Goal: Information Seeking & Learning: Learn about a topic

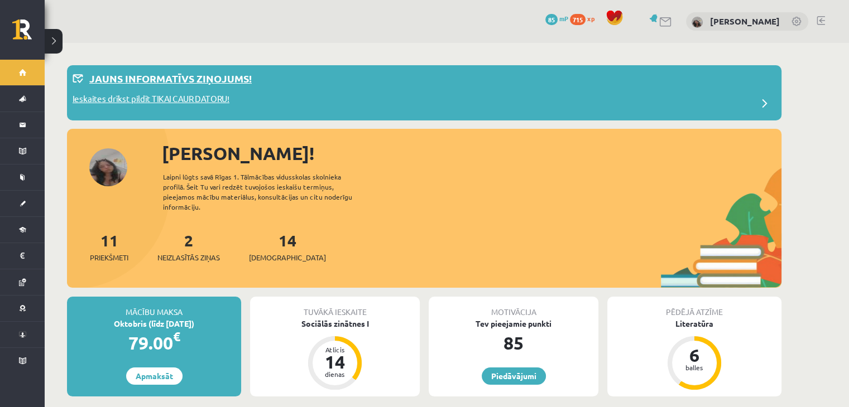
click at [181, 104] on p "Ieskaites drīkst pildīt TIKAI CAUR DATORU!" at bounding box center [151, 101] width 157 height 16
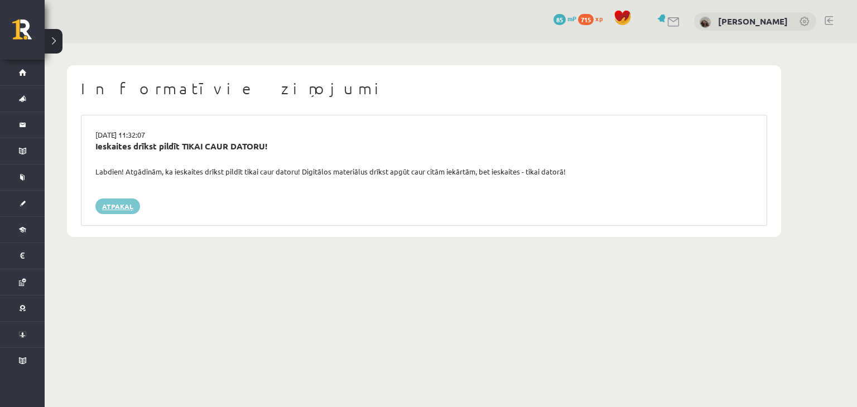
click at [134, 208] on link "Atpakaļ" at bounding box center [117, 207] width 45 height 16
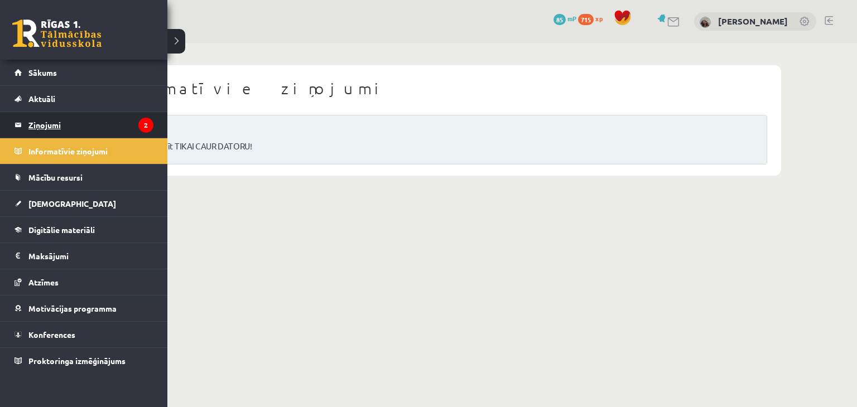
click at [76, 128] on legend "Ziņojumi 2" at bounding box center [90, 125] width 125 height 26
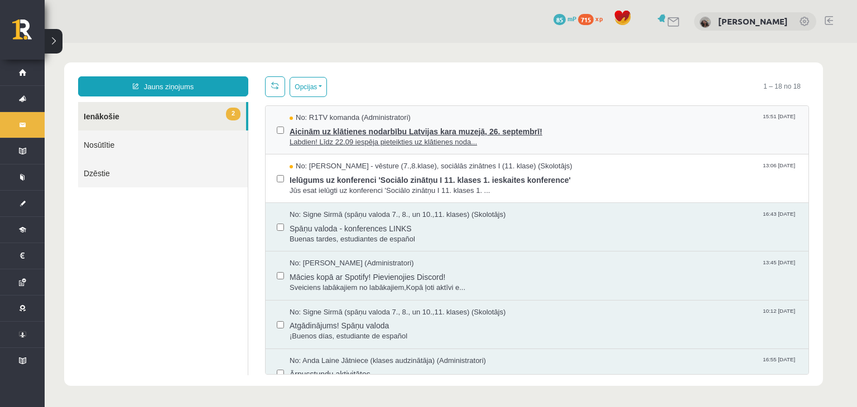
click at [409, 134] on span "Aicinām uz klātienes nodarbību Latvijas kara muzejā, 26. septembrī!" at bounding box center [544, 130] width 508 height 14
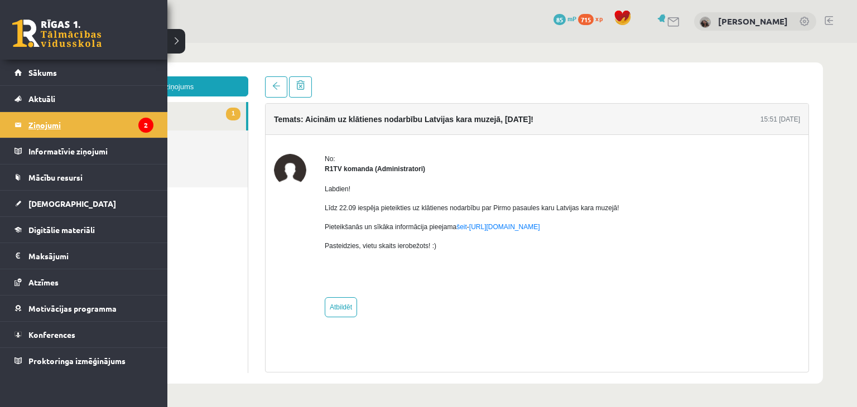
click at [124, 128] on legend "Ziņojumi 2" at bounding box center [90, 125] width 125 height 26
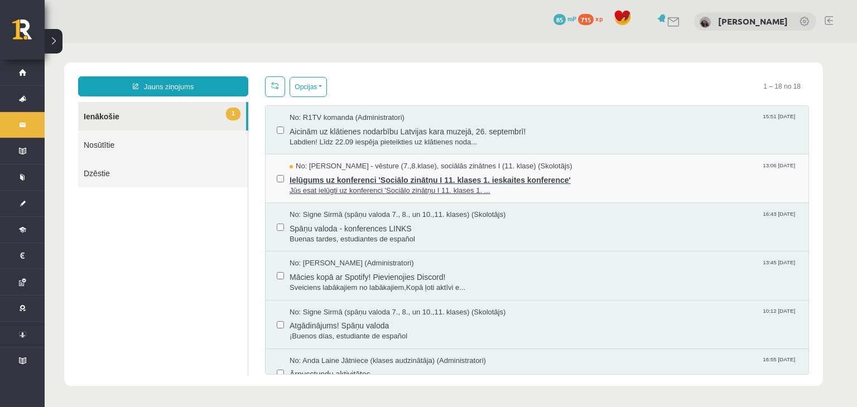
click at [415, 177] on span "Ielūgums uz konferenci 'Sociālo zinātņu I 11. klases 1. ieskaites konference'" at bounding box center [544, 179] width 508 height 14
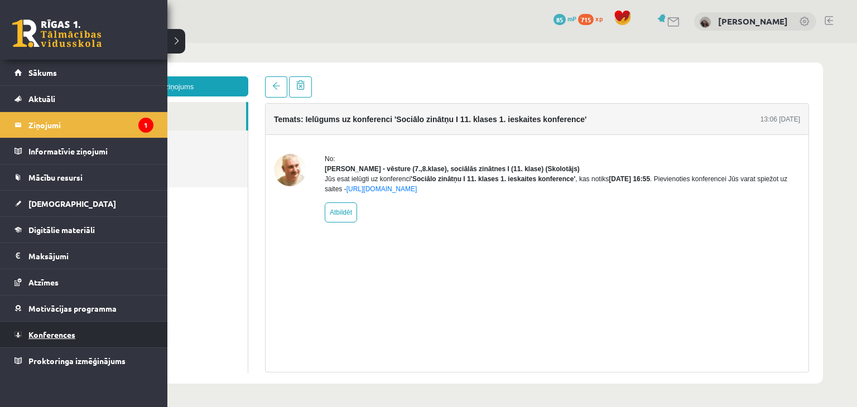
click at [83, 338] on link "Konferences" at bounding box center [84, 335] width 139 height 26
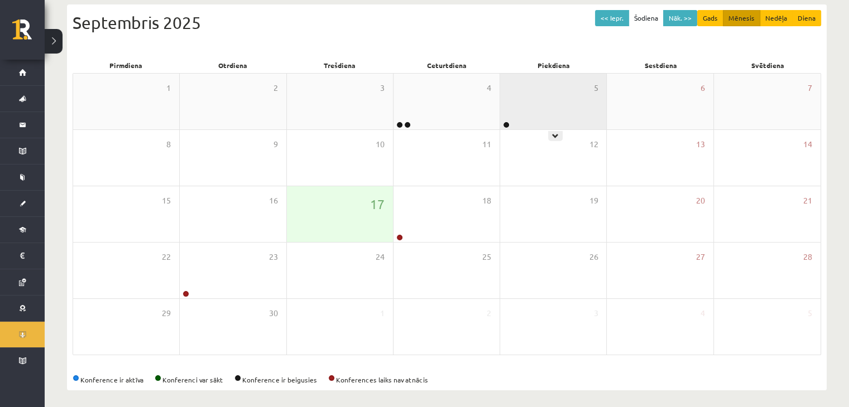
scroll to position [125, 0]
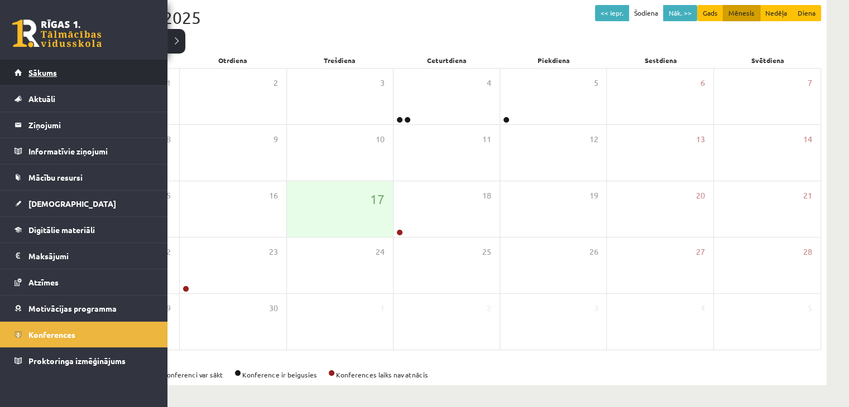
click at [20, 70] on link "Sākums" at bounding box center [84, 73] width 139 height 26
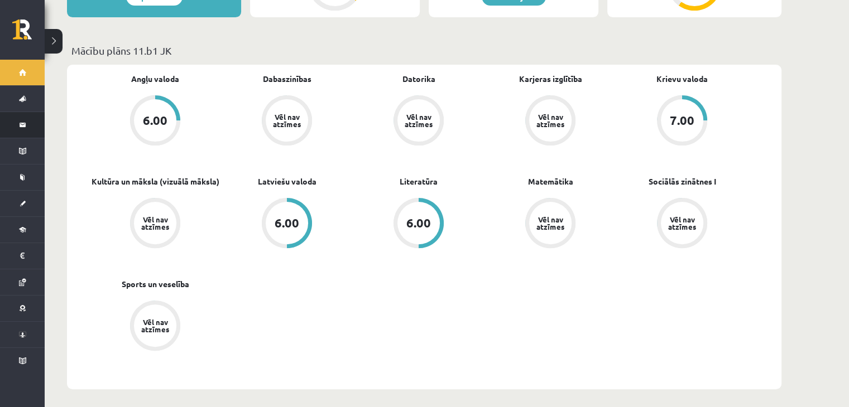
scroll to position [223, 0]
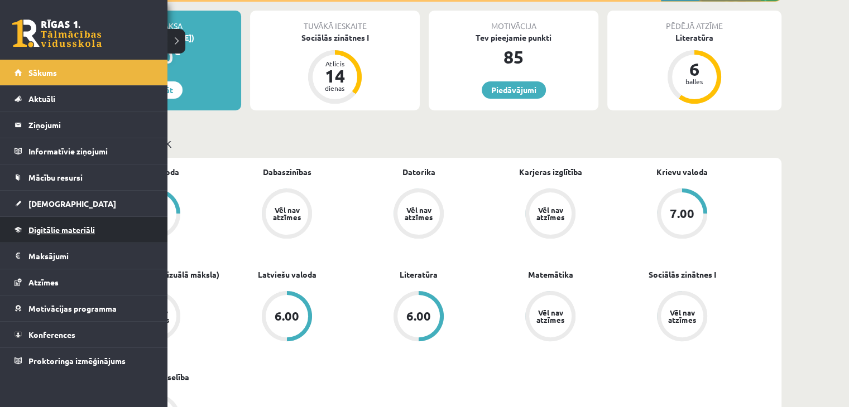
click at [71, 228] on span "Digitālie materiāli" at bounding box center [61, 230] width 66 height 10
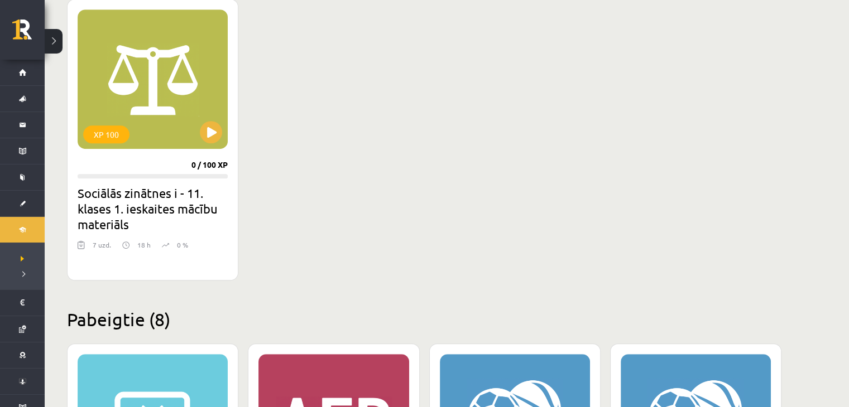
scroll to position [670, 0]
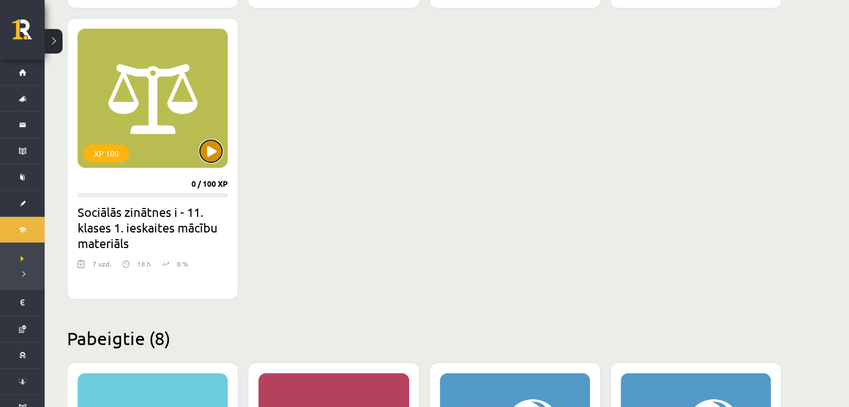
click at [210, 150] on button at bounding box center [211, 151] width 22 height 22
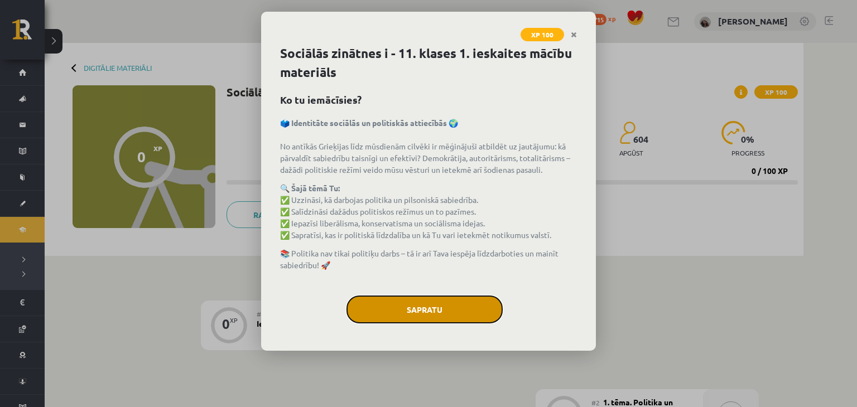
click at [482, 311] on button "Sapratu" at bounding box center [425, 310] width 156 height 28
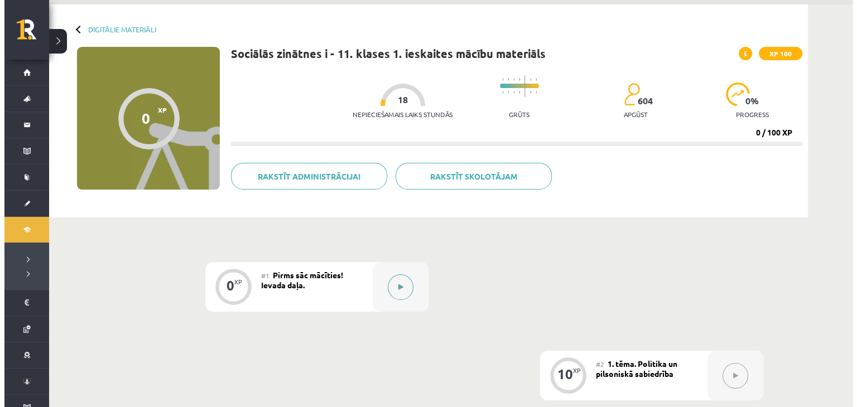
scroll to position [56, 0]
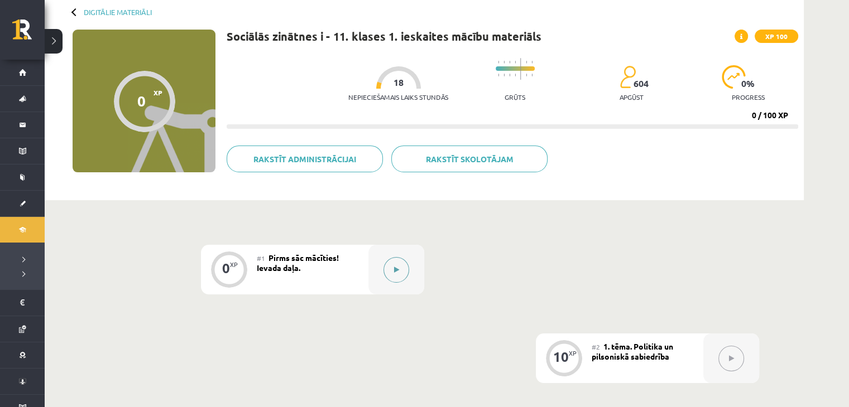
click at [395, 269] on icon at bounding box center [396, 270] width 5 height 7
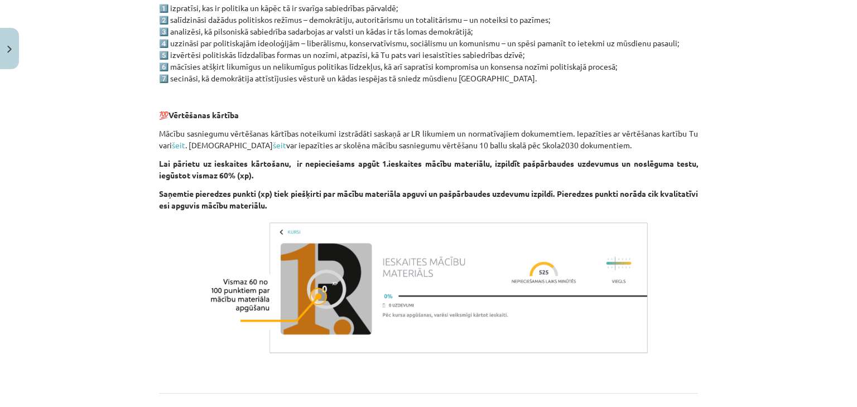
scroll to position [712, 0]
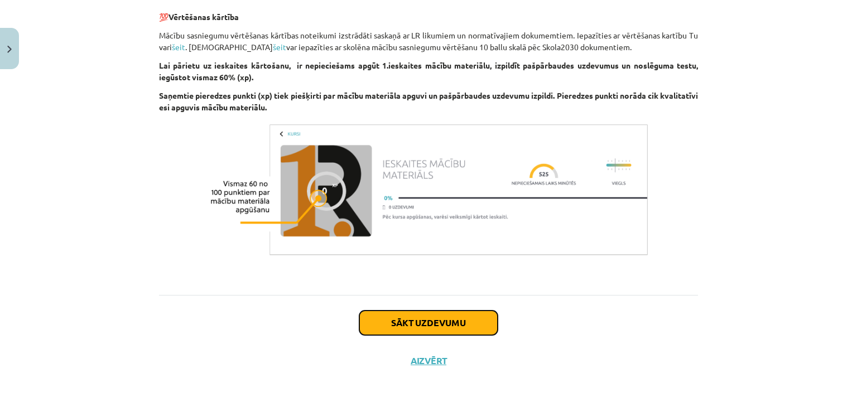
click at [439, 329] on button "Sākt uzdevumu" at bounding box center [428, 323] width 138 height 25
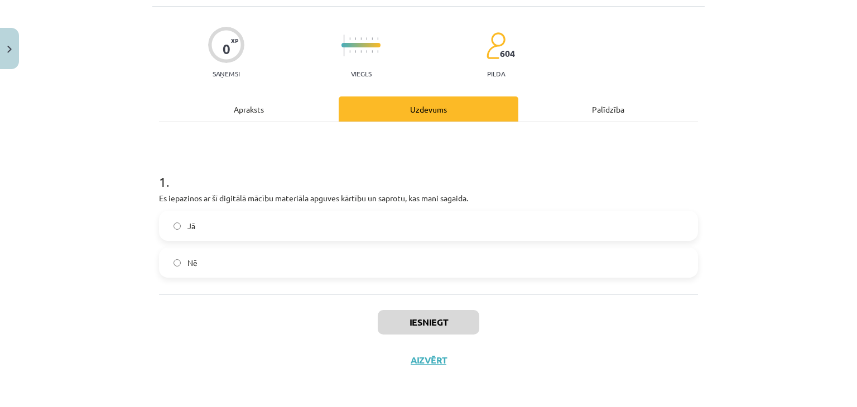
scroll to position [28, 0]
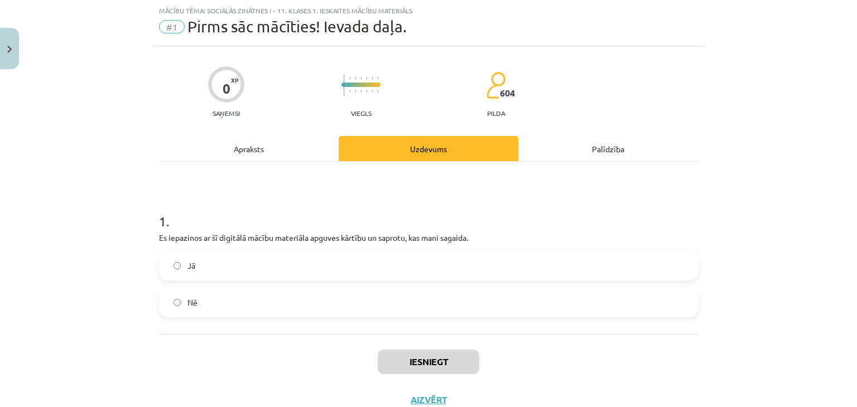
click at [303, 256] on label "Jā" at bounding box center [428, 266] width 537 height 28
click at [254, 157] on div "Apraksts" at bounding box center [249, 148] width 180 height 25
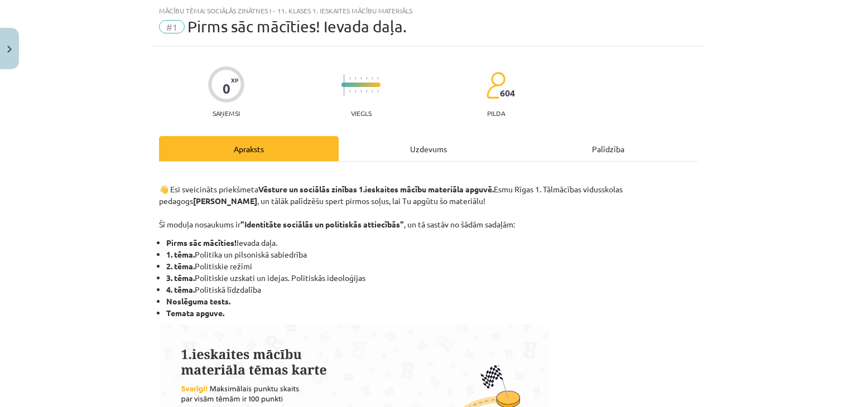
click at [393, 142] on div "Uzdevums" at bounding box center [429, 148] width 180 height 25
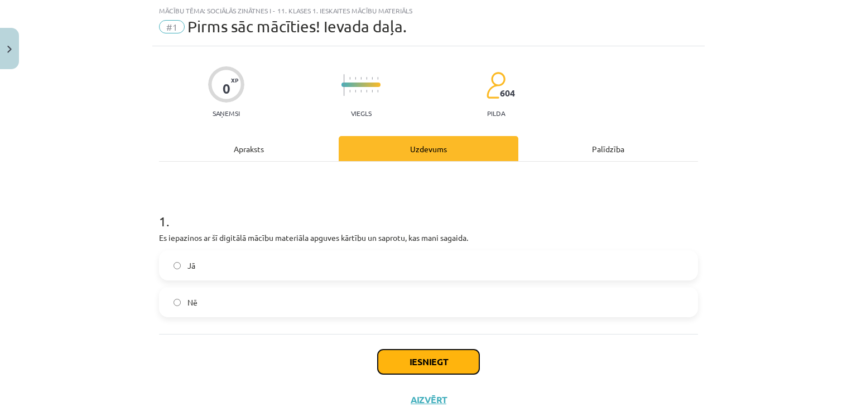
click at [424, 371] on button "Iesniegt" at bounding box center [429, 362] width 102 height 25
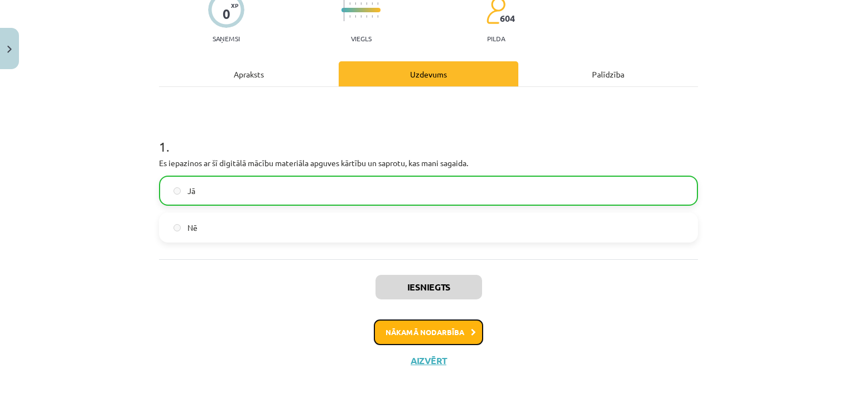
click at [419, 339] on button "Nākamā nodarbība" at bounding box center [428, 333] width 109 height 26
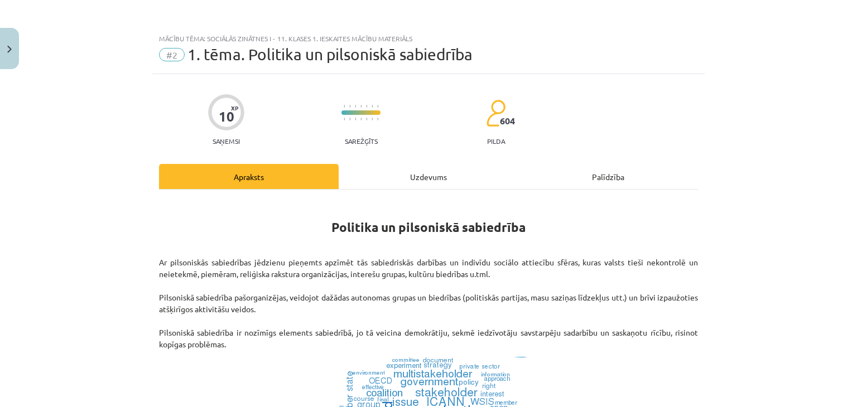
scroll to position [0, 0]
click at [421, 177] on div "Uzdevums" at bounding box center [429, 176] width 180 height 25
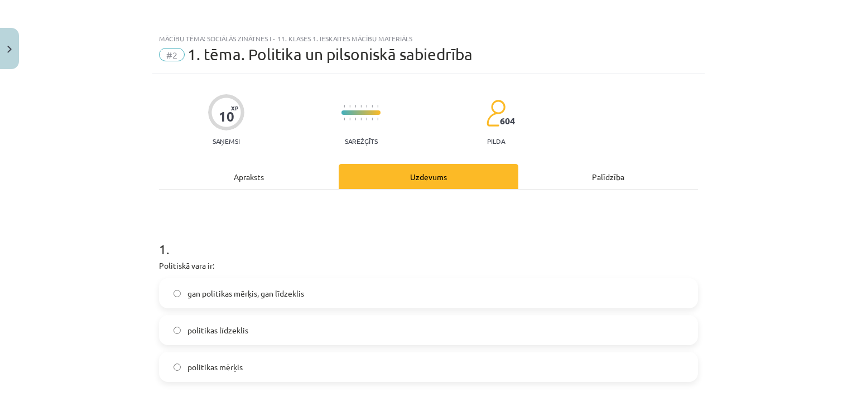
scroll to position [28, 0]
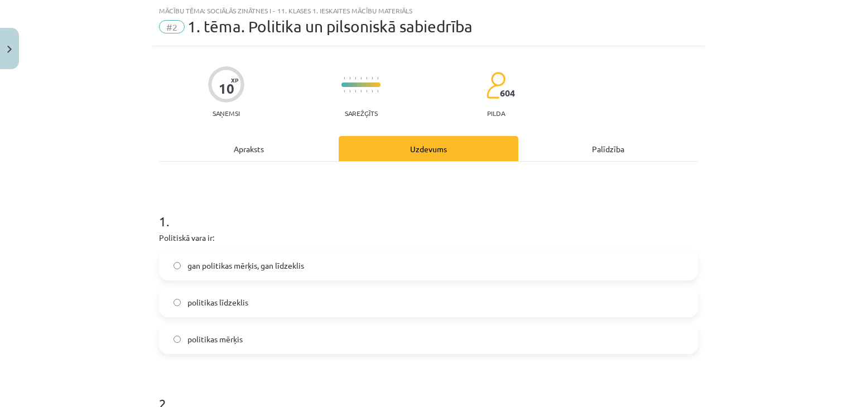
click at [232, 148] on div "Apraksts" at bounding box center [249, 148] width 180 height 25
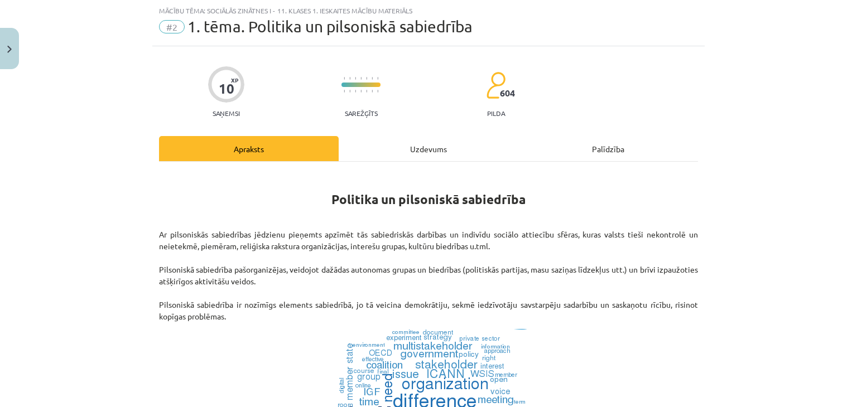
click at [444, 148] on div "Uzdevums" at bounding box center [429, 148] width 180 height 25
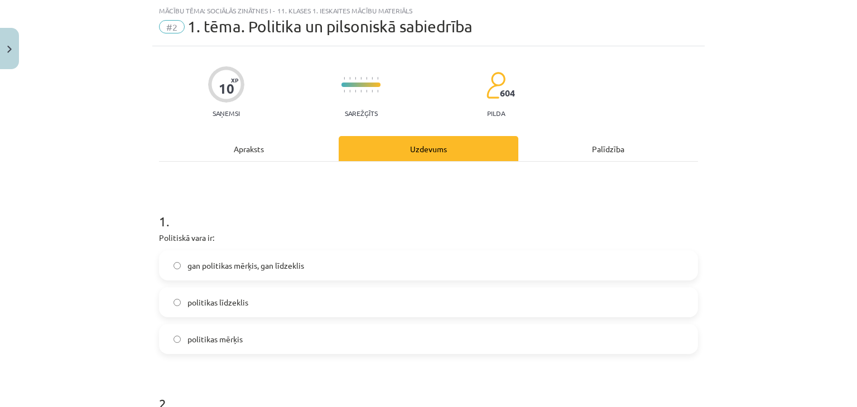
click at [248, 146] on div "Apraksts" at bounding box center [249, 148] width 180 height 25
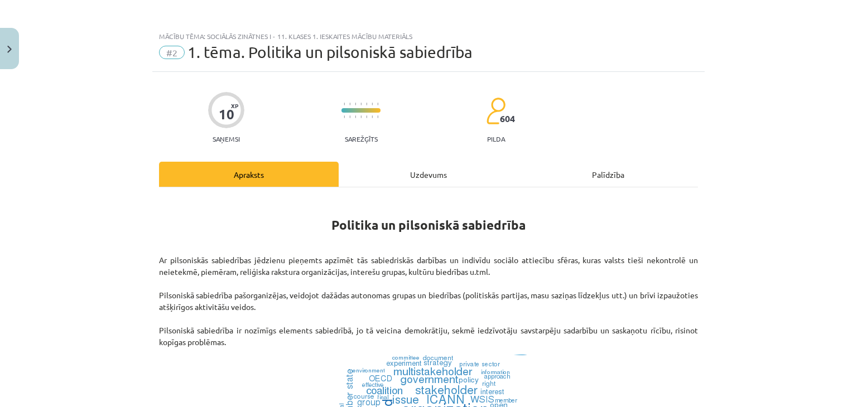
scroll to position [0, 0]
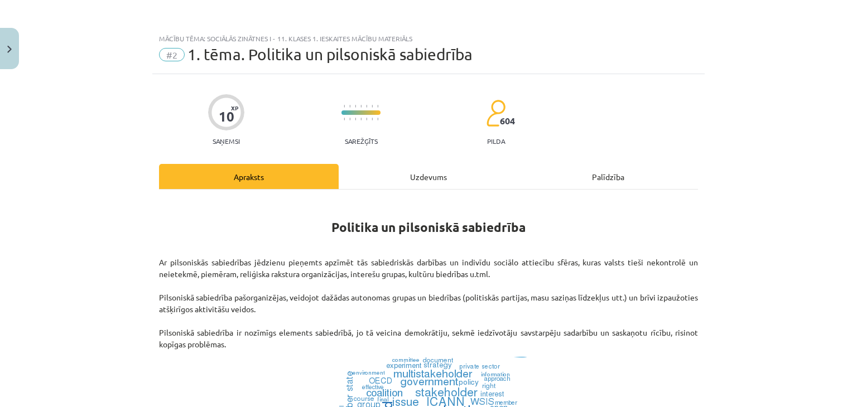
click at [410, 177] on div "Uzdevums" at bounding box center [429, 176] width 180 height 25
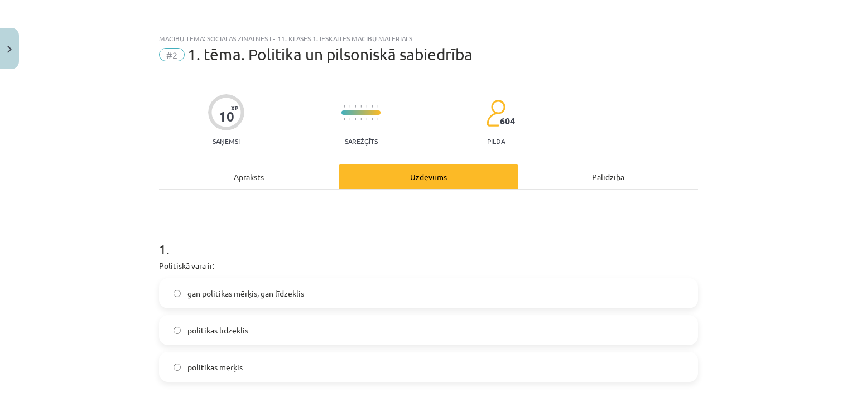
scroll to position [28, 0]
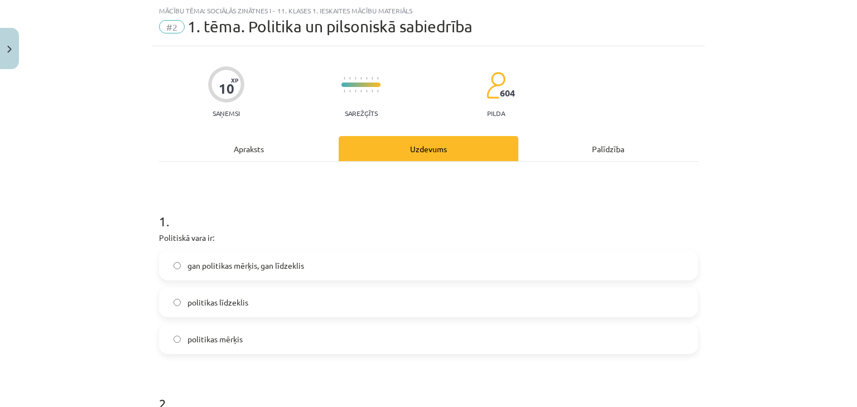
click at [244, 152] on div "Apraksts" at bounding box center [249, 148] width 180 height 25
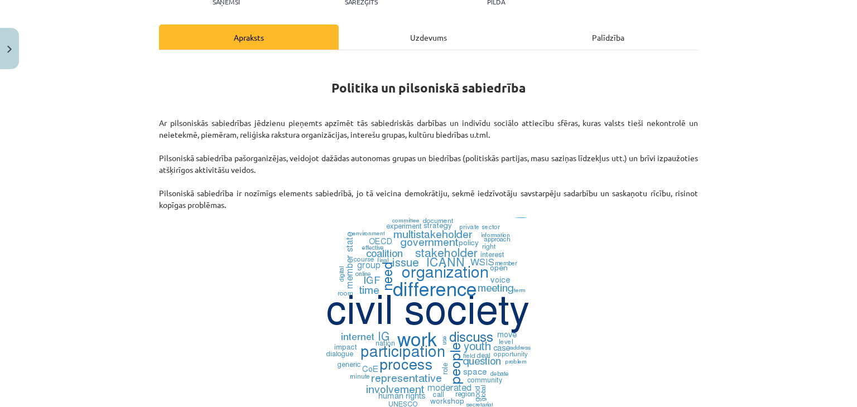
scroll to position [84, 0]
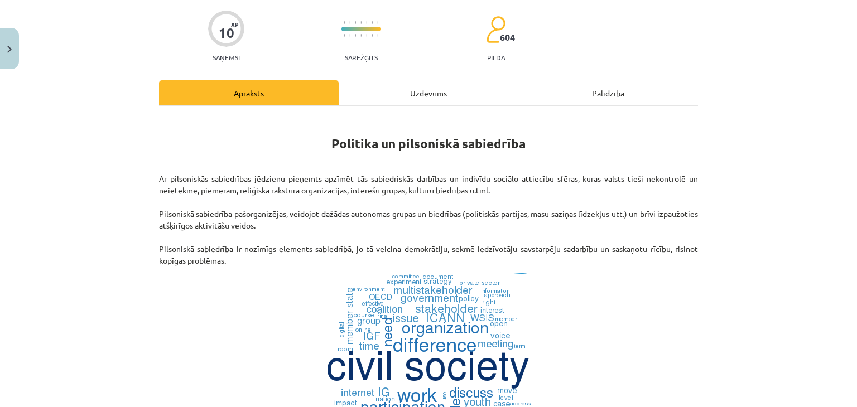
click at [394, 95] on div "Uzdevums" at bounding box center [429, 92] width 180 height 25
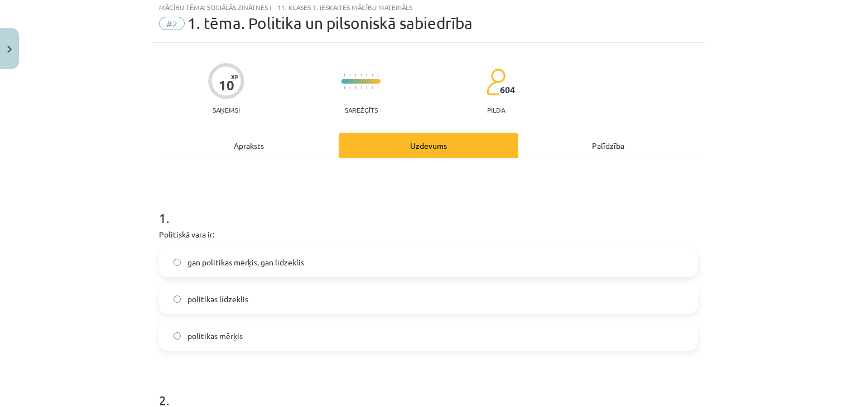
scroll to position [28, 0]
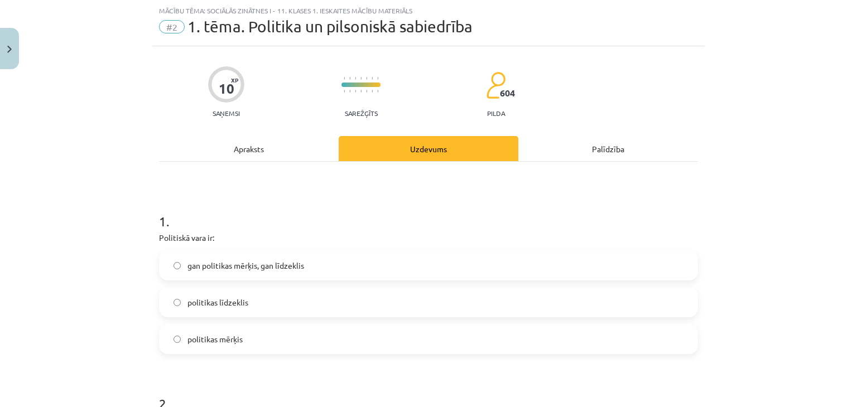
click at [224, 150] on div "Apraksts" at bounding box center [249, 148] width 180 height 25
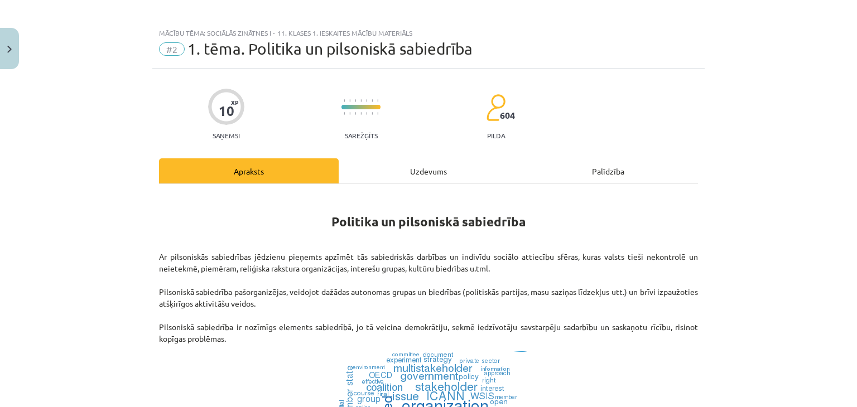
scroll to position [0, 0]
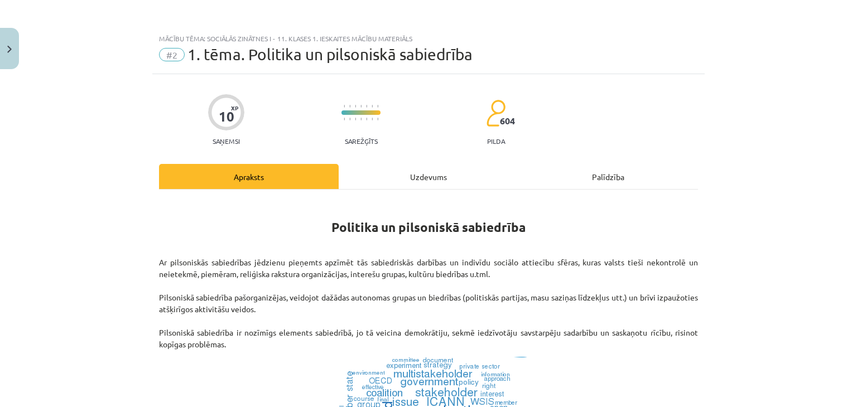
click at [432, 172] on div "Uzdevums" at bounding box center [429, 176] width 180 height 25
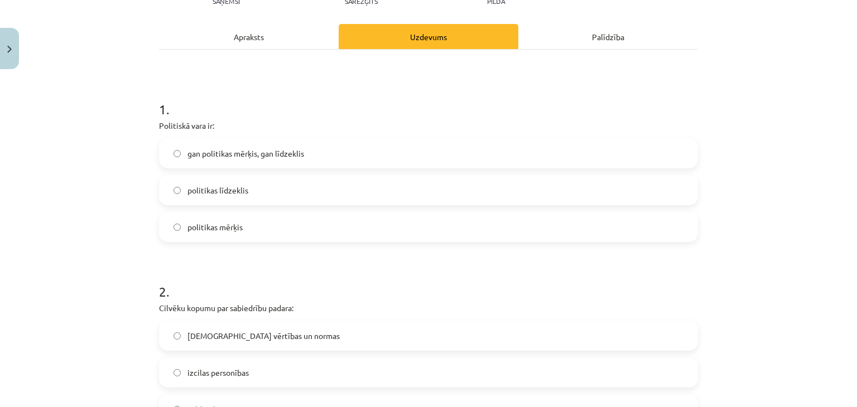
scroll to position [140, 0]
click at [286, 159] on span "gan politikas mērķis, gan līdzeklis" at bounding box center [246, 154] width 117 height 12
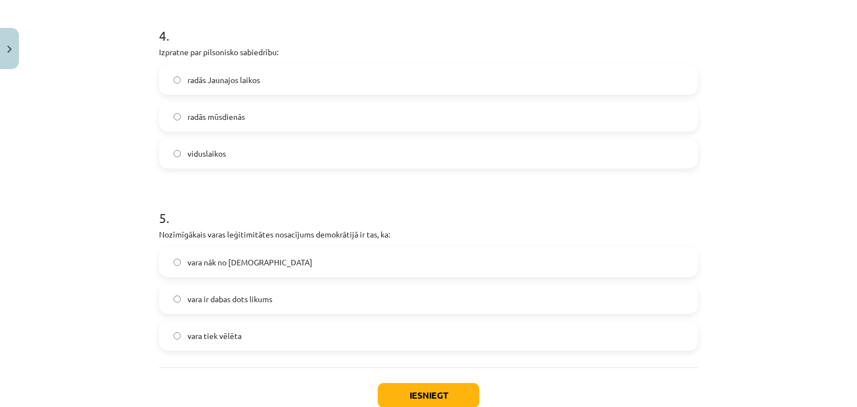
scroll to position [834, 0]
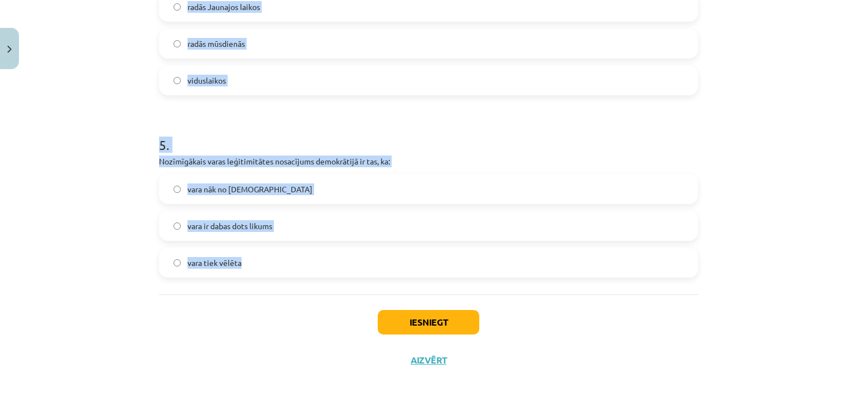
drag, startPoint x: 127, startPoint y: 131, endPoint x: 409, endPoint y: 288, distance: 322.0
click at [409, 288] on div "Mācību tēma: Sociālās zinātnes i - 11. klases 1. ieskaites mācību materiāls #2 …" at bounding box center [428, 203] width 857 height 407
copy form "2 . Cilvēku kopumu par sabiedrību padara: kopīgās vērtības un normas izcilas pe…"
click at [59, 203] on div "Mācību tēma: Sociālās zinātnes i - 11. klases 1. ieskaites mācību materiāls #2 …" at bounding box center [428, 203] width 857 height 407
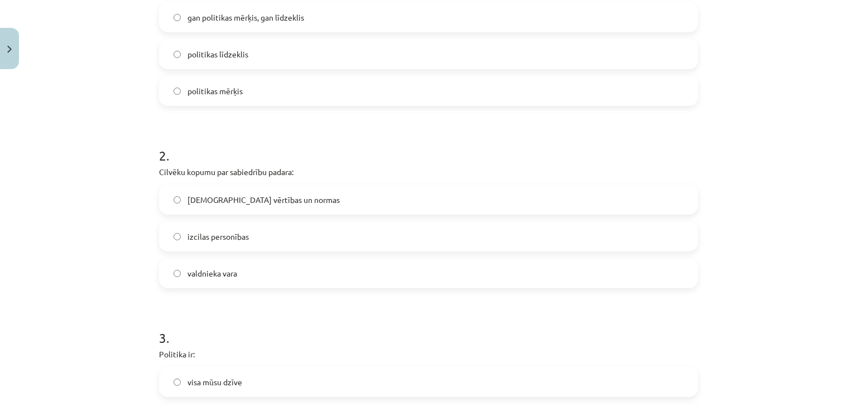
click at [257, 200] on span "kopīgās vērtības un normas" at bounding box center [264, 200] width 152 height 12
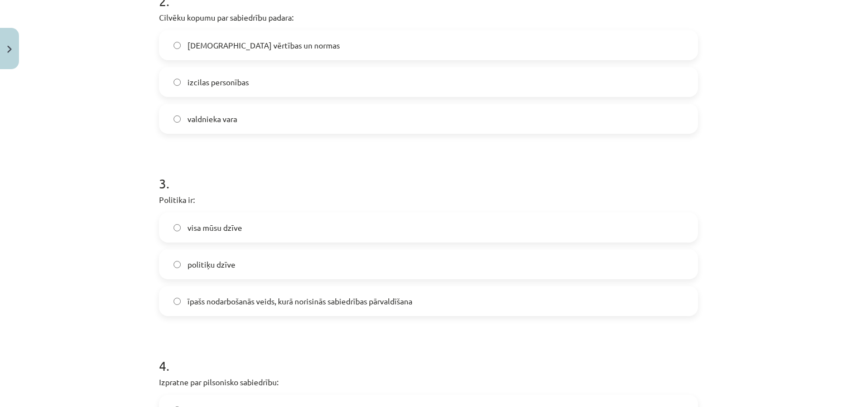
scroll to position [499, 0]
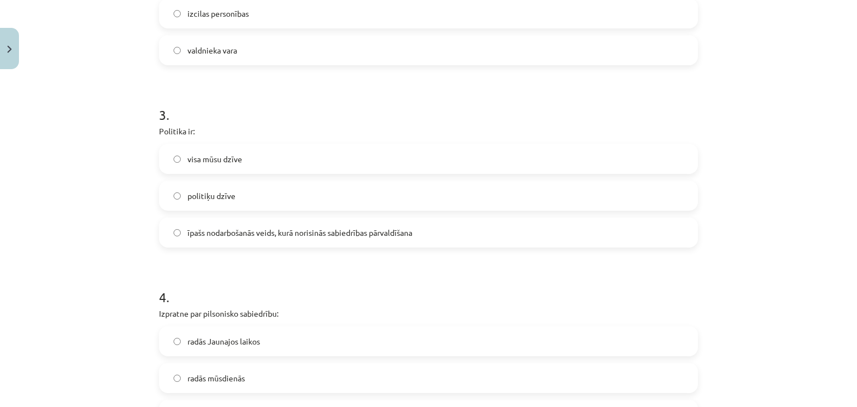
click at [248, 227] on span "īpašs nodarbošanās veids, kurā norisinās sabiedrības pārvaldīšana" at bounding box center [300, 233] width 225 height 12
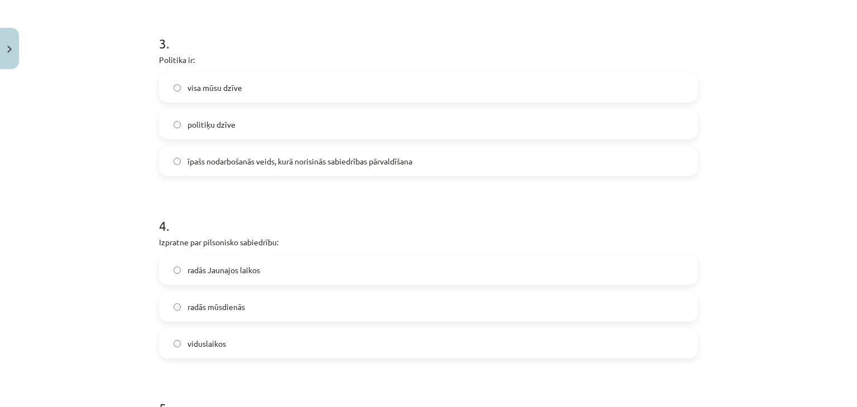
scroll to position [723, 0]
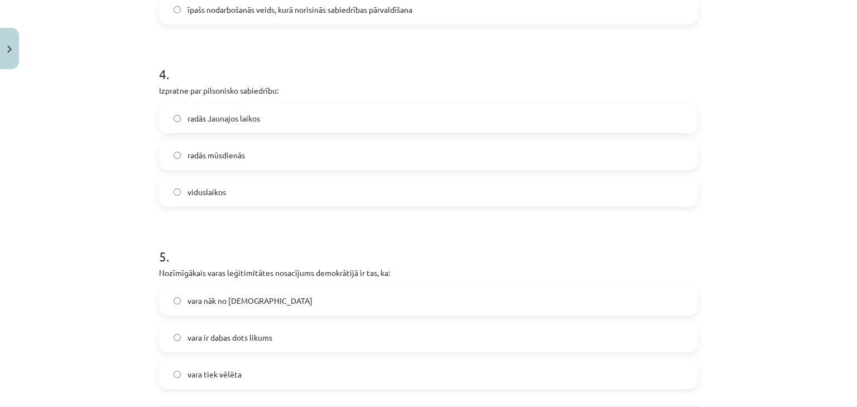
click at [199, 117] on span "radās Jaunajos laikos" at bounding box center [224, 119] width 73 height 12
click at [259, 340] on span "vara ir dabas dots likums" at bounding box center [230, 338] width 85 height 12
click at [272, 369] on label "vara tiek vēlēta" at bounding box center [428, 375] width 537 height 28
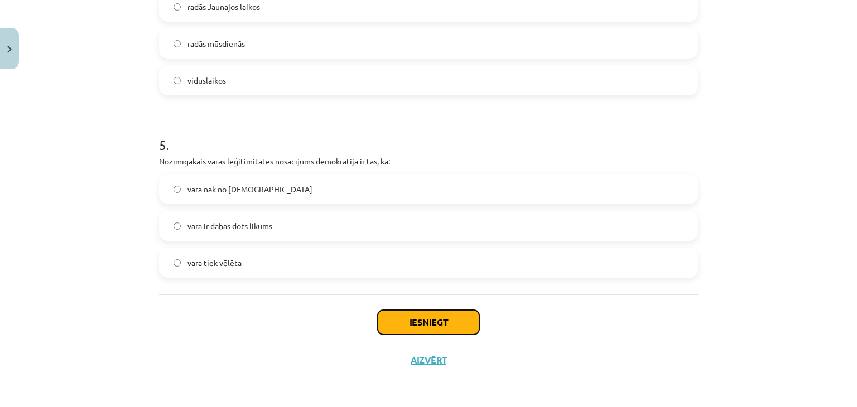
click at [455, 318] on button "Iesniegt" at bounding box center [429, 322] width 102 height 25
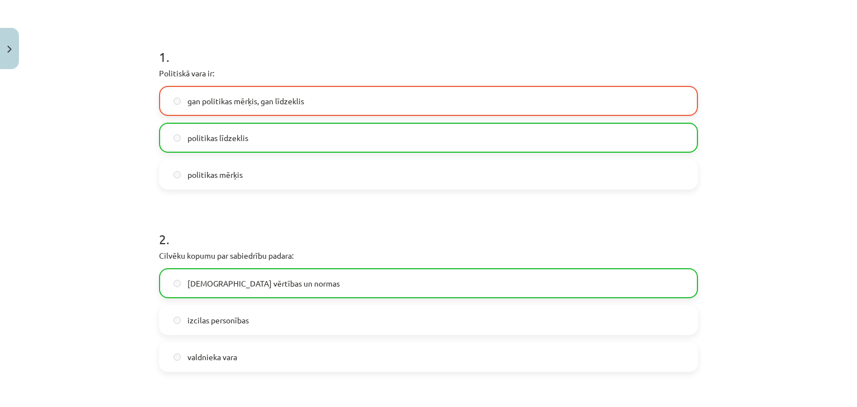
scroll to position [53, 0]
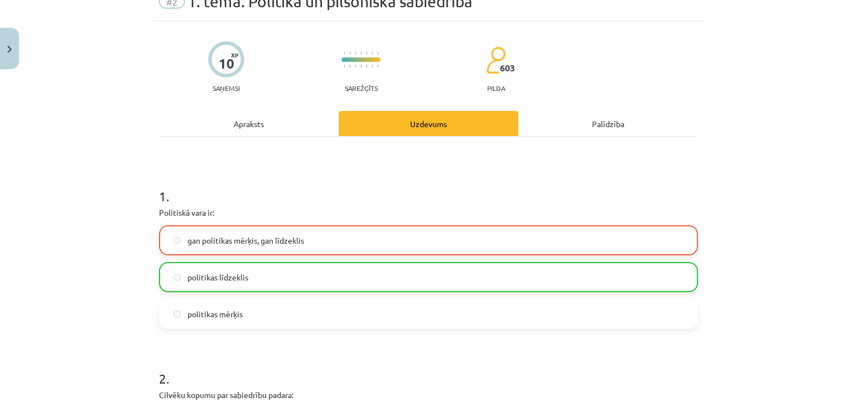
drag, startPoint x: 180, startPoint y: 275, endPoint x: 539, endPoint y: 319, distance: 361.0
click at [539, 319] on label "politikas mērķis" at bounding box center [428, 314] width 537 height 28
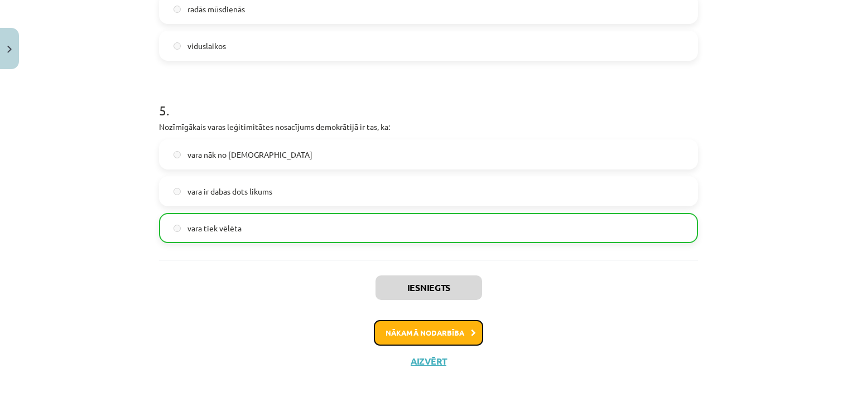
click at [464, 332] on button "Nākamā nodarbība" at bounding box center [428, 333] width 109 height 26
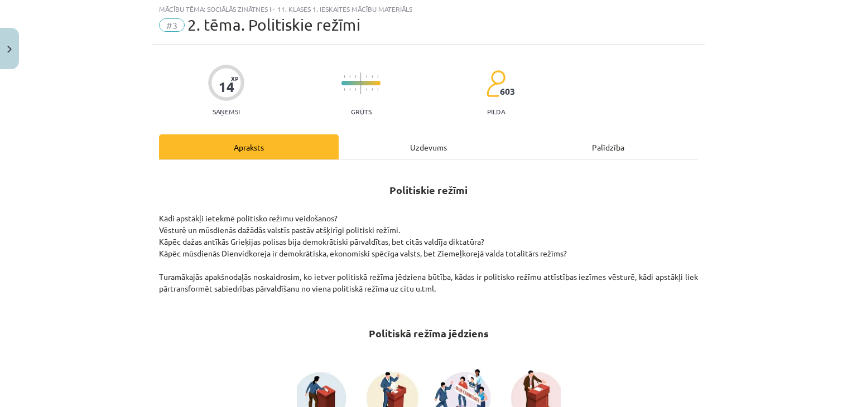
scroll to position [28, 0]
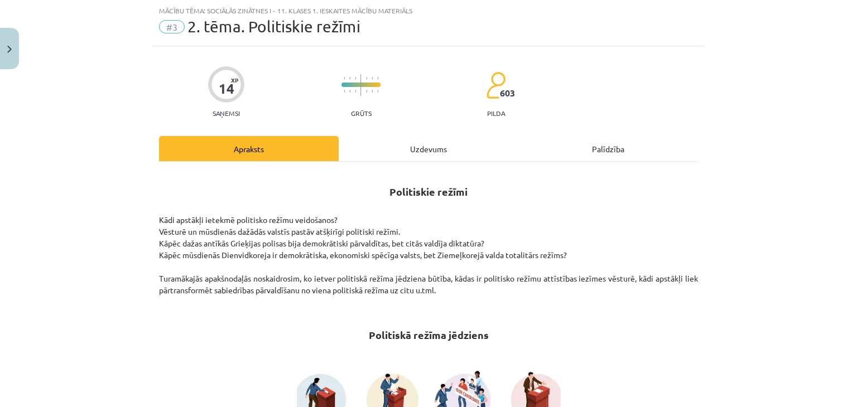
click at [406, 147] on div "Uzdevums" at bounding box center [429, 148] width 180 height 25
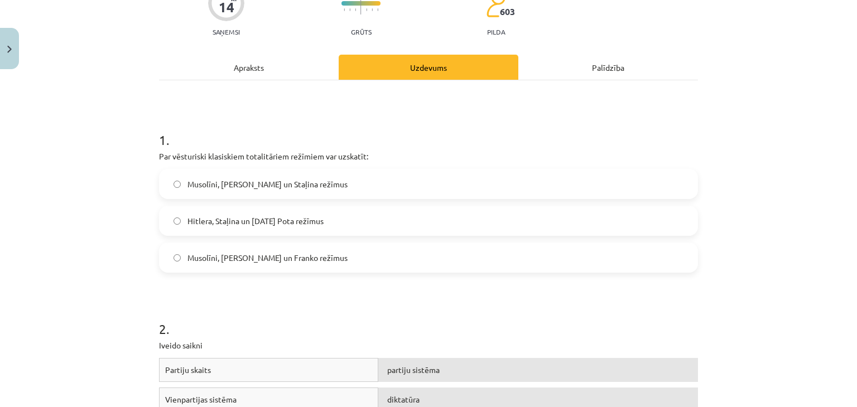
scroll to position [112, 0]
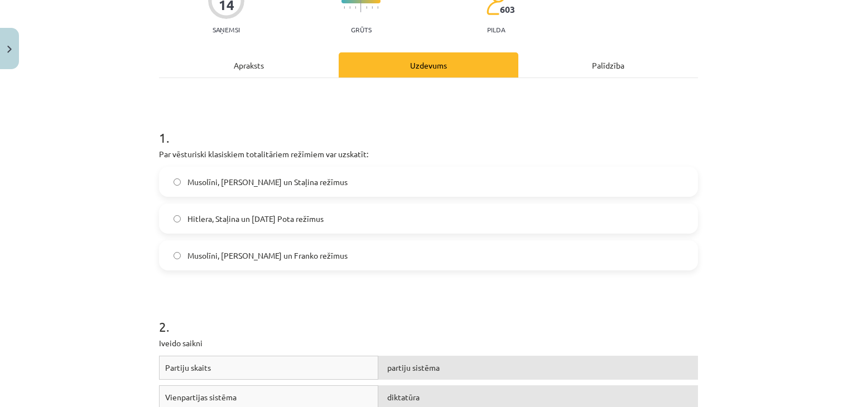
drag, startPoint x: 120, startPoint y: 103, endPoint x: 31, endPoint y: 134, distance: 94.3
click at [31, 134] on div "Mācību tēma: Sociālās zinātnes i - 11. klases 1. ieskaites mācību materiāls #3 …" at bounding box center [428, 203] width 857 height 407
click at [248, 65] on div "Apraksts" at bounding box center [249, 64] width 180 height 25
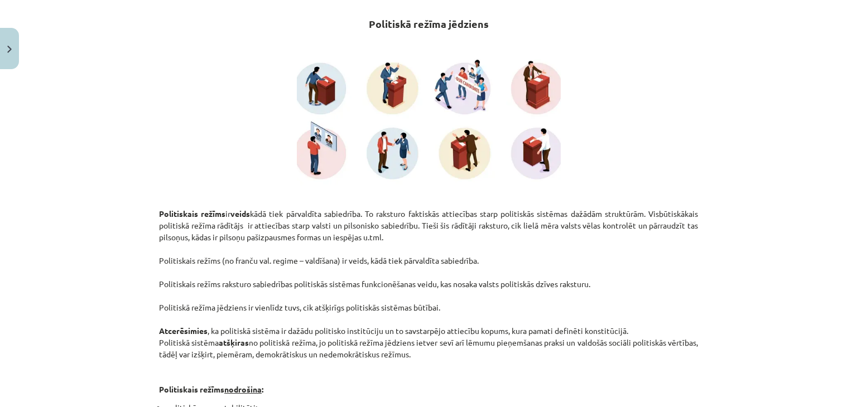
scroll to position [363, 0]
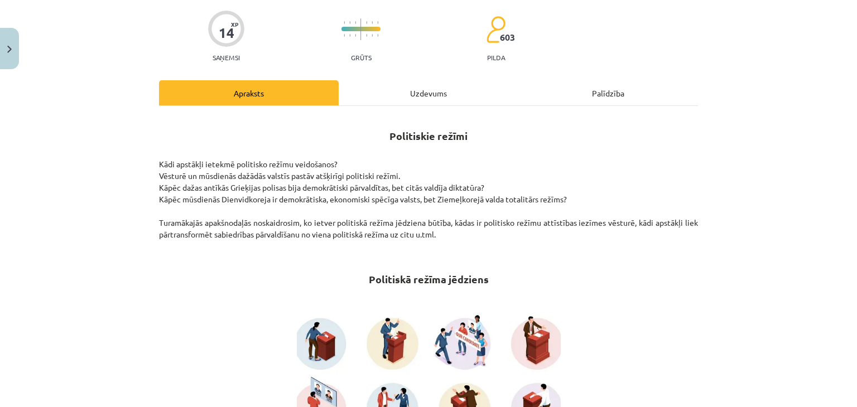
click at [397, 95] on div "Uzdevums" at bounding box center [429, 92] width 180 height 25
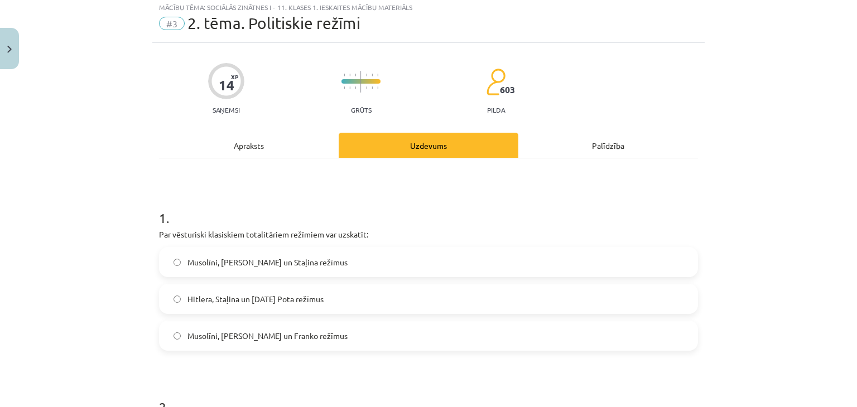
scroll to position [28, 0]
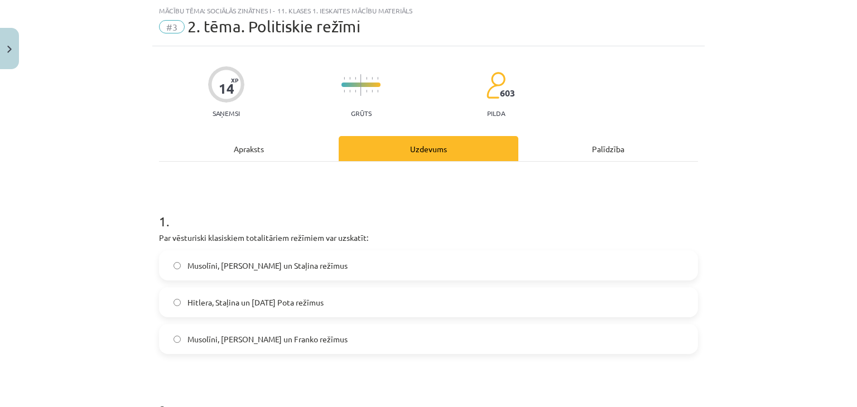
click at [251, 150] on div "Apraksts" at bounding box center [249, 148] width 180 height 25
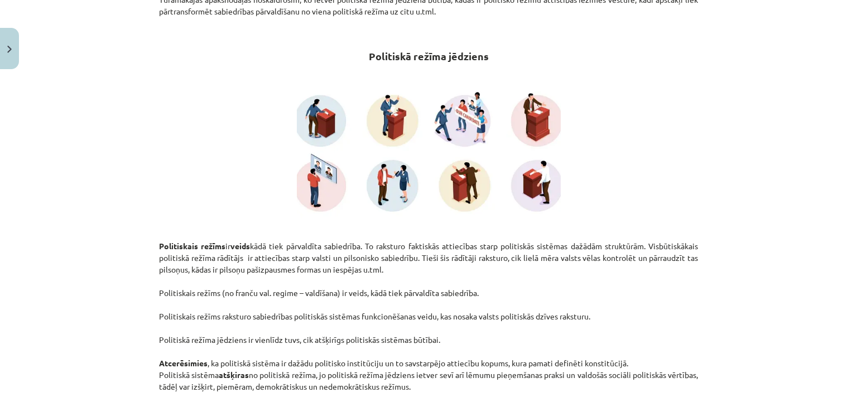
scroll to position [84, 0]
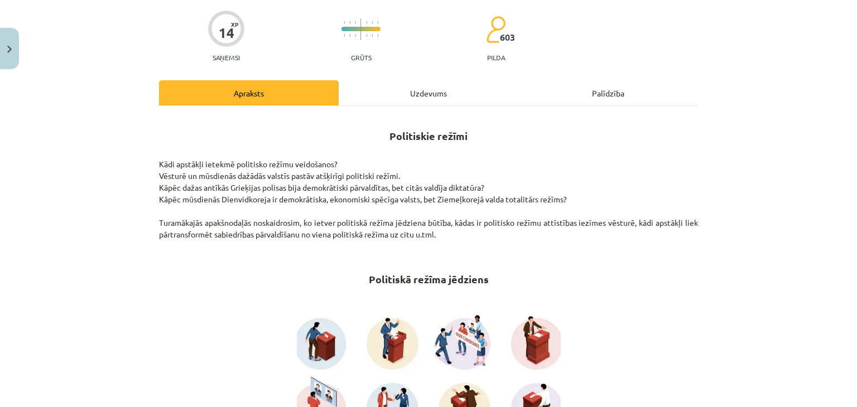
click at [403, 89] on div "Uzdevums" at bounding box center [429, 92] width 180 height 25
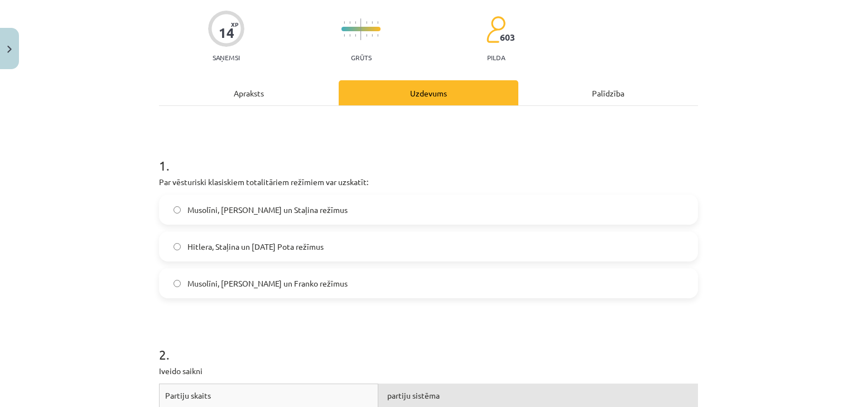
scroll to position [28, 0]
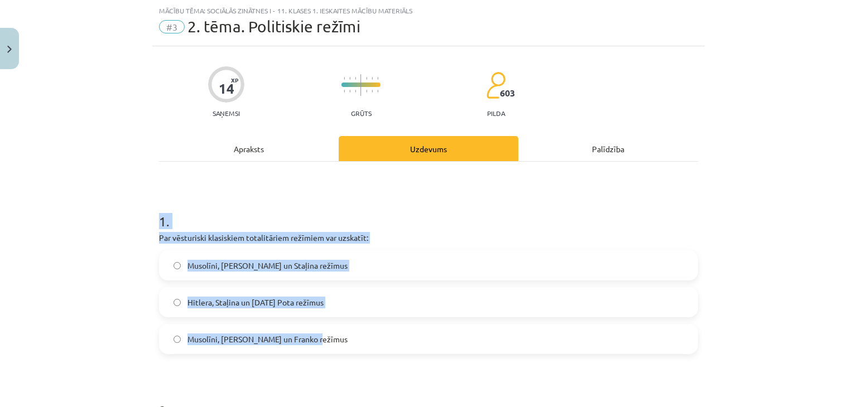
drag, startPoint x: 105, startPoint y: 196, endPoint x: 402, endPoint y: 345, distance: 331.7
click at [402, 345] on div "Mācību tēma: Sociālās zinātnes i - 11. klases 1. ieskaites mācību materiāls #3 …" at bounding box center [428, 203] width 857 height 407
copy div "1 . Par vēsturiski klasiskiem totalitāriem režīmiem var uzskatīt: Musolīni, Hit…"
click at [143, 290] on div "Mācību tēma: Sociālās zinātnes i - 11. klases 1. ieskaites mācību materiāls #3 …" at bounding box center [428, 203] width 857 height 407
click at [136, 343] on div "Mācību tēma: Sociālās zinātnes i - 11. klases 1. ieskaites mācību materiāls #3 …" at bounding box center [428, 203] width 857 height 407
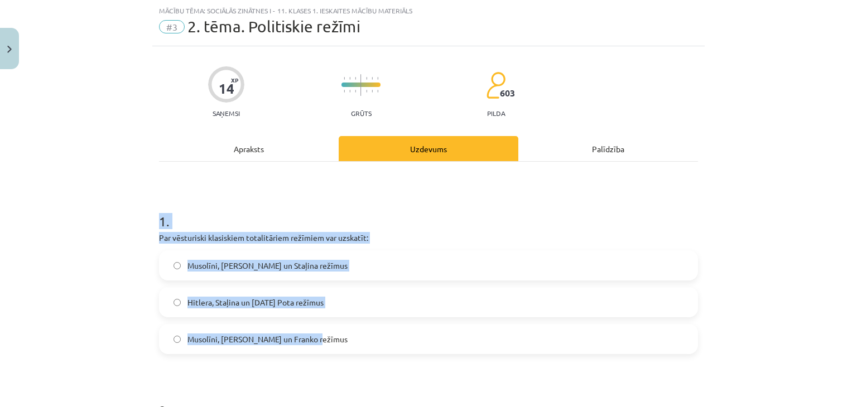
click at [118, 324] on div "Mācību tēma: Sociālās zinātnes i - 11. klases 1. ieskaites mācību materiāls #3 …" at bounding box center [428, 203] width 857 height 407
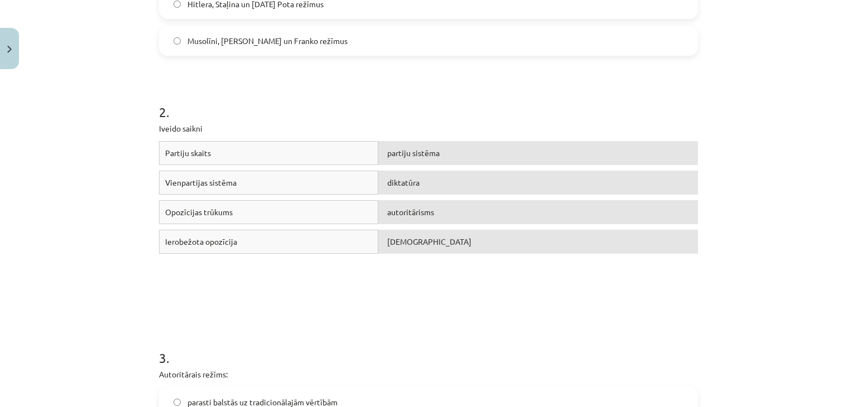
scroll to position [307, 0]
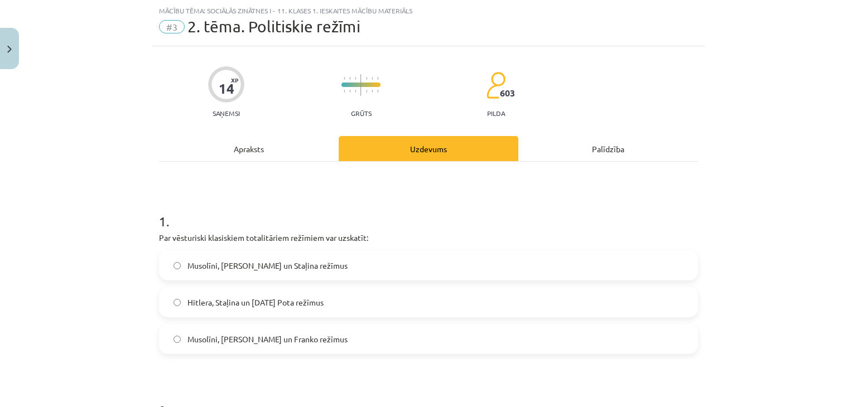
click at [247, 156] on div "Apraksts" at bounding box center [249, 148] width 180 height 25
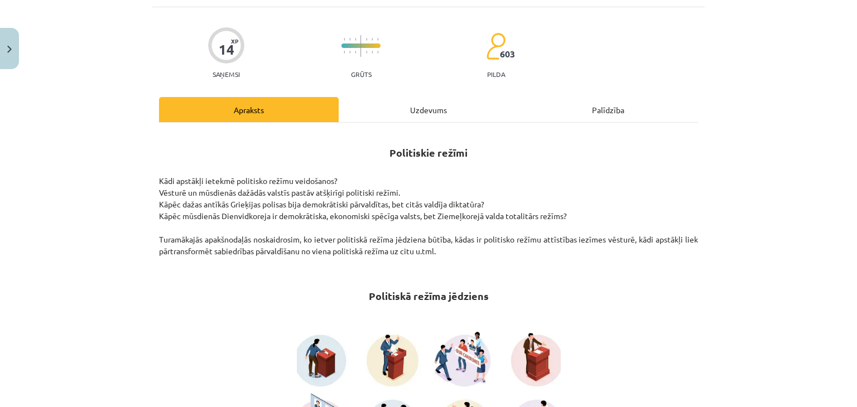
scroll to position [0, 0]
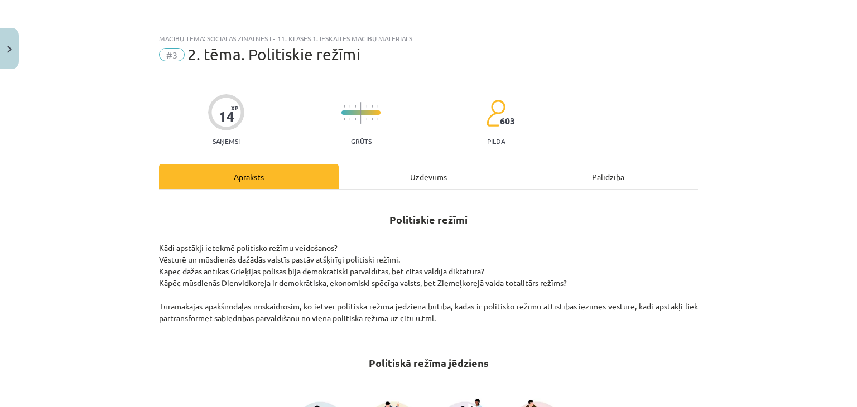
click at [424, 176] on div "Uzdevums" at bounding box center [429, 176] width 180 height 25
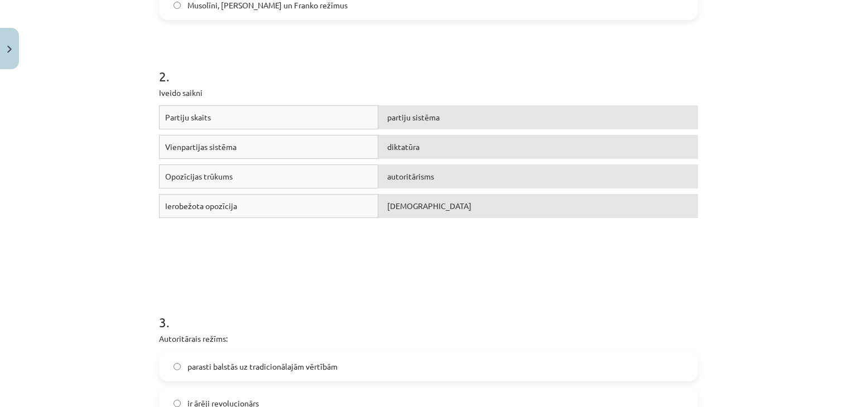
scroll to position [363, 0]
drag, startPoint x: 98, startPoint y: 44, endPoint x: 132, endPoint y: 31, distance: 36.2
click at [132, 31] on div "Mācību tēma: Sociālās zinātnes i - 11. klases 1. ieskaites mācību materiāls #3 …" at bounding box center [428, 203] width 857 height 407
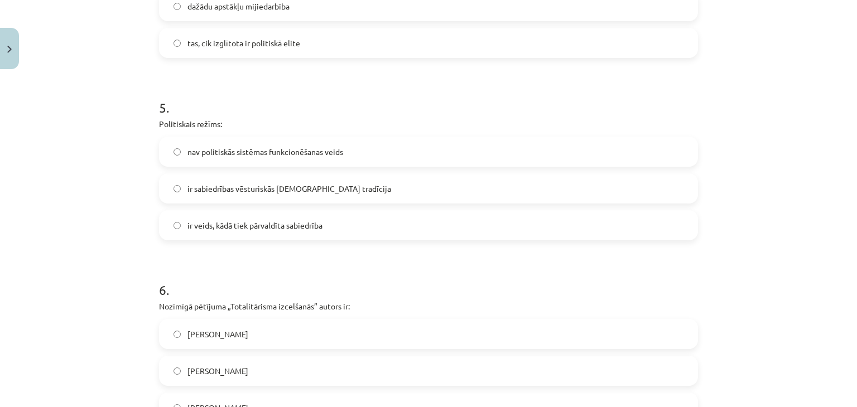
scroll to position [1087, 0]
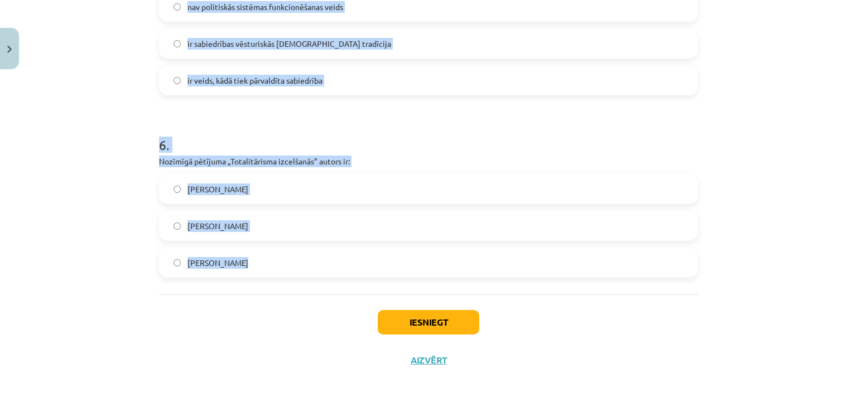
drag, startPoint x: 123, startPoint y: 175, endPoint x: 374, endPoint y: 283, distance: 274.0
click at [374, 283] on div "Mācību tēma: Sociālās zinātnes i - 11. klases 1. ieskaites mācību materiāls #3 …" at bounding box center [428, 203] width 857 height 407
copy form "3 . Autoritārais režīms: parasti balstās uz tradicionālajām vērtībām ir ārēji r…"
click at [97, 189] on div "Mācību tēma: Sociālās zinātnes i - 11. klases 1. ieskaites mācību materiāls #3 …" at bounding box center [428, 203] width 857 height 407
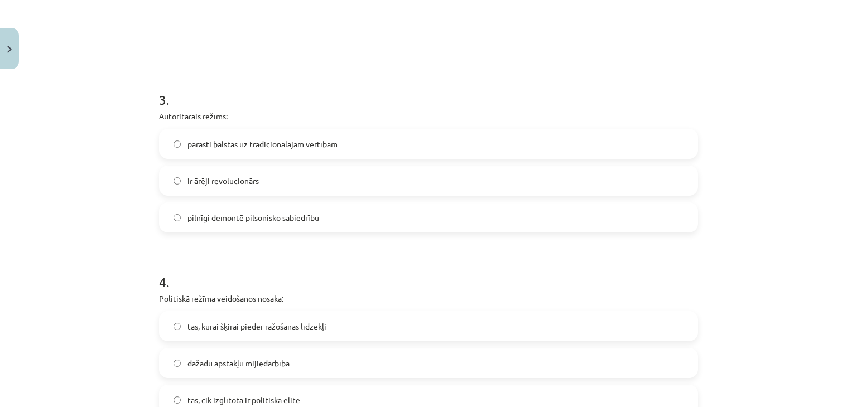
click at [215, 143] on span "parasti balstās uz tradicionālajām vērtībām" at bounding box center [263, 144] width 150 height 12
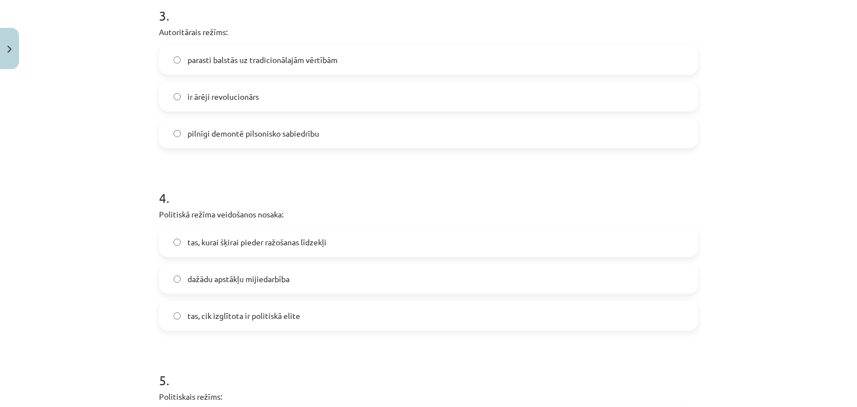
scroll to position [752, 0]
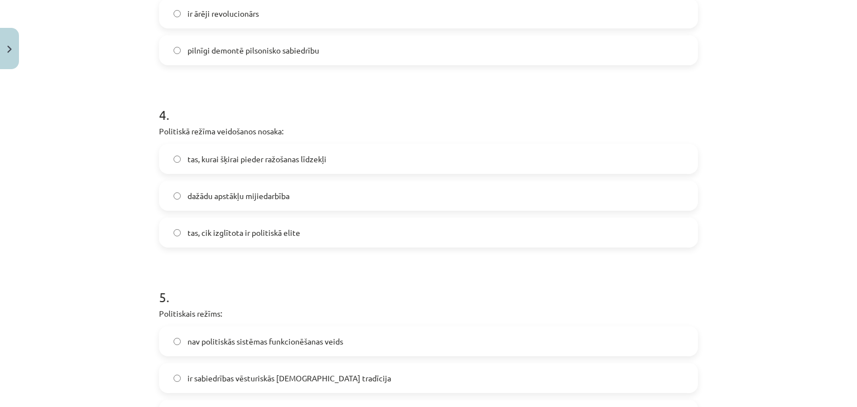
click at [218, 186] on label "dažādu apstākļu mijiedarbība" at bounding box center [428, 196] width 537 height 28
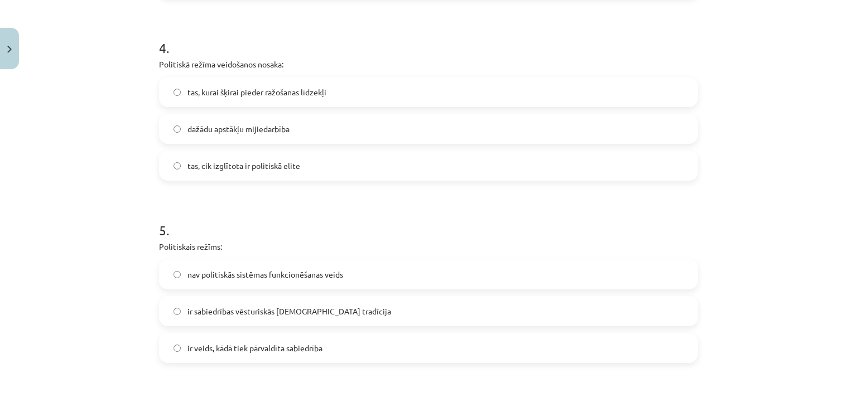
scroll to position [920, 0]
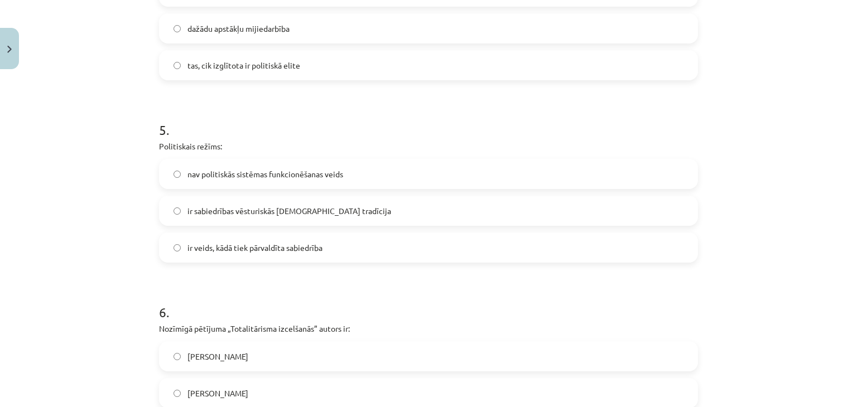
click at [223, 251] on span "ir veids, kādā tiek pārvaldīta sabiedrība" at bounding box center [255, 248] width 135 height 12
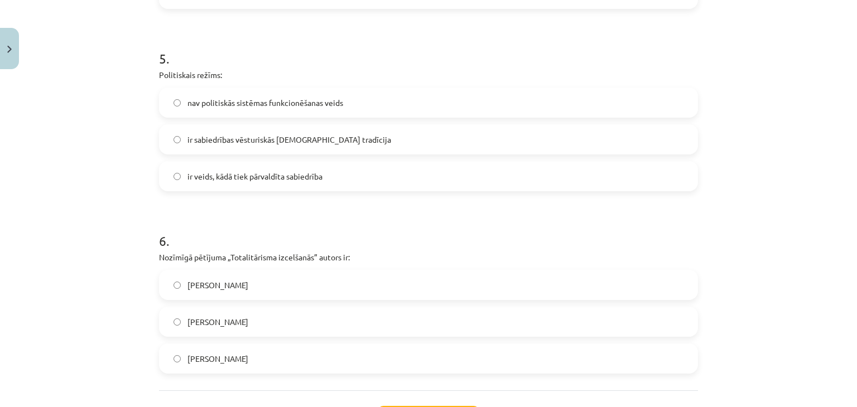
scroll to position [1087, 0]
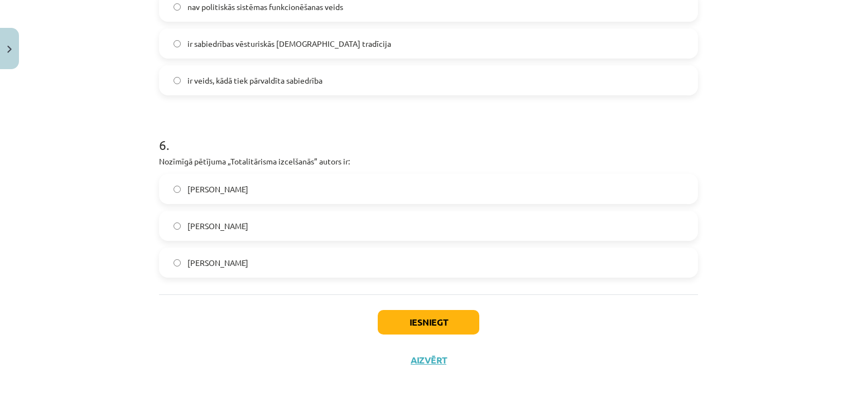
click at [254, 222] on label "Hanna Ārendte" at bounding box center [428, 226] width 537 height 28
click at [417, 329] on button "Iesniegt" at bounding box center [429, 322] width 102 height 25
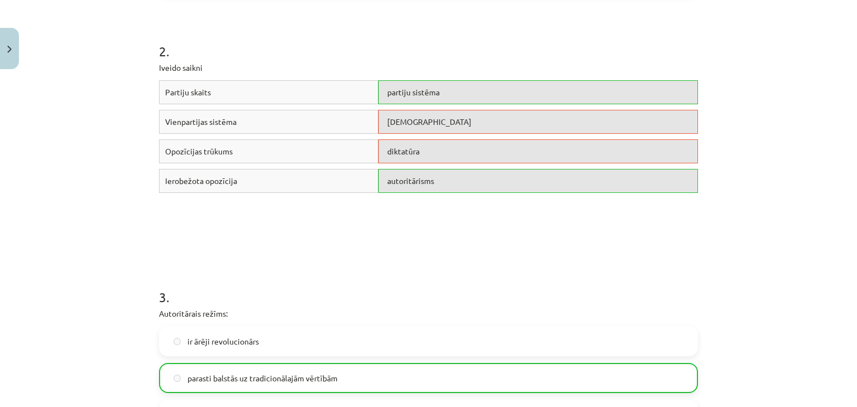
scroll to position [250, 0]
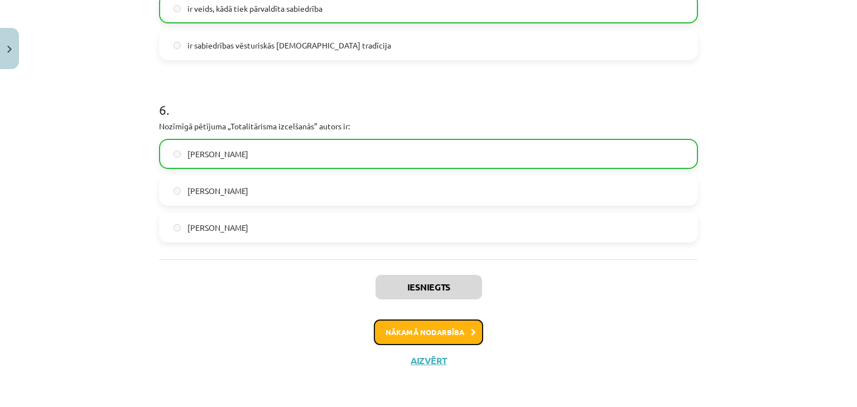
click at [411, 333] on button "Nākamā nodarbība" at bounding box center [428, 333] width 109 height 26
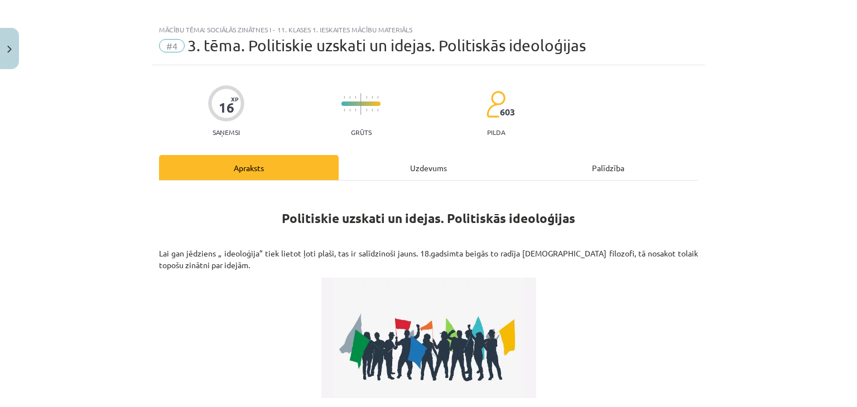
scroll to position [0, 0]
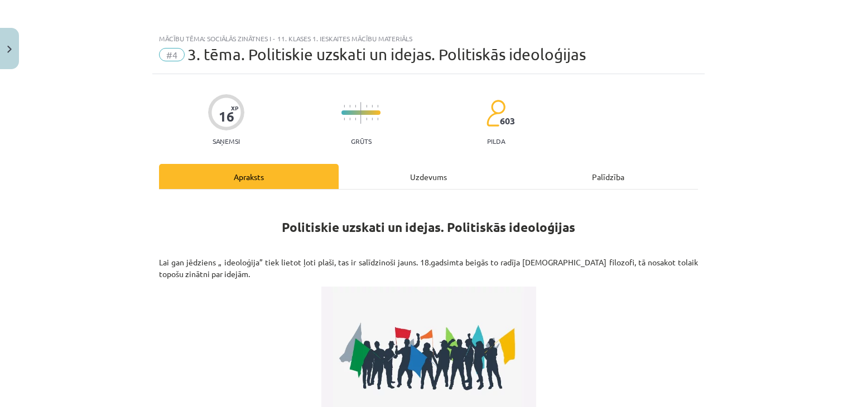
click at [409, 172] on div "Uzdevums" at bounding box center [429, 176] width 180 height 25
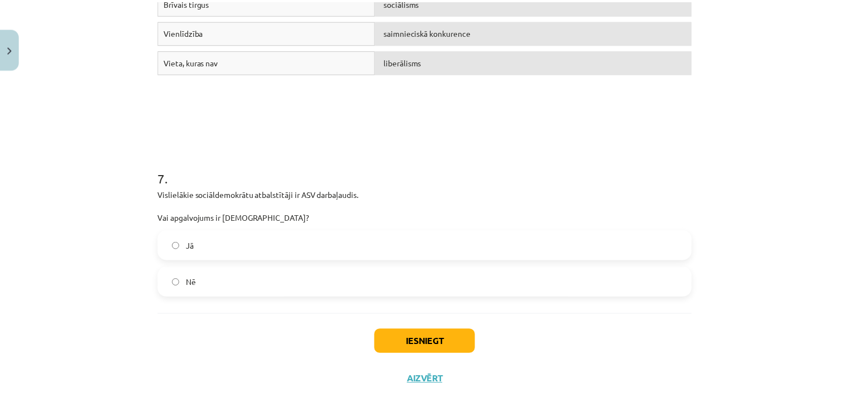
scroll to position [1163, 0]
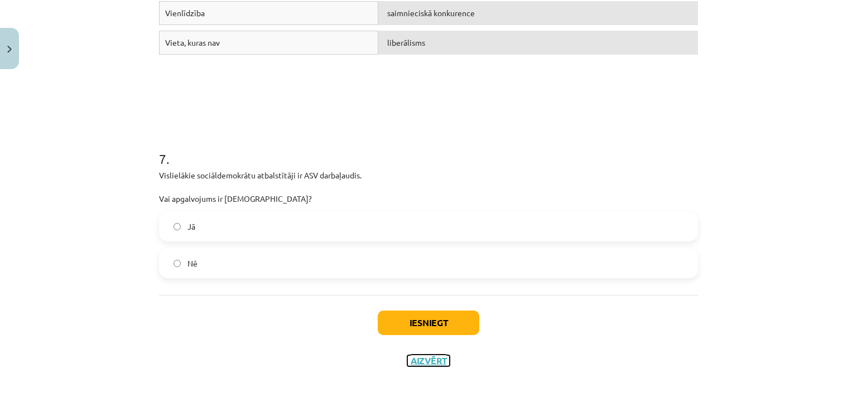
click at [430, 362] on button "Aizvērt" at bounding box center [428, 361] width 42 height 11
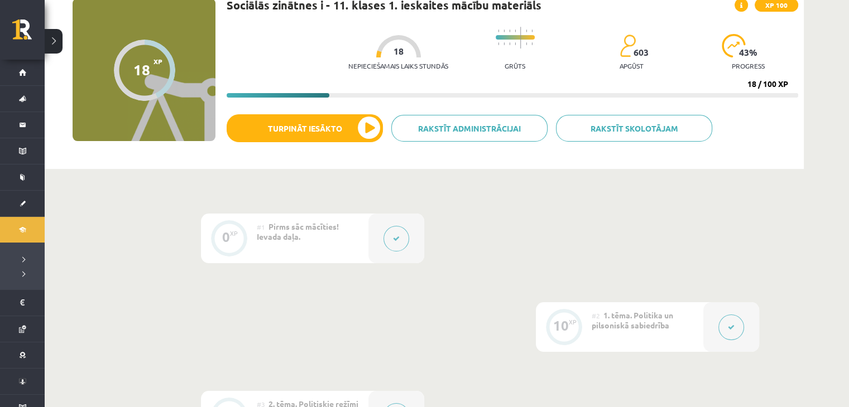
scroll to position [0, 0]
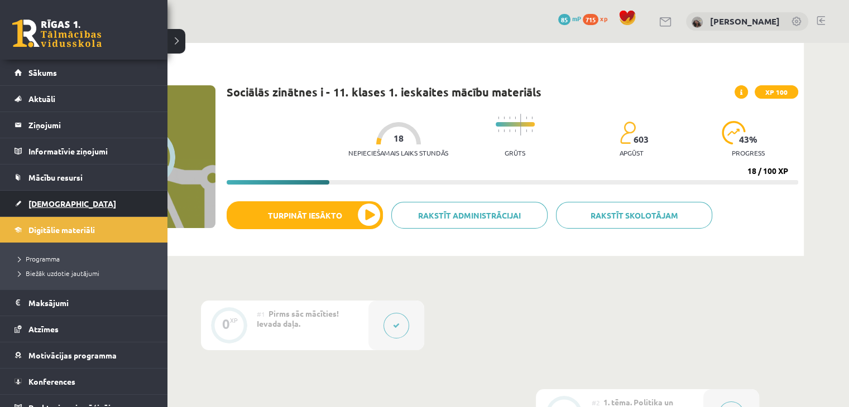
click at [63, 200] on link "[DEMOGRAPHIC_DATA]" at bounding box center [84, 204] width 139 height 26
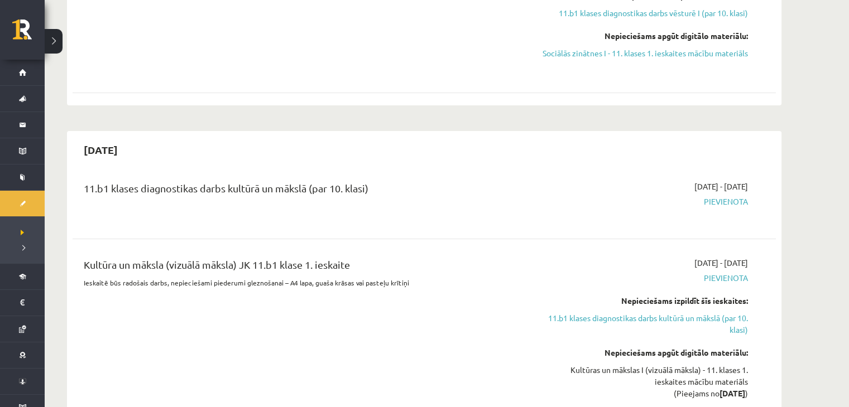
scroll to position [223, 0]
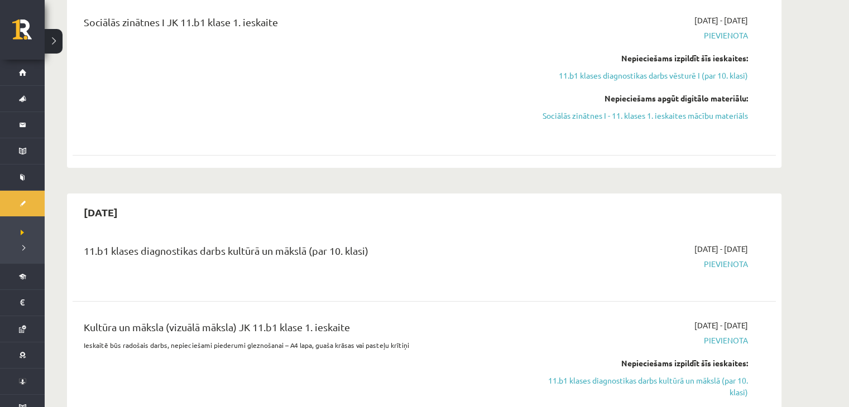
click at [572, 249] on div "2025-10-01 - 2025-10-15 Pievienota" at bounding box center [642, 263] width 227 height 40
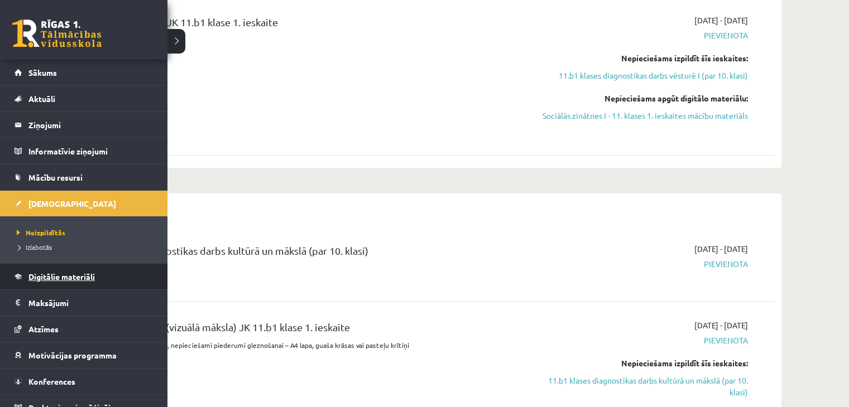
click at [98, 273] on link "Digitālie materiāli" at bounding box center [84, 277] width 139 height 26
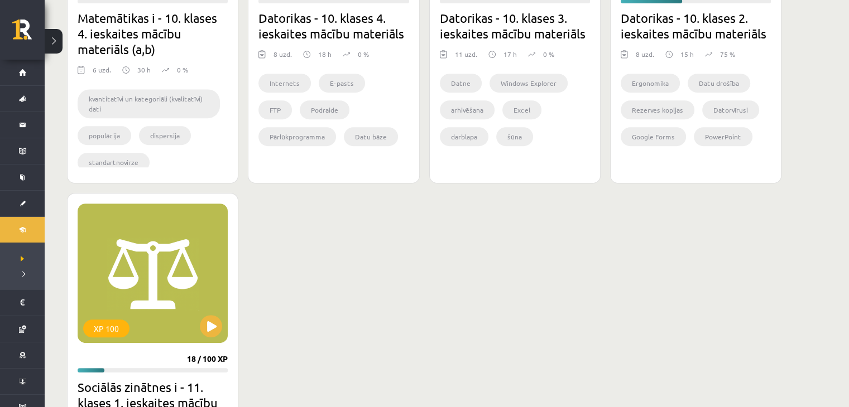
scroll to position [502, 0]
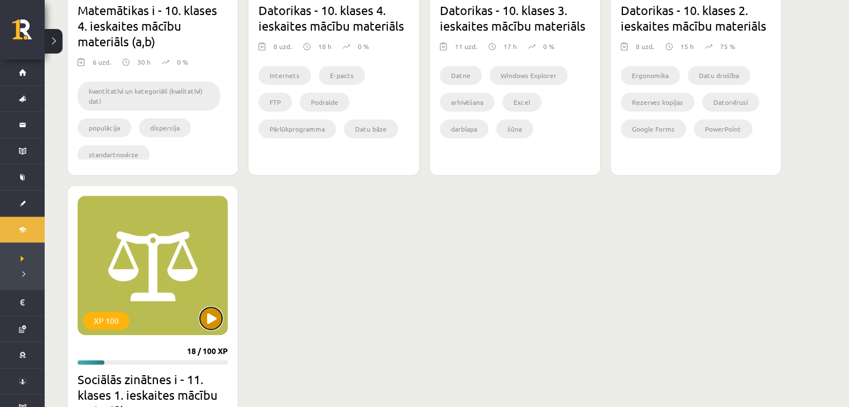
click at [218, 322] on button at bounding box center [211, 319] width 22 height 22
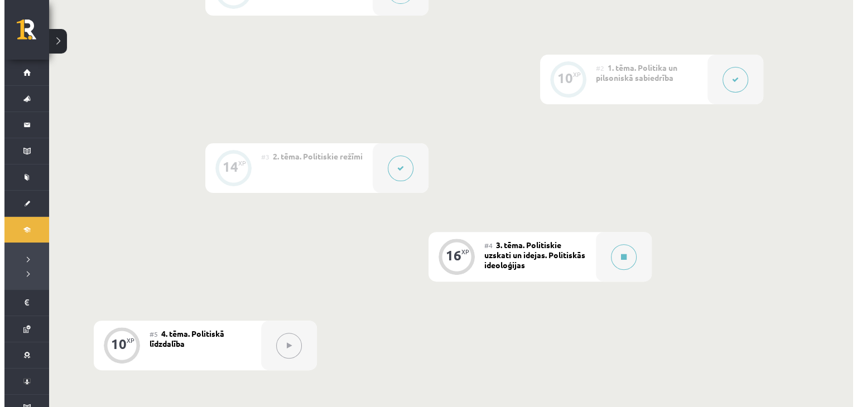
scroll to position [446, 0]
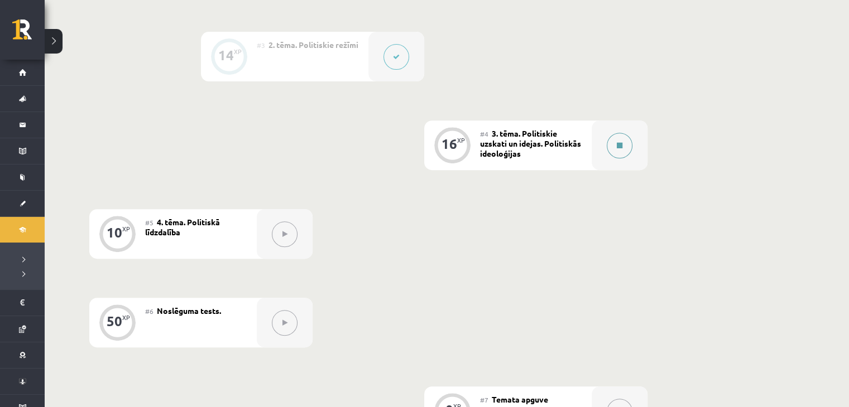
click at [617, 140] on button at bounding box center [620, 146] width 26 height 26
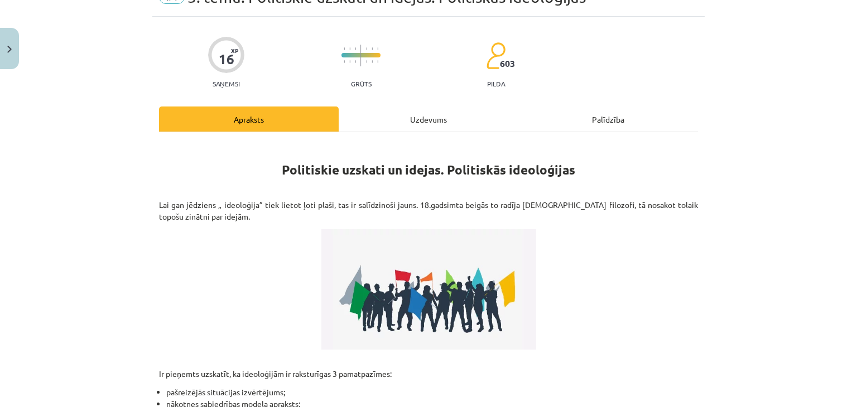
scroll to position [56, 0]
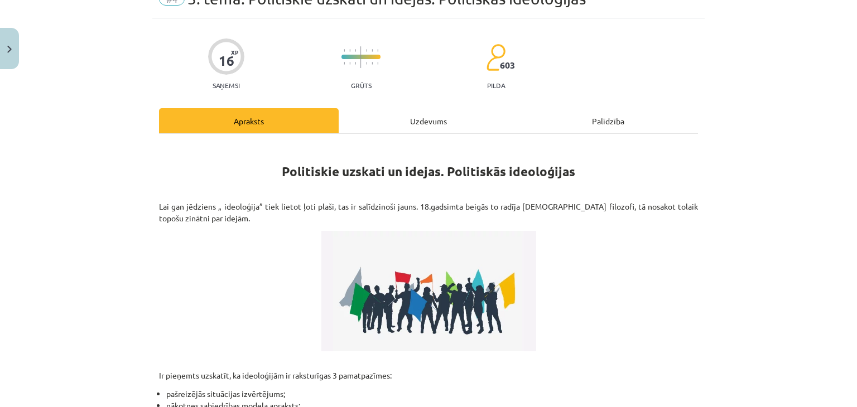
click at [434, 123] on div "Uzdevums" at bounding box center [429, 120] width 180 height 25
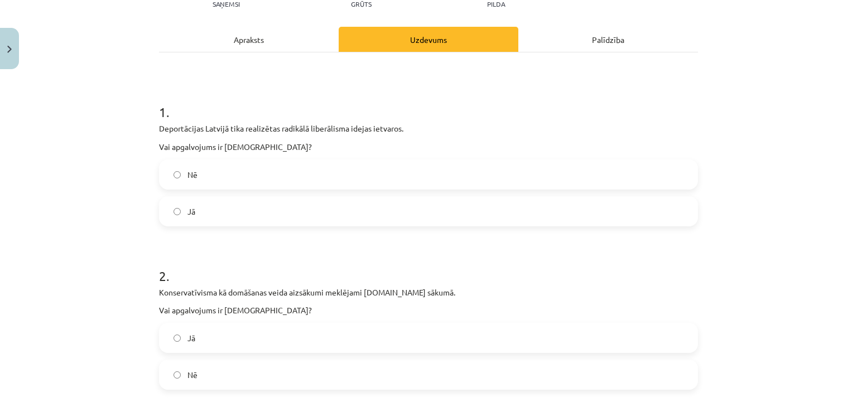
scroll to position [140, 0]
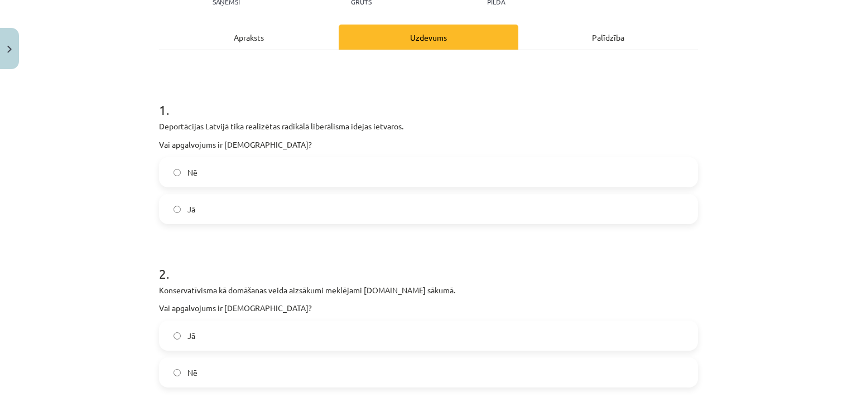
click at [237, 31] on div "Apraksts" at bounding box center [249, 37] width 180 height 25
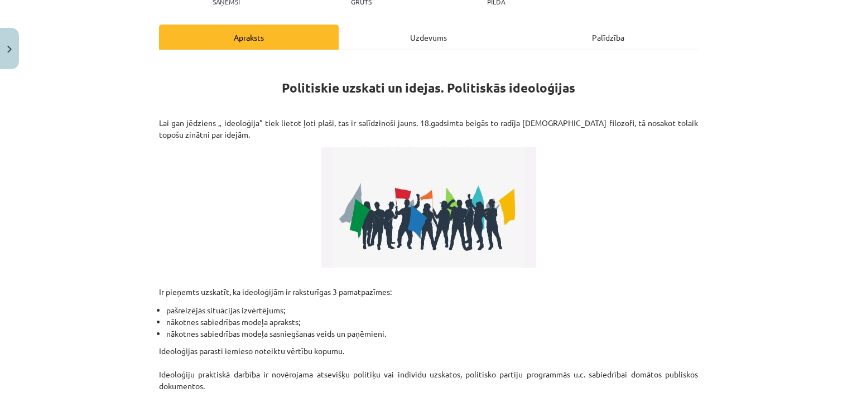
scroll to position [251, 0]
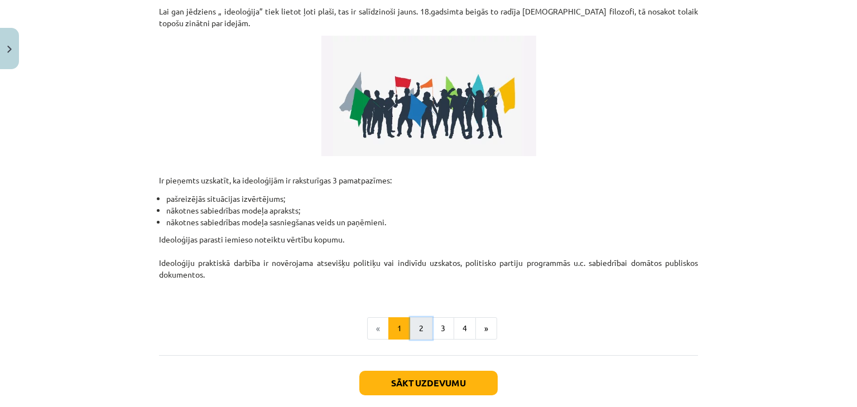
click at [419, 328] on button "2" at bounding box center [421, 329] width 22 height 22
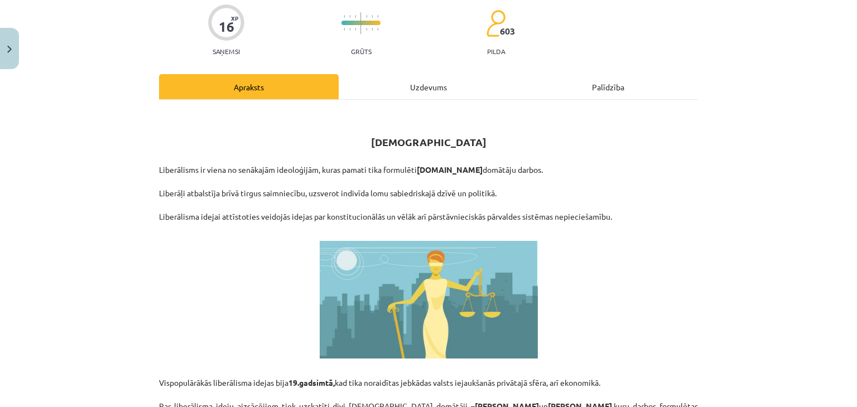
scroll to position [0, 0]
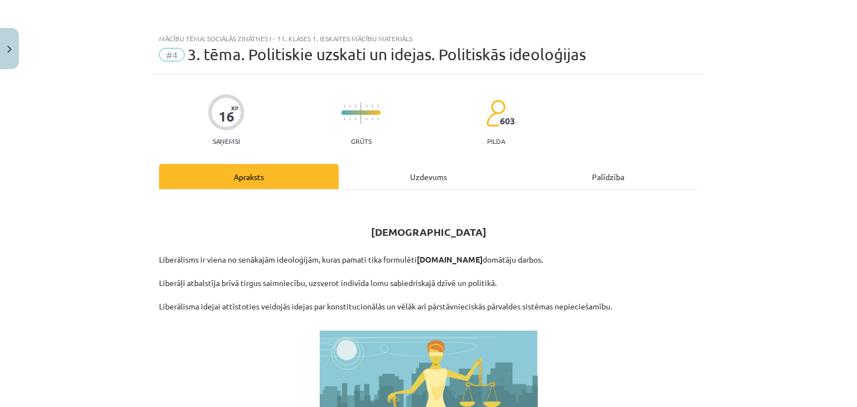
click at [420, 175] on div "Uzdevums" at bounding box center [429, 176] width 180 height 25
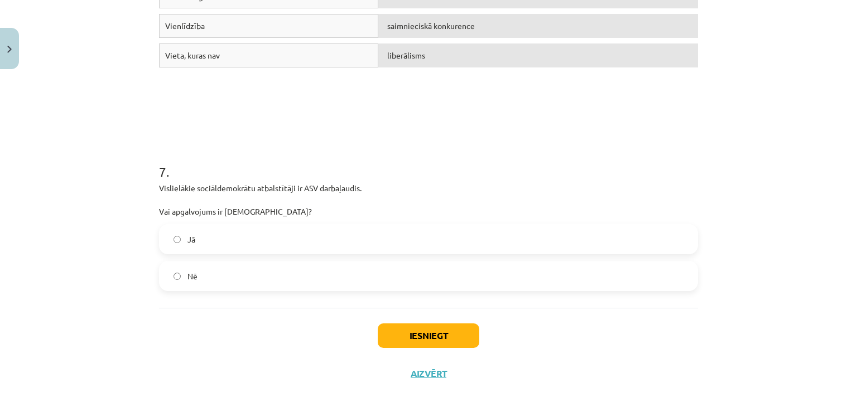
scroll to position [1163, 0]
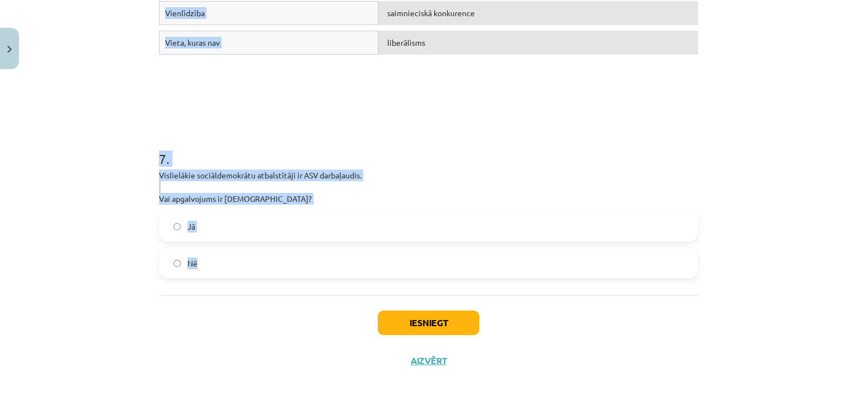
drag, startPoint x: 89, startPoint y: 204, endPoint x: 368, endPoint y: 279, distance: 289.0
click at [368, 279] on div "Mācību tēma: Sociālās zinātnes i - 11. klases 1. ieskaites mācību materiāls #4 …" at bounding box center [428, 203] width 857 height 407
copy form "1 . Deportācijas Latvijā tika realizētas radikālā liberālisma idejas ietvaros. …"
click at [194, 105] on div "Līdztiesība utopija Brīvais tirgus sociālisms Vienlīdzība saimnieciskā konkuren…" at bounding box center [428, 25] width 539 height 167
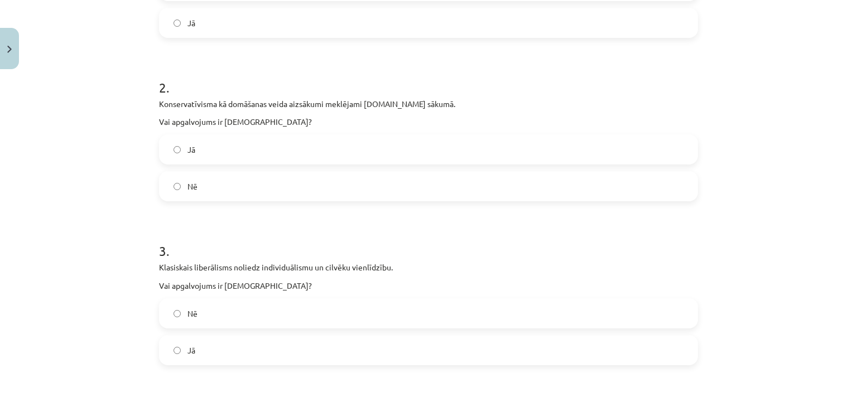
scroll to position [47, 0]
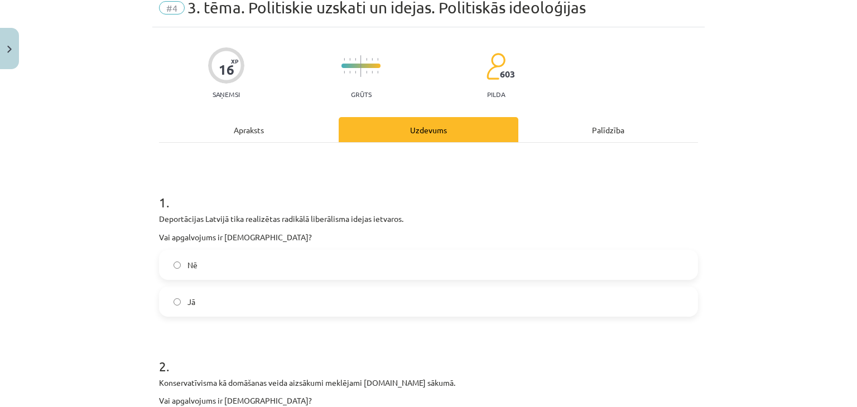
click at [214, 268] on label "Nē" at bounding box center [428, 265] width 537 height 28
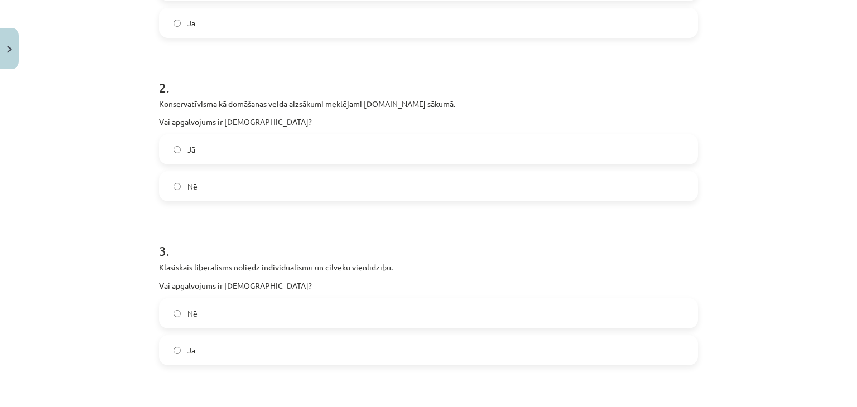
click at [225, 190] on label "Nē" at bounding box center [428, 186] width 537 height 28
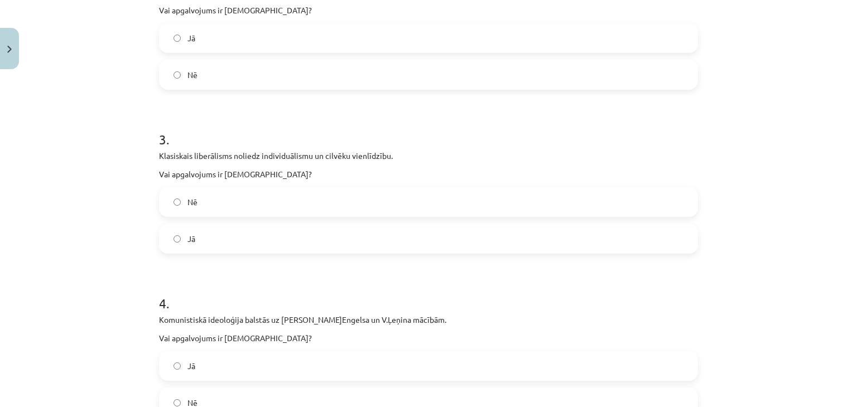
click at [214, 206] on label "Nē" at bounding box center [428, 202] width 537 height 28
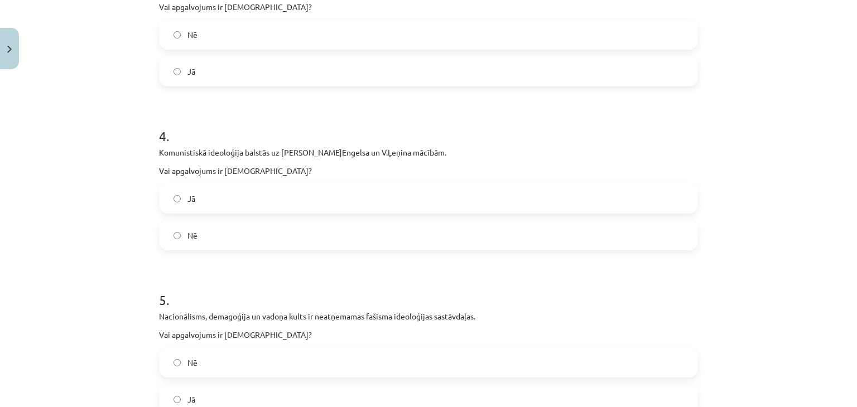
click at [214, 199] on label "Jā" at bounding box center [428, 199] width 537 height 28
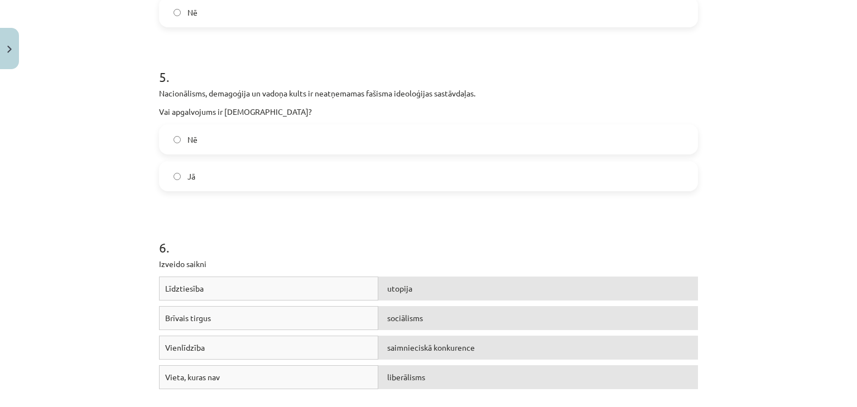
click at [210, 179] on label "Jā" at bounding box center [428, 176] width 537 height 28
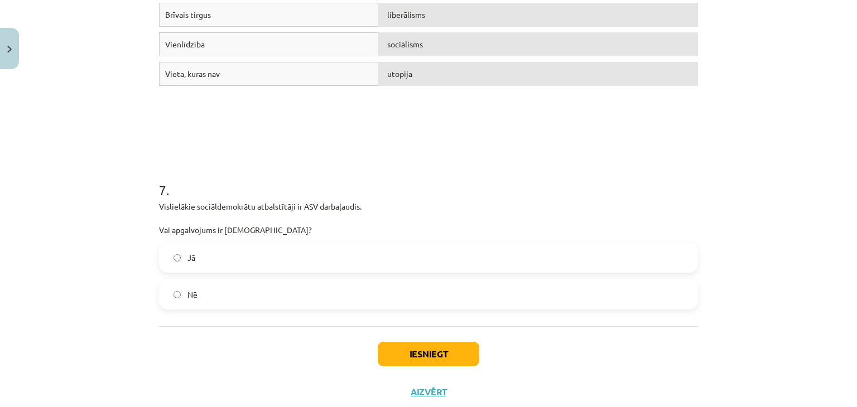
scroll to position [1163, 0]
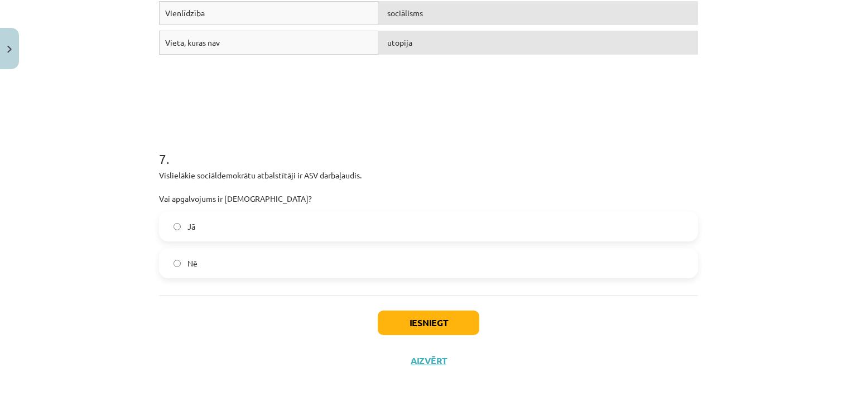
drag, startPoint x: 261, startPoint y: 257, endPoint x: 308, endPoint y: 271, distance: 48.8
click at [263, 258] on label "Nē" at bounding box center [428, 263] width 537 height 28
click at [450, 334] on button "Iesniegt" at bounding box center [429, 323] width 102 height 25
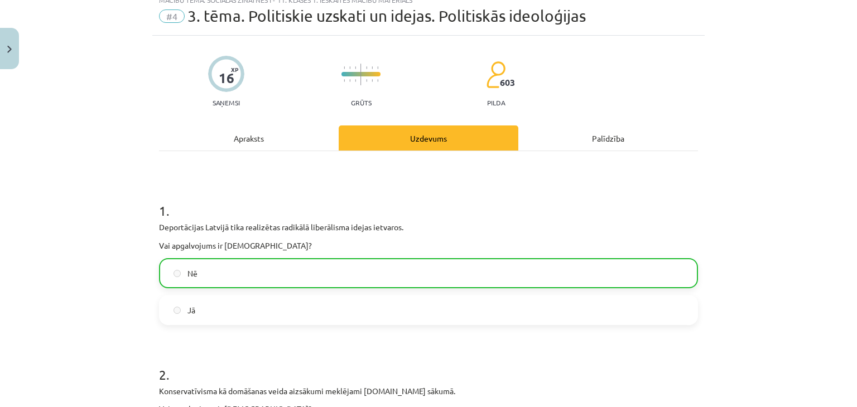
scroll to position [0, 0]
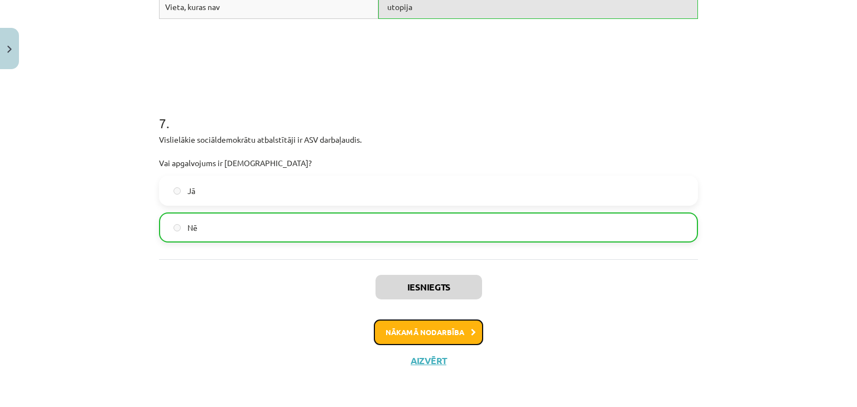
click at [438, 336] on button "Nākamā nodarbība" at bounding box center [428, 333] width 109 height 26
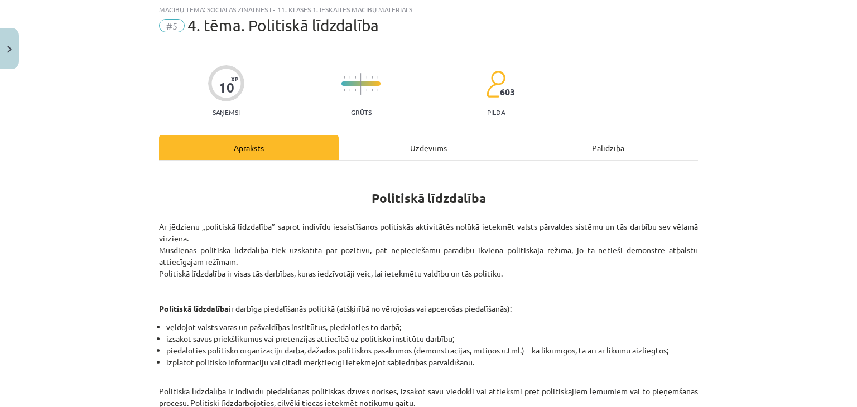
scroll to position [28, 0]
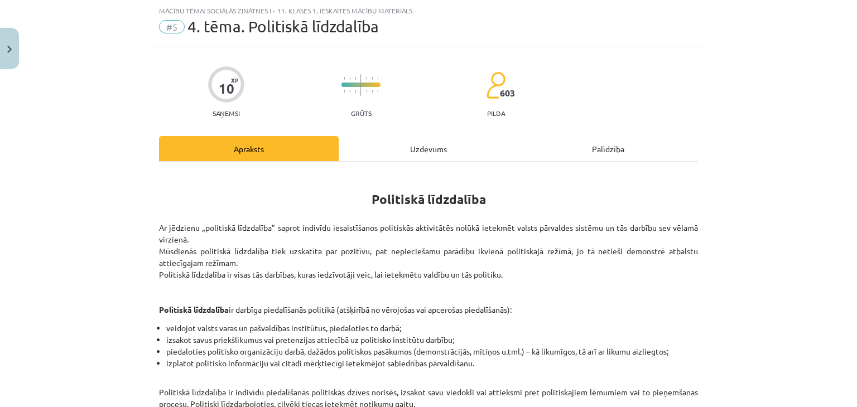
click at [429, 149] on div "Uzdevums" at bounding box center [429, 148] width 180 height 25
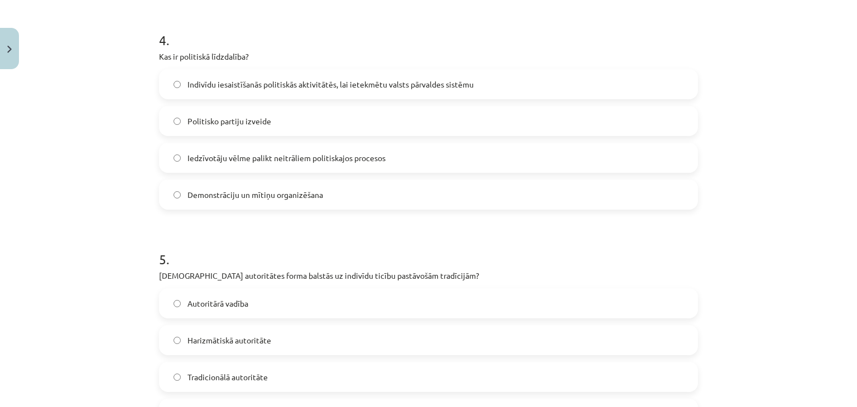
scroll to position [1018, 0]
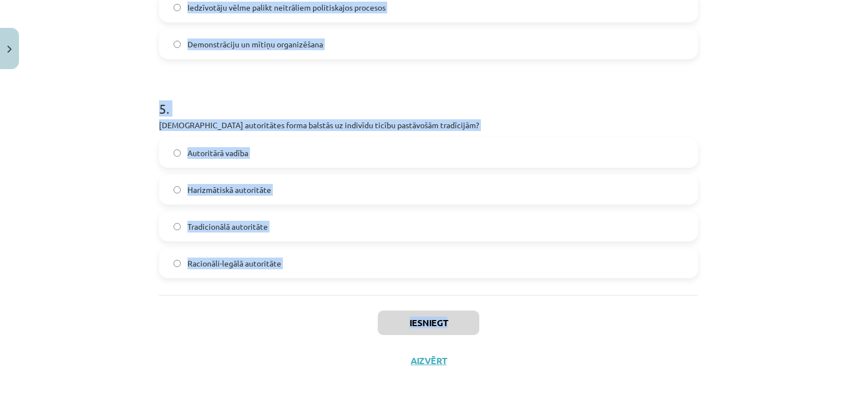
copy div "1 . Kādu vadības stilu raksturo līdera vēlme dalīties lēmumu pieņemšanas proces…"
click at [107, 164] on div "Mācību tēma: Sociālās zinātnes i - 11. klases 1. ieskaites mācību materiāls #5 …" at bounding box center [428, 203] width 857 height 407
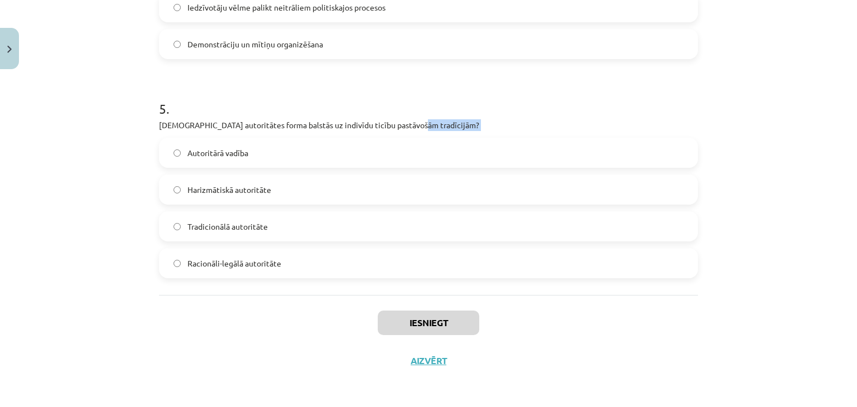
click at [107, 164] on div "Mācību tēma: Sociālās zinātnes i - 11. klases 1. ieskaites mācību materiāls #5 …" at bounding box center [428, 203] width 857 height 407
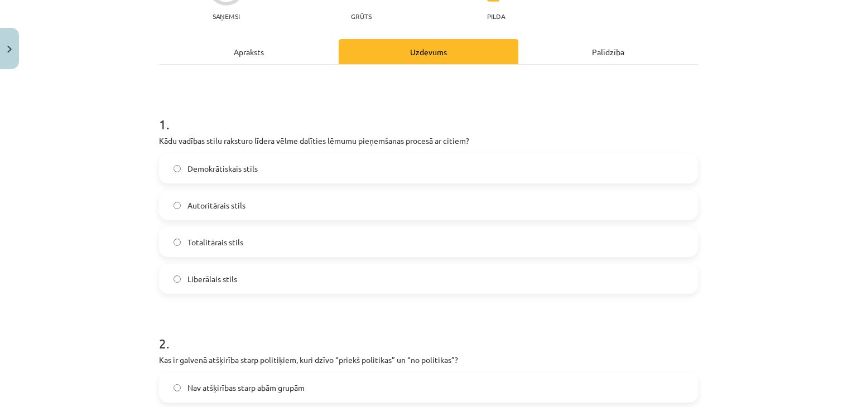
scroll to position [0, 0]
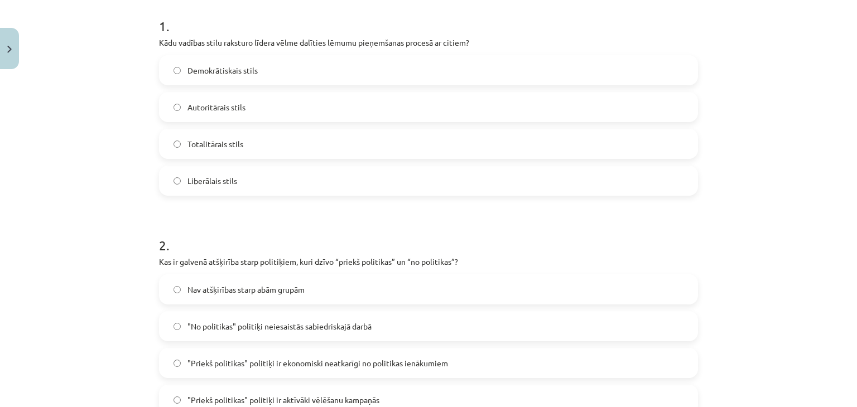
click at [233, 65] on span "Demokrātiskais stils" at bounding box center [223, 71] width 70 height 12
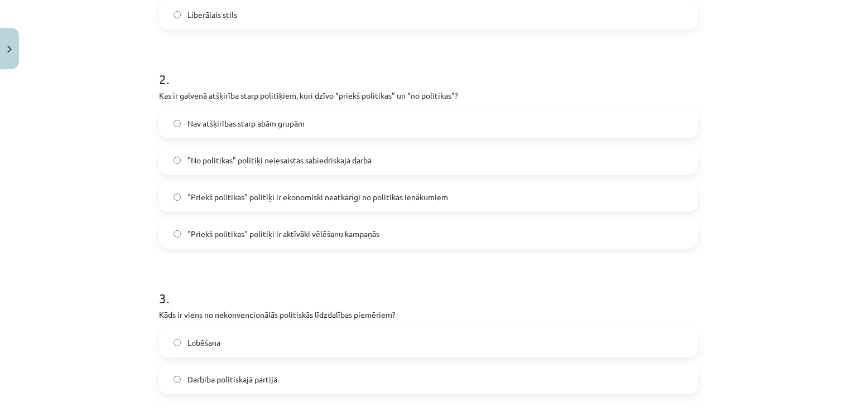
scroll to position [391, 0]
click at [229, 194] on span ""Priekš politikas" politiķi ir ekonomiski neatkarīgi no politikas ienākumiem" at bounding box center [318, 196] width 261 height 12
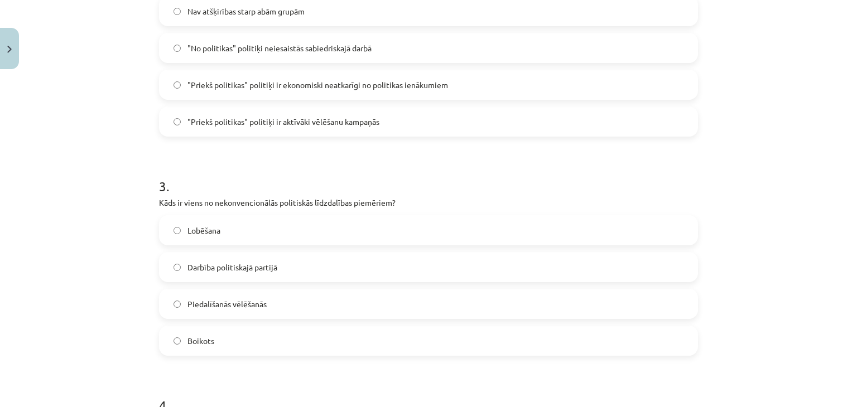
scroll to position [502, 0]
click at [237, 351] on label "Boikots" at bounding box center [428, 340] width 537 height 28
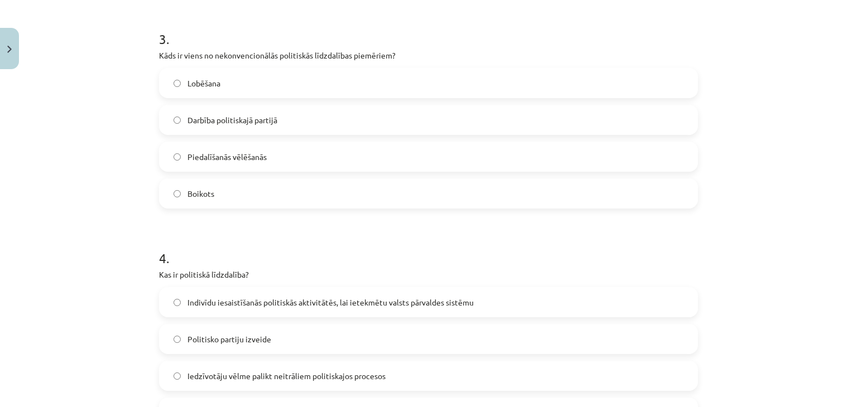
scroll to position [837, 0]
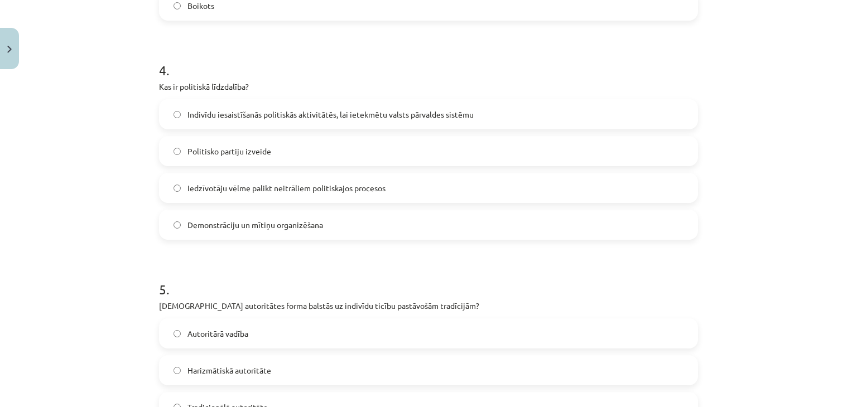
click at [230, 120] on label "Indivīdu iesaistīšanās politiskās aktivitātēs, lai ietekmētu valsts pārvaldes s…" at bounding box center [428, 114] width 537 height 28
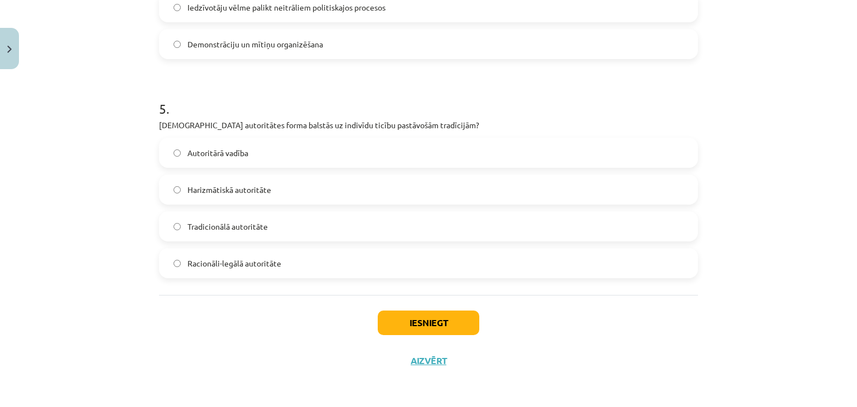
click at [250, 233] on label "Tradicionālā autoritāte" at bounding box center [428, 227] width 537 height 28
click at [438, 314] on button "Iesniegt" at bounding box center [429, 323] width 102 height 25
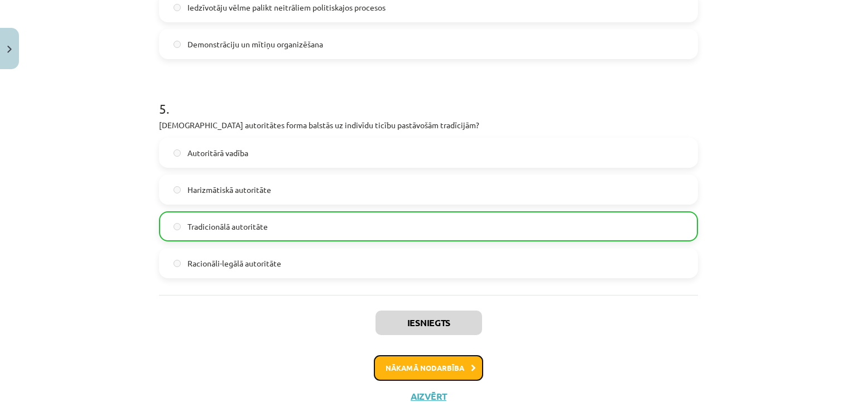
click at [429, 363] on button "Nākamā nodarbība" at bounding box center [428, 369] width 109 height 26
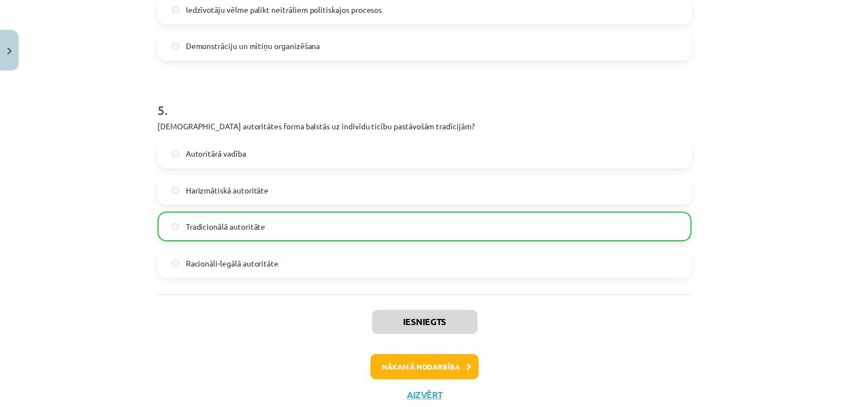
scroll to position [0, 0]
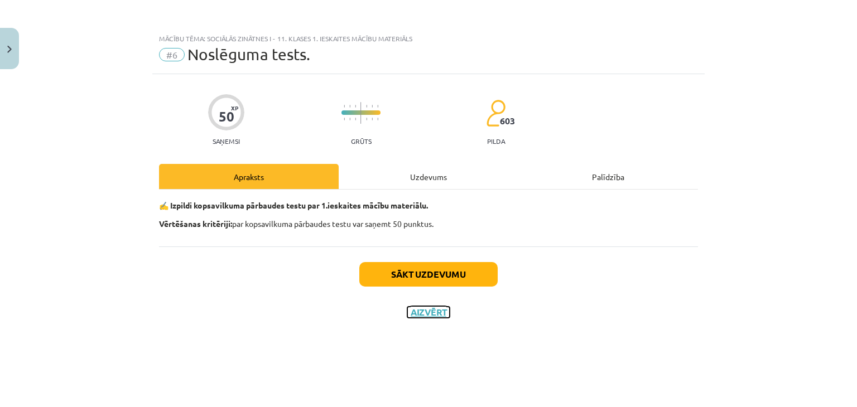
click at [429, 311] on button "Aizvērt" at bounding box center [428, 312] width 42 height 11
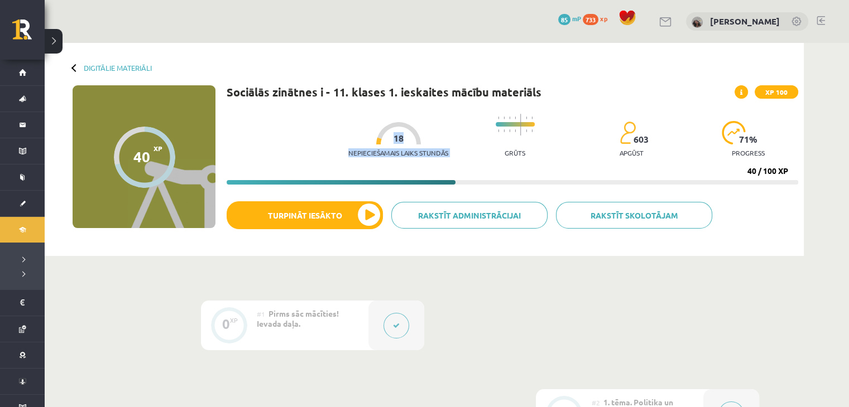
drag, startPoint x: 382, startPoint y: 132, endPoint x: 393, endPoint y: 137, distance: 12.2
click at [393, 137] on div "Nepieciešamais laiks stundās 18" at bounding box center [398, 142] width 100 height 41
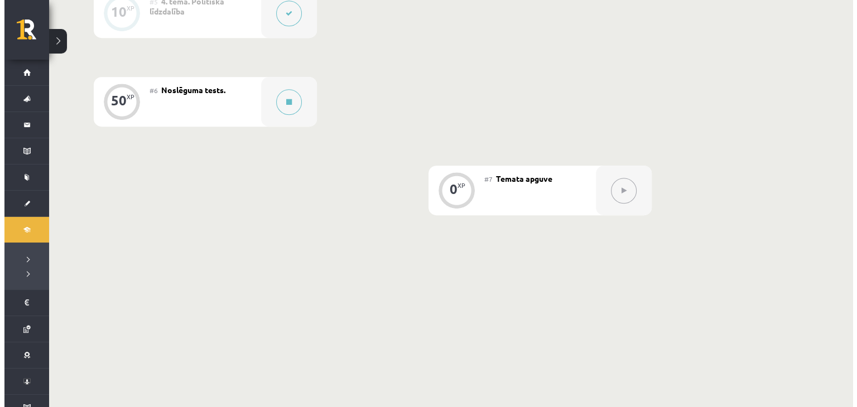
scroll to position [670, 0]
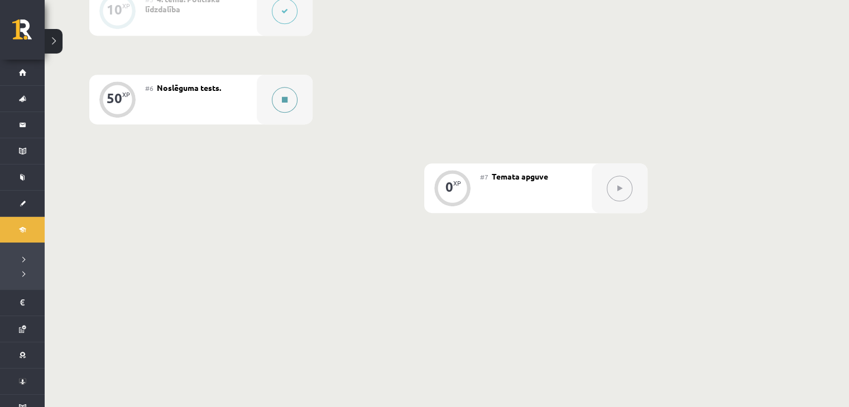
click at [289, 100] on button at bounding box center [285, 100] width 26 height 26
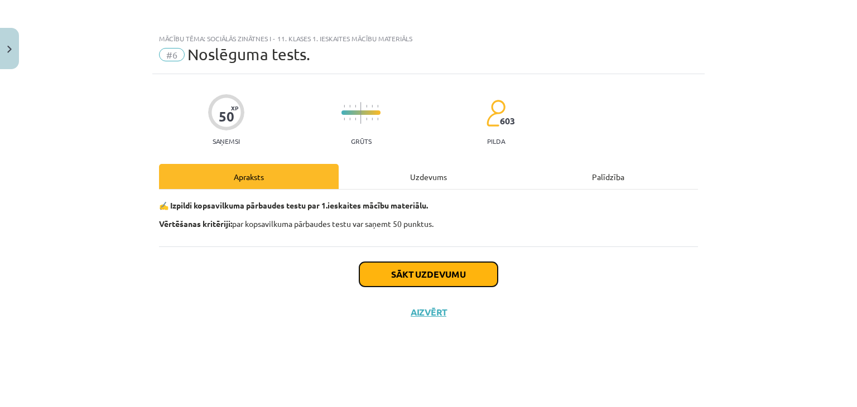
click at [417, 278] on button "Sākt uzdevumu" at bounding box center [428, 274] width 138 height 25
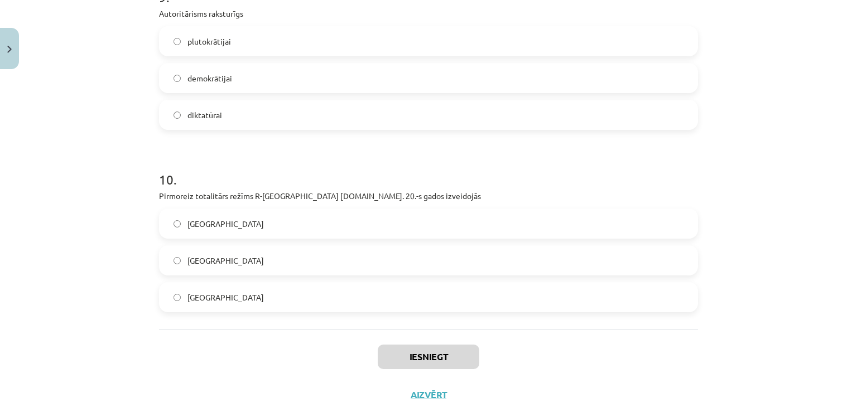
scroll to position [1746, 0]
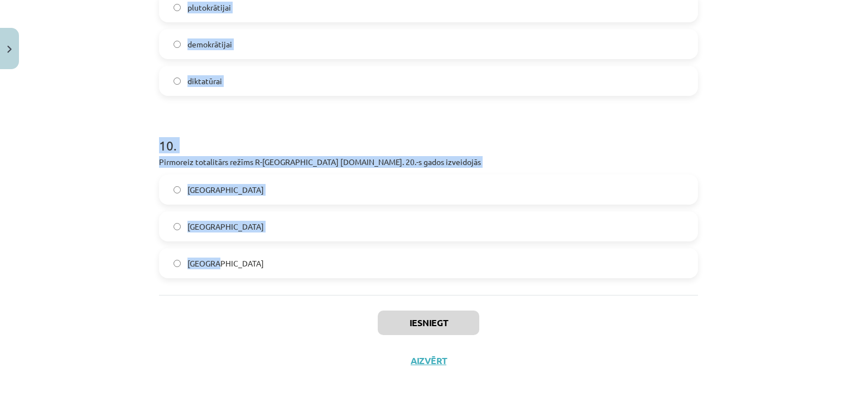
drag, startPoint x: 99, startPoint y: 234, endPoint x: 343, endPoint y: 273, distance: 247.6
click at [343, 273] on div "Mācību tēma: Sociālās zinātnes i - 11. klases 1. ieskaites mācību materiāls #6 …" at bounding box center [428, 203] width 857 height 407
copy form "1 . Sabiedrības politiskajā sistēmā neietilpst: liberālā ideoloģija izglītības …"
click at [109, 133] on div "Mācību tēma: Sociālās zinātnes i - 11. klases 1. ieskaites mācību materiāls #6 …" at bounding box center [428, 203] width 857 height 407
click at [113, 136] on div "Mācību tēma: Sociālās zinātnes i - 11. klases 1. ieskaites mācību materiāls #6 …" at bounding box center [428, 203] width 857 height 407
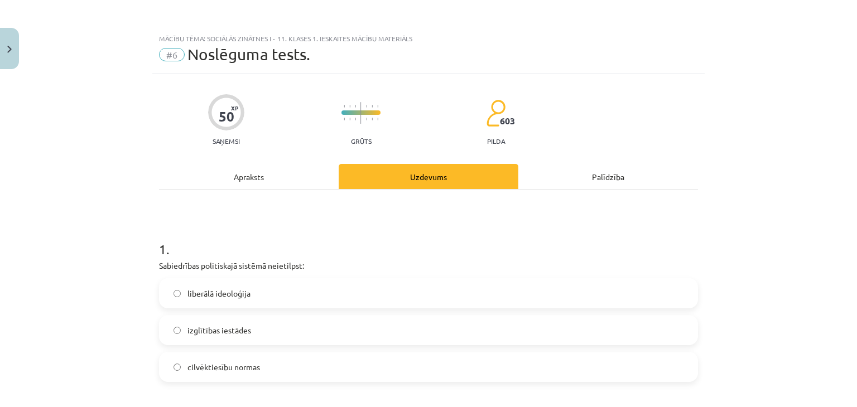
scroll to position [223, 0]
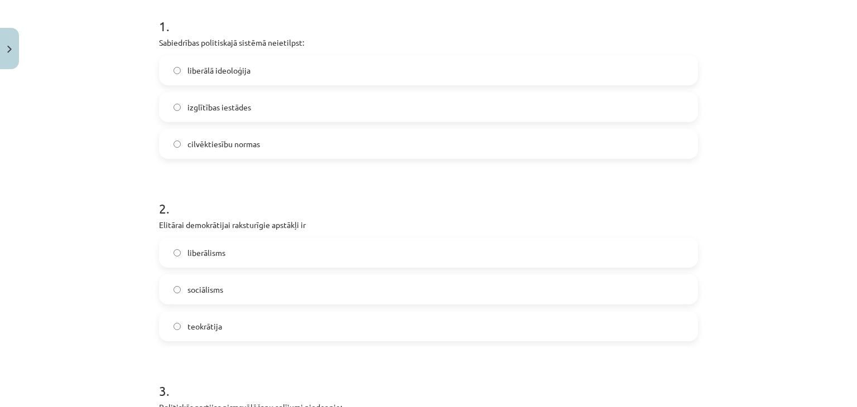
click at [264, 52] on div "1 . Sabiedrības politiskajā sistēmā neietilpst: liberālā ideoloģija izglītības …" at bounding box center [428, 79] width 539 height 160
click at [261, 70] on label "liberālā ideoloģija" at bounding box center [428, 70] width 537 height 28
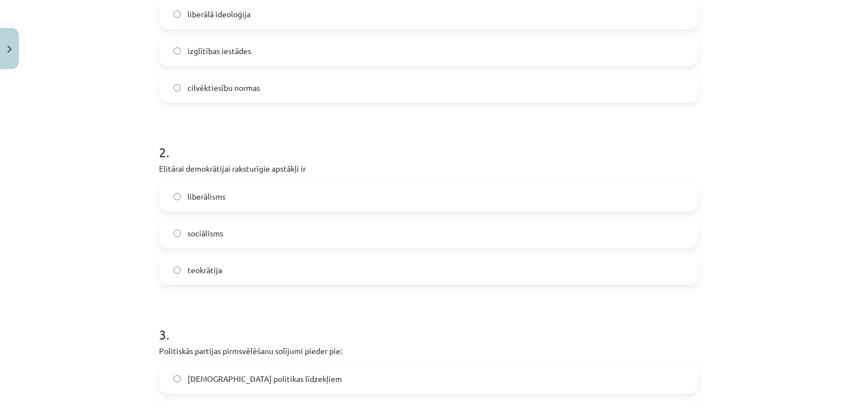
scroll to position [335, 0]
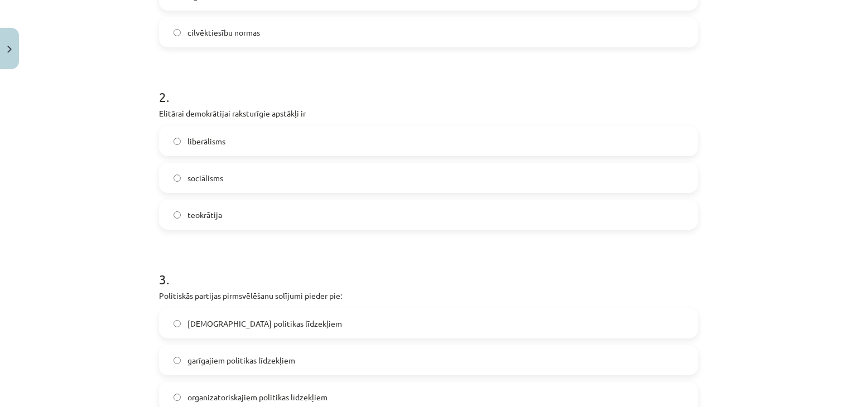
click at [214, 146] on span "liberālisms" at bounding box center [207, 142] width 38 height 12
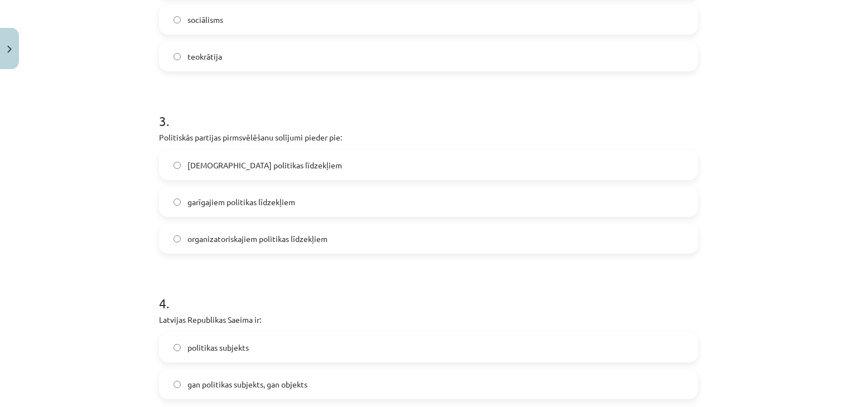
scroll to position [502, 0]
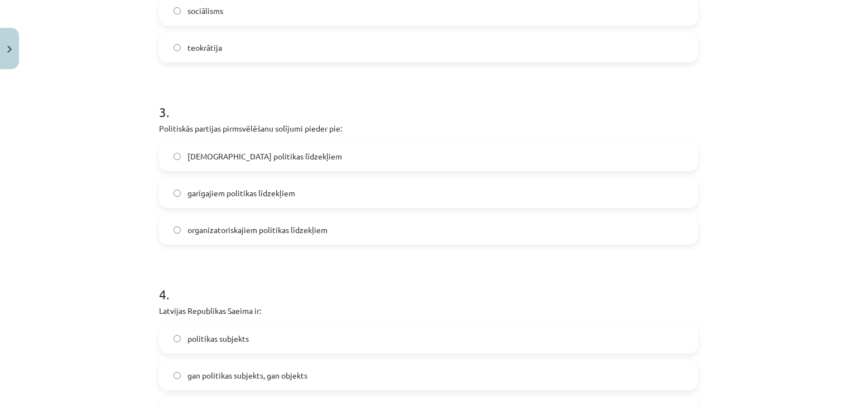
click at [243, 199] on label "garīgajiem politikas līdzekļiem" at bounding box center [428, 193] width 537 height 28
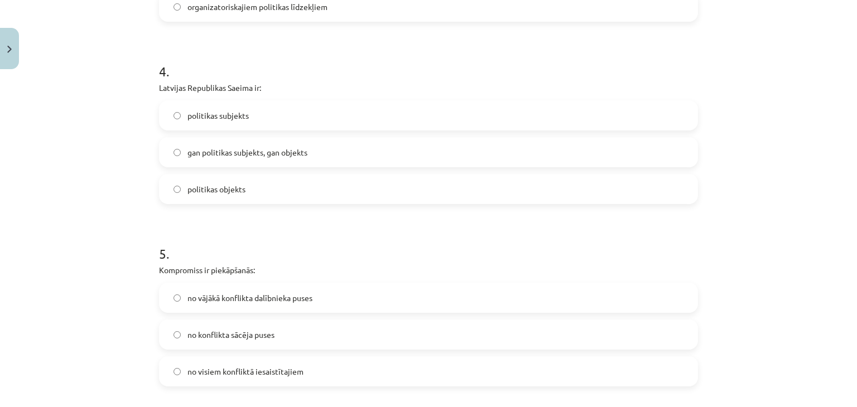
click at [234, 158] on label "gan politikas subjekts, gan objekts" at bounding box center [428, 152] width 537 height 28
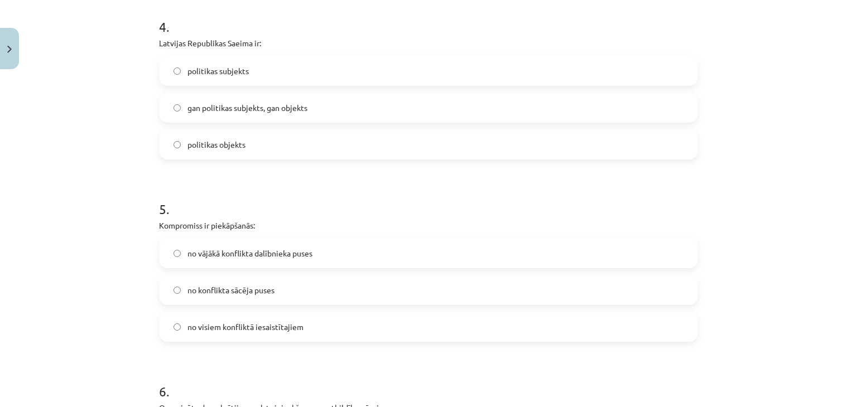
scroll to position [837, 0]
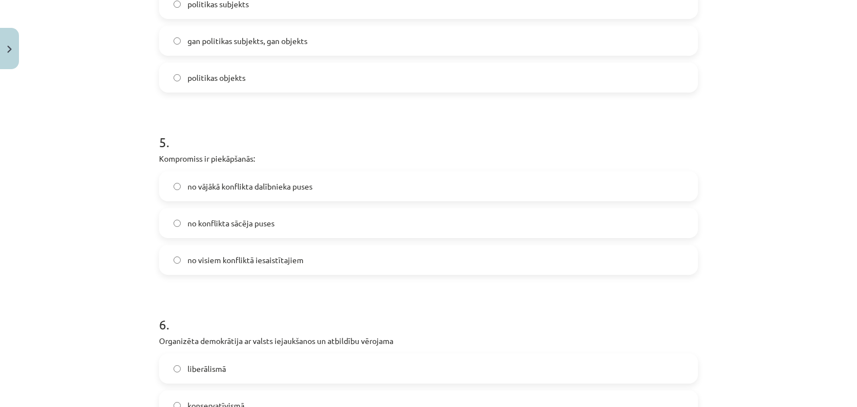
click at [230, 262] on span "no visiem konfliktā iesaistītajiem" at bounding box center [246, 260] width 116 height 12
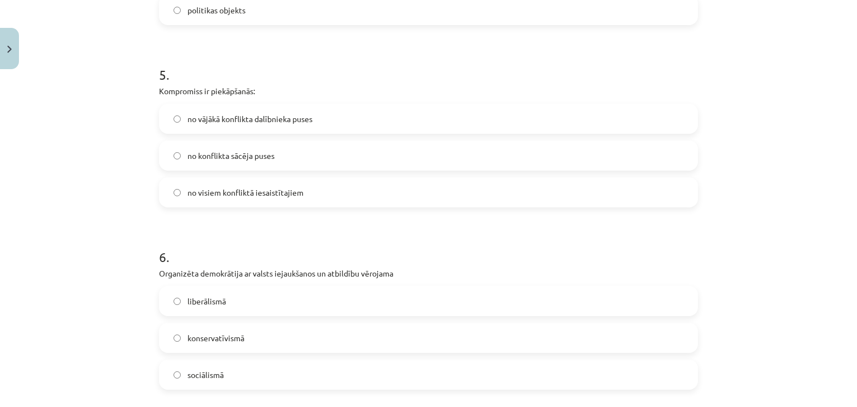
scroll to position [1060, 0]
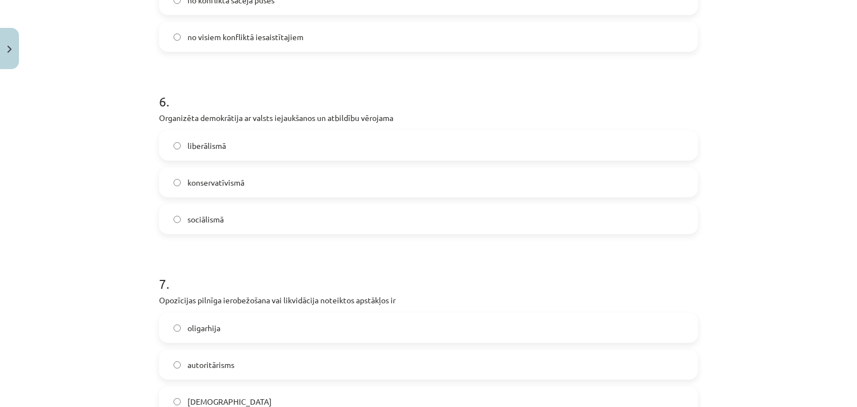
click at [223, 213] on label "sociālismā" at bounding box center [428, 219] width 537 height 28
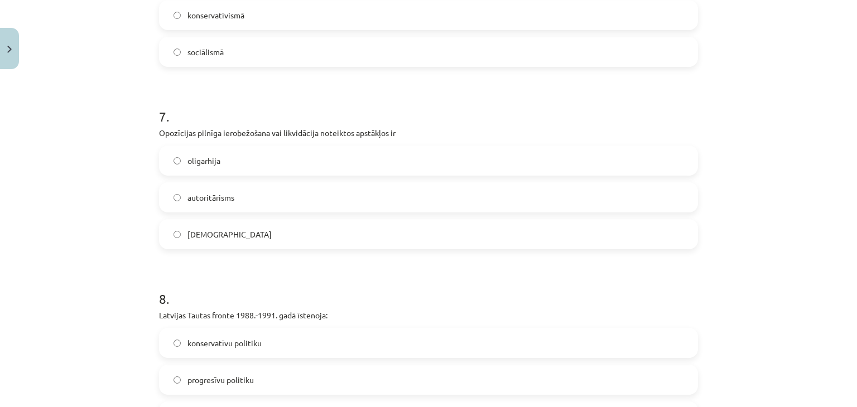
click at [214, 234] on span "totalitārisms" at bounding box center [230, 235] width 84 height 12
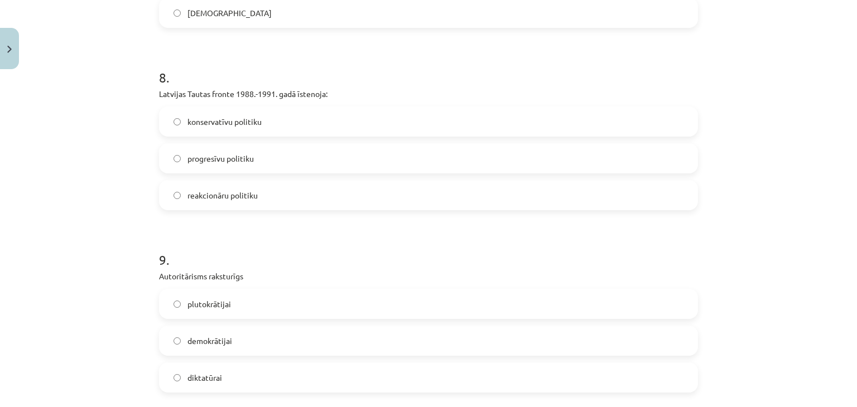
scroll to position [1451, 0]
click at [213, 156] on span "progresīvu politiku" at bounding box center [221, 157] width 66 height 12
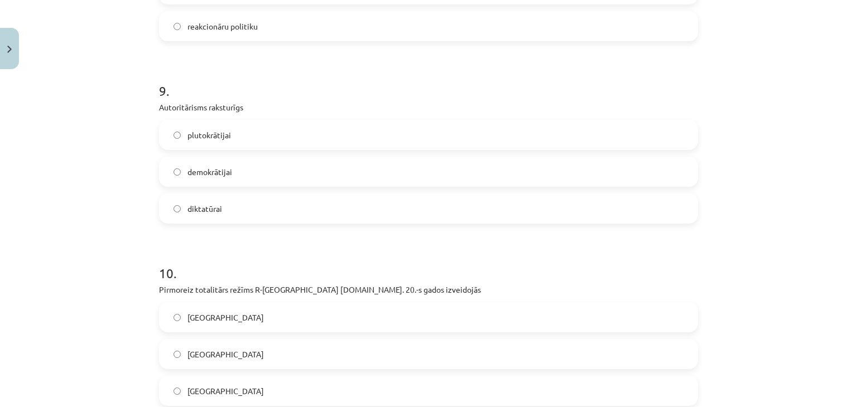
click at [210, 208] on span "diktatūrai" at bounding box center [205, 209] width 35 height 12
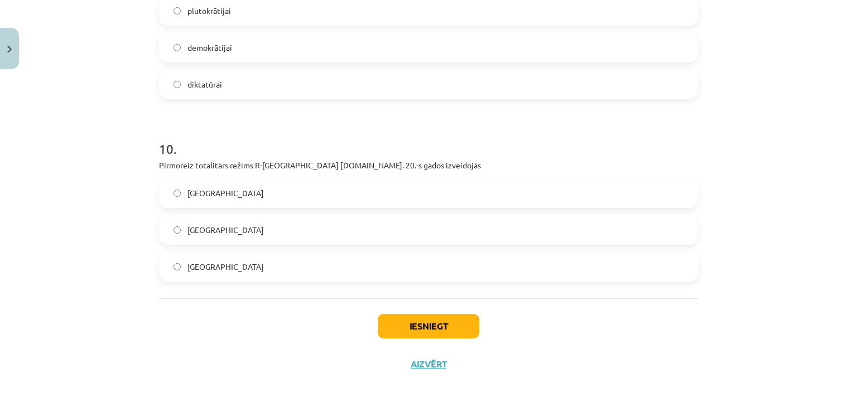
scroll to position [1746, 0]
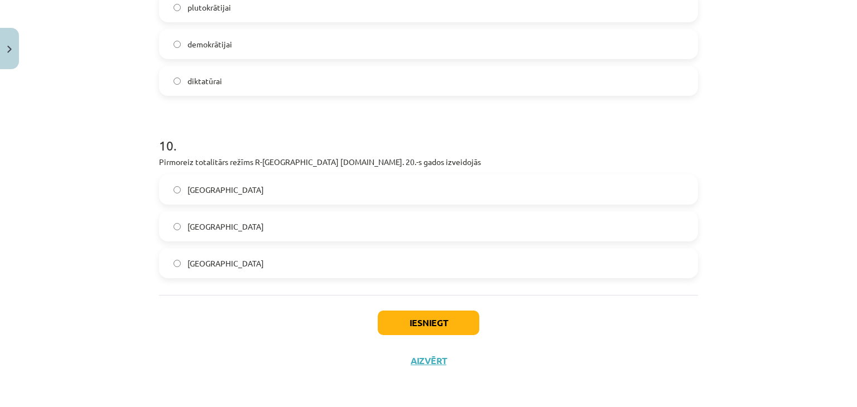
click at [236, 258] on label "Itālijā" at bounding box center [428, 263] width 537 height 28
click at [412, 319] on button "Iesniegt" at bounding box center [429, 323] width 102 height 25
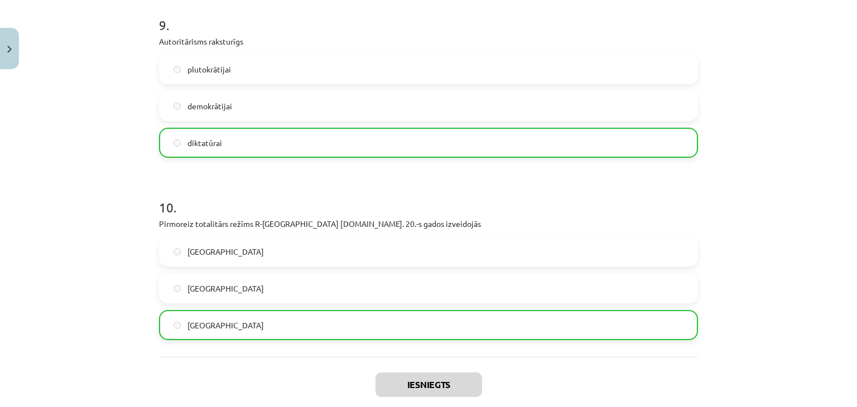
scroll to position [1781, 0]
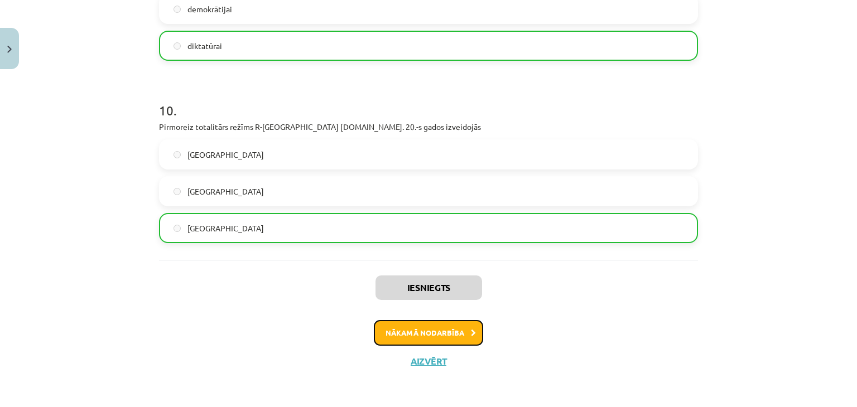
click at [415, 336] on button "Nākamā nodarbība" at bounding box center [428, 333] width 109 height 26
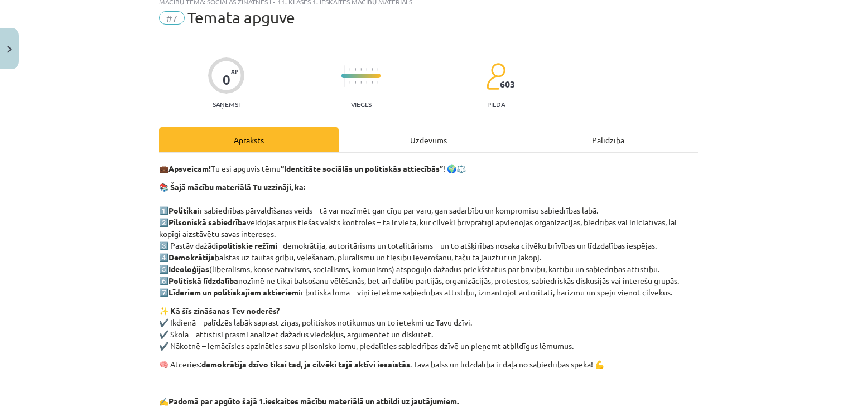
scroll to position [28, 0]
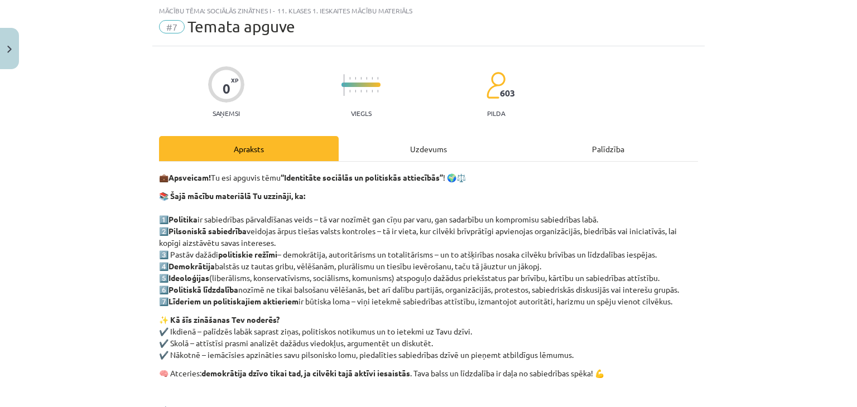
click at [422, 146] on div "Uzdevums" at bounding box center [429, 148] width 180 height 25
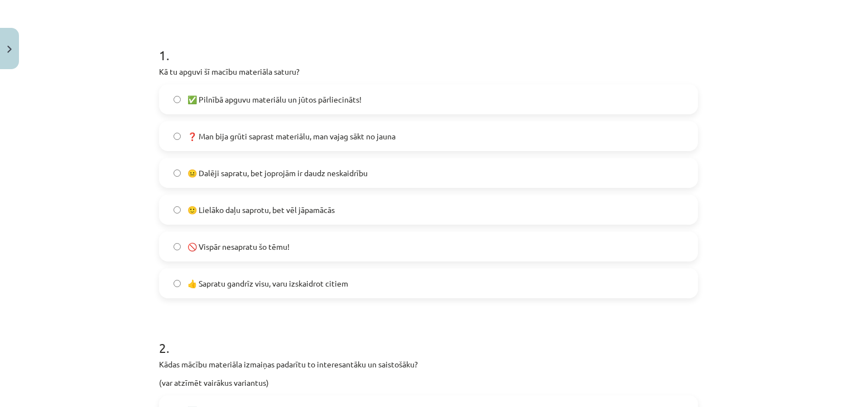
scroll to position [195, 0]
click at [225, 208] on span "🙂 Lielāko daļu saprotu, bet vēl jāpamācās" at bounding box center [261, 209] width 147 height 12
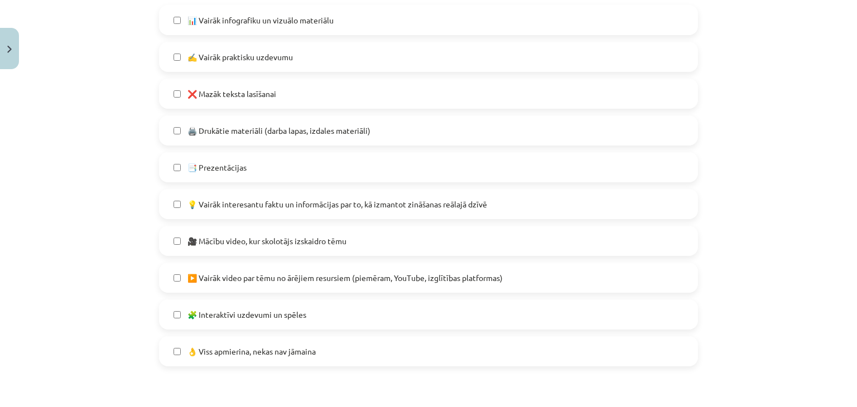
scroll to position [642, 0]
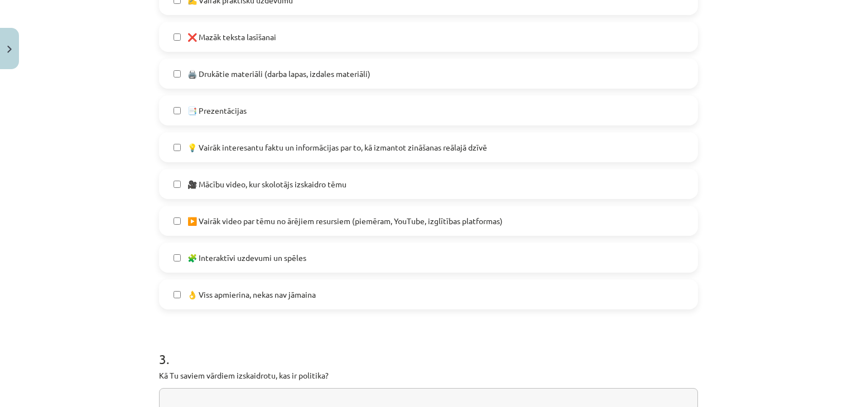
click at [261, 262] on span "🧩 Interaktīvi uzdevumi un spēles" at bounding box center [247, 258] width 119 height 12
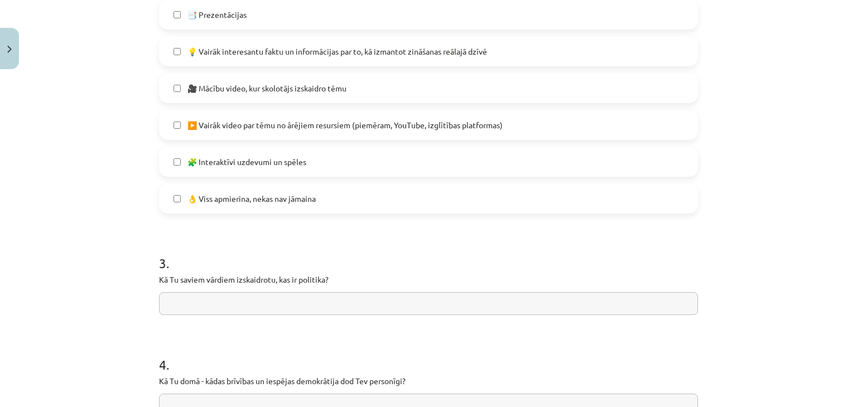
scroll to position [865, 0]
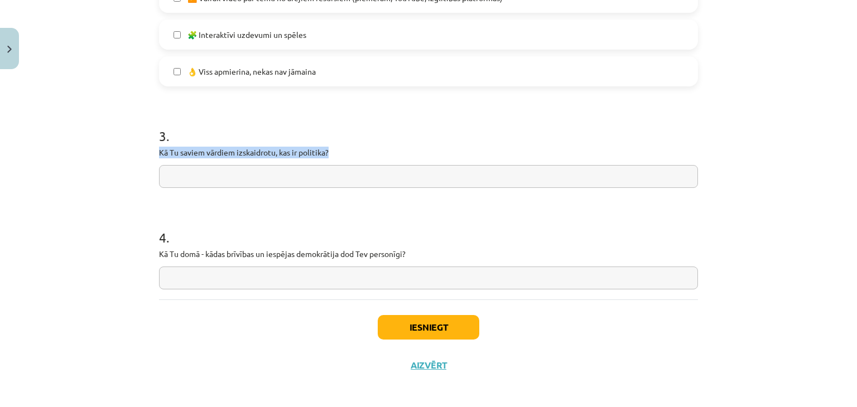
drag, startPoint x: 141, startPoint y: 148, endPoint x: 372, endPoint y: 155, distance: 231.1
click at [372, 155] on div "Mācību tēma: Sociālās zinātnes i - 11. klases 1. ieskaites mācību materiāls #7 …" at bounding box center [428, 203] width 857 height 407
copy p "Kā Tu saviem vārdiem izskaidrotu, kas ir politika?"
click at [294, 161] on div "3 . Kā Tu saviem vārdiem izskaidrotu, kas ir politika?" at bounding box center [428, 148] width 539 height 79
click at [291, 174] on input "text" at bounding box center [428, 176] width 539 height 23
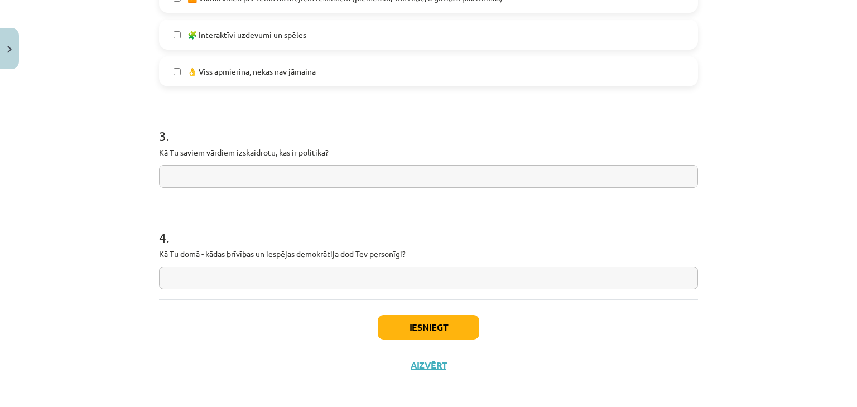
paste input "**********"
type input "**********"
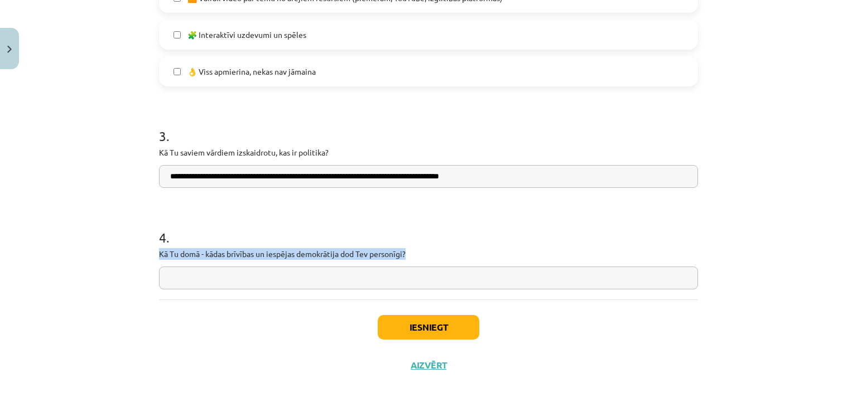
drag, startPoint x: 151, startPoint y: 257, endPoint x: 422, endPoint y: 258, distance: 271.2
copy p "Kā Tu domā - kādas brīvības un iespējas demokrātija dod Tev personīgi?"
click at [311, 273] on input "text" at bounding box center [428, 278] width 539 height 23
paste input "**********"
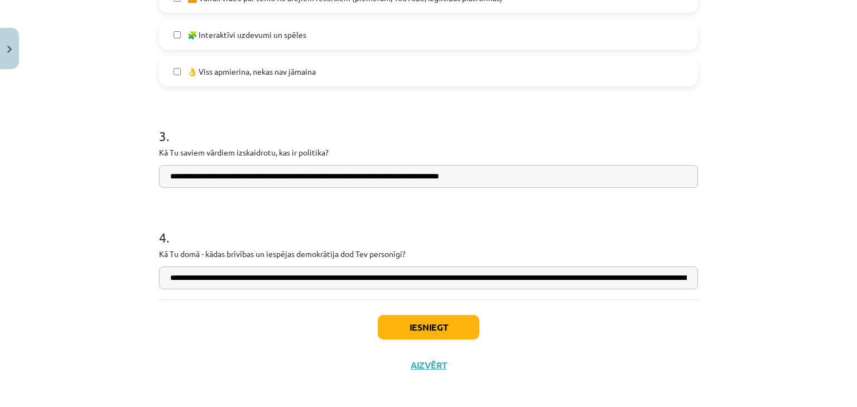
scroll to position [0, 292]
click at [321, 280] on input "**********" at bounding box center [428, 278] width 539 height 23
drag, startPoint x: 368, startPoint y: 278, endPoint x: 371, endPoint y: 295, distance: 16.3
click at [368, 278] on input "**********" at bounding box center [428, 278] width 539 height 23
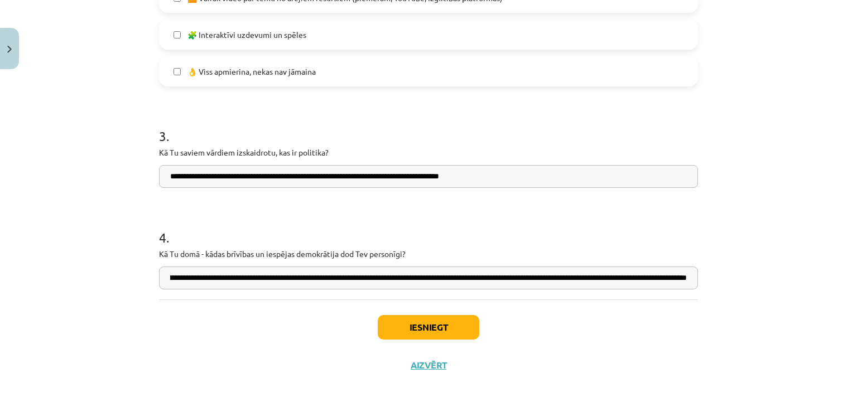
scroll to position [0, 277]
click at [593, 280] on input "**********" at bounding box center [428, 278] width 539 height 23
click at [193, 280] on input "**********" at bounding box center [428, 278] width 539 height 23
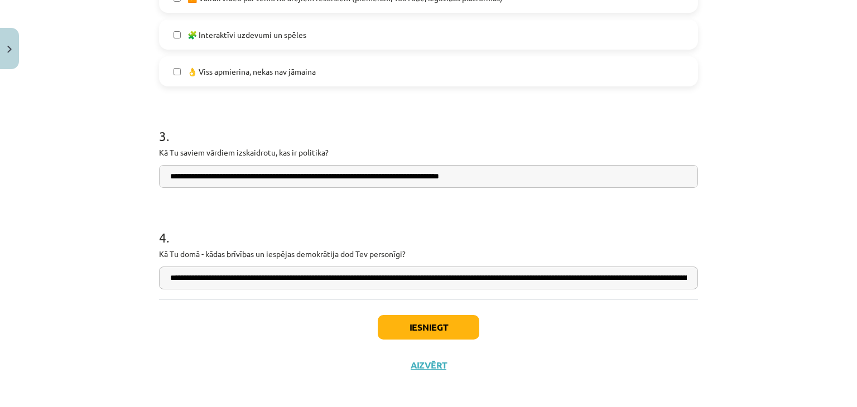
click at [277, 277] on input "**********" at bounding box center [428, 278] width 539 height 23
type input "**********"
click at [448, 322] on button "Iesniegt" at bounding box center [429, 327] width 102 height 25
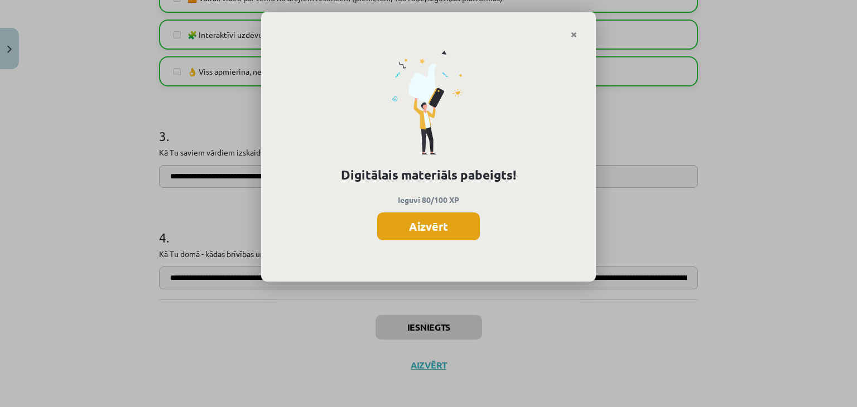
click at [450, 234] on button "Aizvērt" at bounding box center [428, 227] width 103 height 28
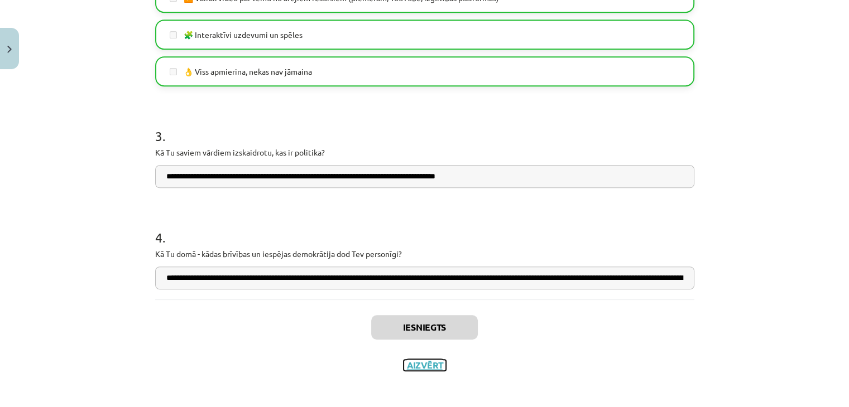
click at [427, 367] on button "Aizvērt" at bounding box center [424, 365] width 42 height 11
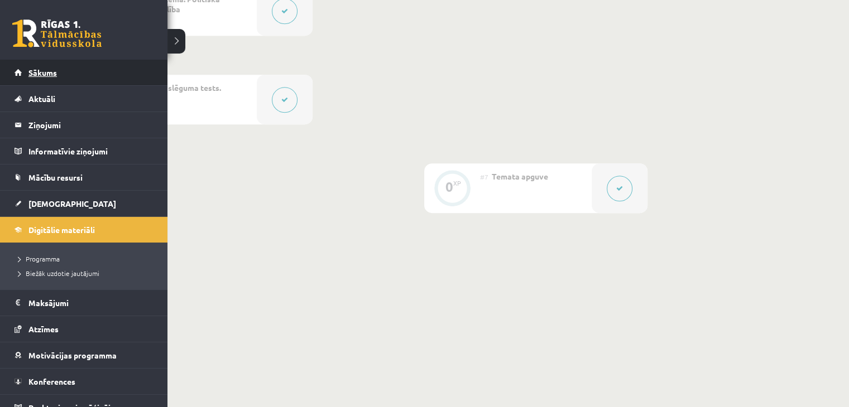
click at [22, 80] on link "Sākums" at bounding box center [84, 73] width 139 height 26
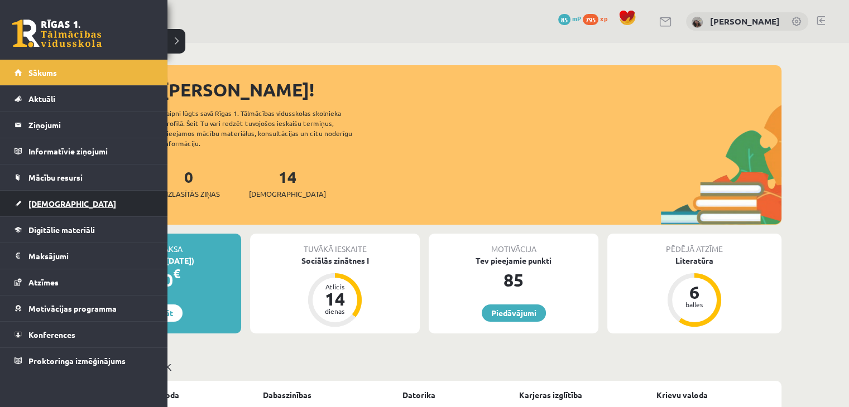
click at [41, 201] on span "[DEMOGRAPHIC_DATA]" at bounding box center [72, 204] width 88 height 10
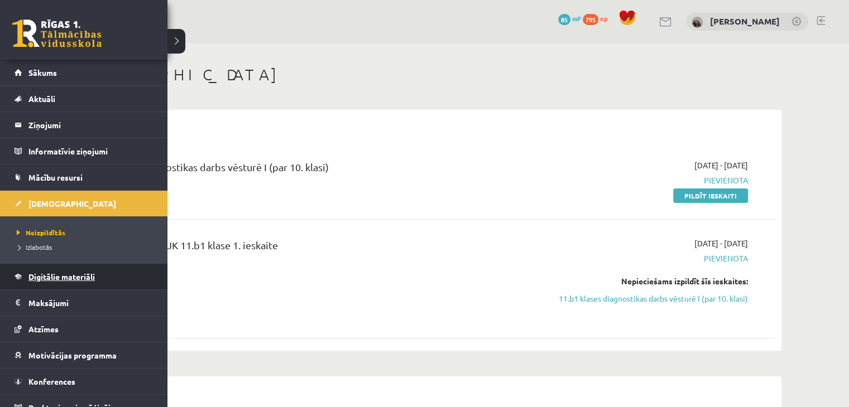
click at [67, 278] on span "Digitālie materiāli" at bounding box center [61, 277] width 66 height 10
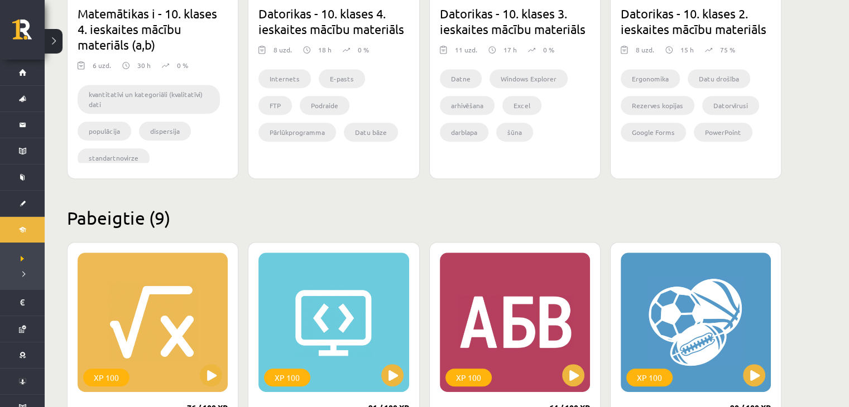
scroll to position [347, 0]
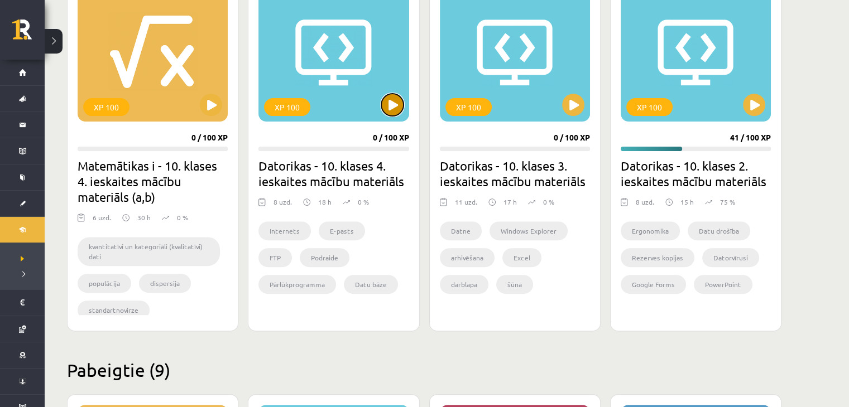
click at [391, 109] on button at bounding box center [392, 105] width 22 height 22
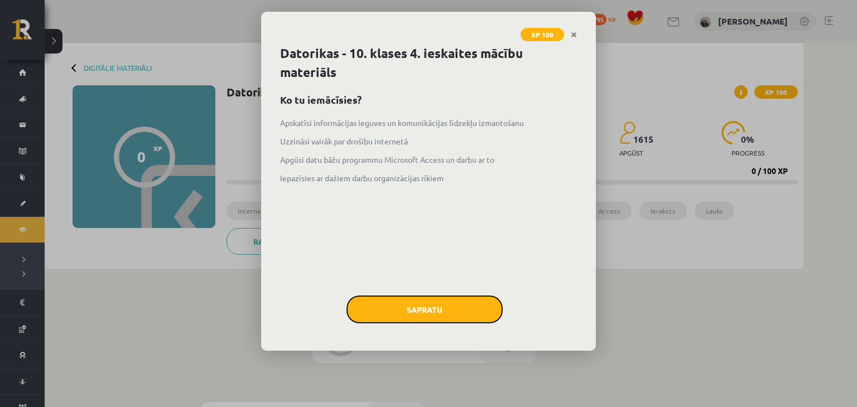
click at [443, 302] on button "Sapratu" at bounding box center [425, 310] width 156 height 28
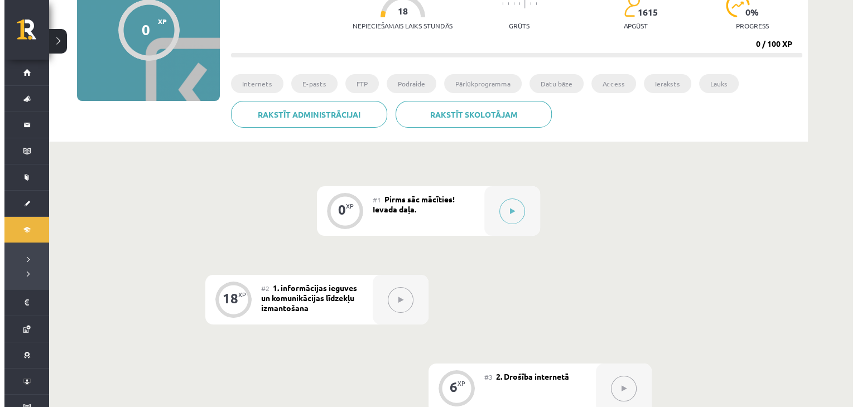
scroll to position [279, 0]
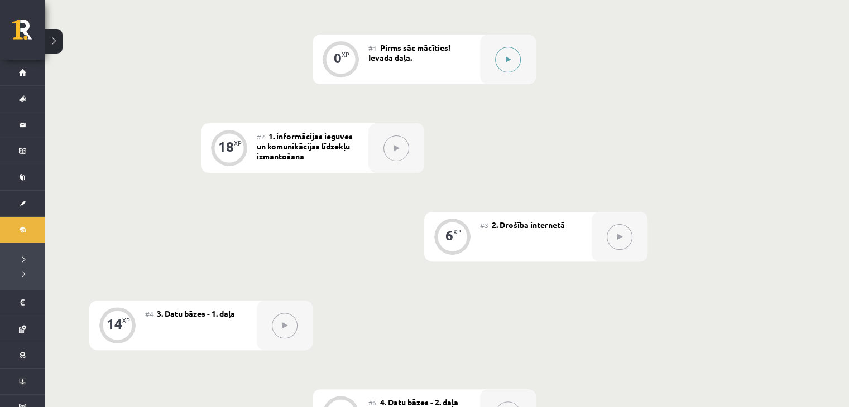
click at [513, 59] on button at bounding box center [508, 60] width 26 height 26
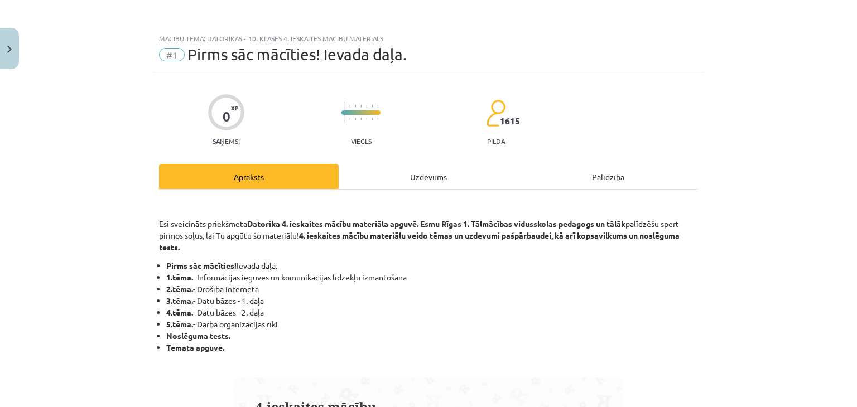
click at [407, 177] on div "Uzdevums" at bounding box center [429, 176] width 180 height 25
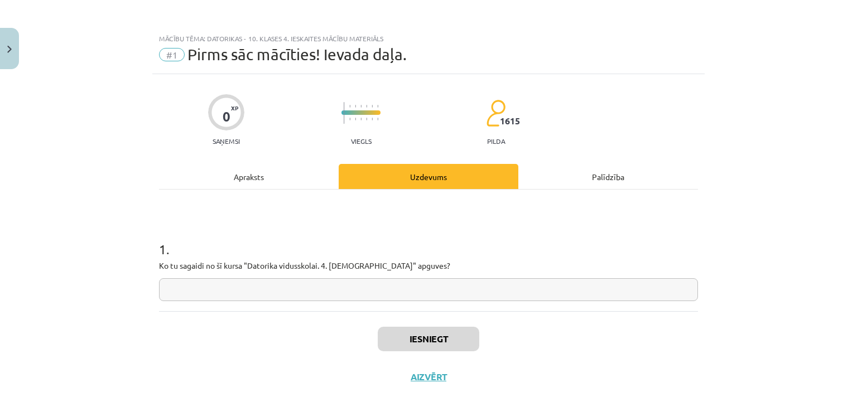
scroll to position [16, 0]
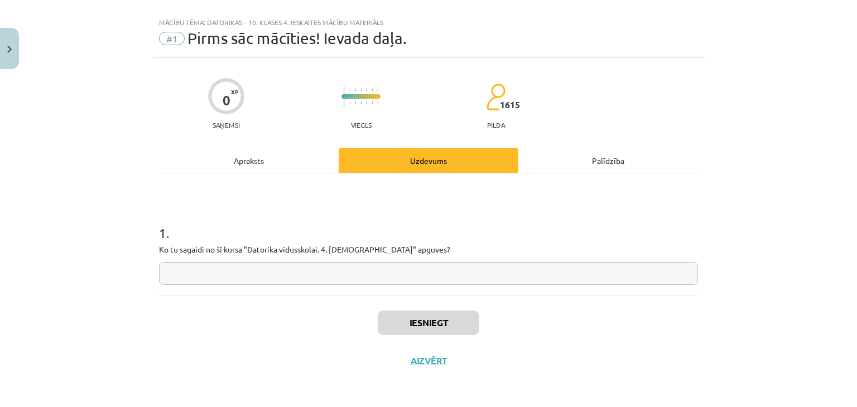
click at [405, 268] on input "text" at bounding box center [428, 273] width 539 height 23
type input "***"
drag, startPoint x: 411, startPoint y: 265, endPoint x: 118, endPoint y: 287, distance: 293.8
click at [118, 287] on div "Mācību tēma: Datorikas - 10. klases 4. ieskaites mācību materiāls #1 Pirms sāc …" at bounding box center [428, 203] width 857 height 407
type input "**********"
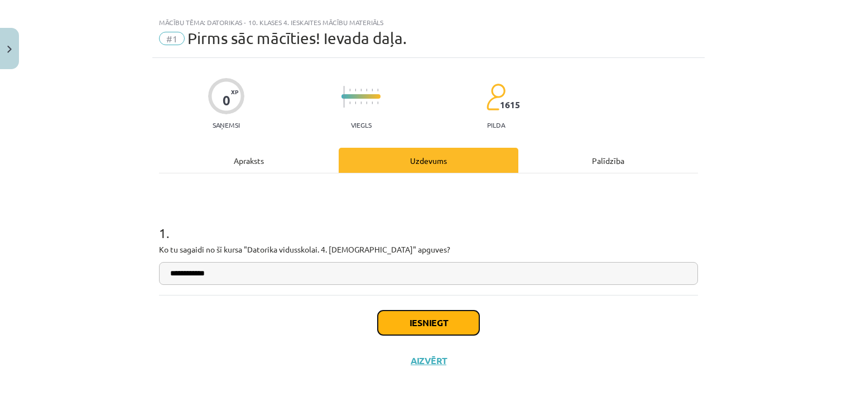
click at [456, 321] on button "Iesniegt" at bounding box center [429, 323] width 102 height 25
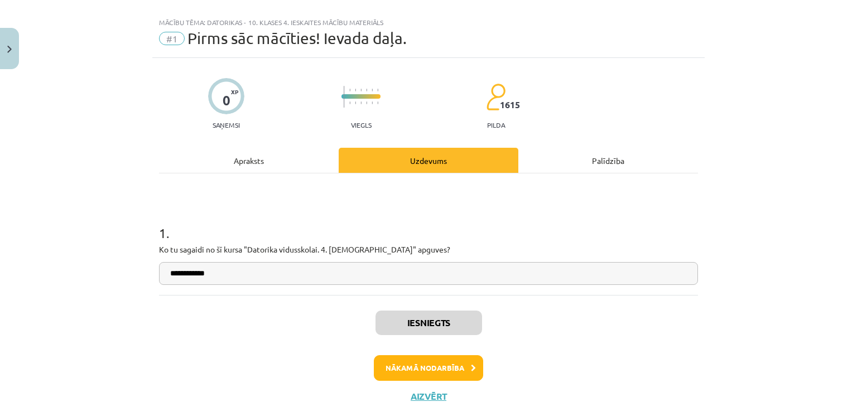
scroll to position [280, 0]
click at [414, 363] on button "Nākamā nodarbība" at bounding box center [428, 369] width 109 height 26
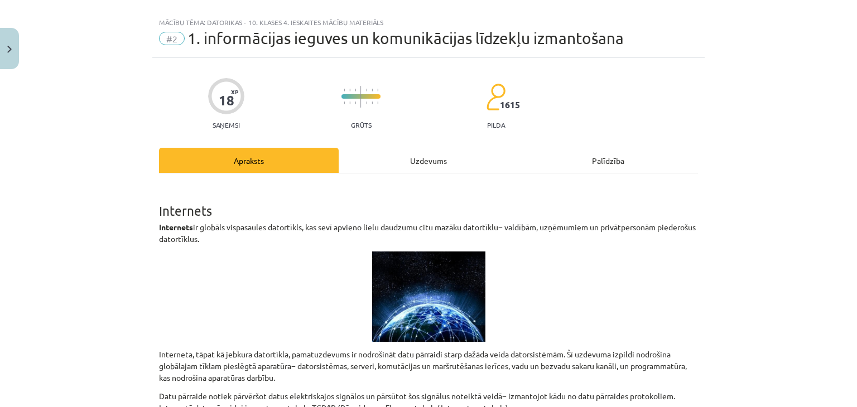
scroll to position [28, 0]
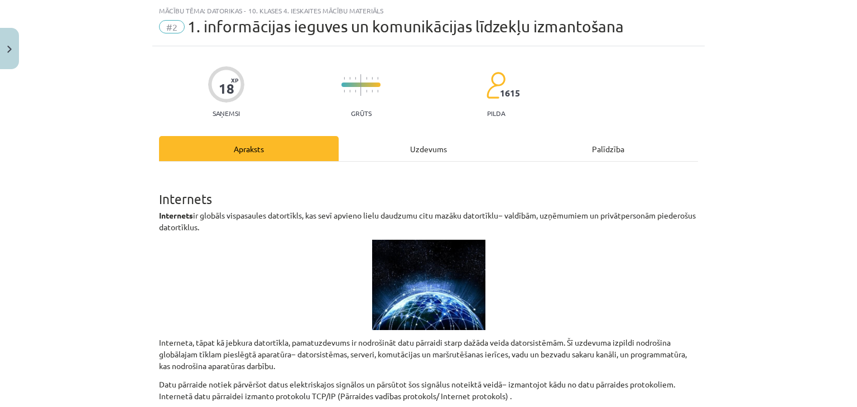
click at [422, 146] on div "Uzdevums" at bounding box center [429, 148] width 180 height 25
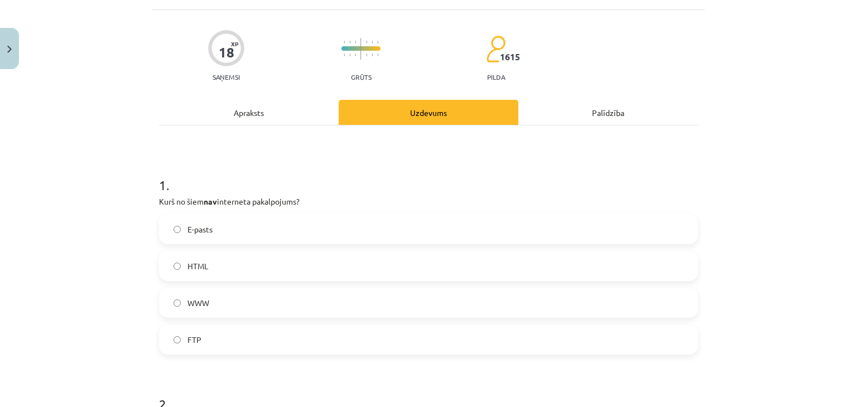
scroll to position [84, 0]
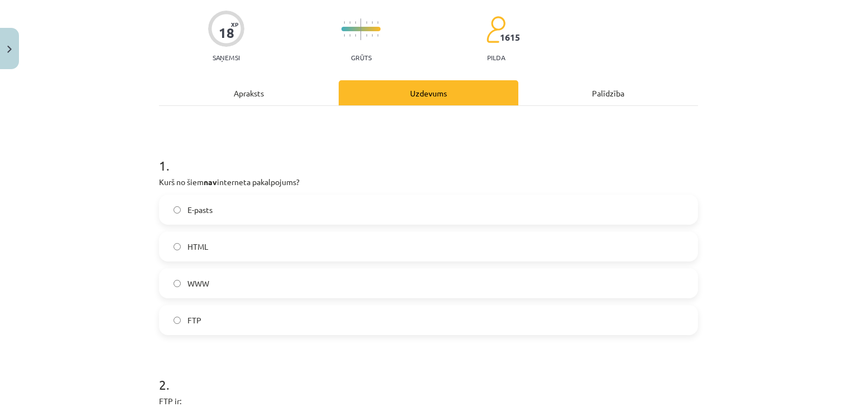
click at [257, 88] on div "Apraksts" at bounding box center [249, 92] width 180 height 25
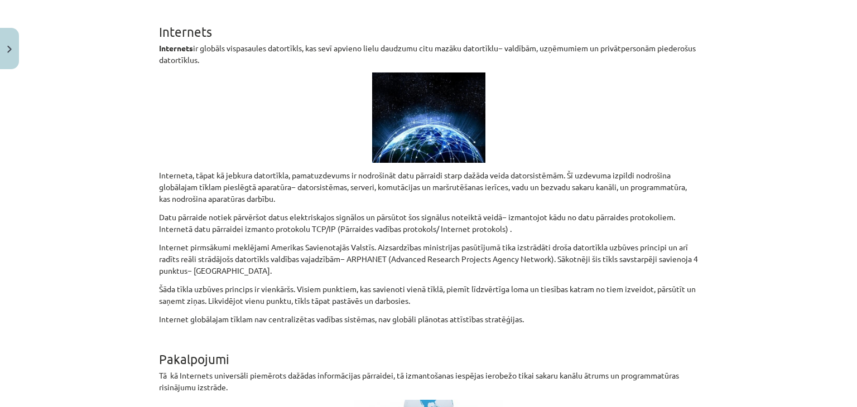
scroll to position [0, 0]
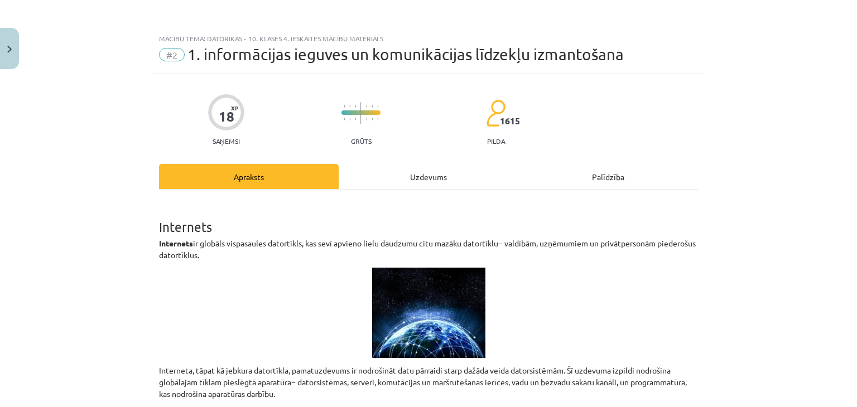
click at [402, 175] on div "Uzdevums" at bounding box center [429, 176] width 180 height 25
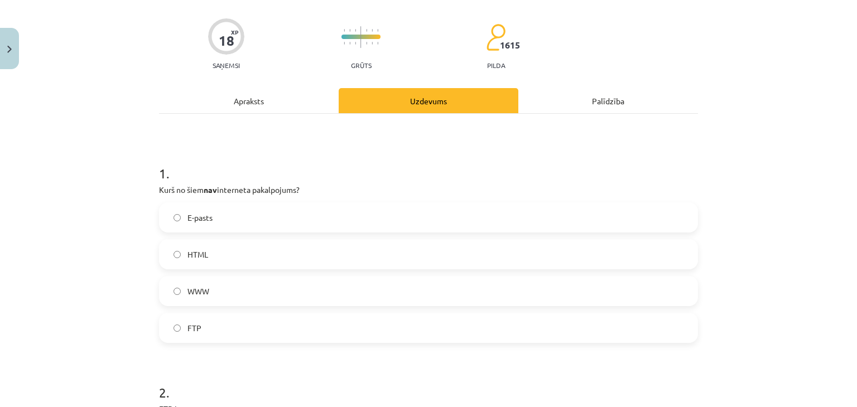
scroll to position [140, 0]
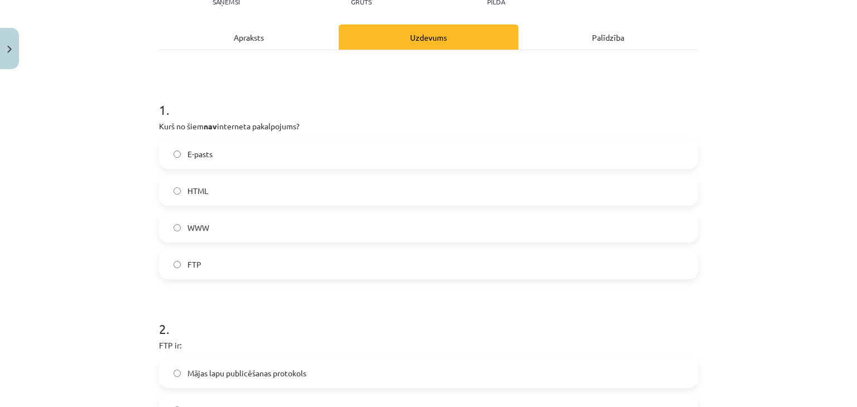
click at [262, 41] on div "Apraksts" at bounding box center [249, 37] width 180 height 25
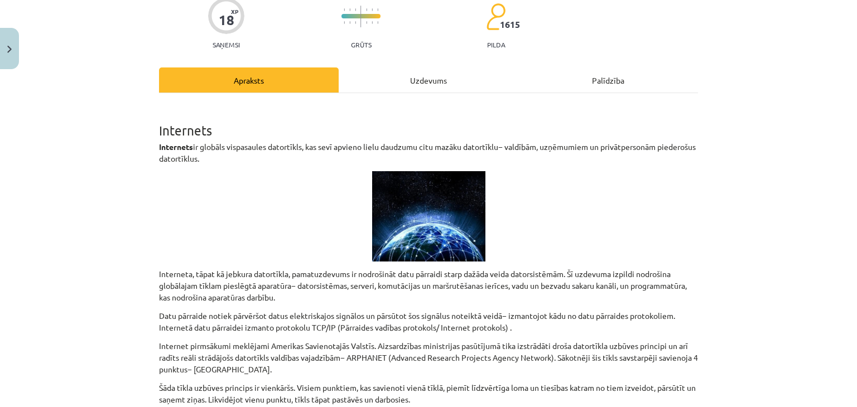
scroll to position [0, 0]
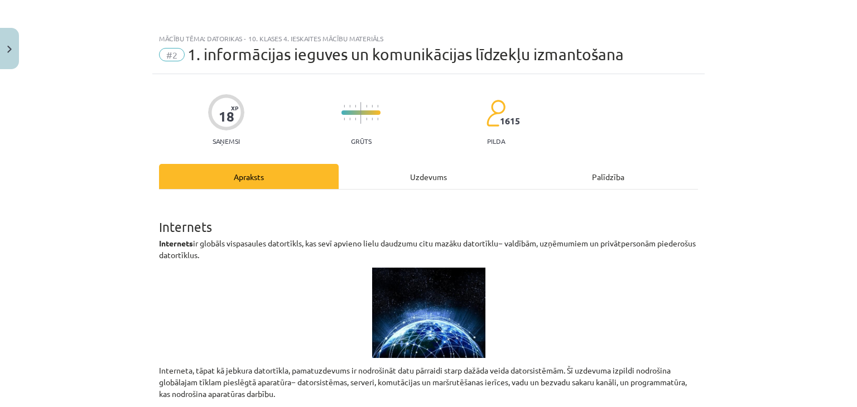
click at [433, 175] on div "Uzdevums" at bounding box center [429, 176] width 180 height 25
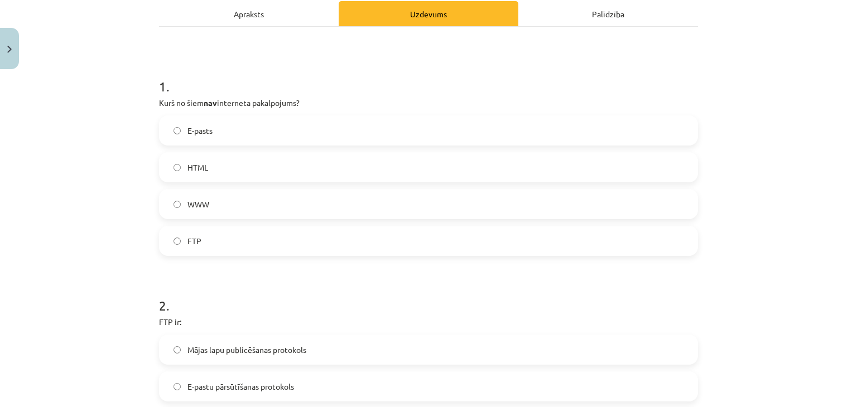
scroll to position [195, 0]
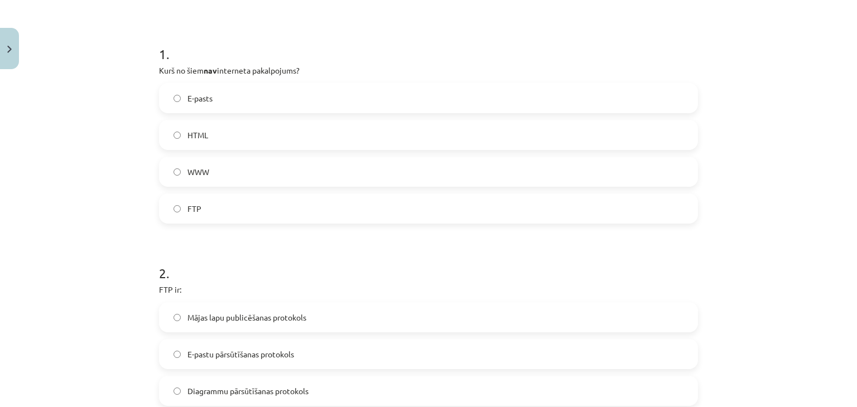
click at [302, 176] on label "WWW" at bounding box center [428, 172] width 537 height 28
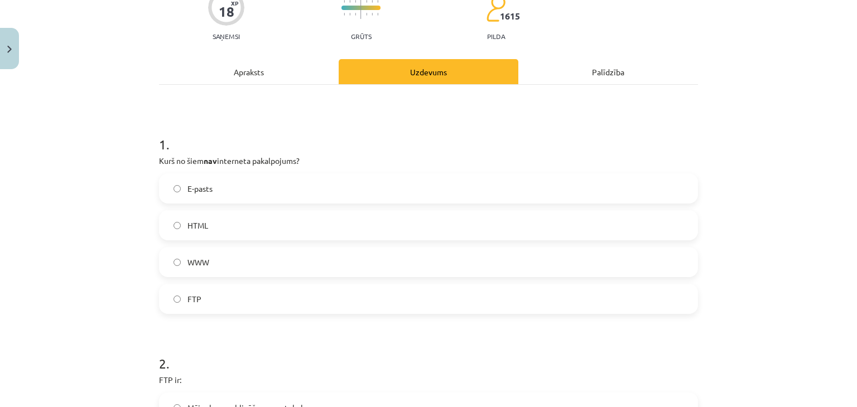
scroll to position [84, 0]
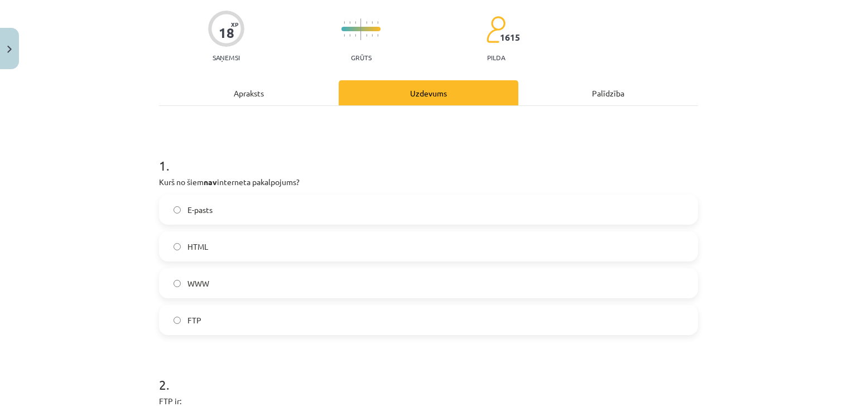
click at [248, 92] on div "Apraksts" at bounding box center [249, 92] width 180 height 25
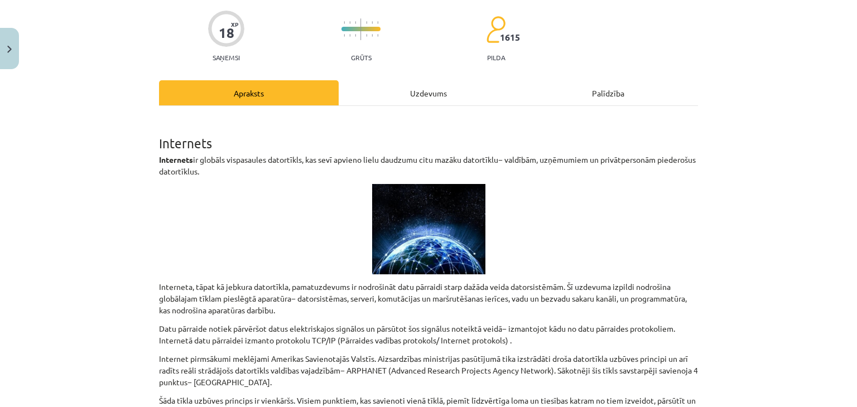
scroll to position [0, 0]
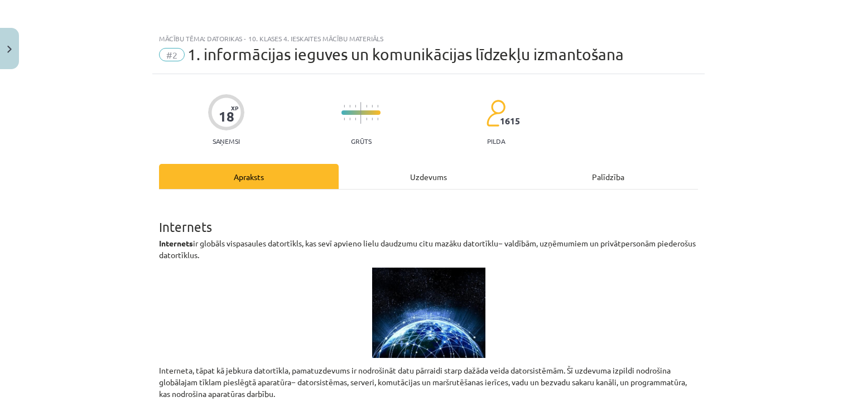
click at [423, 172] on div "Uzdevums" at bounding box center [429, 176] width 180 height 25
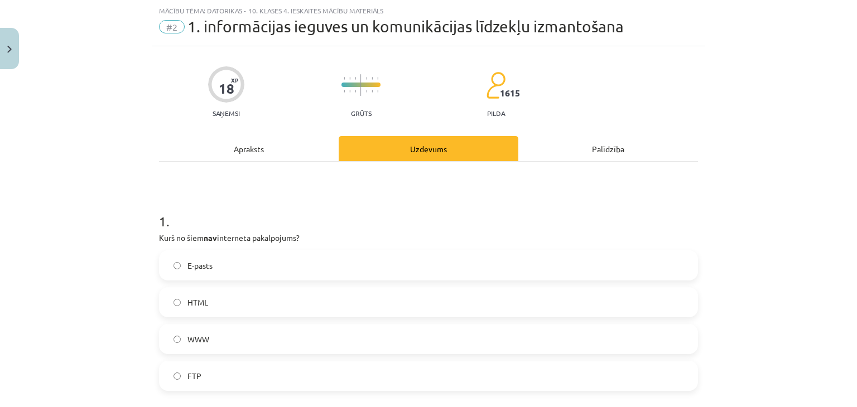
click at [209, 300] on label "HTML" at bounding box center [428, 303] width 537 height 28
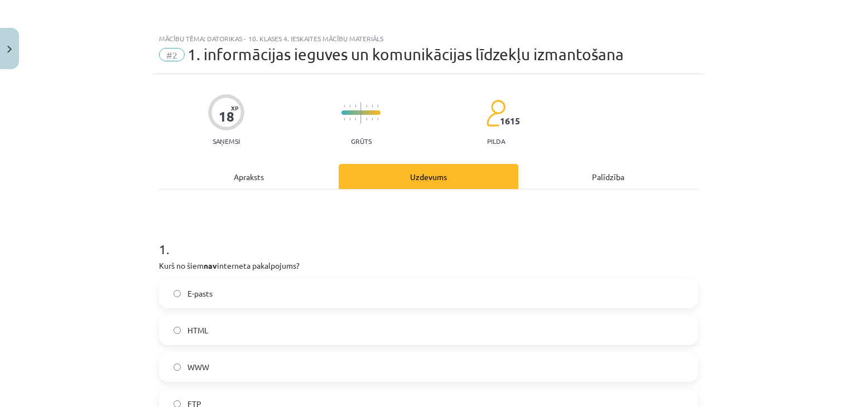
scroll to position [0, 0]
click at [263, 181] on div "Apraksts" at bounding box center [249, 176] width 180 height 25
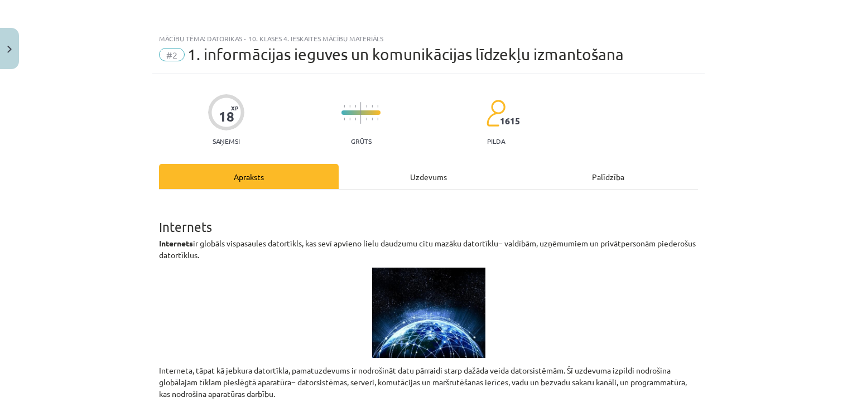
click at [412, 168] on div "Uzdevums" at bounding box center [429, 176] width 180 height 25
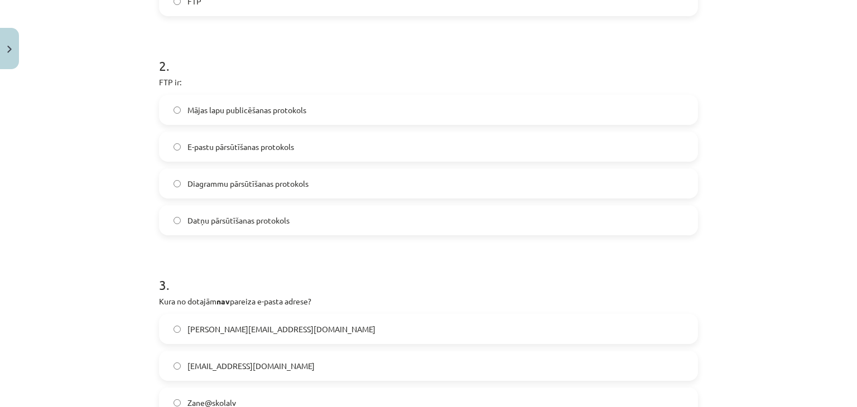
scroll to position [419, 0]
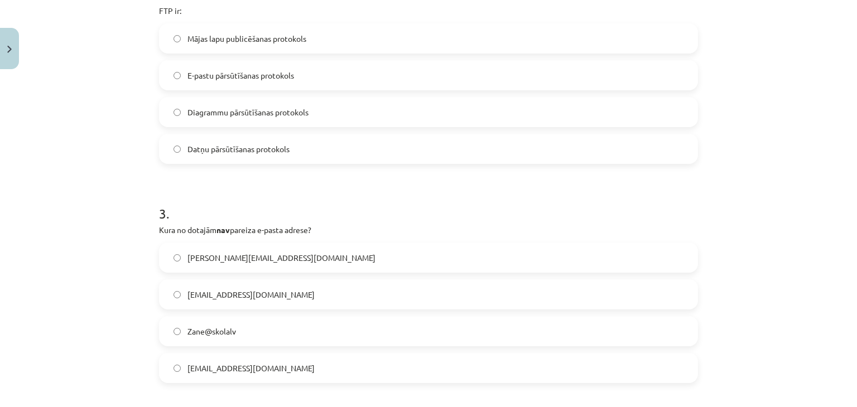
click at [238, 157] on label "Datņu pārsūtīšanas protokols" at bounding box center [428, 149] width 537 height 28
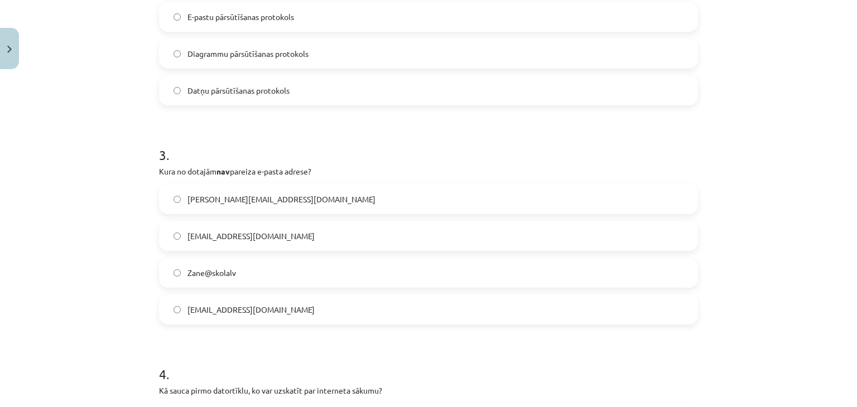
scroll to position [586, 0]
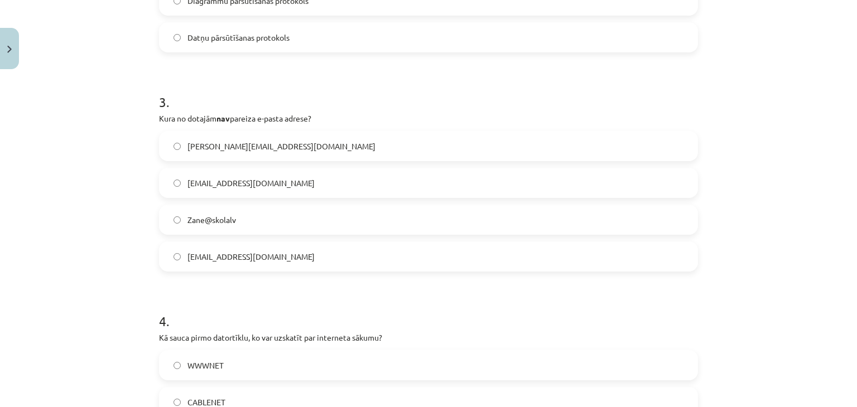
click at [230, 215] on span "Zane@skolalv" at bounding box center [212, 220] width 49 height 12
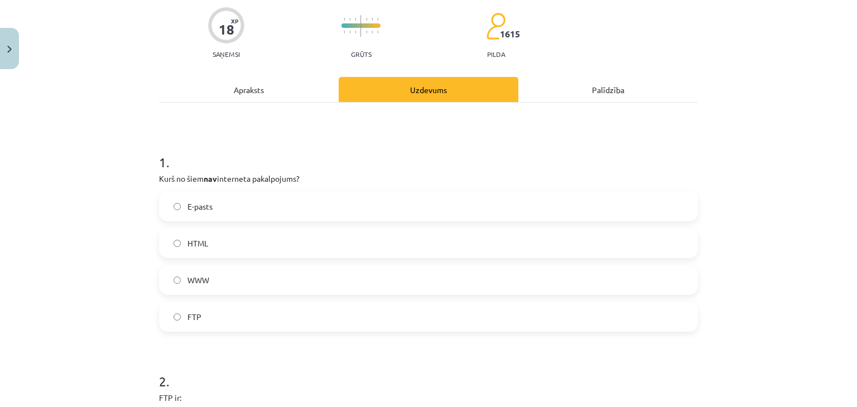
scroll to position [0, 0]
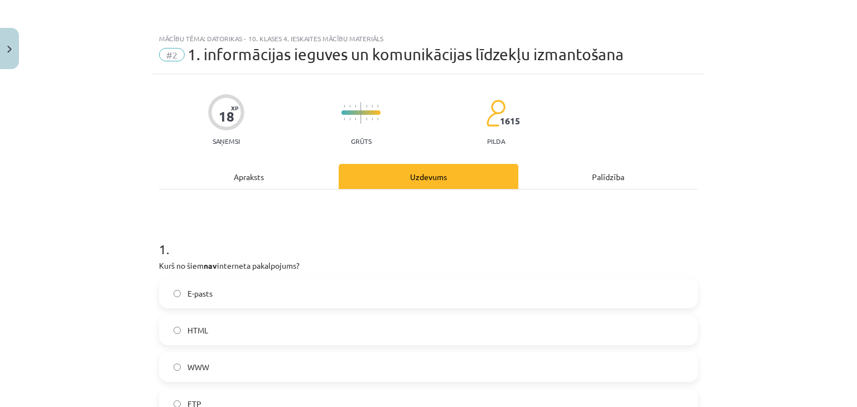
click at [256, 179] on div "Apraksts" at bounding box center [249, 176] width 180 height 25
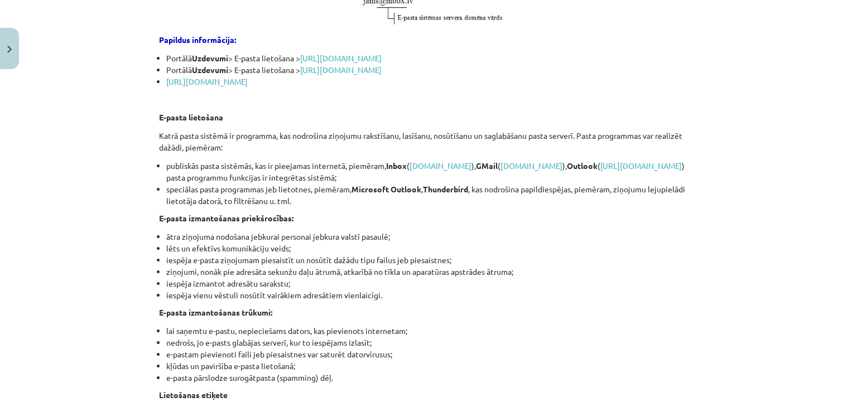
scroll to position [1256, 0]
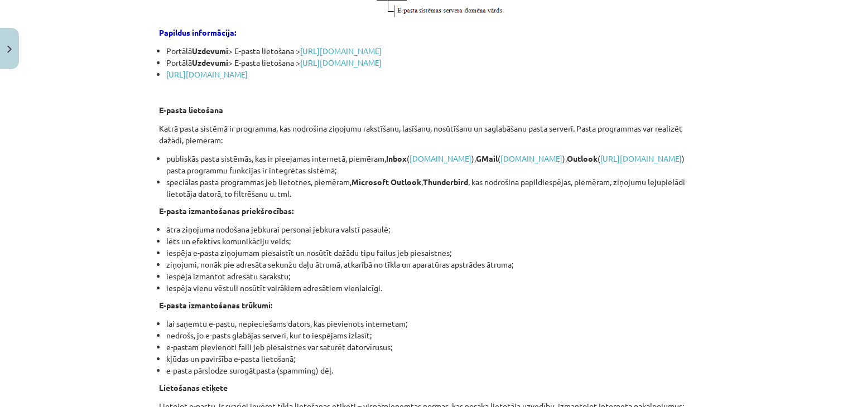
click at [281, 216] on strong "E-pasta izmantošanas priekšrocības:" at bounding box center [226, 211] width 134 height 10
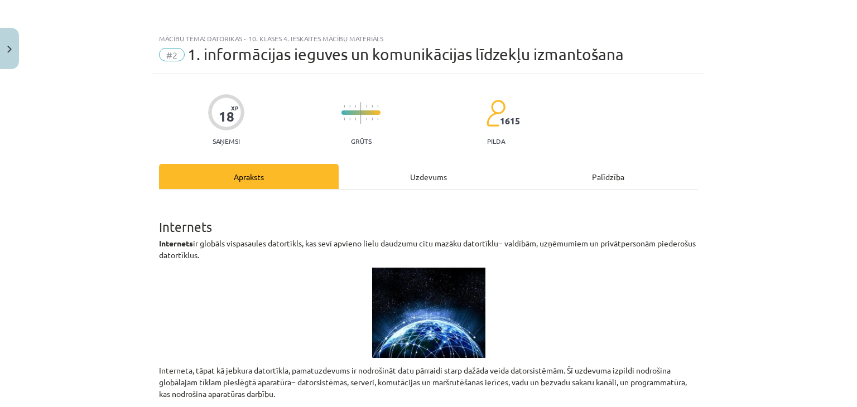
scroll to position [0, 0]
click at [426, 179] on div "Uzdevums" at bounding box center [429, 176] width 180 height 25
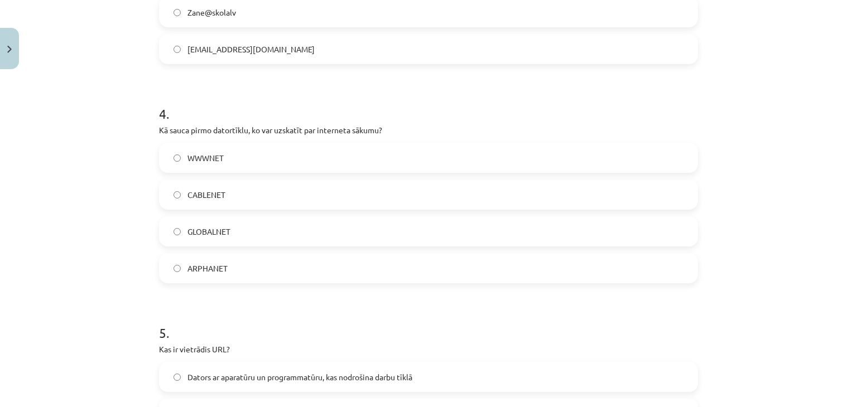
scroll to position [799, 0]
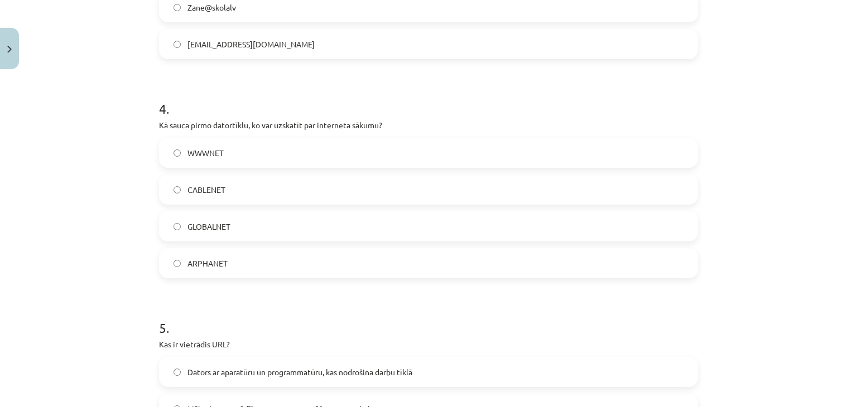
click at [308, 274] on label "ARPHANET" at bounding box center [428, 263] width 537 height 28
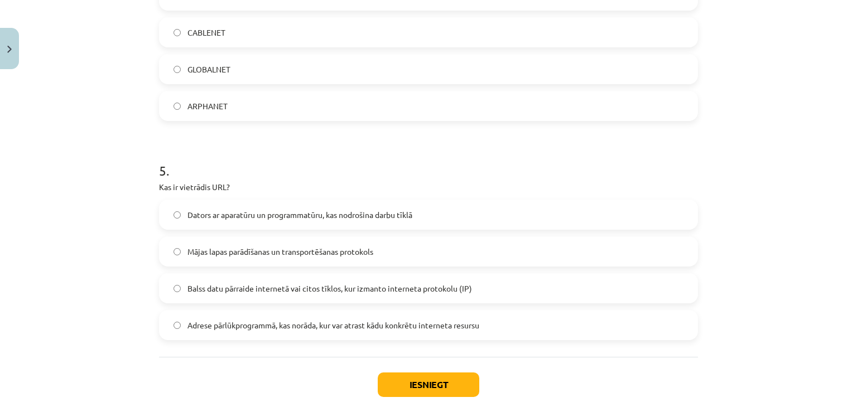
scroll to position [968, 0]
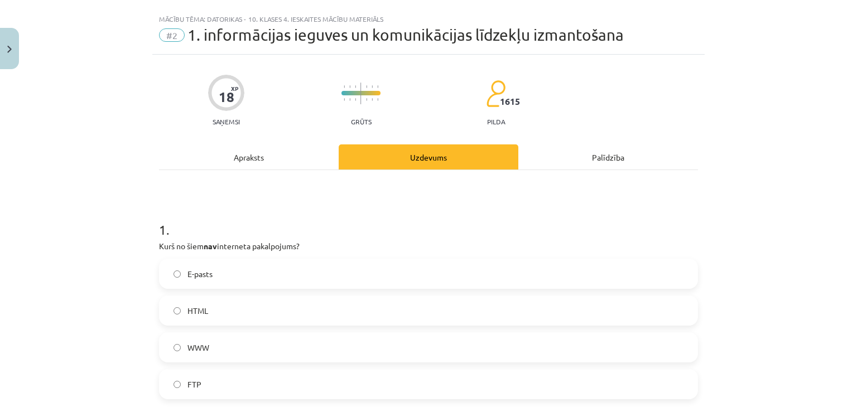
click at [268, 157] on div "Apraksts" at bounding box center [249, 157] width 180 height 25
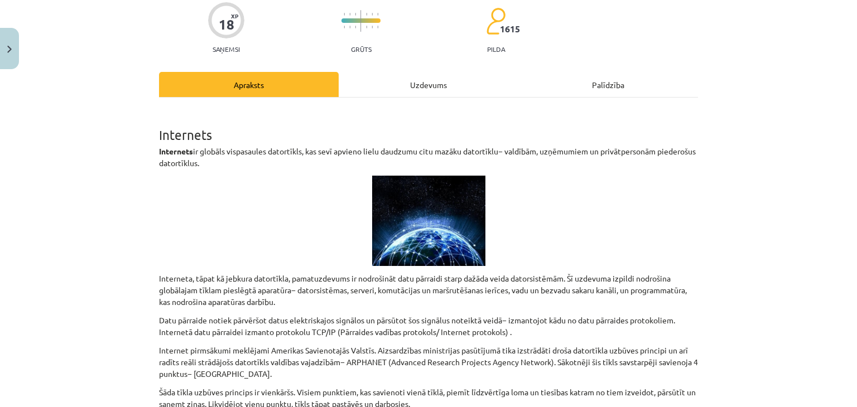
scroll to position [0, 0]
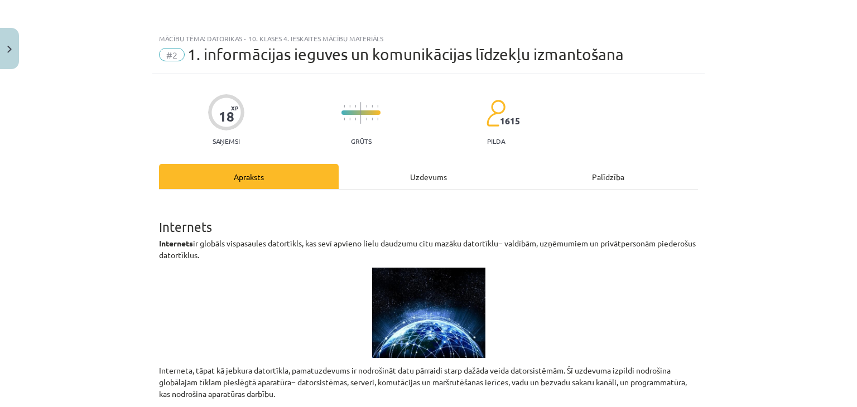
click at [434, 170] on div "Uzdevums" at bounding box center [429, 176] width 180 height 25
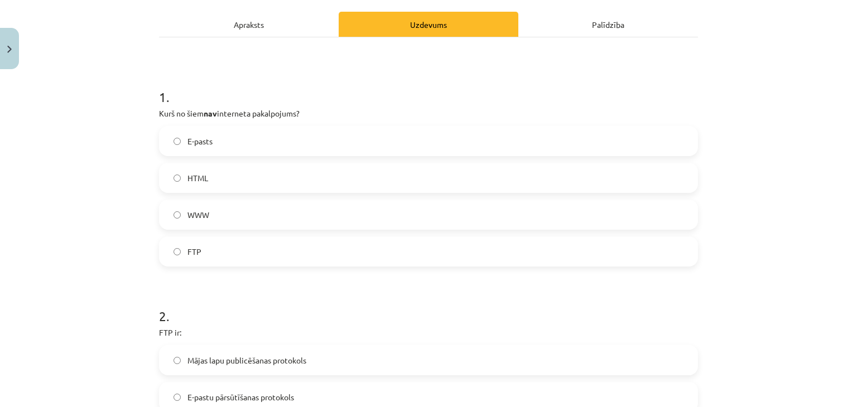
scroll to position [1018, 0]
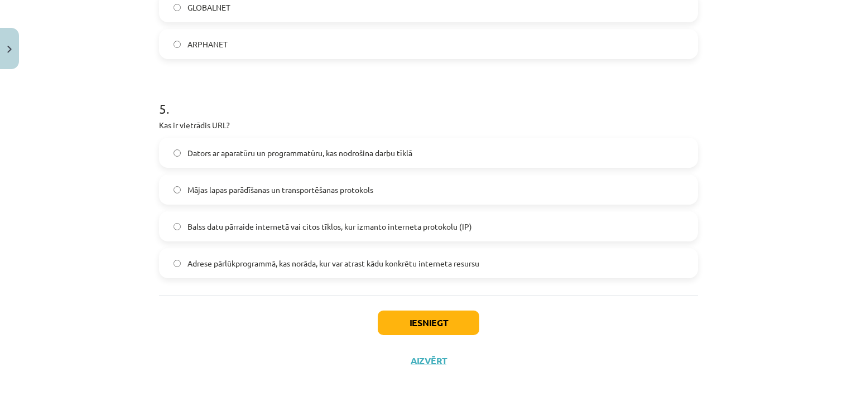
click at [295, 265] on span "Adrese pārlūkprogrammā, kas norāda, kur var atrast kādu konkrētu interneta resu…" at bounding box center [334, 264] width 292 height 12
click at [415, 321] on button "Iesniegt" at bounding box center [429, 323] width 102 height 25
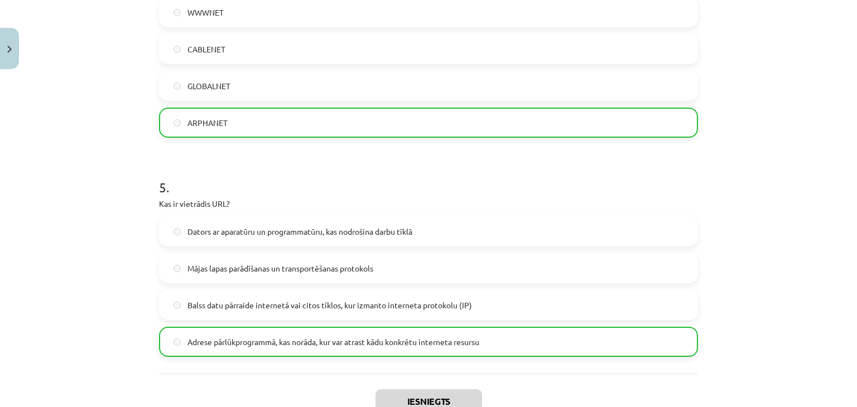
scroll to position [1054, 0]
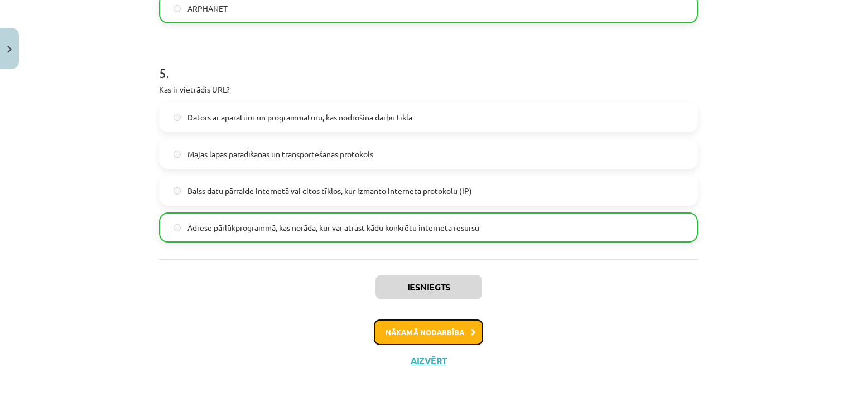
click at [440, 335] on button "Nākamā nodarbība" at bounding box center [428, 333] width 109 height 26
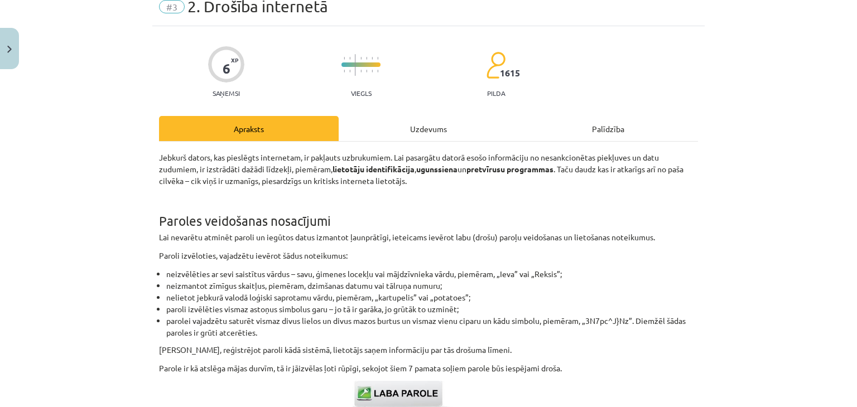
scroll to position [28, 0]
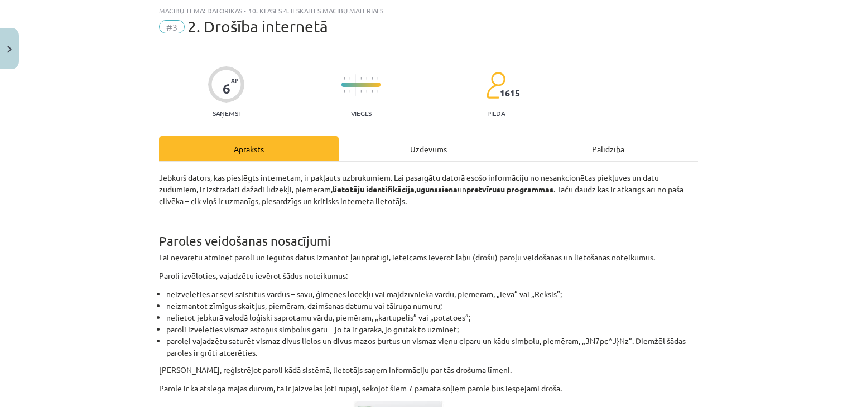
click at [419, 145] on div "Uzdevums" at bounding box center [429, 148] width 180 height 25
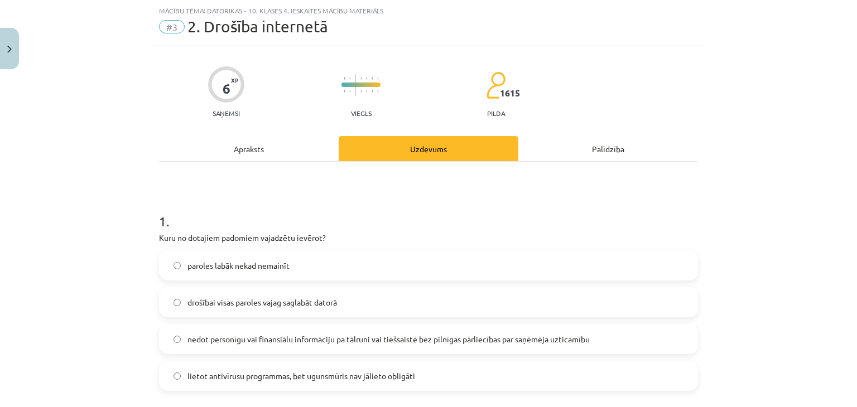
scroll to position [140, 0]
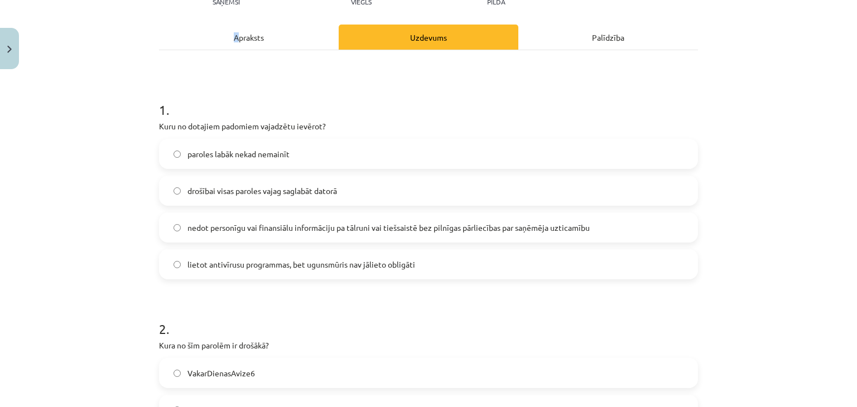
click at [232, 40] on div "Apraksts" at bounding box center [249, 37] width 180 height 25
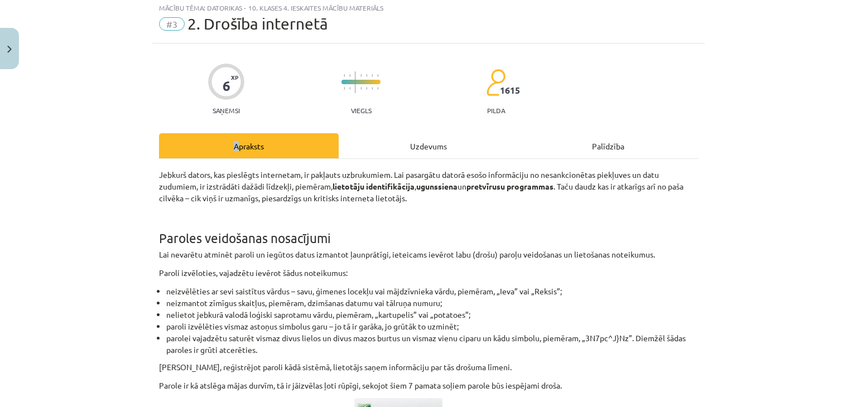
scroll to position [28, 0]
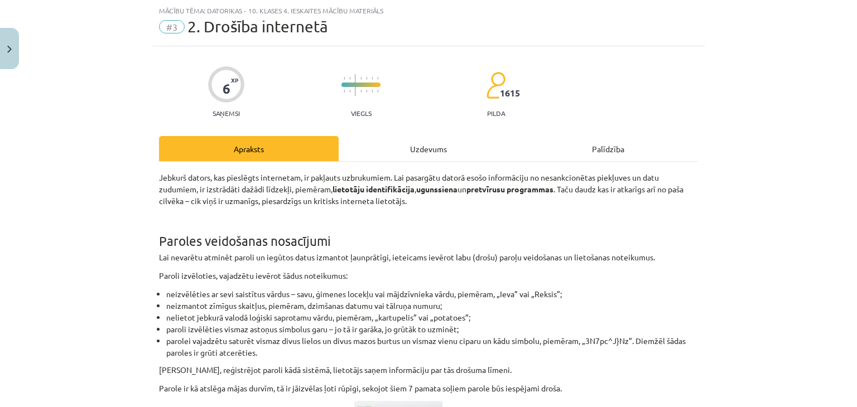
click at [400, 151] on div "Uzdevums" at bounding box center [429, 148] width 180 height 25
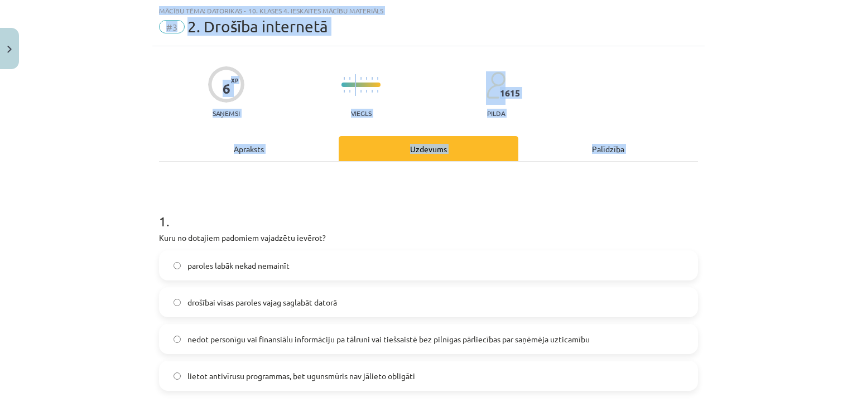
scroll to position [360, 0]
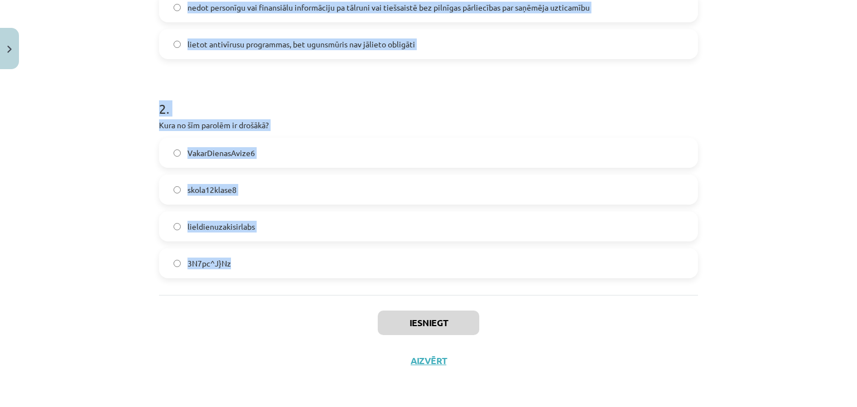
drag, startPoint x: 49, startPoint y: 181, endPoint x: 439, endPoint y: 281, distance: 402.8
click at [439, 281] on div "Mācību tēma: Datorikas - 10. klases 4. ieskaites mācību materiāls #3 2. Drošība…" at bounding box center [428, 203] width 857 height 407
copy form "1 . Kuru no dotajiem padomiem vajadzētu ievērot? paroles labāk nekad nemainīt d…"
click at [77, 219] on div "Mācību tēma: Datorikas - 10. klases 4. ieskaites mācību materiāls #3 2. Drošība…" at bounding box center [428, 203] width 857 height 407
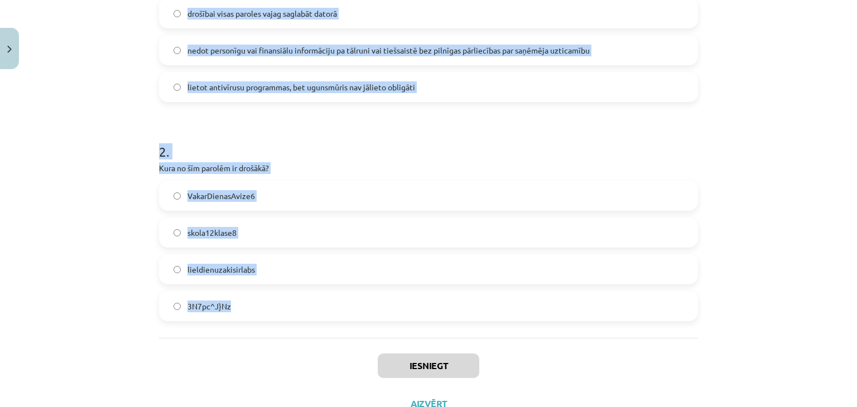
scroll to position [248, 0]
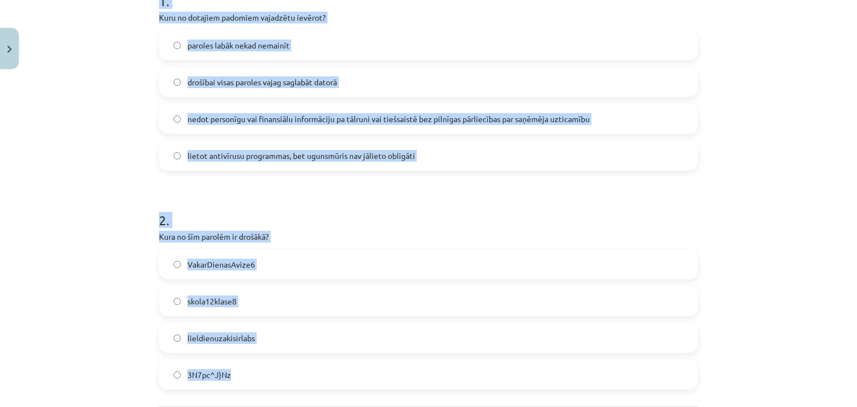
click at [94, 234] on div "Mācību tēma: Datorikas - 10. klases 4. ieskaites mācību materiāls #3 2. Drošība…" at bounding box center [428, 203] width 857 height 407
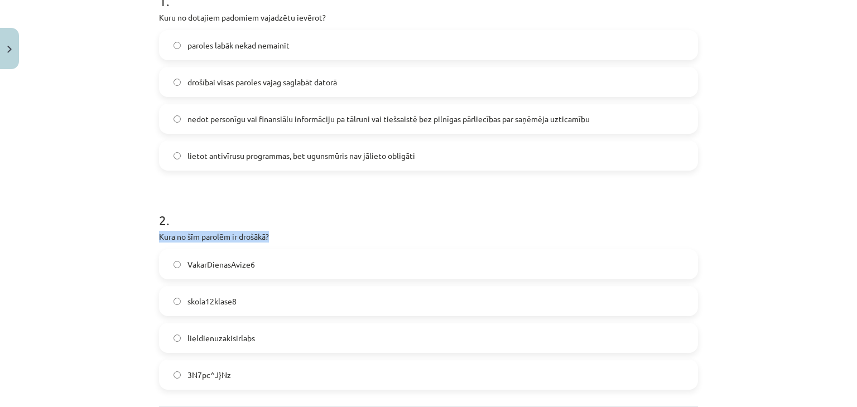
click at [94, 234] on div "Mācību tēma: Datorikas - 10. klases 4. ieskaites mācību materiāls #3 2. Drošība…" at bounding box center [428, 203] width 857 height 407
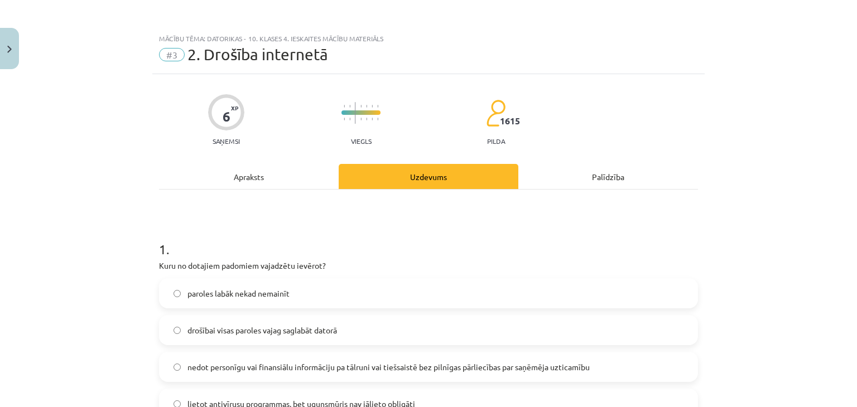
scroll to position [167, 0]
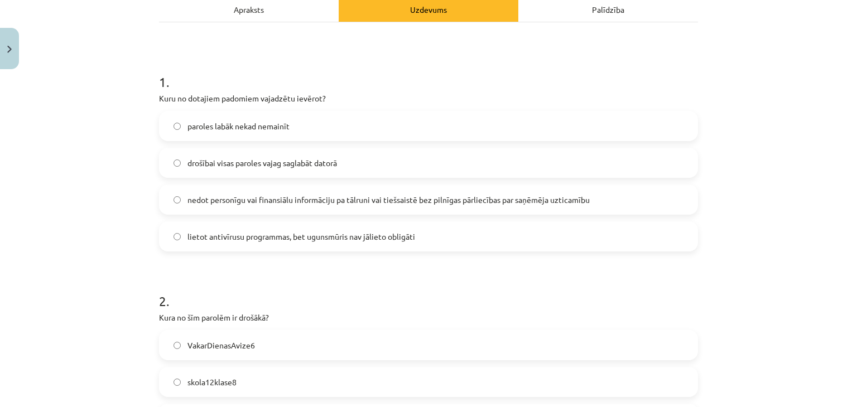
click at [246, 197] on span "nedot personīgu vai finansiālu informāciju pa tālruni vai tiešsaistē bez pilnīg…" at bounding box center [389, 200] width 402 height 12
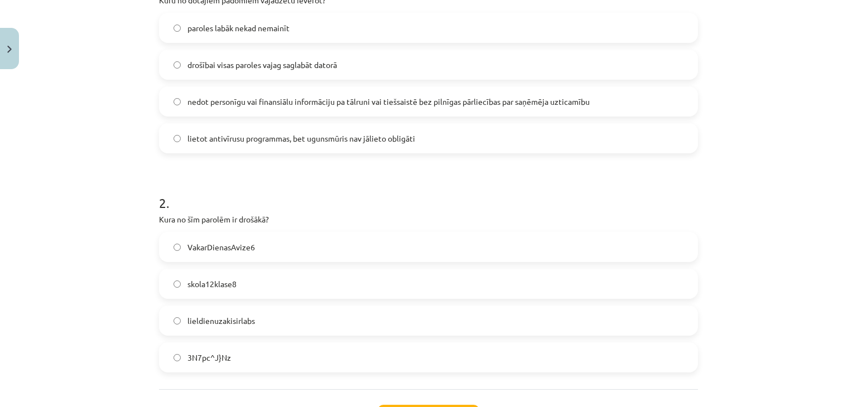
scroll to position [335, 0]
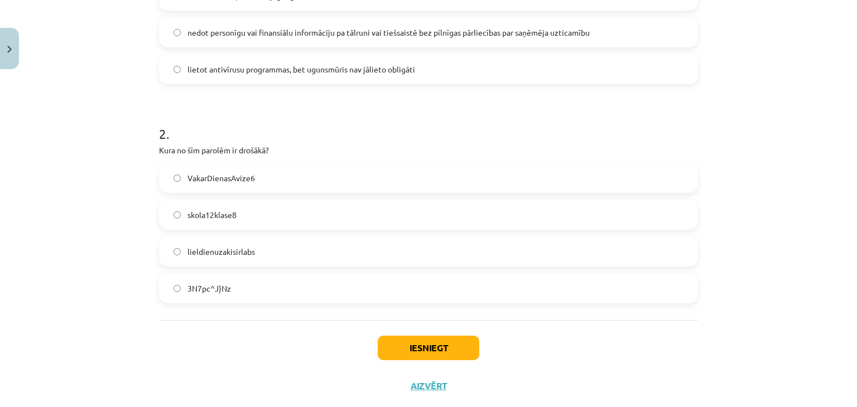
click at [254, 285] on label "3N7pc^J}Nz" at bounding box center [428, 289] width 537 height 28
click at [421, 349] on button "Iesniegt" at bounding box center [429, 348] width 102 height 25
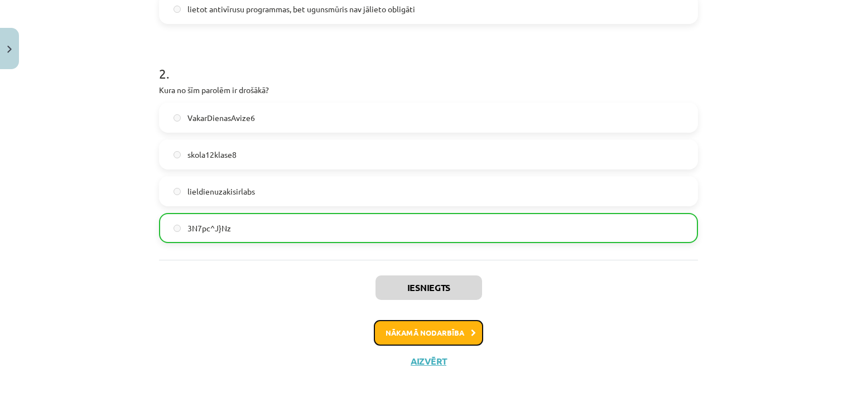
click at [452, 331] on button "Nākamā nodarbība" at bounding box center [428, 333] width 109 height 26
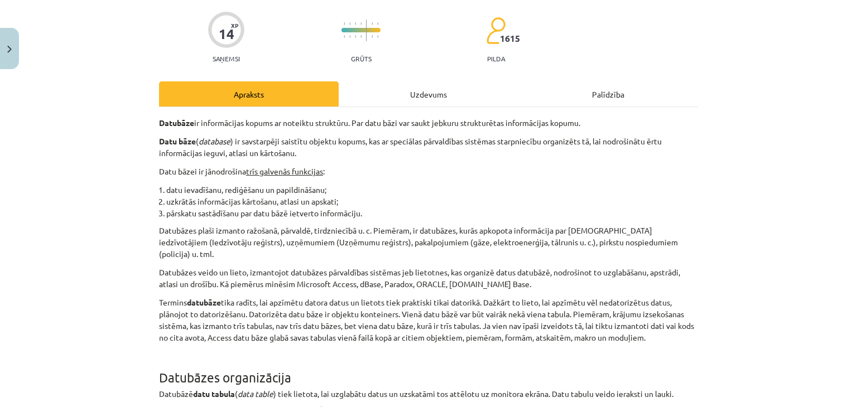
scroll to position [28, 0]
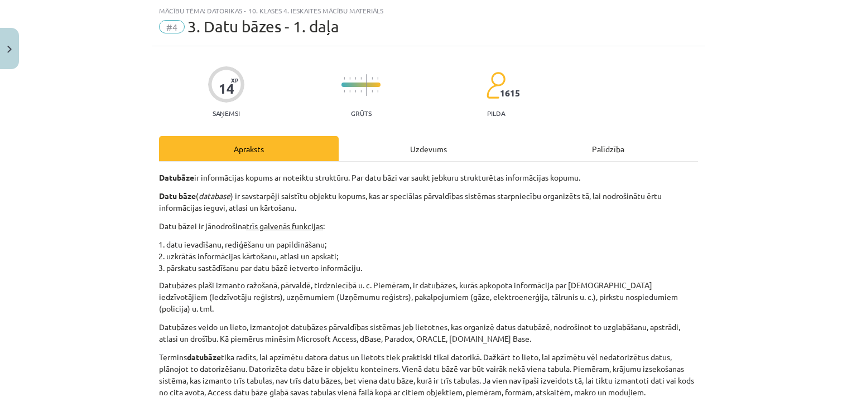
click at [400, 146] on div "Uzdevums" at bounding box center [429, 148] width 180 height 25
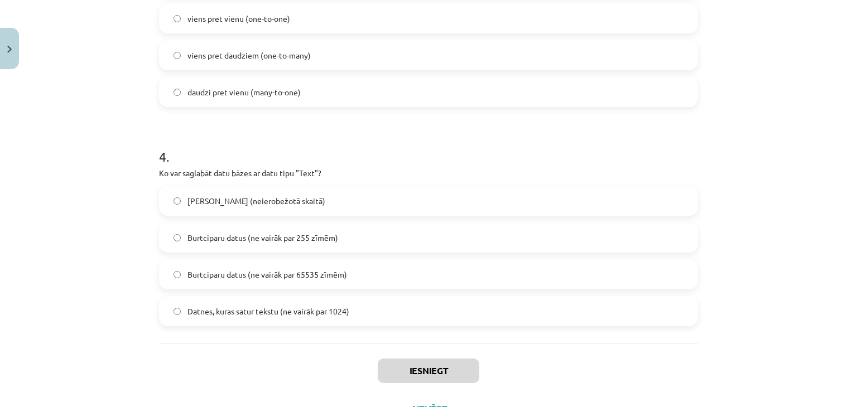
scroll to position [799, 0]
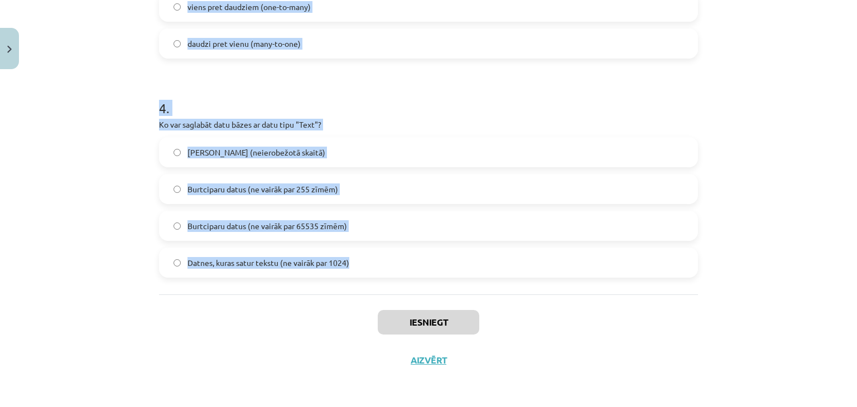
drag, startPoint x: 104, startPoint y: 165, endPoint x: 375, endPoint y: 263, distance: 288.5
click at [375, 263] on div "Mācību tēma: Datorikas - 10. klases 4. ieskaites mācību materiāls #4 3. Datu bā…" at bounding box center [428, 203] width 857 height 407
copy form "1 . Datu bāzu tabulā visu vienu rindiņu sauc par: Primāro atslēgu (primary key)…"
click at [68, 258] on div "Mācību tēma: Datorikas - 10. klases 4. ieskaites mācību materiāls #4 3. Datu bā…" at bounding box center [428, 203] width 857 height 407
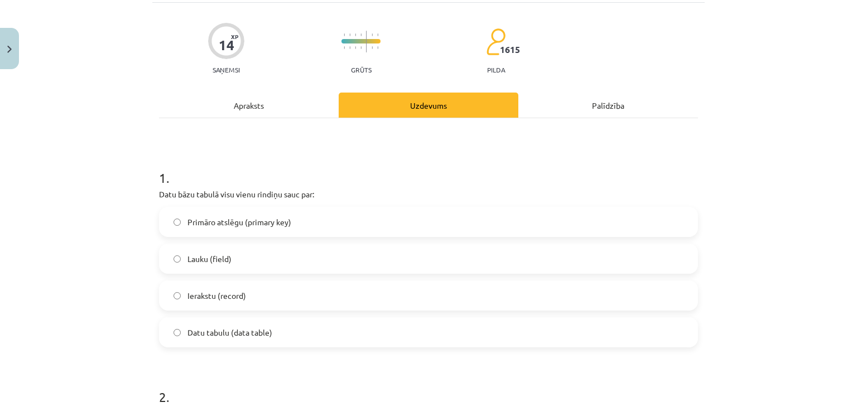
scroll to position [167, 0]
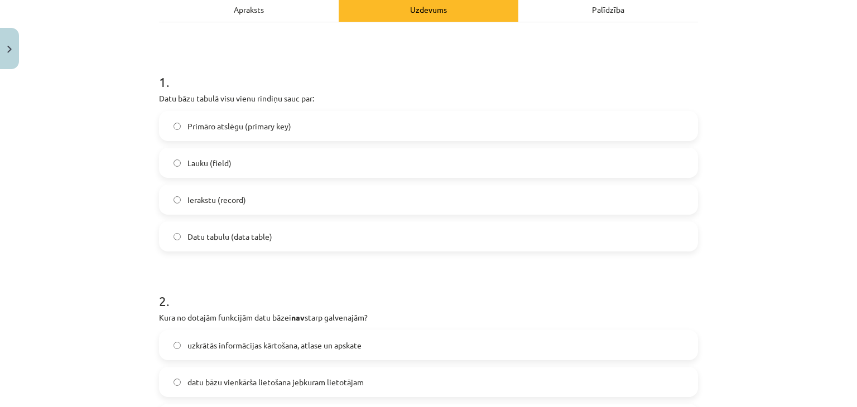
click at [263, 203] on label "Ierakstu (record)" at bounding box center [428, 200] width 537 height 28
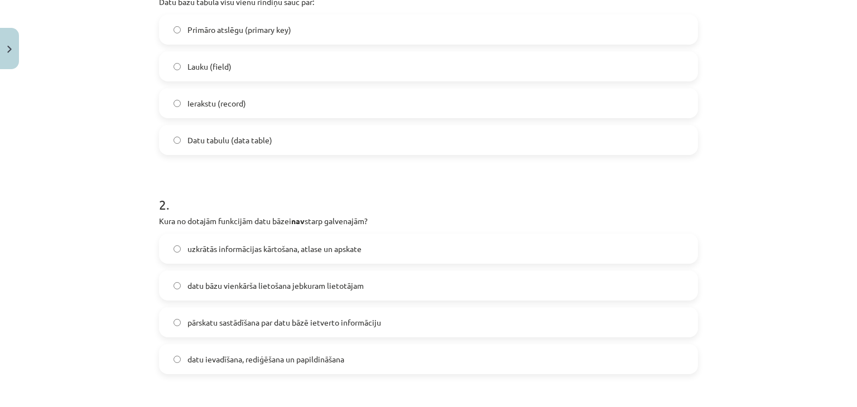
scroll to position [335, 0]
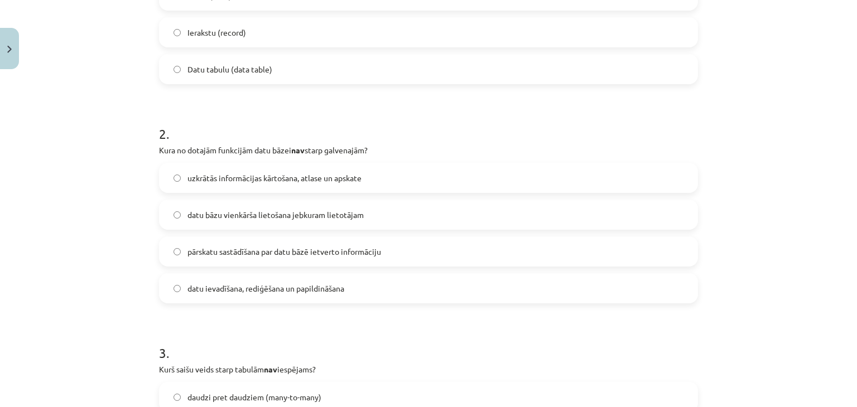
click at [229, 209] on span "datu bāzu vienkārša lietošana jebkuram lietotājam" at bounding box center [276, 215] width 176 height 12
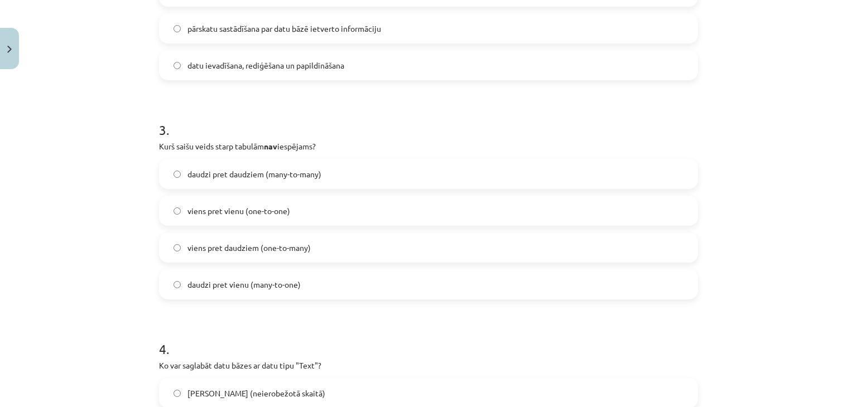
click at [290, 277] on label "daudzi pret vienu (many-to-one)" at bounding box center [428, 285] width 537 height 28
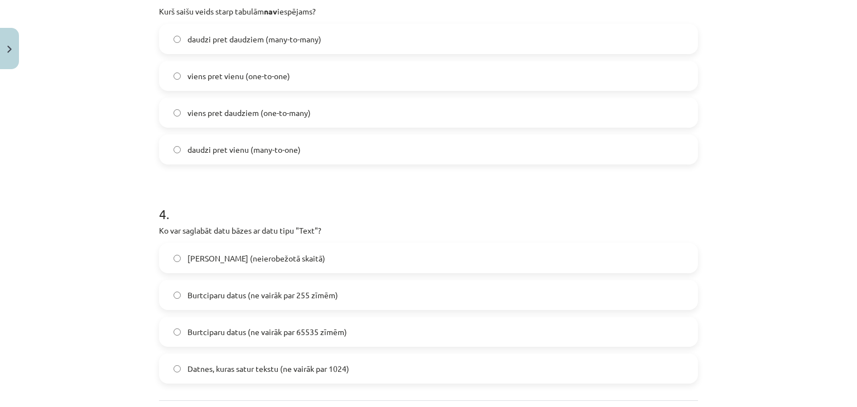
scroll to position [781, 0]
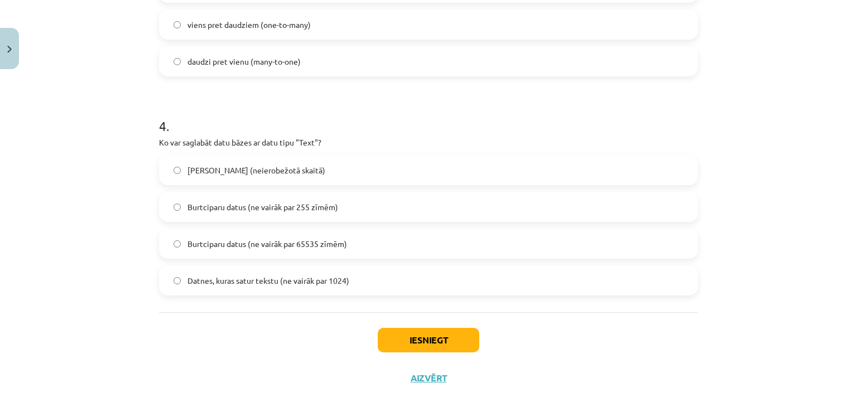
click at [261, 208] on span "Burtciparu datus (ne vairāk par 255 zīmēm)" at bounding box center [263, 207] width 151 height 12
click at [416, 338] on button "Iesniegt" at bounding box center [429, 340] width 102 height 25
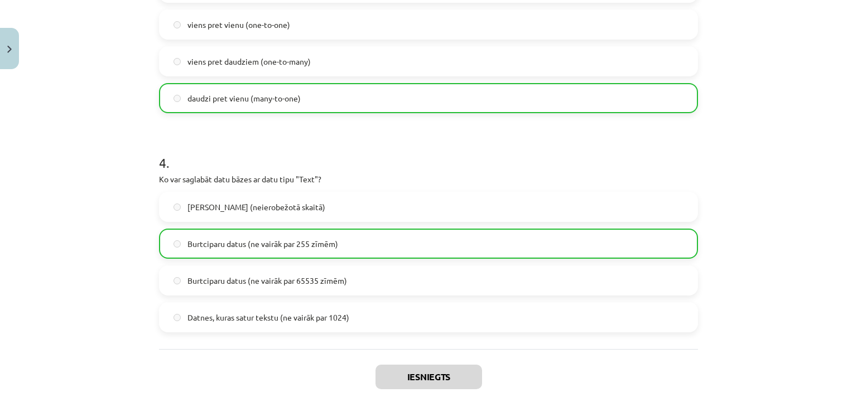
scroll to position [834, 0]
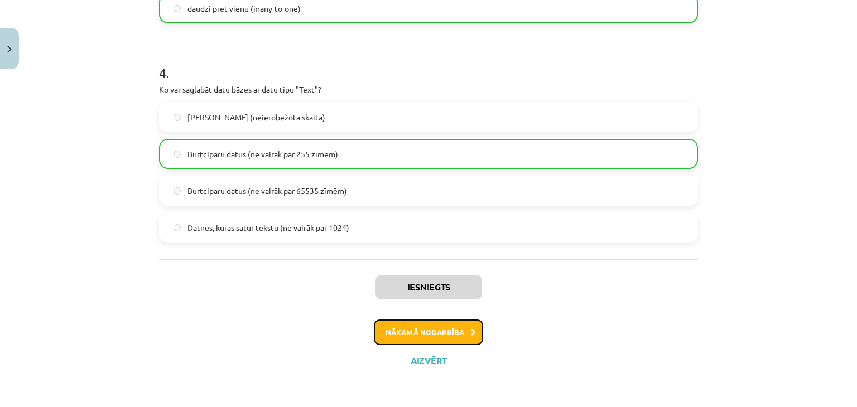
click at [420, 328] on button "Nākamā nodarbība" at bounding box center [428, 333] width 109 height 26
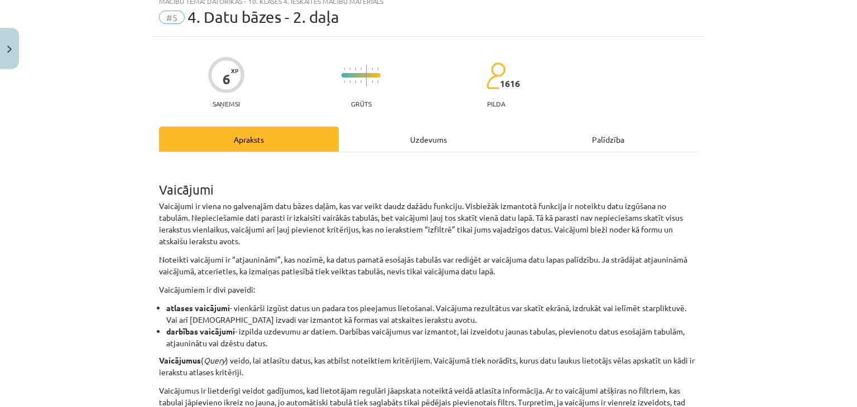
scroll to position [28, 0]
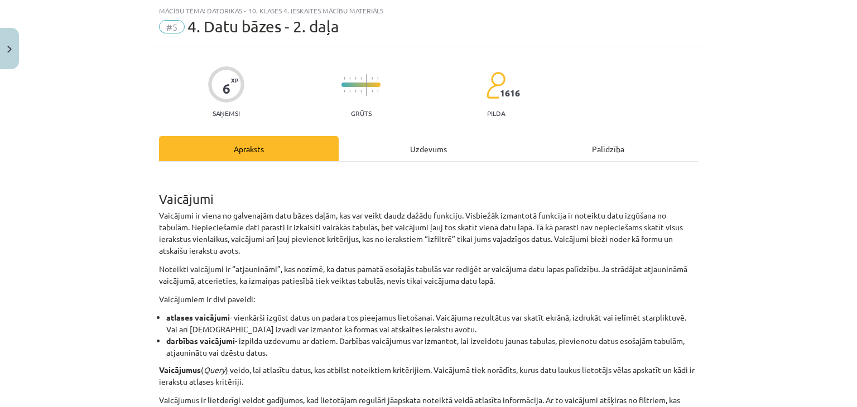
click at [412, 138] on div "Uzdevums" at bounding box center [429, 148] width 180 height 25
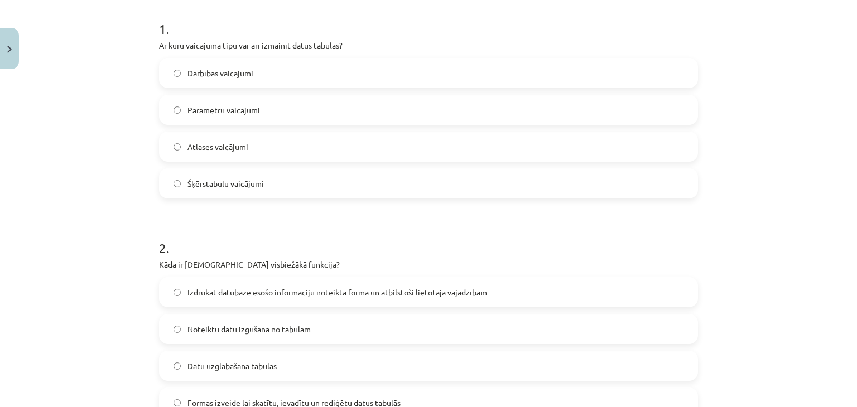
scroll to position [360, 0]
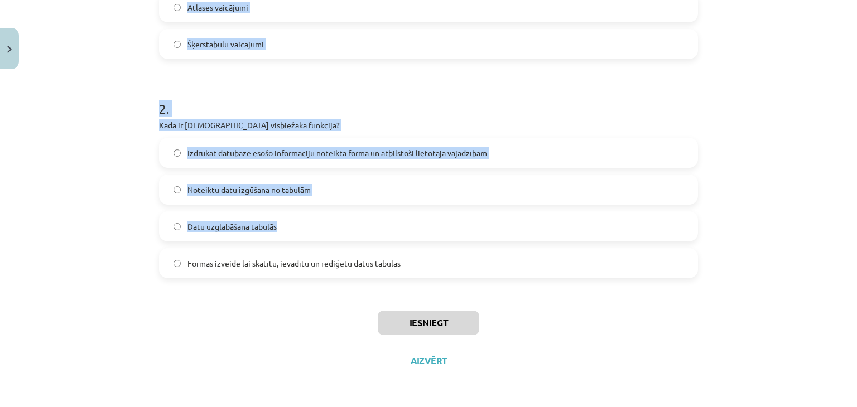
drag, startPoint x: 164, startPoint y: 251, endPoint x: 528, endPoint y: 233, distance: 364.9
click at [528, 233] on div "Mācību tēma: Datorikas - 10. klases 4. ieskaites mācību materiāls #5 4. Datu bā…" at bounding box center [428, 203] width 857 height 407
click at [103, 218] on div "Mācību tēma: Datorikas - 10. klases 4. ieskaites mācību materiāls #5 4. Datu bā…" at bounding box center [428, 203] width 857 height 407
drag, startPoint x: 165, startPoint y: 246, endPoint x: 441, endPoint y: 253, distance: 276.3
click at [441, 253] on div "Mācību tēma: Datorikas - 10. klases 4. ieskaites mācību materiāls #5 4. Datu bā…" at bounding box center [428, 203] width 857 height 407
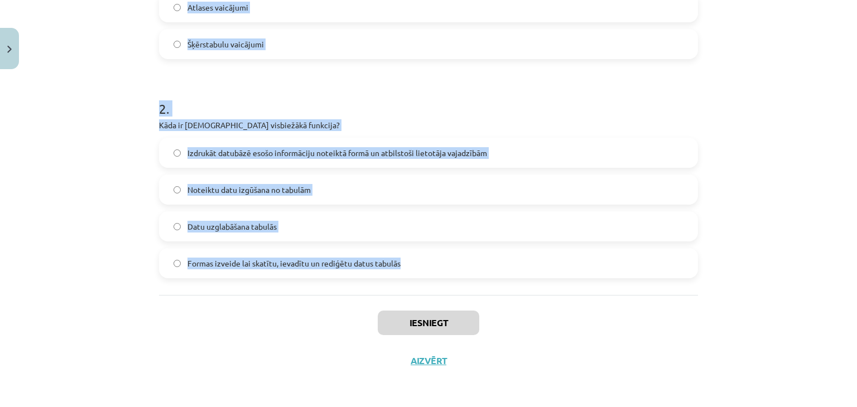
copy form "1 . Ar kuru vaicājuma tipu var arī izmainīt datus tabulās? Darbības vaicājumi P…"
click at [92, 150] on div "Mācību tēma: Datorikas - 10. klases 4. ieskaites mācību materiāls #5 4. Datu bā…" at bounding box center [428, 203] width 857 height 407
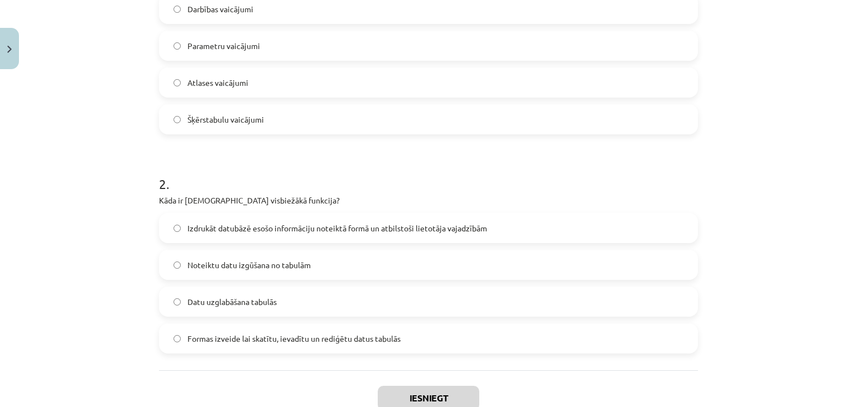
scroll to position [193, 0]
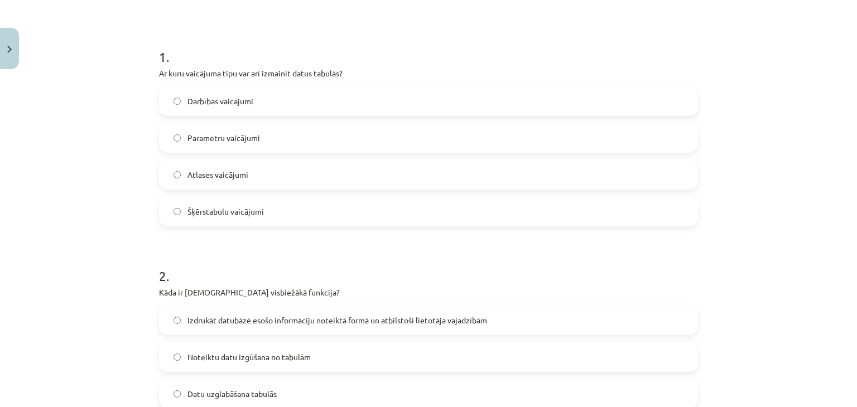
click at [213, 88] on label "Darbības vaicājumi" at bounding box center [428, 101] width 537 height 28
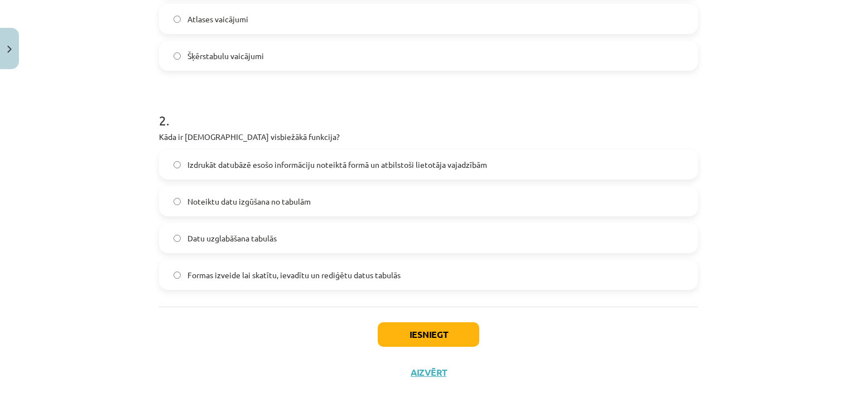
scroll to position [360, 0]
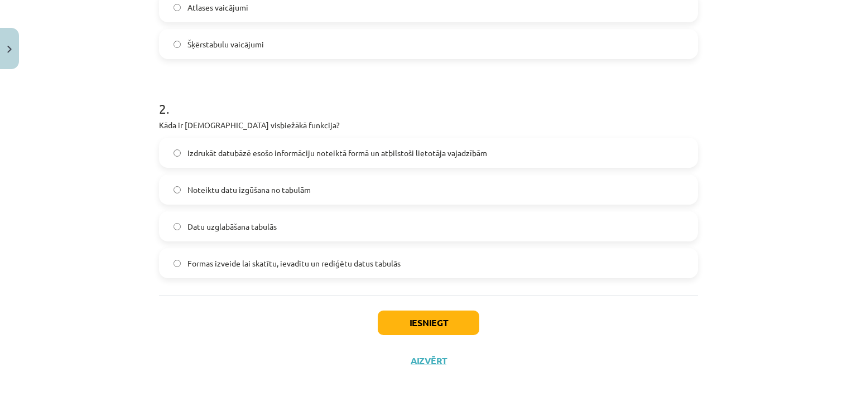
click at [215, 193] on span "Noteiktu datu izgūšana no tabulām" at bounding box center [249, 190] width 123 height 12
click at [401, 323] on button "Iesniegt" at bounding box center [429, 323] width 102 height 25
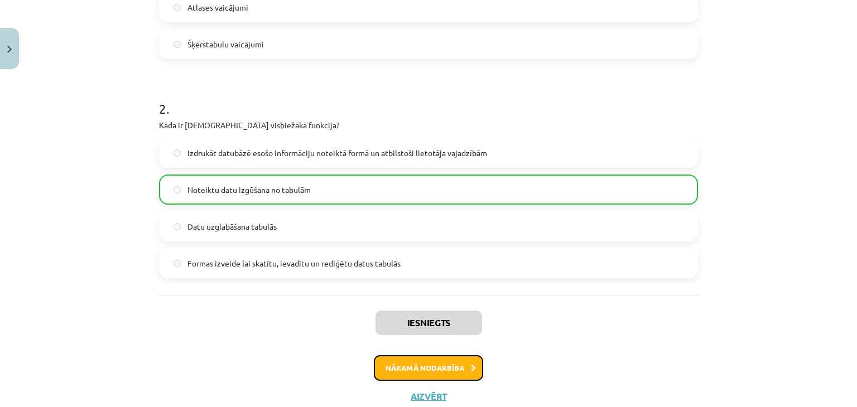
click at [431, 366] on button "Nākamā nodarbība" at bounding box center [428, 369] width 109 height 26
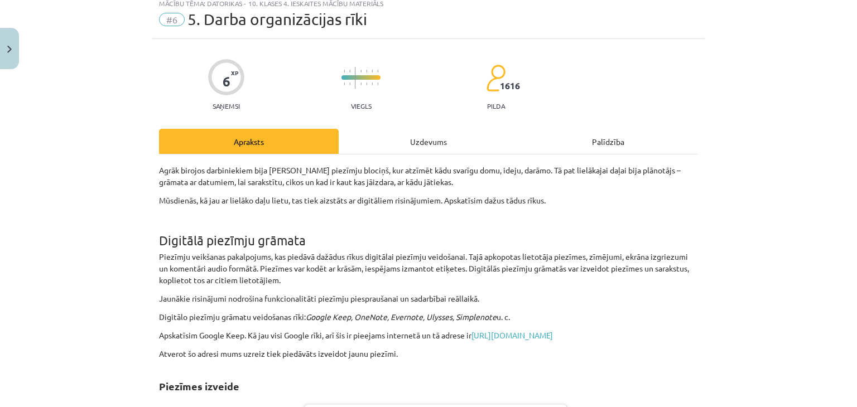
scroll to position [28, 0]
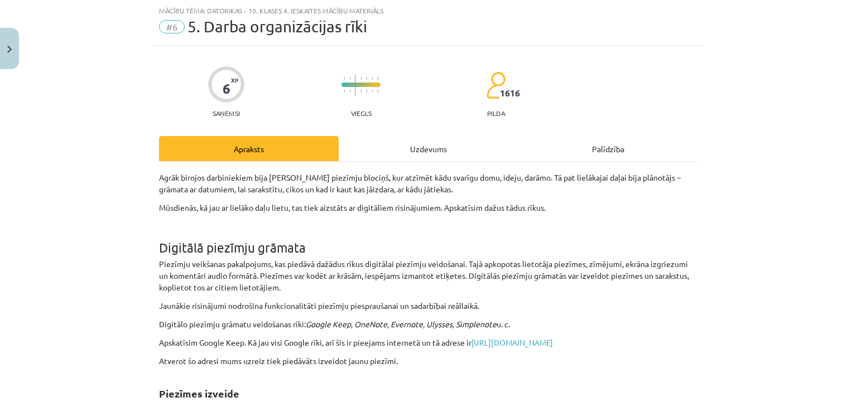
click at [429, 152] on div "Uzdevums" at bounding box center [429, 148] width 180 height 25
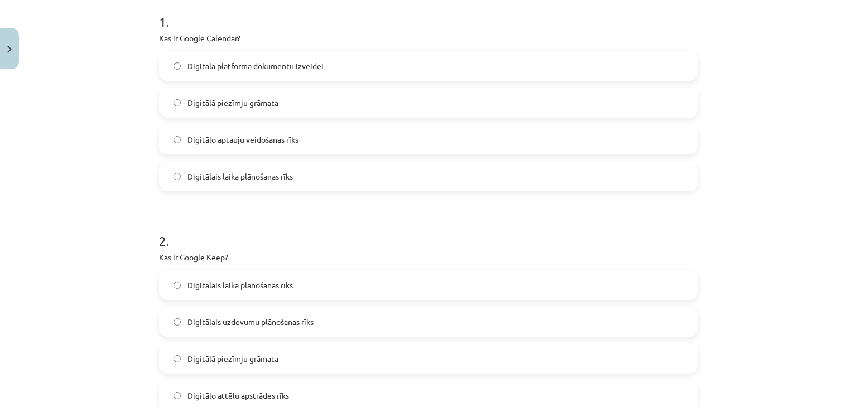
scroll to position [360, 0]
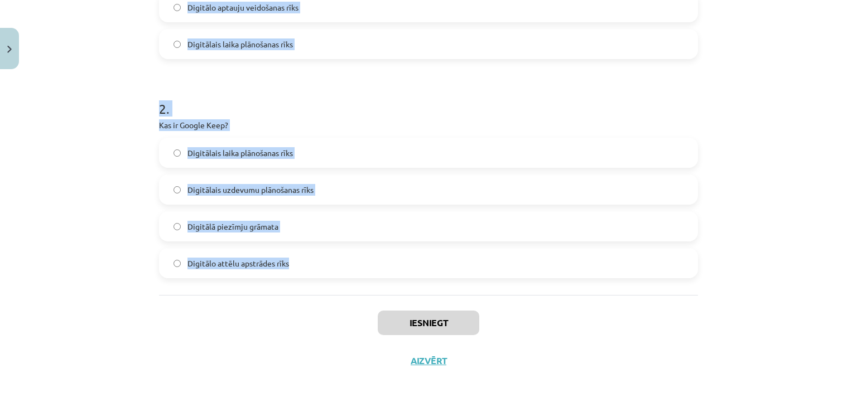
drag, startPoint x: 154, startPoint y: 171, endPoint x: 335, endPoint y: 253, distance: 199.1
click at [335, 253] on div "Mācību tēma: Datorikas - 10. klases 4. ieskaites mācību materiāls #6 5. Darba o…" at bounding box center [428, 203] width 857 height 407
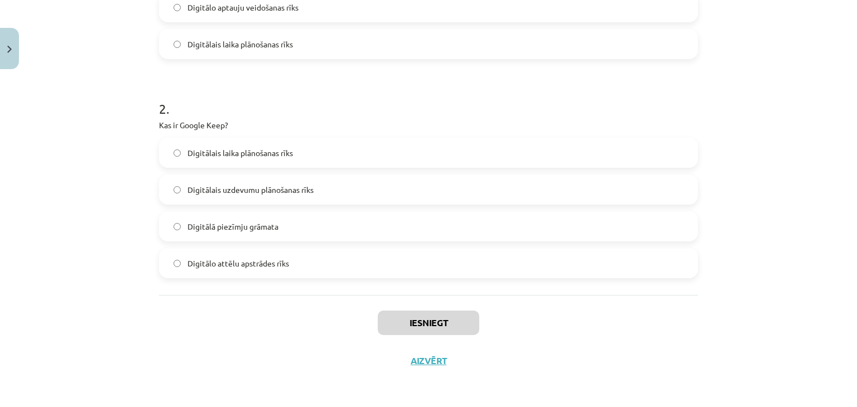
click at [241, 313] on div "Iesniegt Aizvērt" at bounding box center [428, 334] width 539 height 78
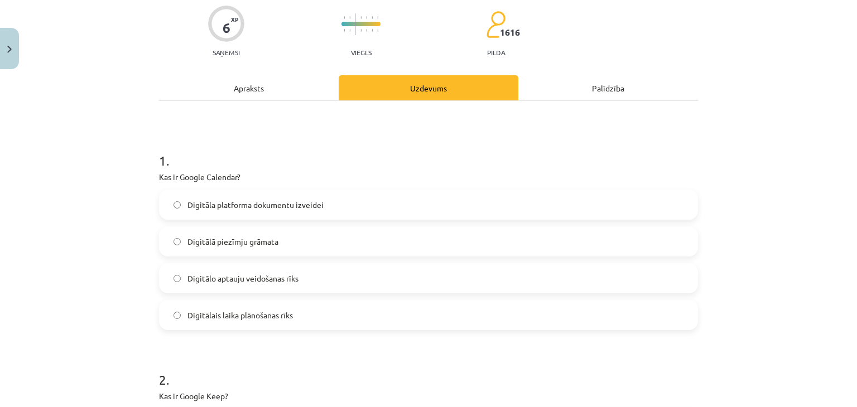
scroll to position [137, 0]
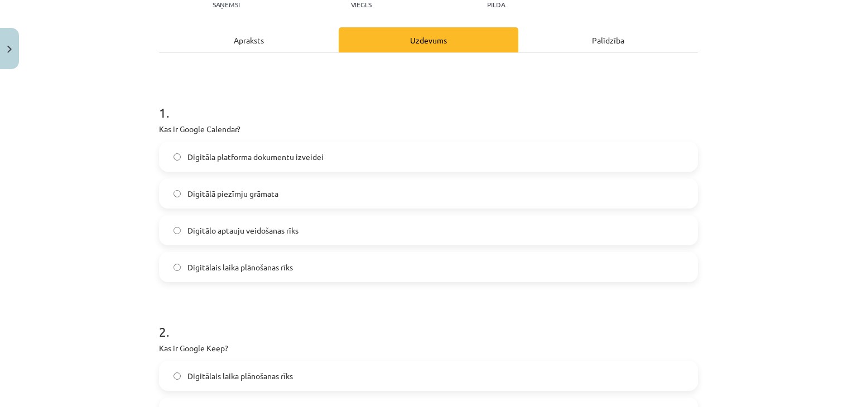
click at [254, 268] on span "Digitālais laika plānošanas rīks" at bounding box center [240, 268] width 105 height 12
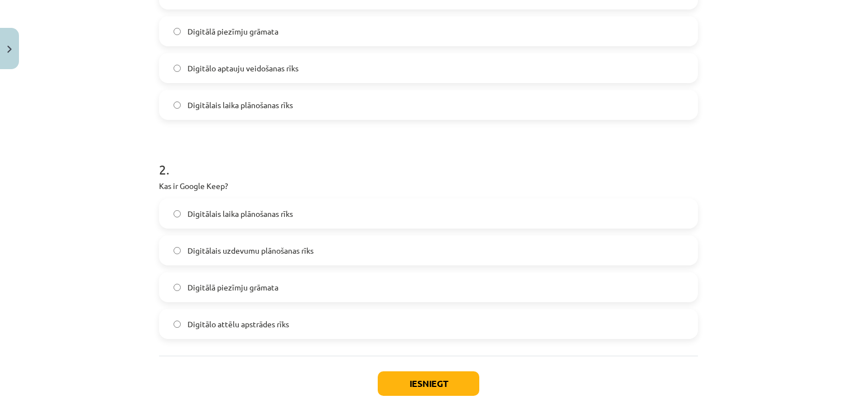
scroll to position [304, 0]
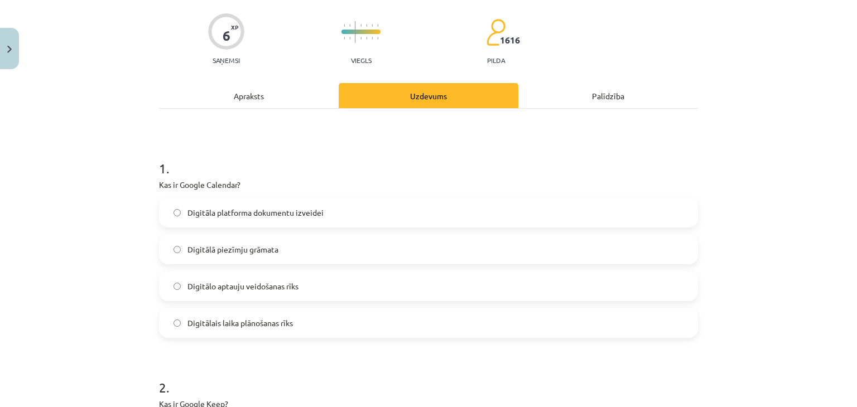
click at [227, 97] on div "Apraksts" at bounding box center [249, 95] width 180 height 25
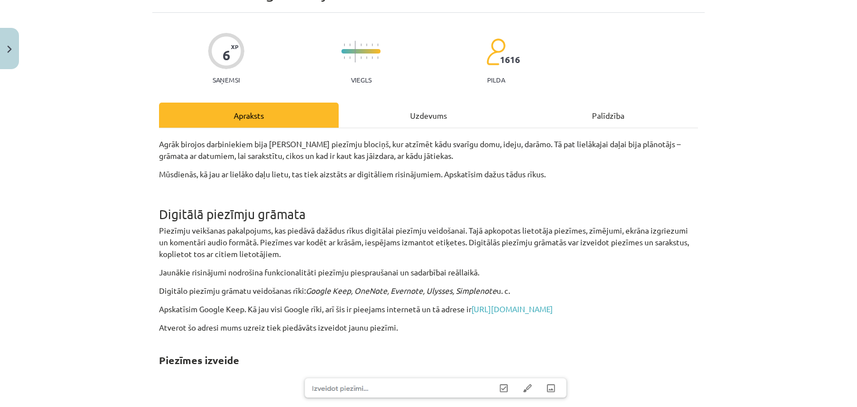
scroll to position [0, 0]
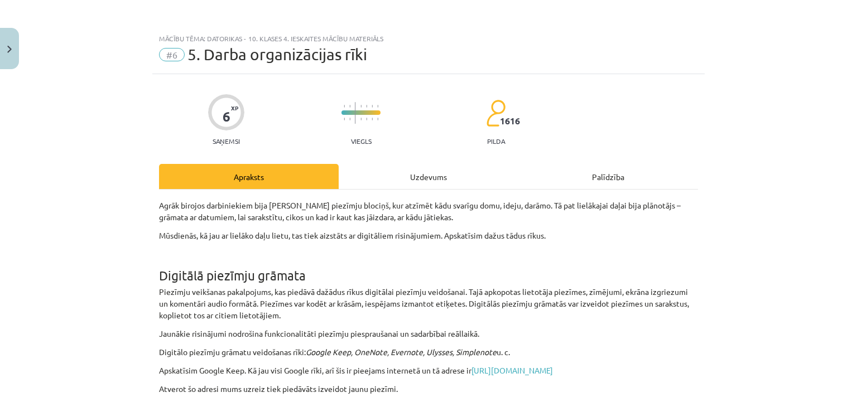
click at [429, 179] on div "Uzdevums" at bounding box center [429, 176] width 180 height 25
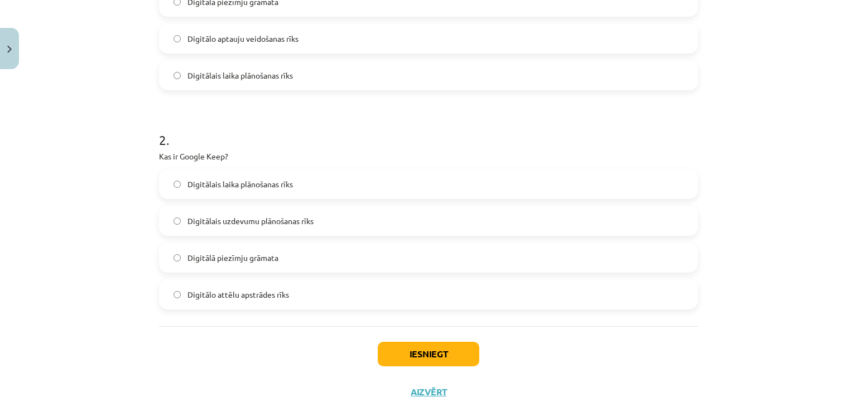
scroll to position [360, 0]
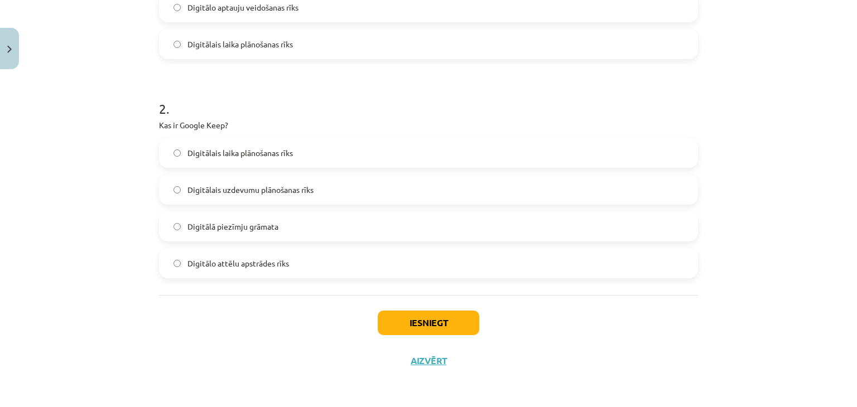
click at [287, 191] on span "Digitālais uzdevumu plānošanas rīks" at bounding box center [251, 190] width 126 height 12
click at [417, 326] on button "Iesniegt" at bounding box center [429, 323] width 102 height 25
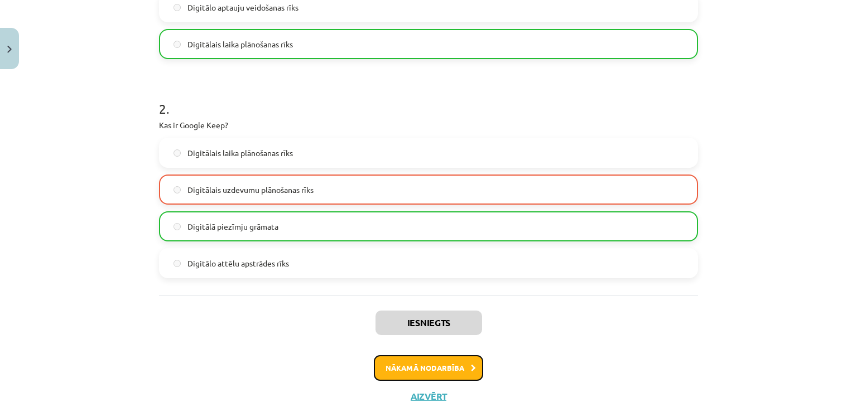
drag, startPoint x: 444, startPoint y: 379, endPoint x: 448, endPoint y: 373, distance: 6.5
click at [448, 374] on button "Nākamā nodarbība" at bounding box center [428, 369] width 109 height 26
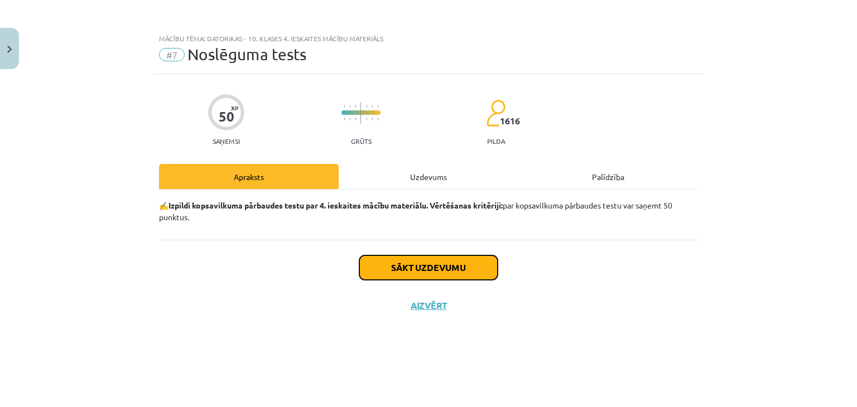
click at [424, 265] on button "Sākt uzdevumu" at bounding box center [428, 268] width 138 height 25
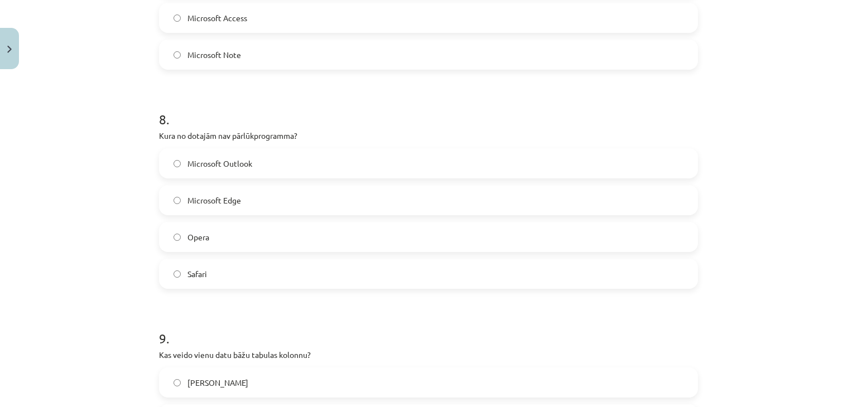
scroll to position [2115, 0]
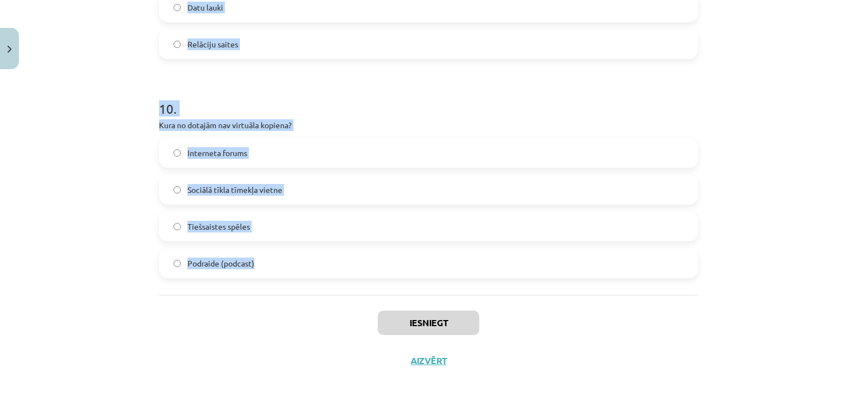
drag, startPoint x: 93, startPoint y: 208, endPoint x: 318, endPoint y: 277, distance: 235.7
click at [318, 277] on div "Mācību tēma: Datorikas - 10. klases 4. ieskaites mācību materiāls #7 Noslēguma …" at bounding box center [428, 203] width 857 height 407
copy form "1 . Kas ir primārā atslēga? ir datubāzes struktūras elements, kas sastāv no lau…"
click at [132, 242] on div "Mācību tēma: Datorikas - 10. klases 4. ieskaites mācību materiāls #7 Noslēguma …" at bounding box center [428, 203] width 857 height 407
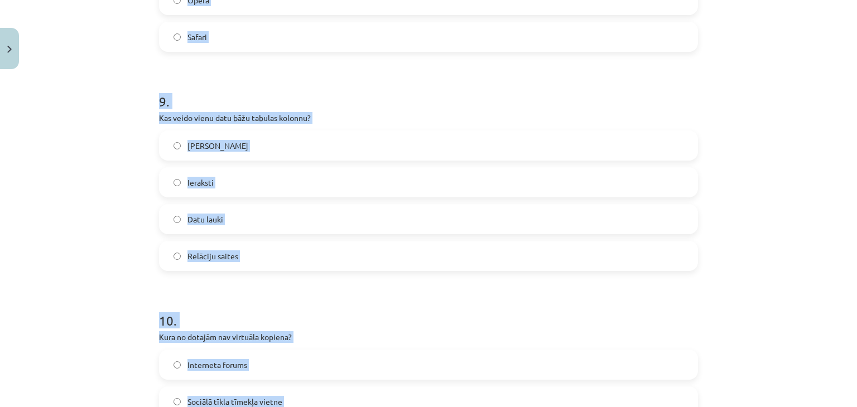
drag, startPoint x: 842, startPoint y: 290, endPoint x: 855, endPoint y: 69, distance: 222.0
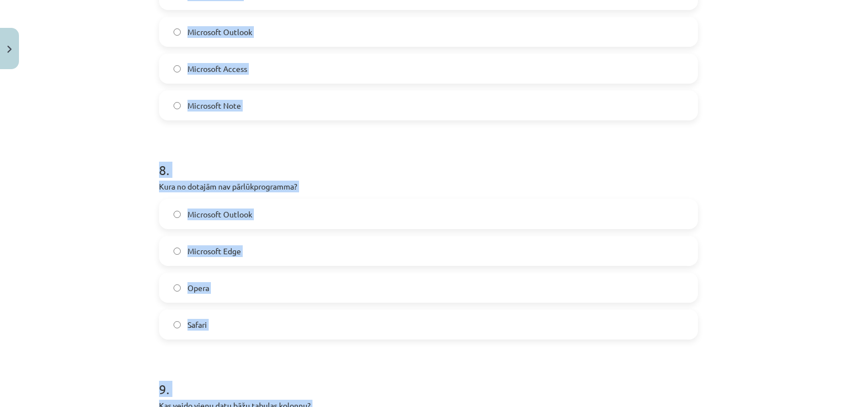
click at [833, 268] on div "Mācību tēma: Datorikas - 10. klases 4. ieskaites mācību materiāls #7 Noslēguma …" at bounding box center [428, 203] width 857 height 407
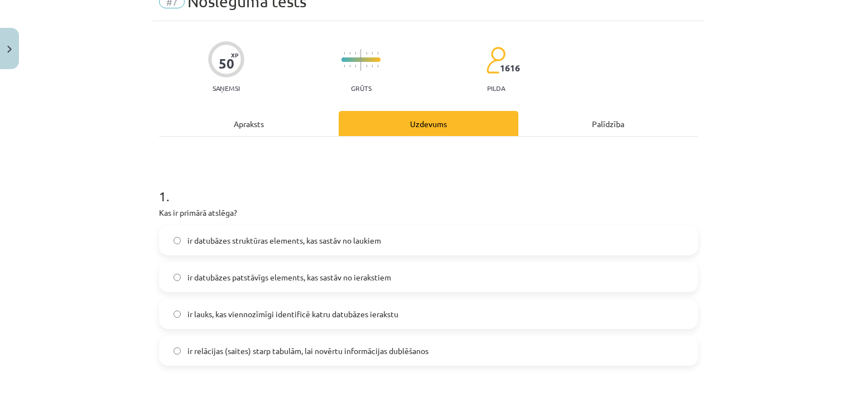
scroll to position [167, 0]
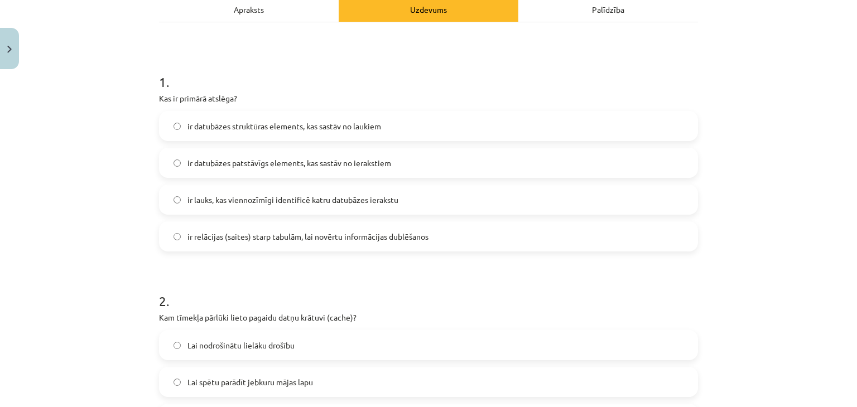
click at [263, 203] on span "ir lauks, kas viennozīmīgi identificē katru datubāzes ierakstu" at bounding box center [293, 200] width 211 height 12
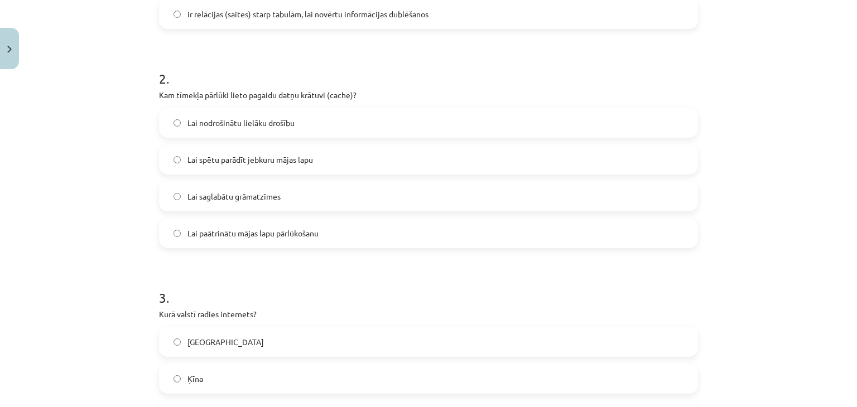
scroll to position [391, 0]
click at [274, 240] on label "Lai paātrinātu mājas lapu pārlūkošanu" at bounding box center [428, 233] width 537 height 28
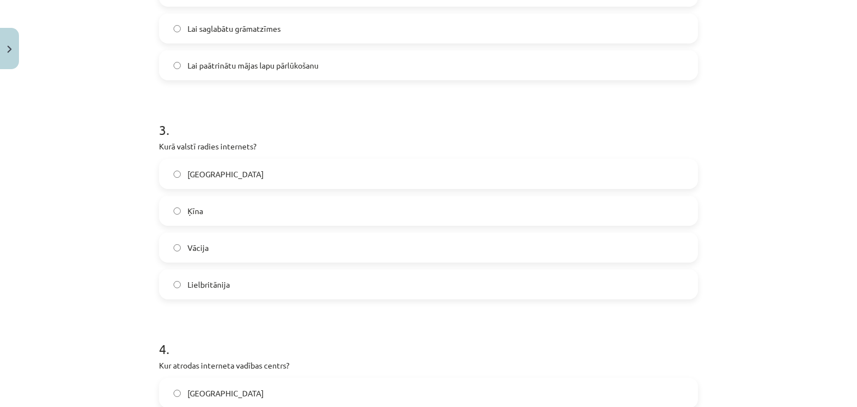
click at [195, 179] on span "ASV" at bounding box center [226, 175] width 76 height 12
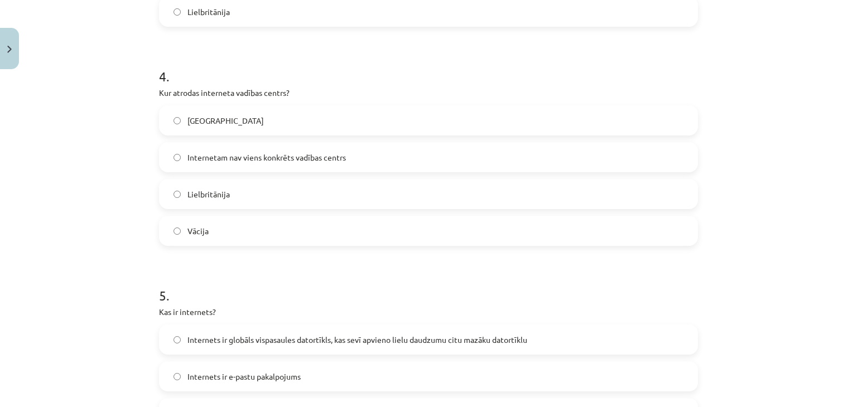
scroll to position [837, 0]
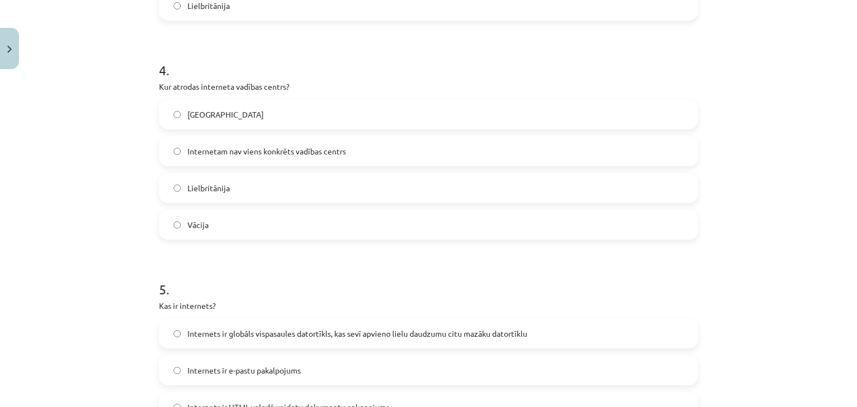
click at [248, 147] on span "Internetam nav viens konkrēts vadības centrs" at bounding box center [267, 152] width 158 height 12
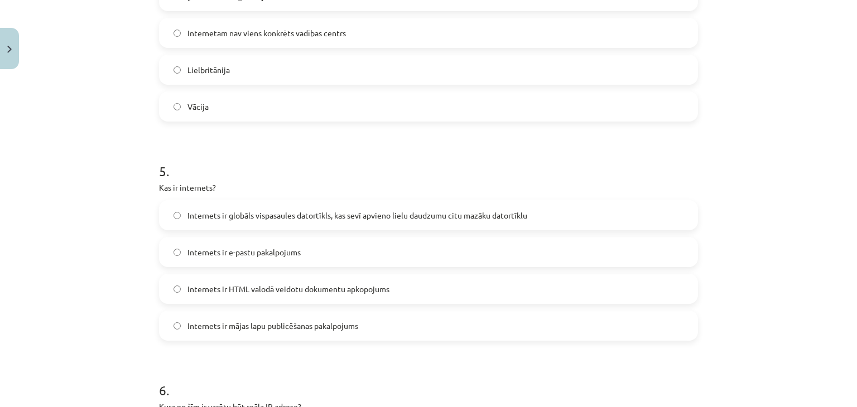
scroll to position [949, 0]
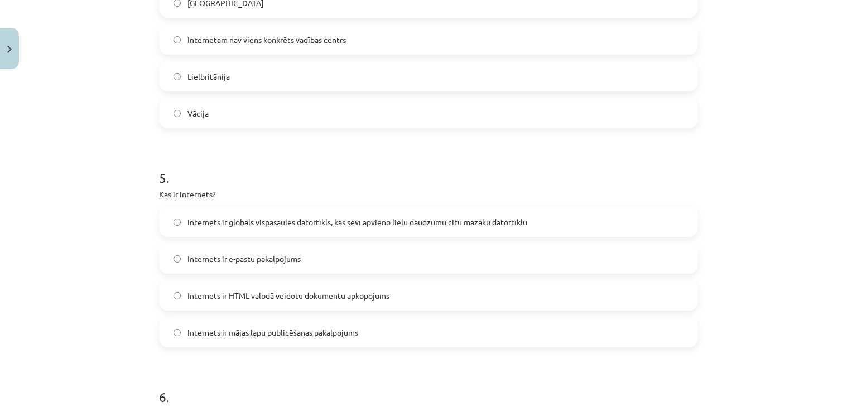
click at [208, 224] on span "Internets ir globāls vispasaules datortīkls, kas sevī apvieno lielu daudzumu ci…" at bounding box center [358, 223] width 340 height 12
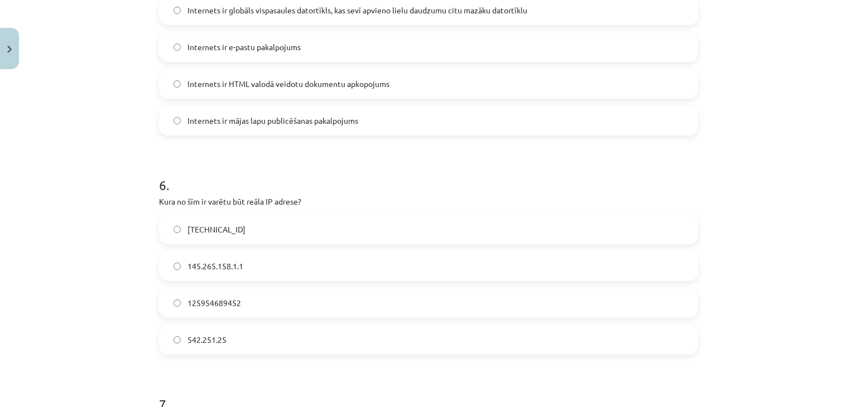
scroll to position [1228, 0]
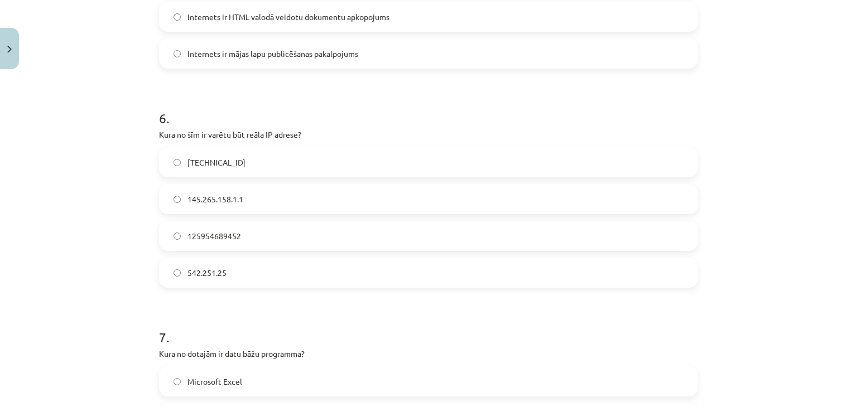
click at [253, 167] on label "158.12.159.1" at bounding box center [428, 162] width 537 height 28
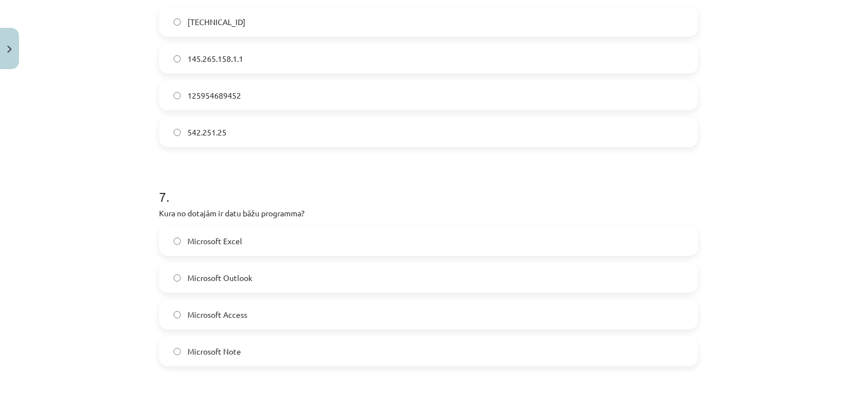
scroll to position [1395, 0]
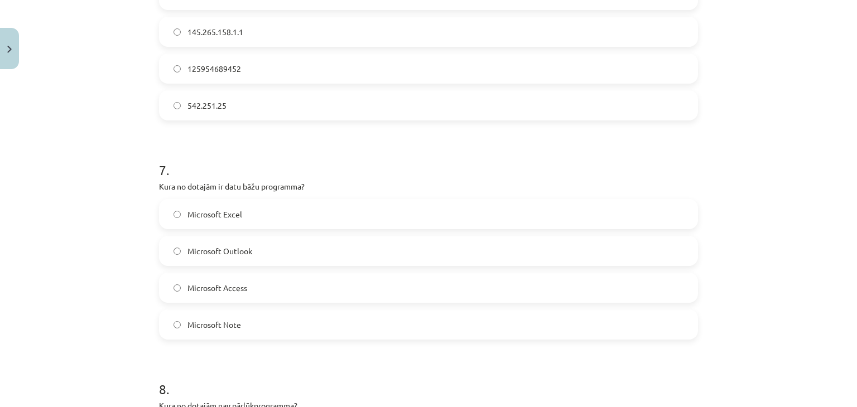
click at [254, 284] on label "Microsoft Access" at bounding box center [428, 288] width 537 height 28
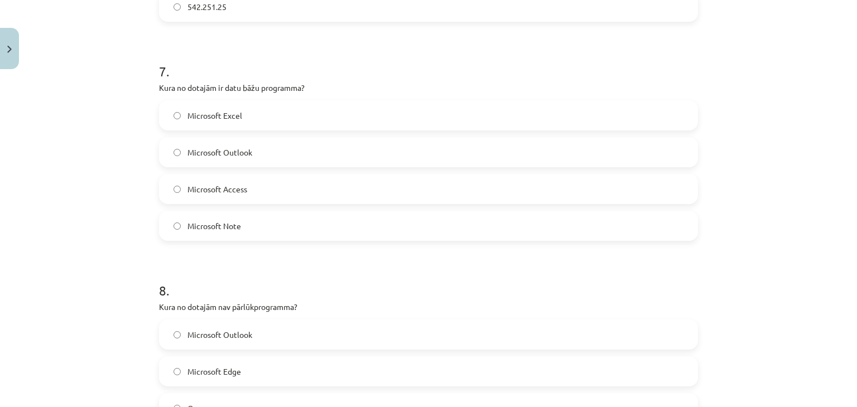
scroll to position [1618, 0]
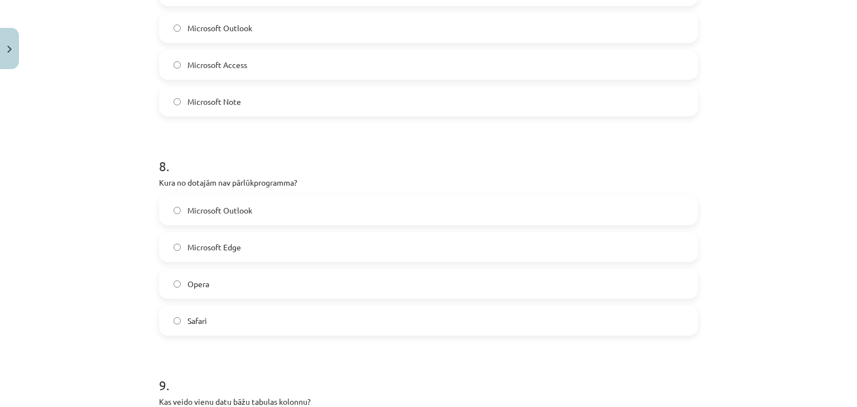
click at [252, 212] on label "Microsoft Outlook" at bounding box center [428, 210] width 537 height 28
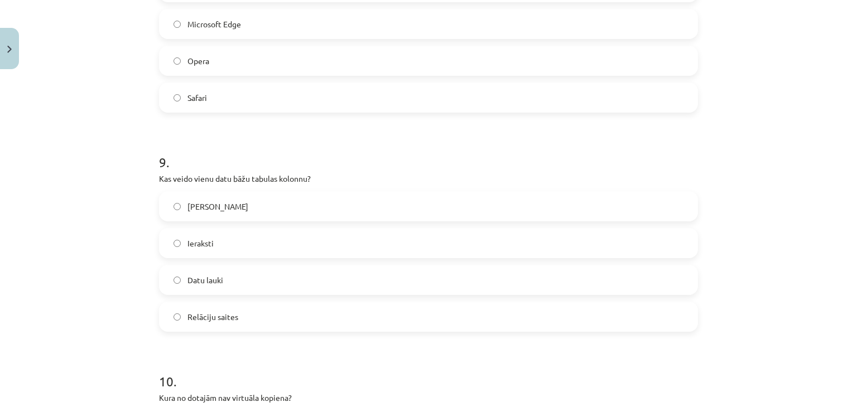
scroll to position [1897, 0]
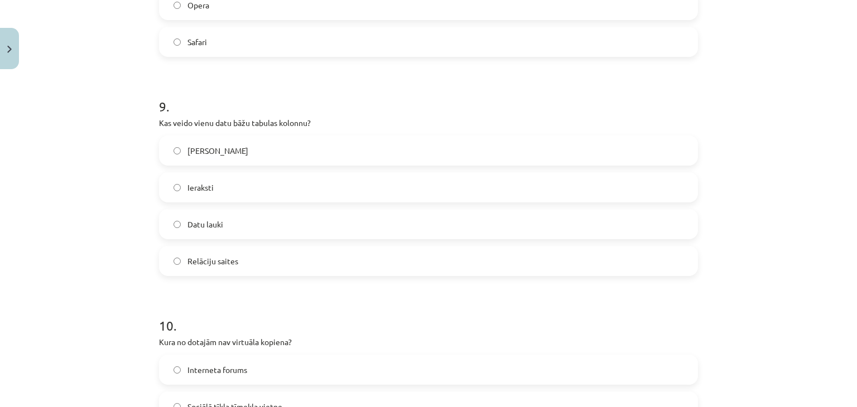
click at [250, 150] on label "Lauku nosaukumi" at bounding box center [428, 151] width 537 height 28
click at [242, 222] on label "Datu lauki" at bounding box center [428, 224] width 537 height 28
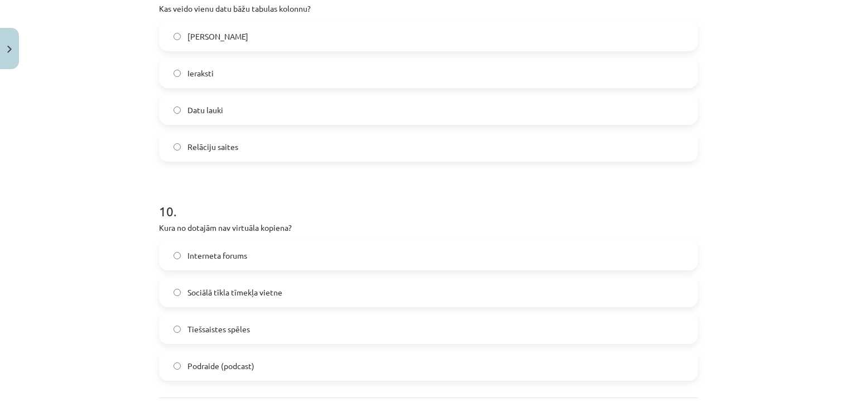
scroll to position [2115, 0]
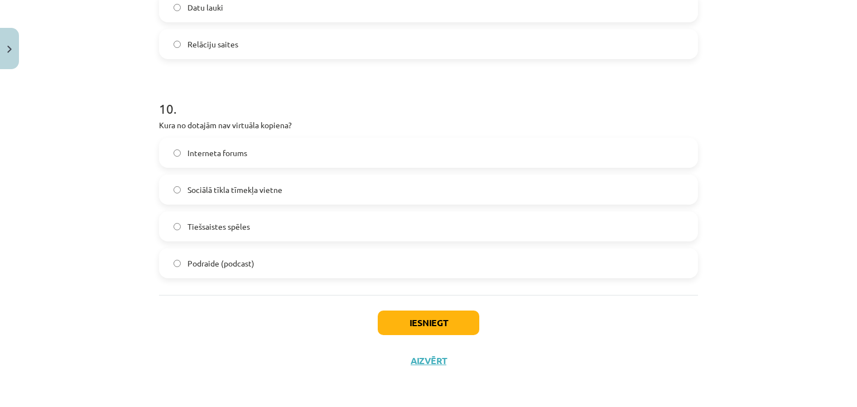
click at [252, 265] on label "Podraide (podcast)" at bounding box center [428, 263] width 537 height 28
click at [445, 329] on button "Iesniegt" at bounding box center [429, 323] width 102 height 25
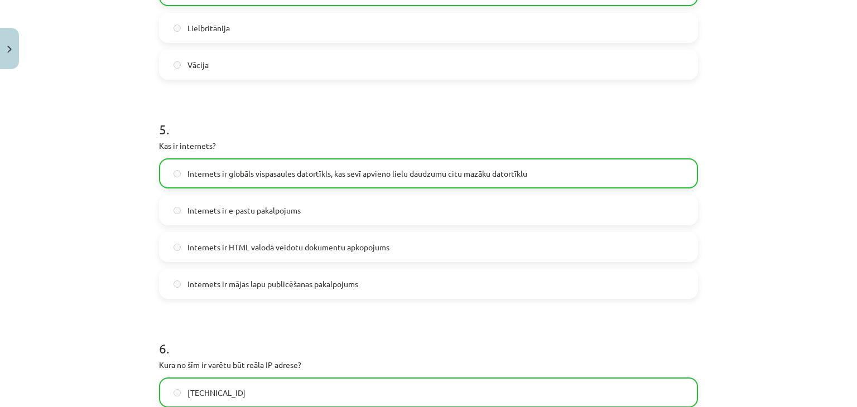
scroll to position [2150, 0]
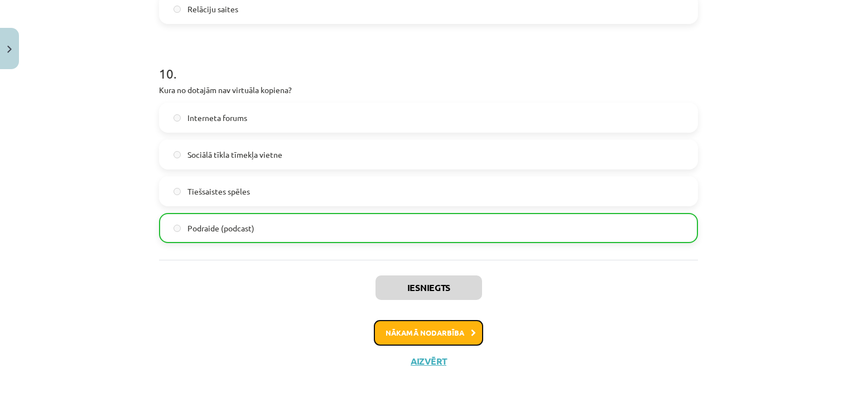
click at [457, 335] on button "Nākamā nodarbība" at bounding box center [428, 333] width 109 height 26
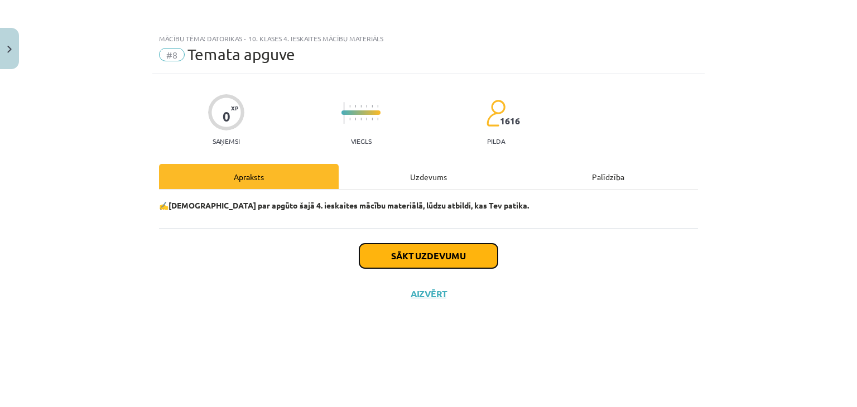
click at [454, 260] on button "Sākt uzdevumu" at bounding box center [428, 256] width 138 height 25
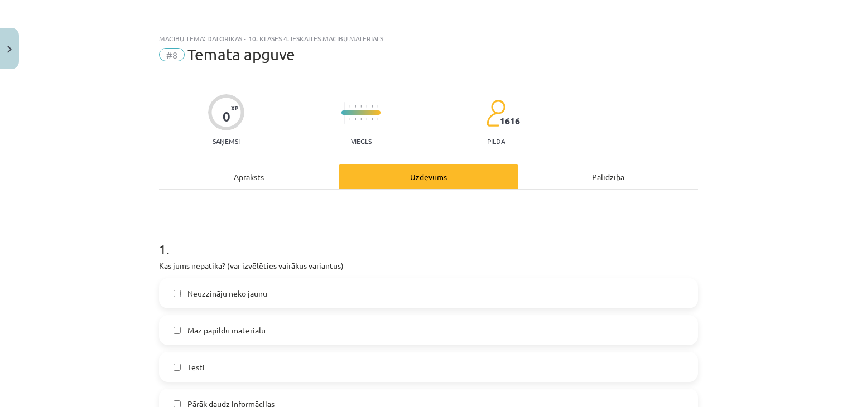
scroll to position [167, 0]
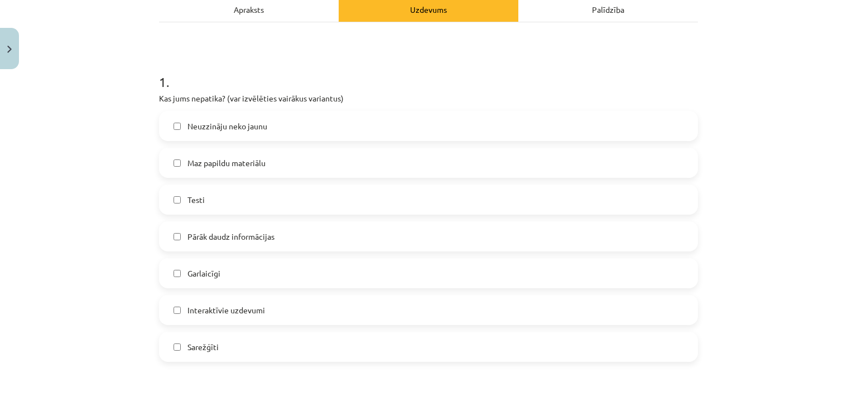
click at [263, 242] on span "Pārāk daudz informācijas" at bounding box center [231, 237] width 87 height 12
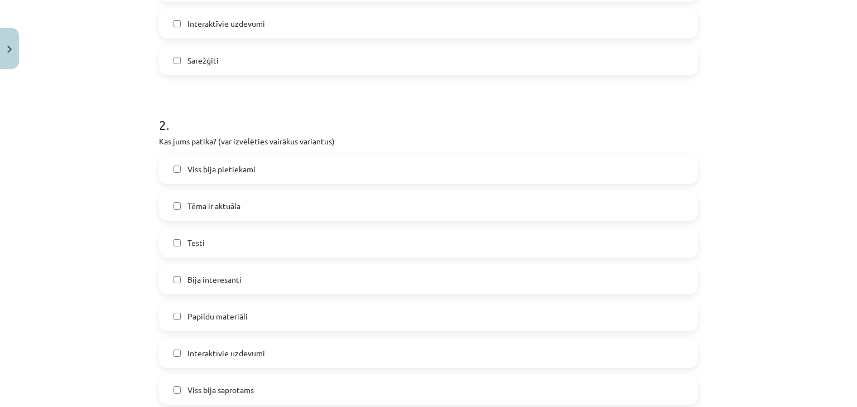
scroll to position [502, 0]
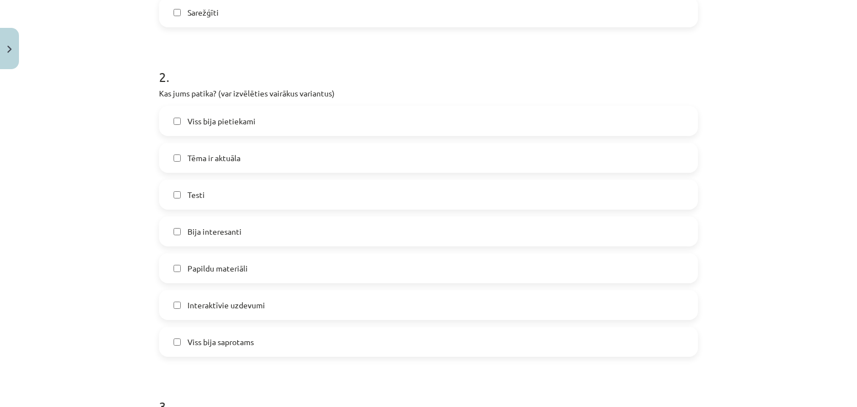
click at [250, 224] on label "Bija interesanti" at bounding box center [428, 232] width 537 height 28
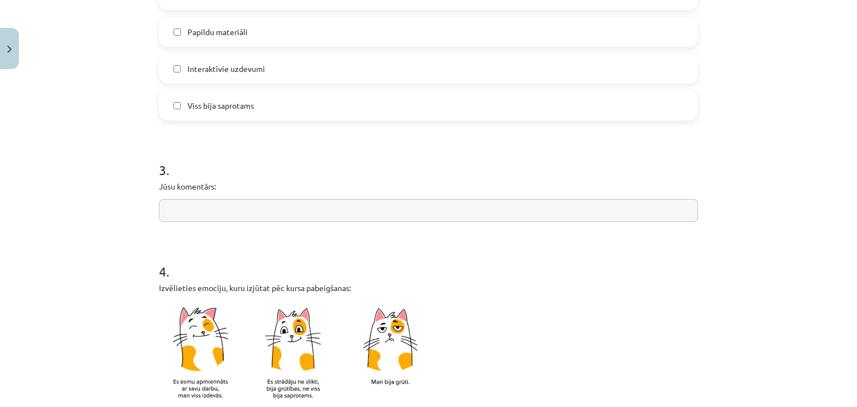
scroll to position [837, 0]
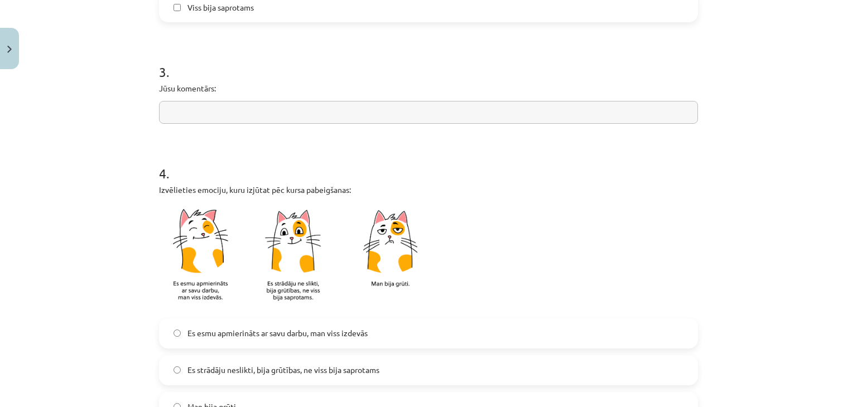
click at [253, 119] on input "text" at bounding box center [428, 112] width 539 height 23
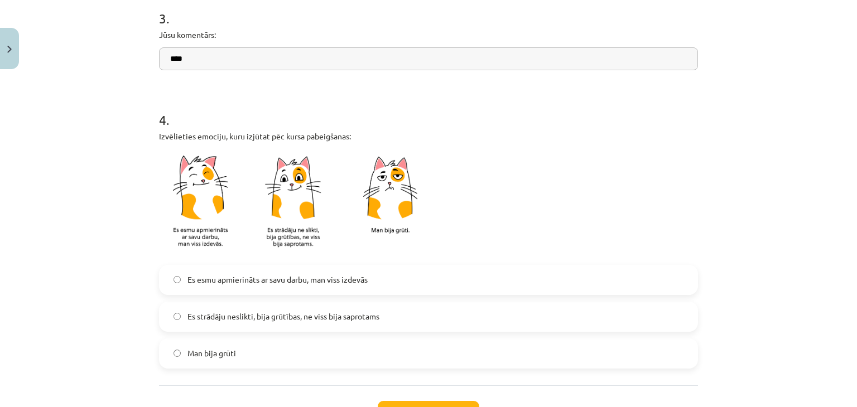
scroll to position [981, 0]
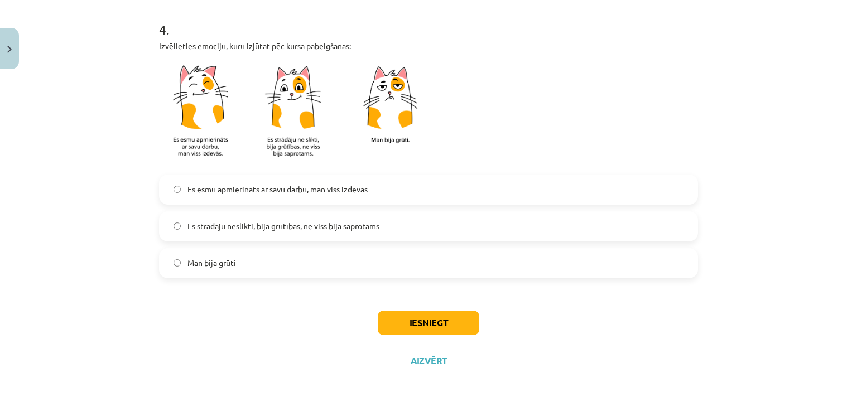
type input "****"
click at [263, 228] on span "Es strādāju neslikti, bija grūtības, ne viss bija saprotams" at bounding box center [284, 226] width 192 height 12
click at [434, 324] on button "Iesniegt" at bounding box center [429, 323] width 102 height 25
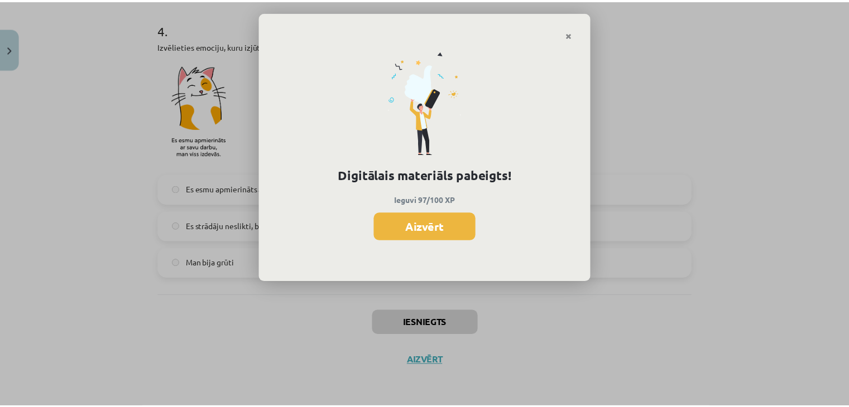
scroll to position [279, 0]
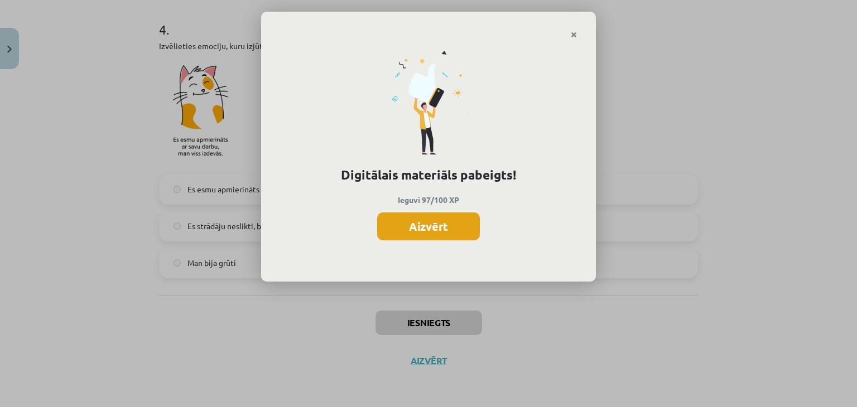
click at [436, 219] on button "Aizvērt" at bounding box center [428, 227] width 103 height 28
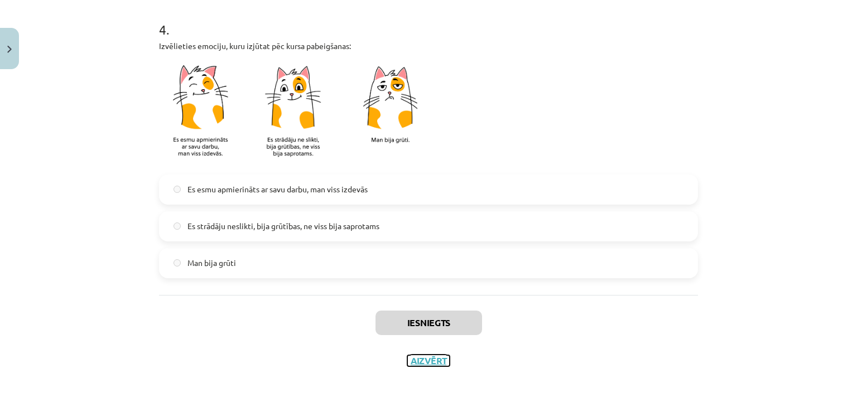
click at [429, 363] on button "Aizvērt" at bounding box center [428, 361] width 42 height 11
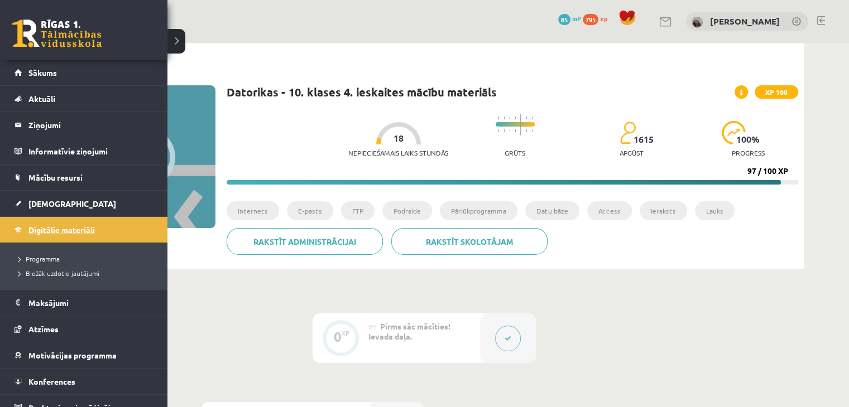
click at [64, 228] on span "Digitālie materiāli" at bounding box center [61, 230] width 66 height 10
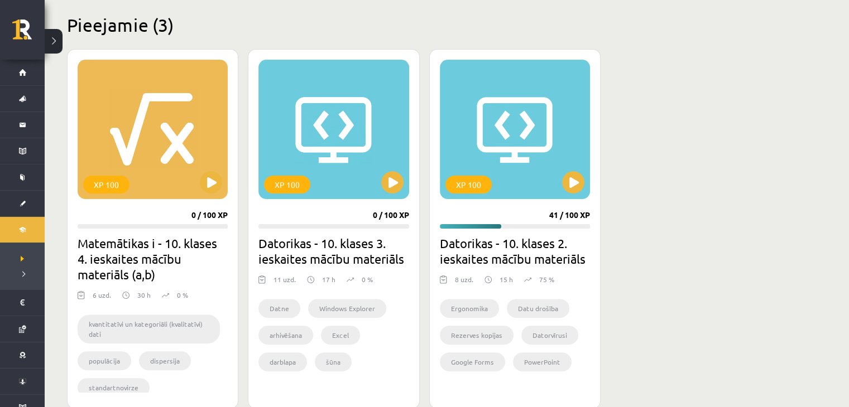
scroll to position [282, 0]
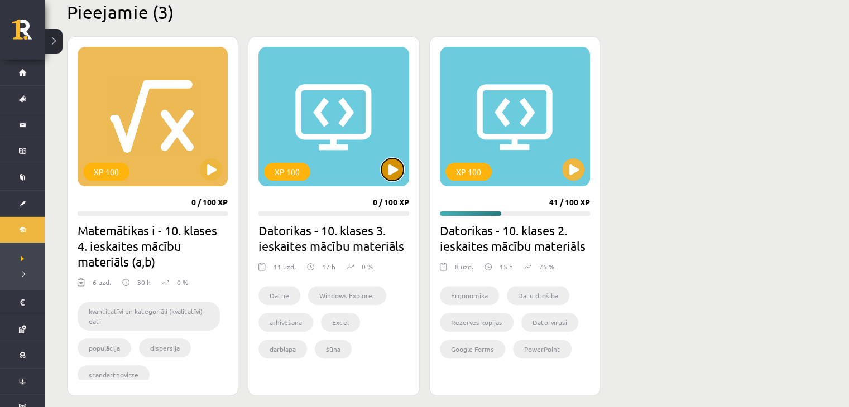
click at [396, 159] on button at bounding box center [392, 169] width 22 height 22
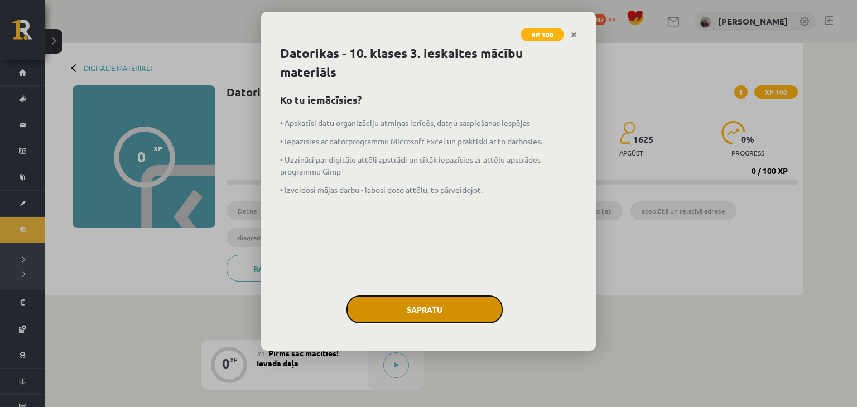
click at [433, 306] on button "Sapratu" at bounding box center [425, 310] width 156 height 28
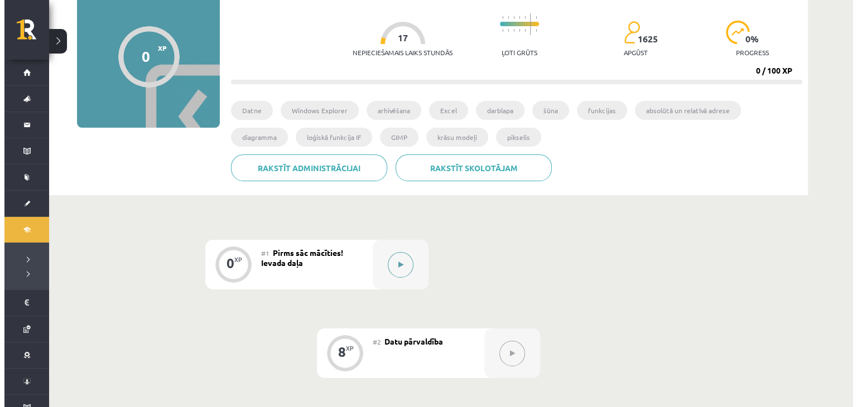
scroll to position [167, 0]
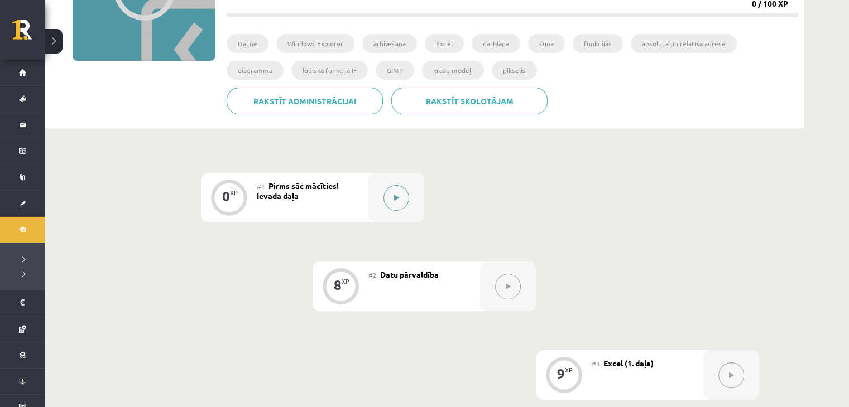
click at [403, 199] on button at bounding box center [396, 198] width 26 height 26
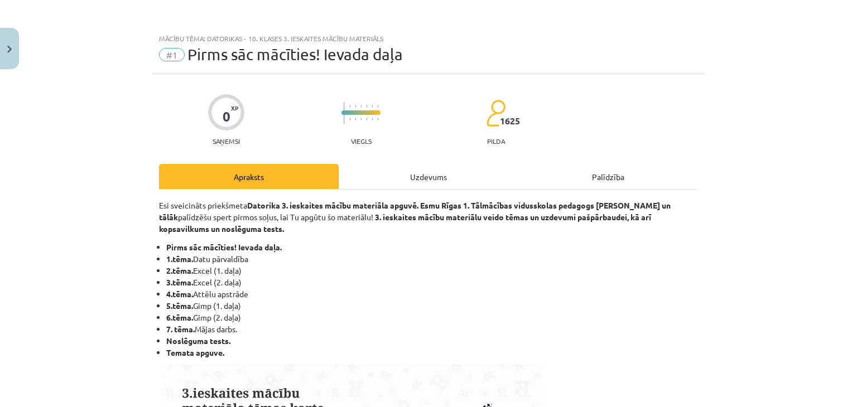
click at [439, 179] on div "Uzdevums" at bounding box center [429, 176] width 180 height 25
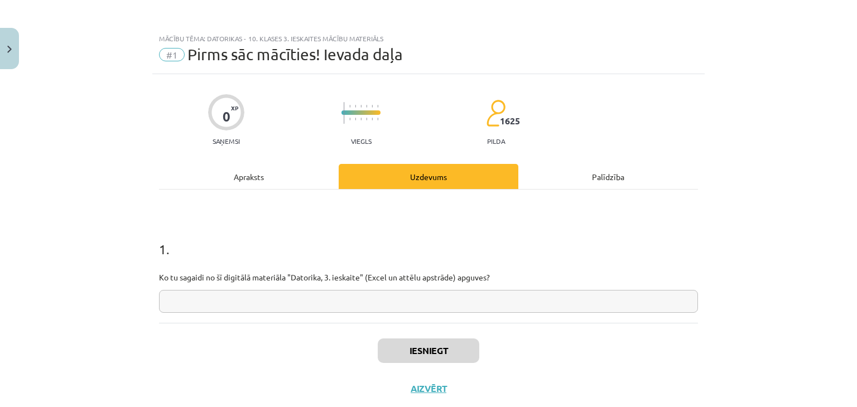
scroll to position [28, 0]
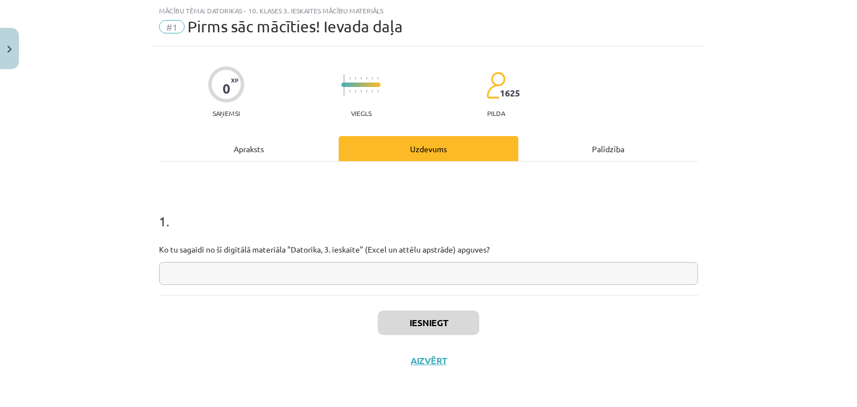
click at [391, 267] on input "text" at bounding box center [428, 273] width 539 height 23
type input "**********"
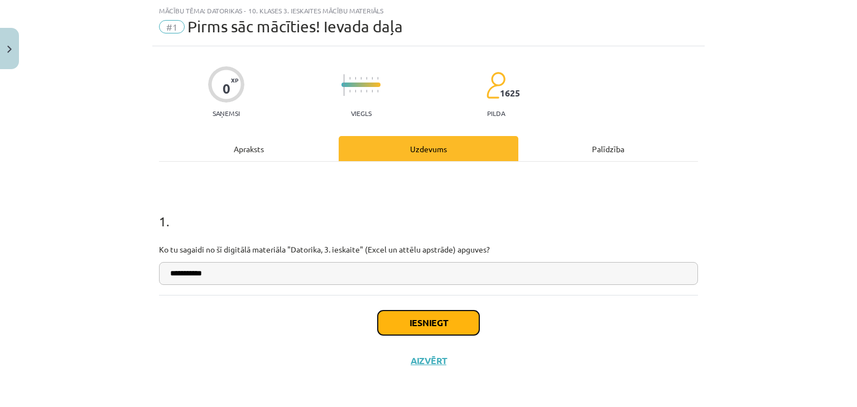
click at [398, 311] on button "Iesniegt" at bounding box center [429, 323] width 102 height 25
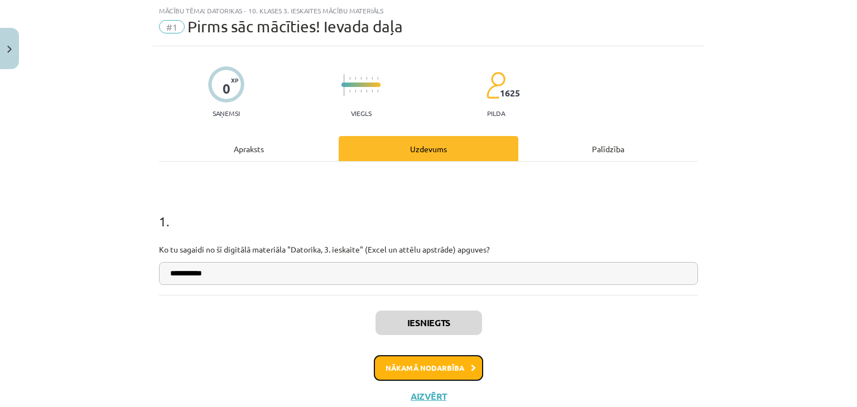
click at [434, 371] on button "Nākamā nodarbība" at bounding box center [428, 369] width 109 height 26
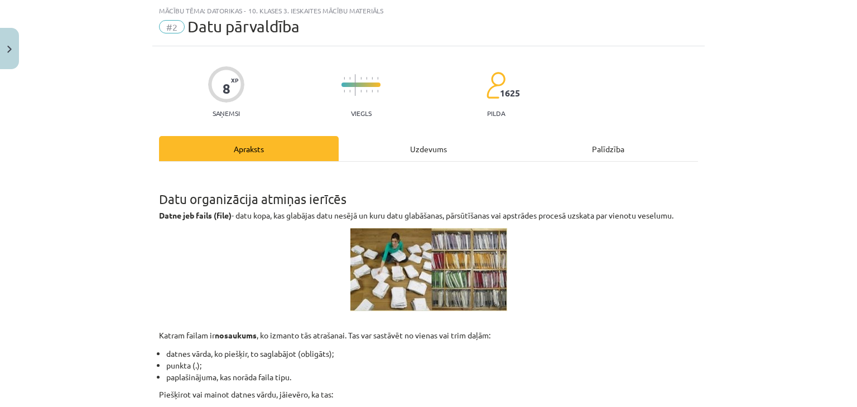
click at [430, 142] on div "Uzdevums" at bounding box center [429, 148] width 180 height 25
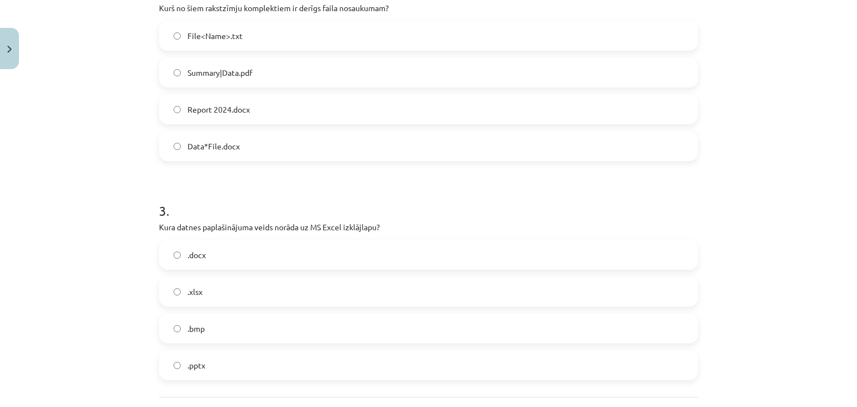
scroll to position [580, 0]
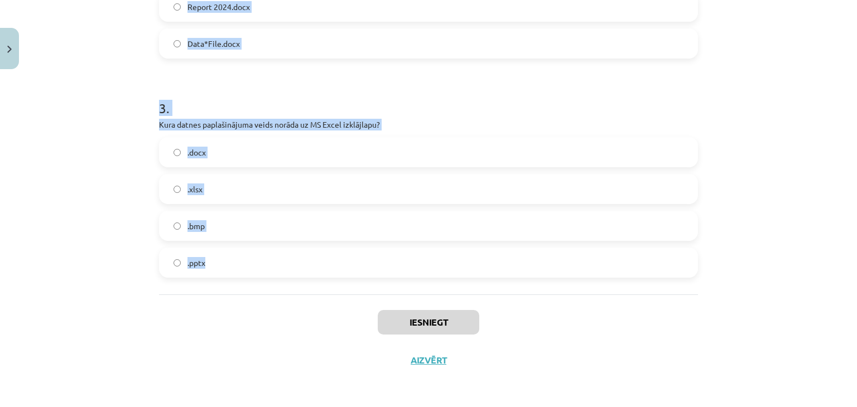
drag, startPoint x: 113, startPoint y: 37, endPoint x: 313, endPoint y: 286, distance: 319.3
click at [313, 286] on div "Mācību tēma: Datorikas - 10. klases 3. ieskaites mācību materiāls #2 Datu pārva…" at bounding box center [428, 203] width 857 height 407
copy form "1 . Kas ir datne? Programmas daļa, kas veic aprēķinus. Datu nesējs glabāšanai. …"
click at [58, 264] on div "Mācību tēma: Datorikas - 10. klases 3. ieskaites mācību materiāls #2 Datu pārva…" at bounding box center [428, 203] width 857 height 407
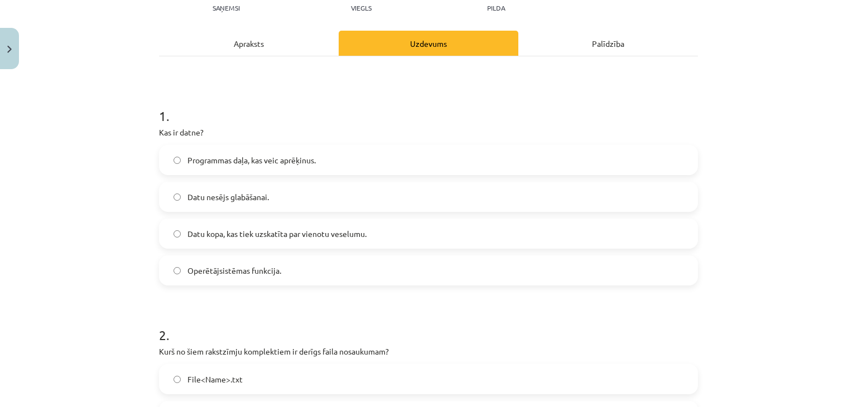
scroll to position [0, 0]
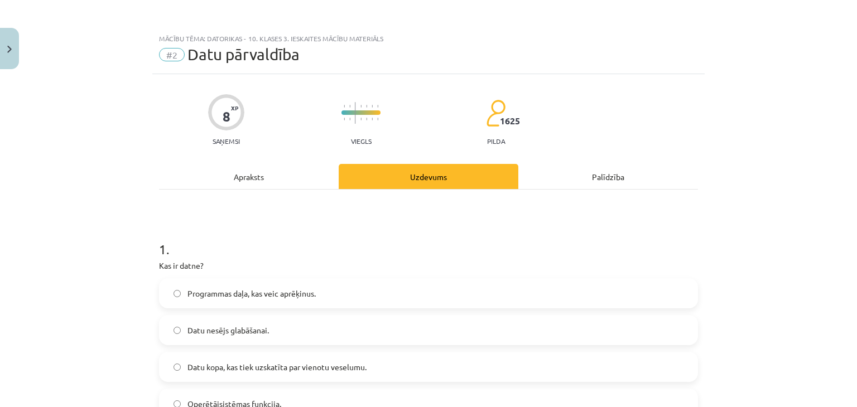
click at [246, 178] on div "Apraksts" at bounding box center [249, 176] width 180 height 25
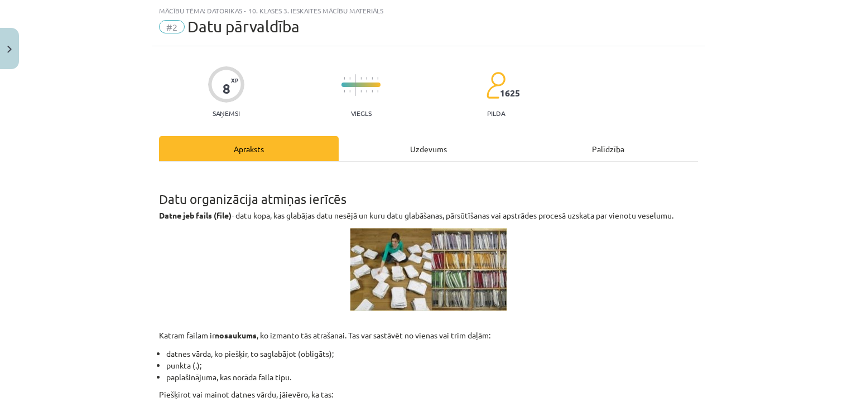
click at [415, 186] on h1 "Datu organizācija atmiņas ierīcēs" at bounding box center [428, 189] width 539 height 35
click at [417, 153] on div "Uzdevums" at bounding box center [429, 148] width 180 height 25
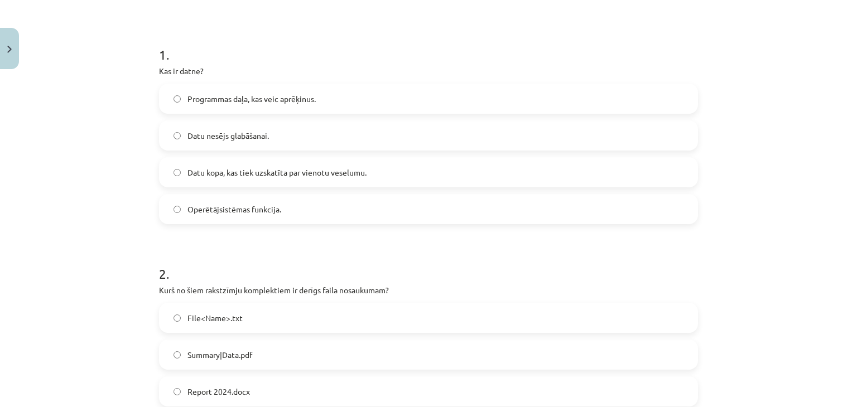
scroll to position [195, 0]
click at [298, 175] on span "Datu kopa, kas tiek uzskatīta par vienotu veselumu." at bounding box center [277, 172] width 179 height 12
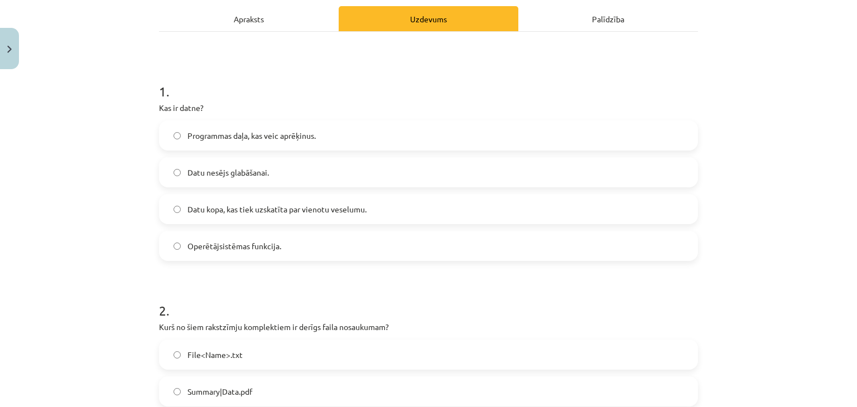
scroll to position [140, 0]
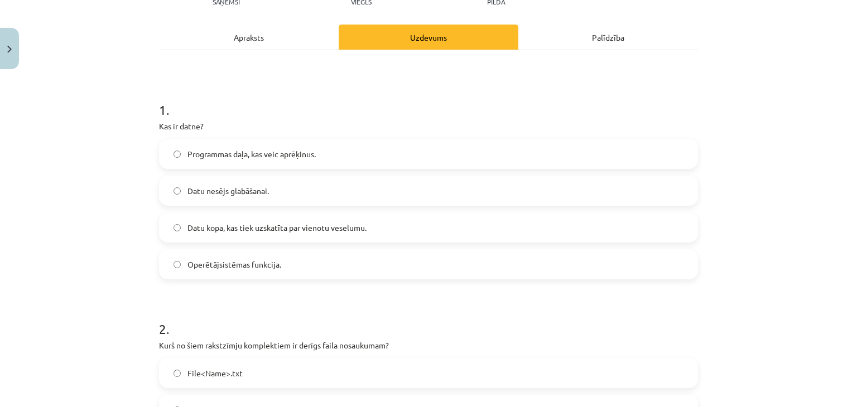
click at [228, 31] on div "Apraksts" at bounding box center [249, 37] width 180 height 25
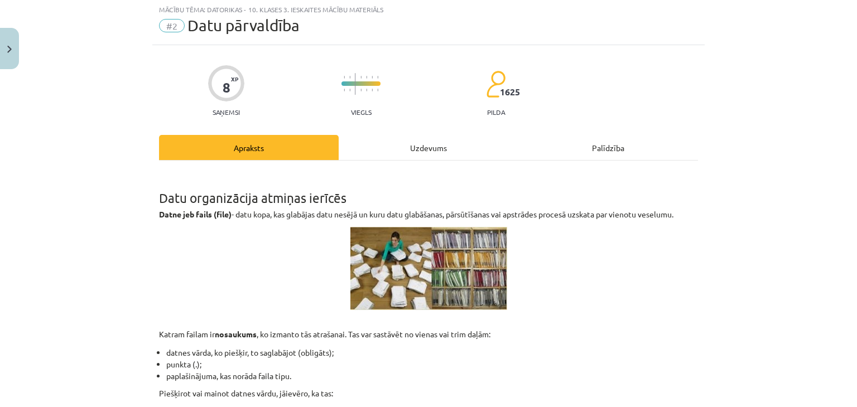
scroll to position [28, 0]
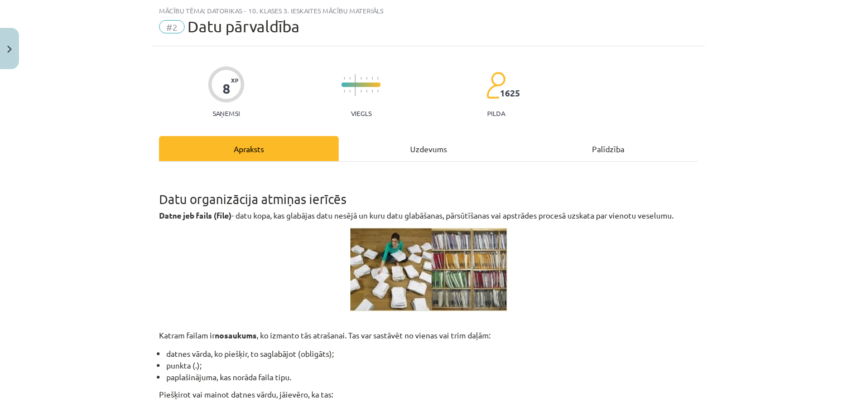
click at [417, 136] on div "Uzdevums" at bounding box center [429, 148] width 180 height 25
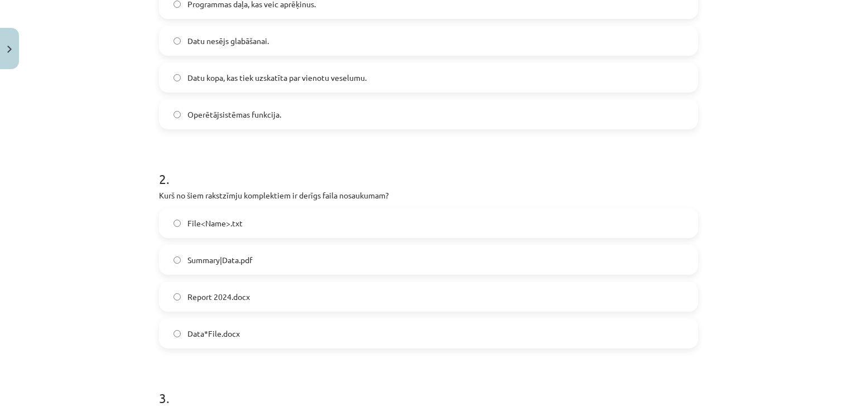
scroll to position [307, 0]
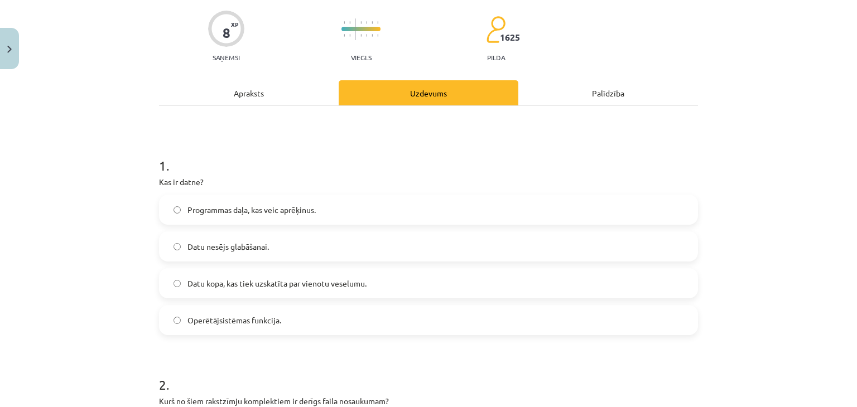
click at [247, 85] on div "Apraksts" at bounding box center [249, 92] width 180 height 25
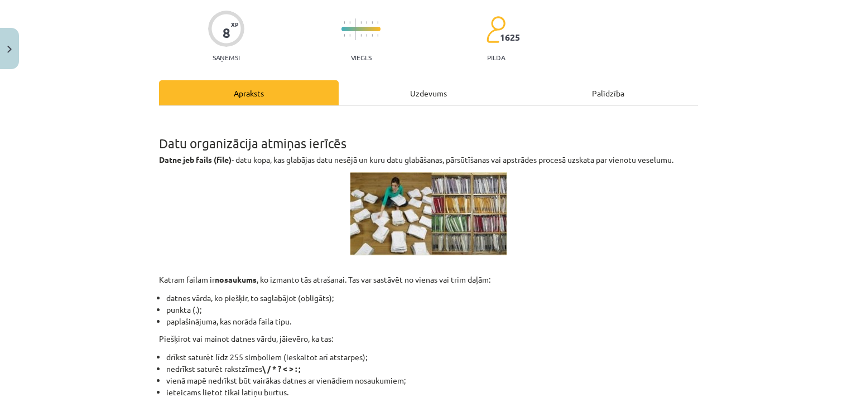
scroll to position [0, 0]
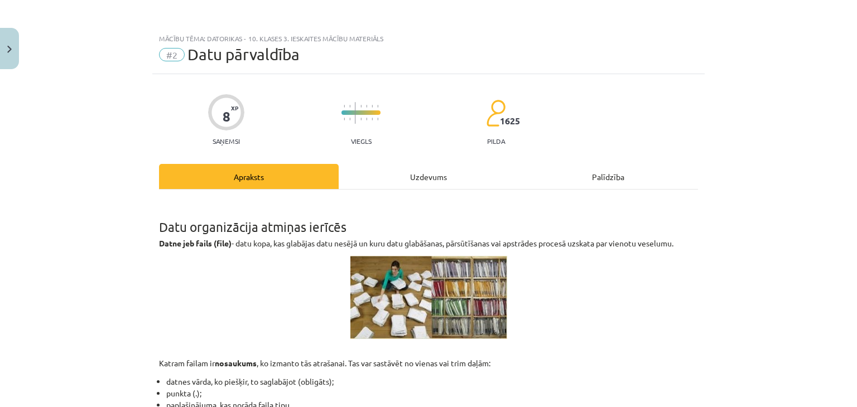
drag, startPoint x: 390, startPoint y: 163, endPoint x: 391, endPoint y: 169, distance: 5.7
click at [393, 172] on div "Uzdevums" at bounding box center [429, 176] width 180 height 25
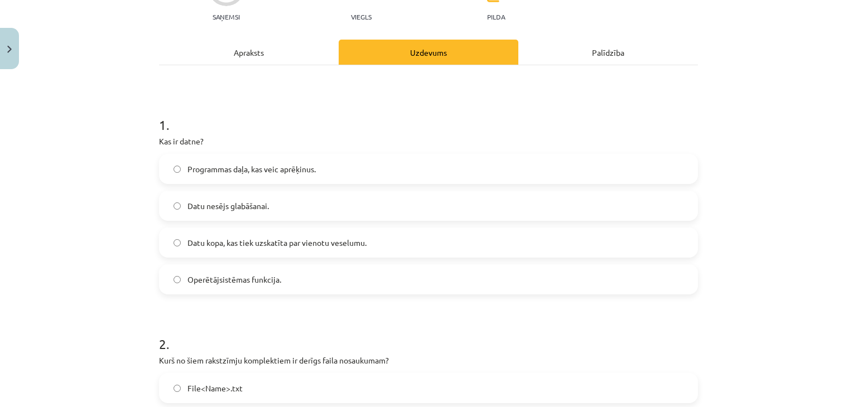
scroll to position [307, 0]
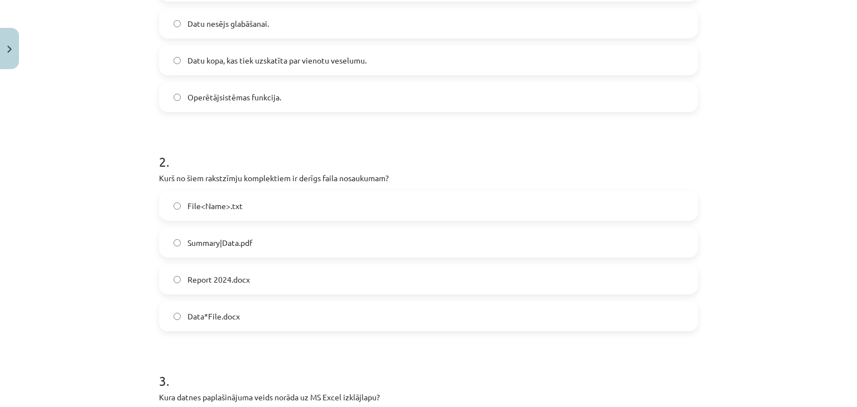
click at [259, 279] on label "Report 2024.docx" at bounding box center [428, 280] width 537 height 28
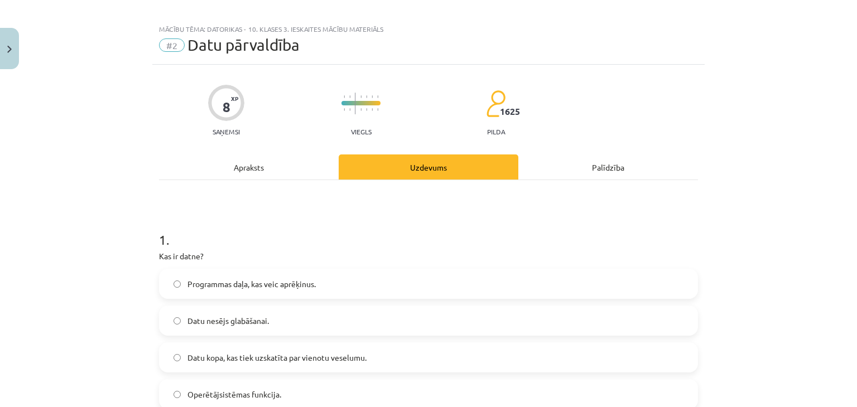
scroll to position [0, 0]
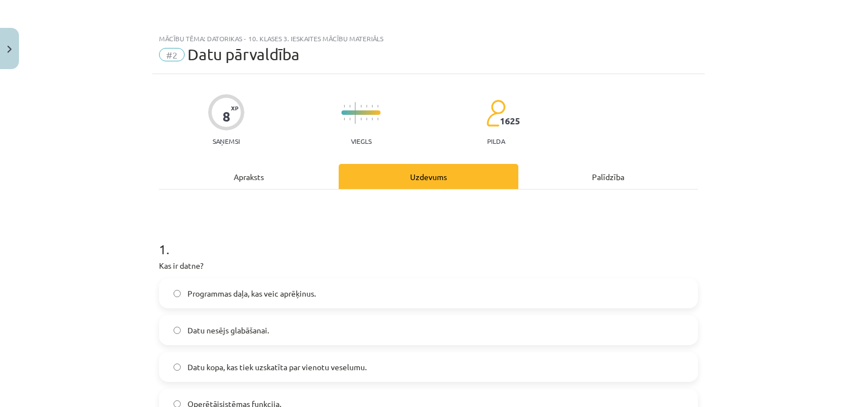
click at [257, 177] on div "Apraksts" at bounding box center [249, 176] width 180 height 25
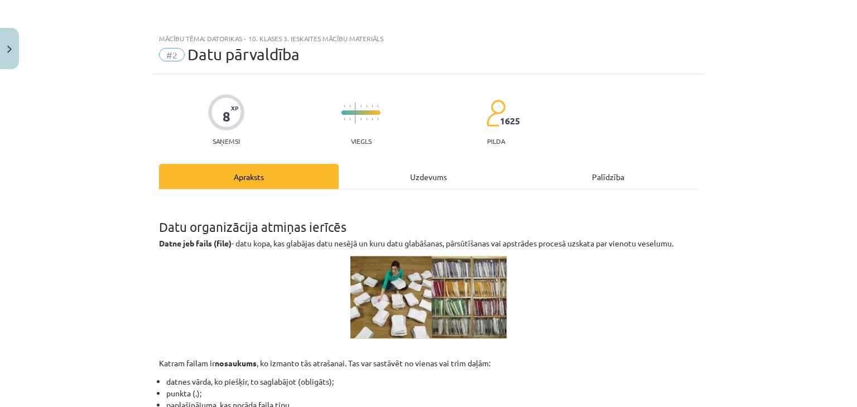
click at [420, 175] on div "Uzdevums" at bounding box center [429, 176] width 180 height 25
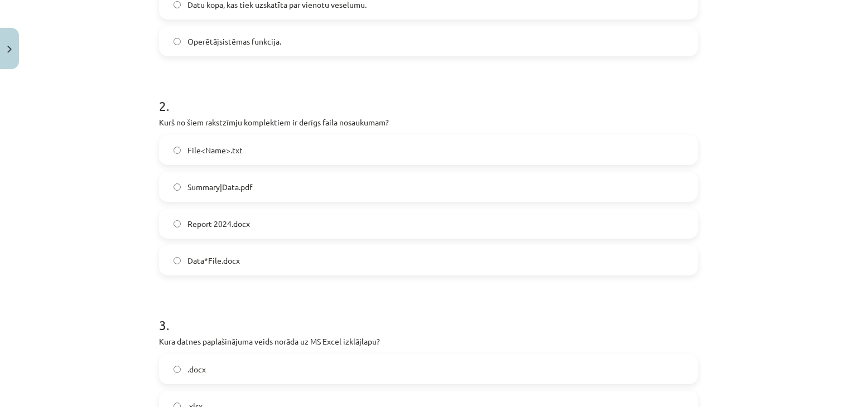
scroll to position [580, 0]
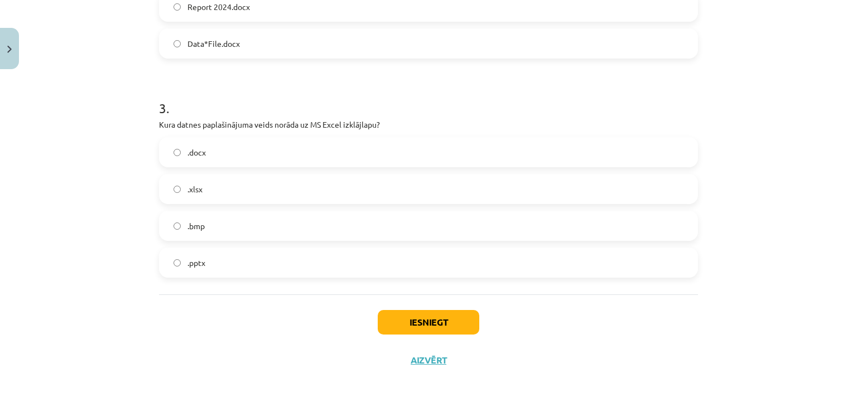
click at [236, 183] on label ".xlsx" at bounding box center [428, 189] width 537 height 28
click at [417, 320] on button "Iesniegt" at bounding box center [429, 322] width 102 height 25
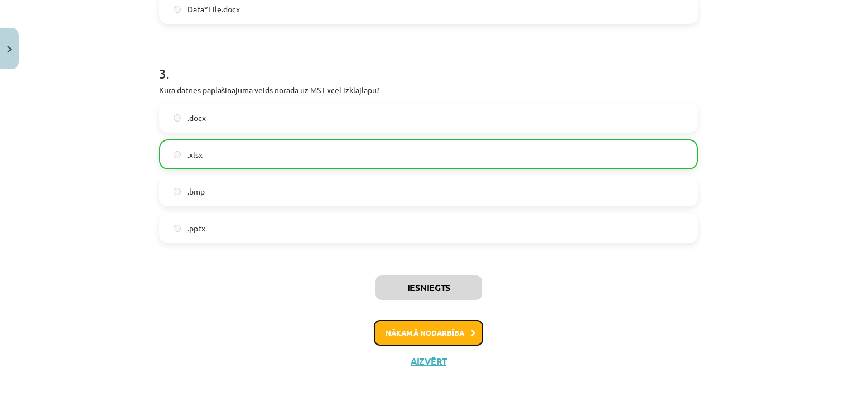
click at [450, 343] on button "Nākamā nodarbība" at bounding box center [428, 333] width 109 height 26
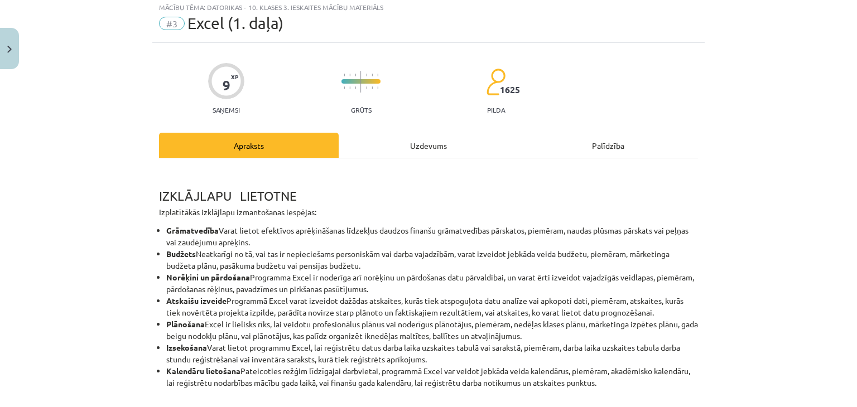
scroll to position [28, 0]
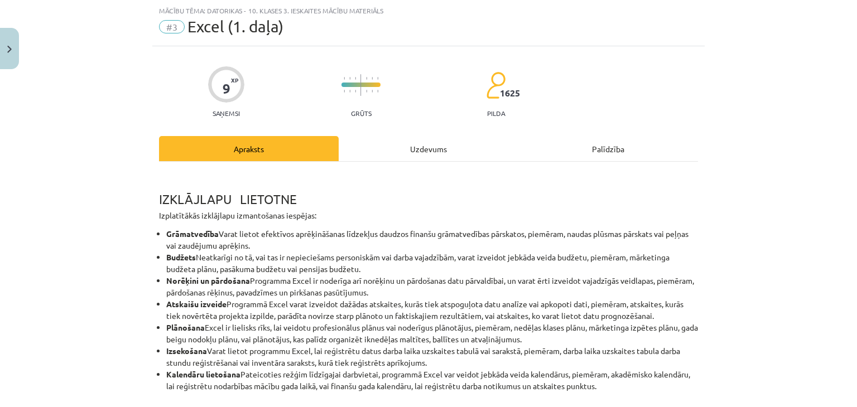
click at [423, 150] on div "Uzdevums" at bounding box center [429, 148] width 180 height 25
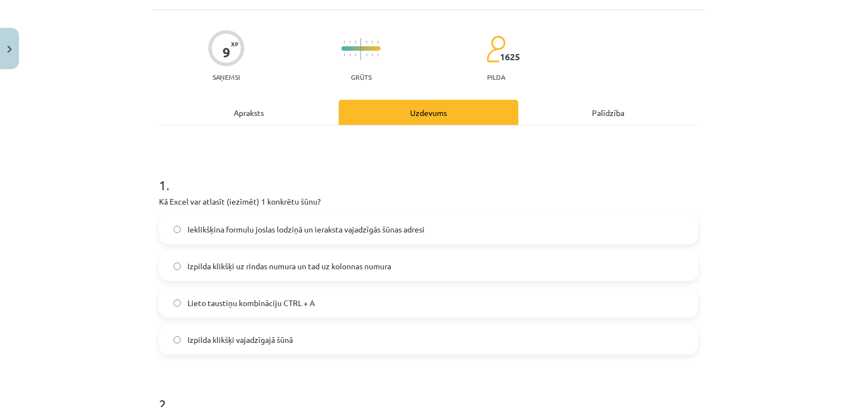
scroll to position [84, 0]
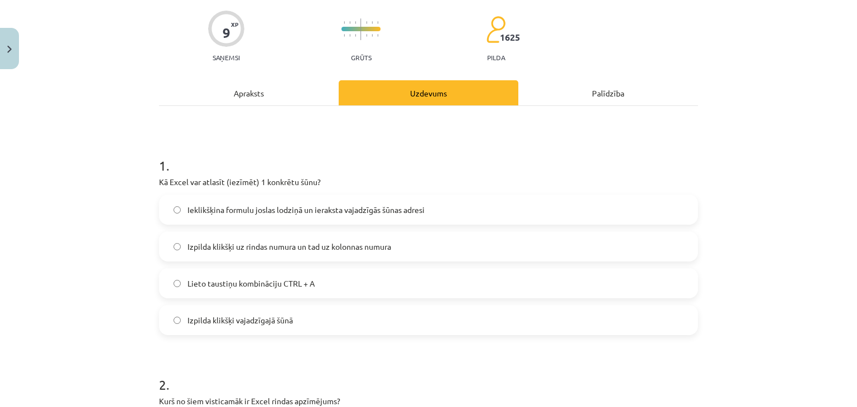
click at [225, 100] on div "Apraksts" at bounding box center [249, 92] width 180 height 25
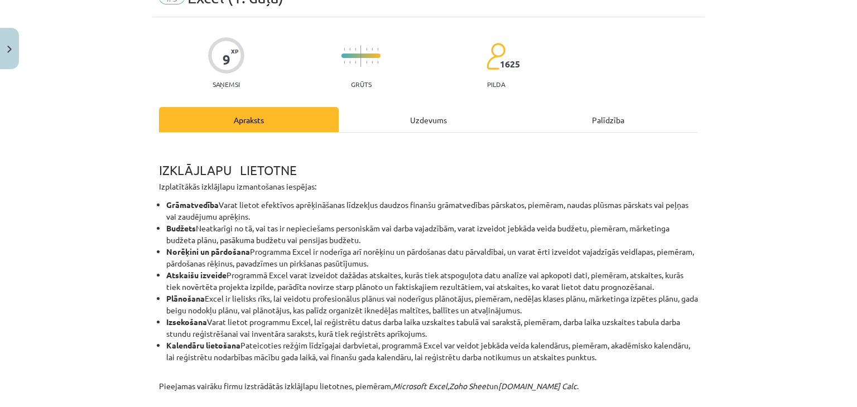
scroll to position [0, 0]
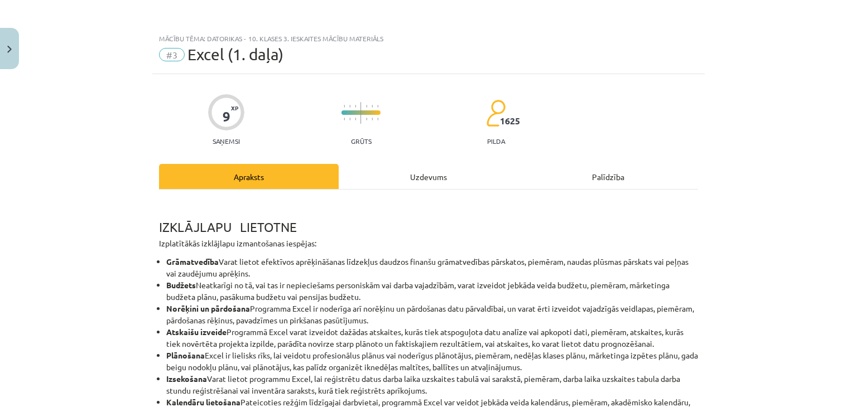
click at [422, 177] on div "Uzdevums" at bounding box center [429, 176] width 180 height 25
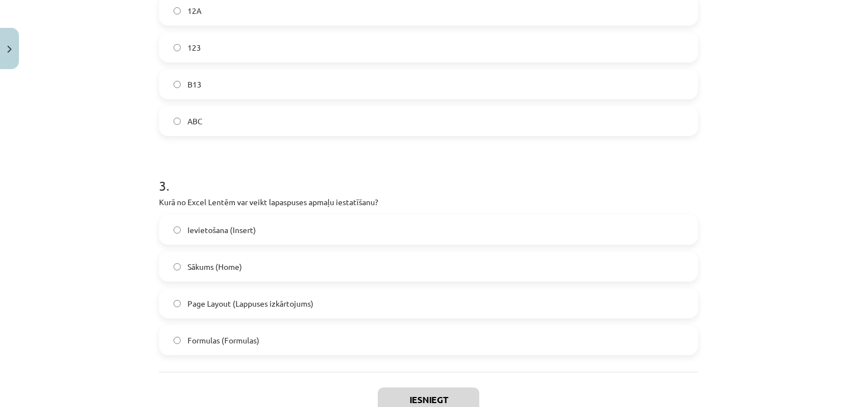
scroll to position [580, 0]
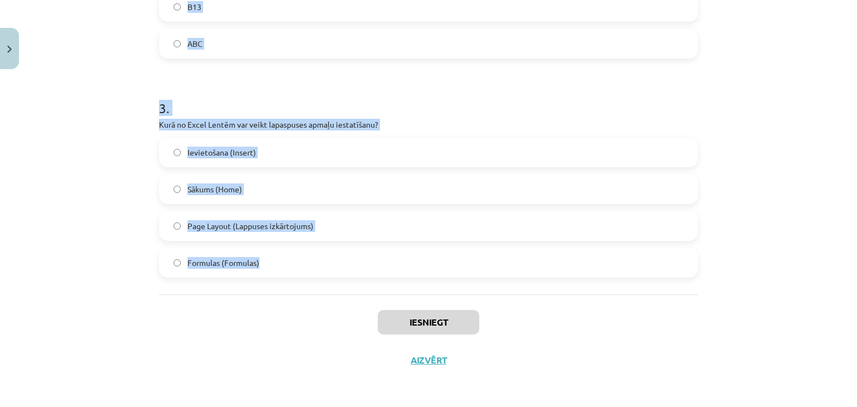
drag, startPoint x: 132, startPoint y: 131, endPoint x: 390, endPoint y: 275, distance: 295.6
click at [390, 275] on div "Mācību tēma: Datorikas - 10. klases 3. ieskaites mācību materiāls #3 Excel (1. …" at bounding box center [428, 203] width 857 height 407
copy form "1 . Kā Excel var atlasīt (iezīmēt) 1 konkrētu šūnu? Ieklikšķina formulu joslas …"
click at [105, 149] on div "Mācību tēma: Datorikas - 10. klases 3. ieskaites mācību materiāls #3 Excel (1. …" at bounding box center [428, 203] width 857 height 407
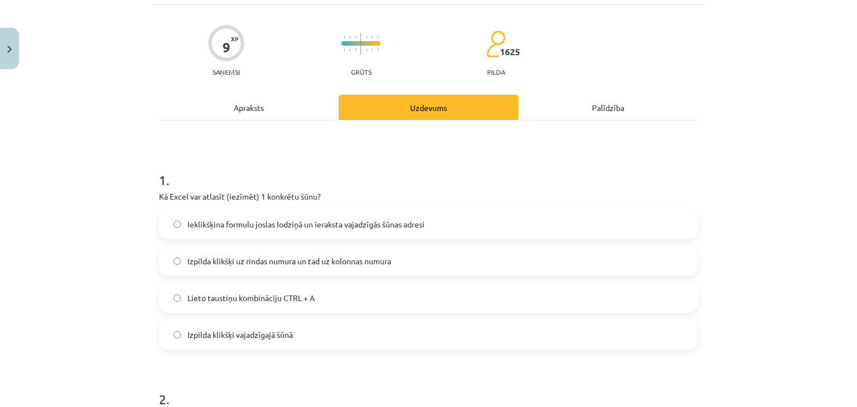
scroll to position [0, 0]
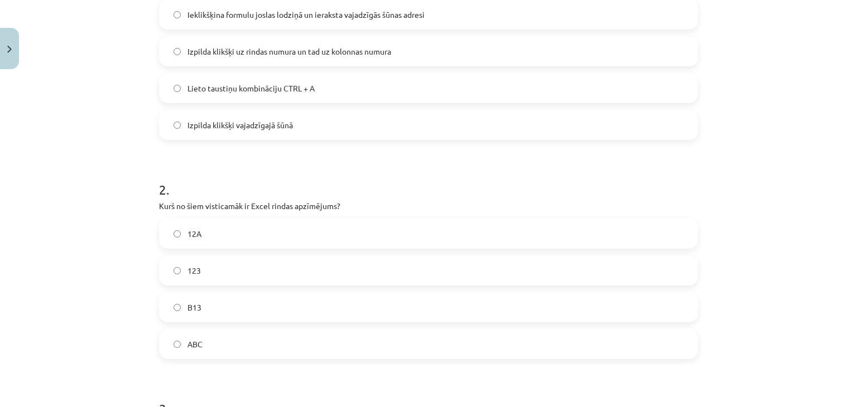
click at [261, 127] on span "Izpilda klikšķi vajadzīgajā šūnā" at bounding box center [240, 125] width 105 height 12
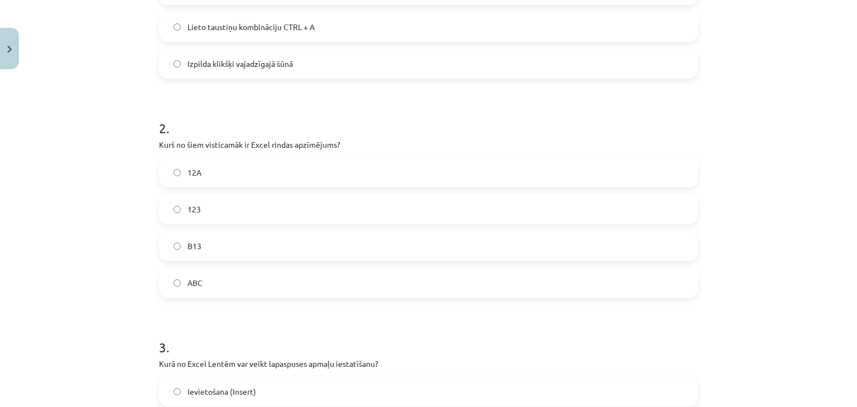
scroll to position [335, 0]
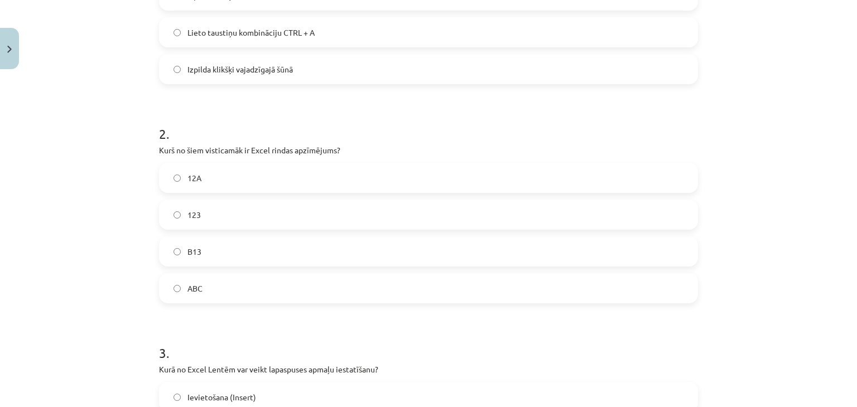
click at [200, 221] on label "123" at bounding box center [428, 215] width 537 height 28
click at [181, 252] on label "B13" at bounding box center [428, 252] width 537 height 28
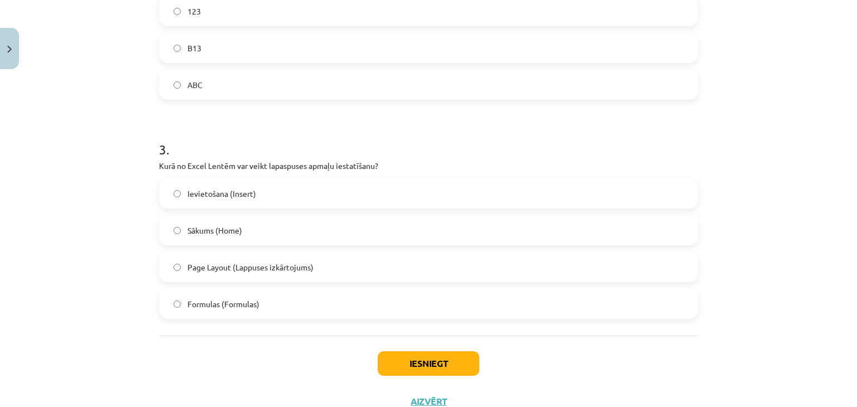
scroll to position [558, 0]
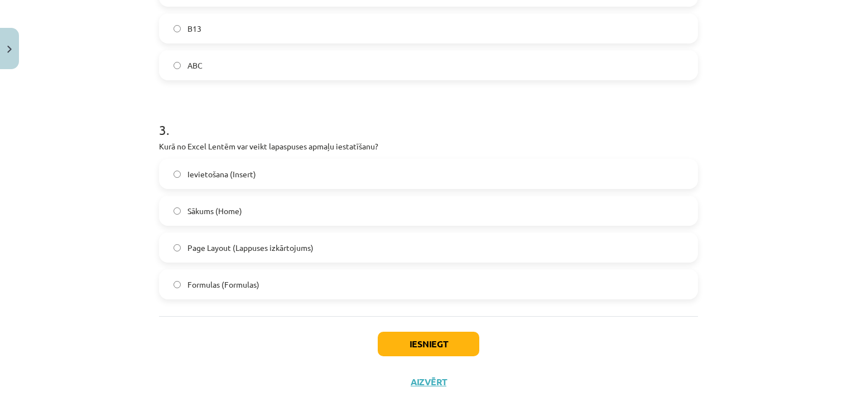
click at [244, 249] on span "Page Layout (Lappuses izkārtojums)" at bounding box center [251, 248] width 126 height 12
click at [417, 351] on button "Iesniegt" at bounding box center [429, 344] width 102 height 25
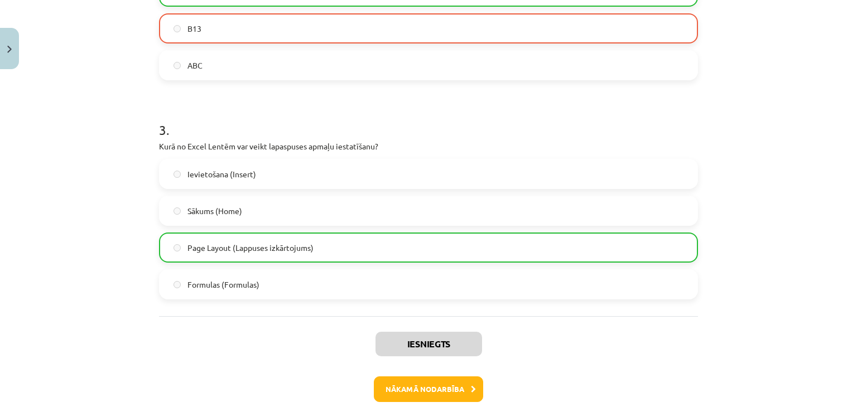
scroll to position [614, 0]
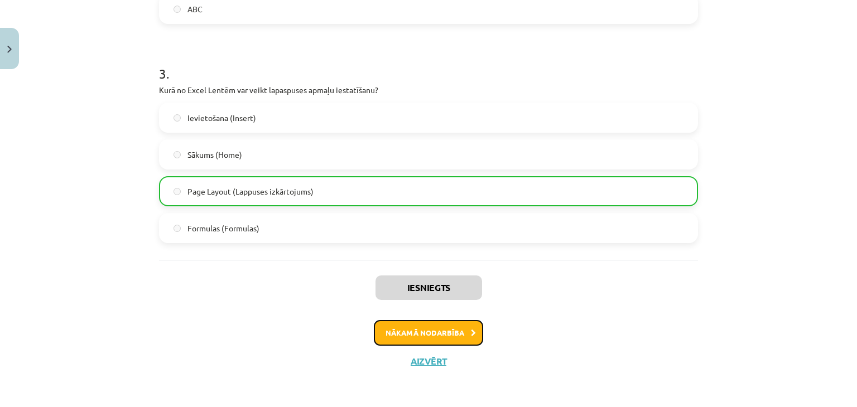
click at [435, 340] on button "Nākamā nodarbība" at bounding box center [428, 333] width 109 height 26
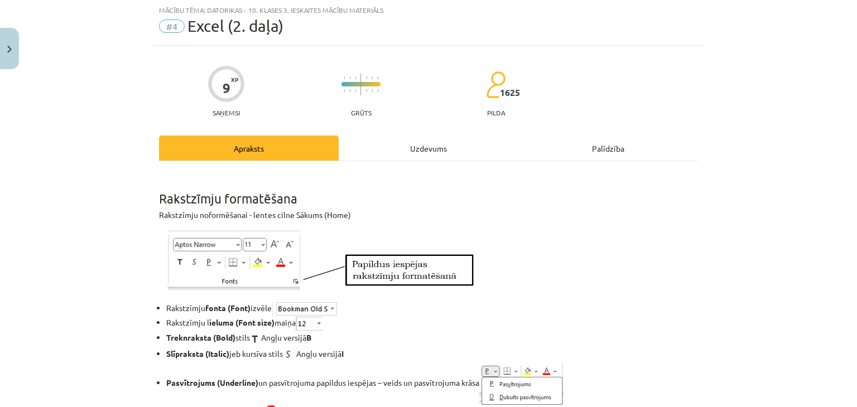
scroll to position [28, 0]
click at [428, 145] on div "Uzdevums" at bounding box center [429, 148] width 180 height 25
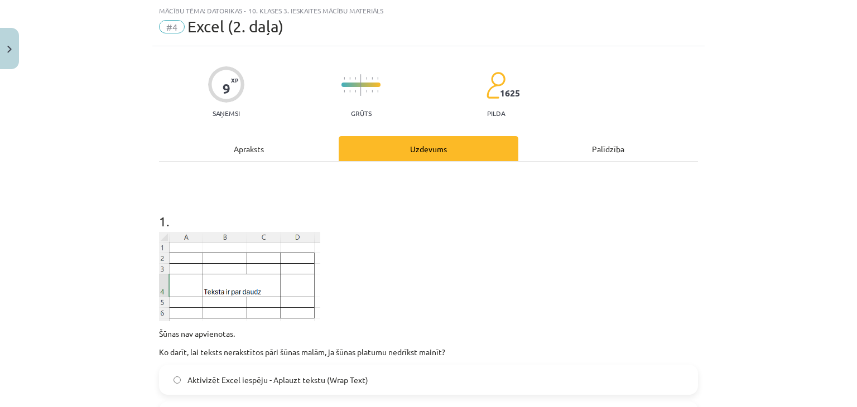
click at [233, 146] on div "Apraksts" at bounding box center [249, 148] width 180 height 25
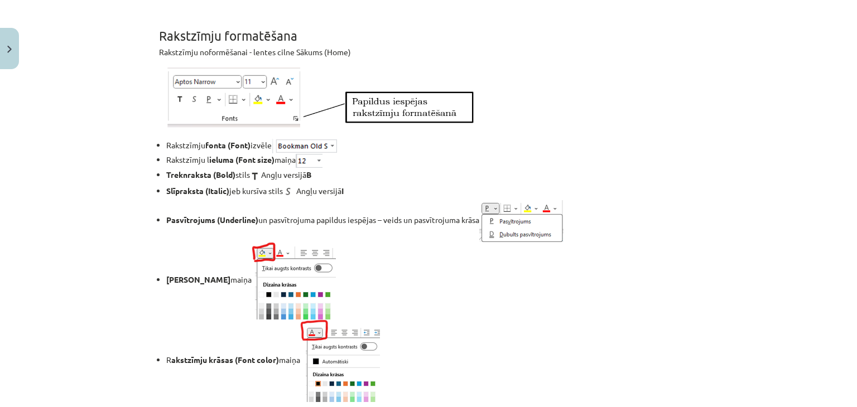
scroll to position [0, 0]
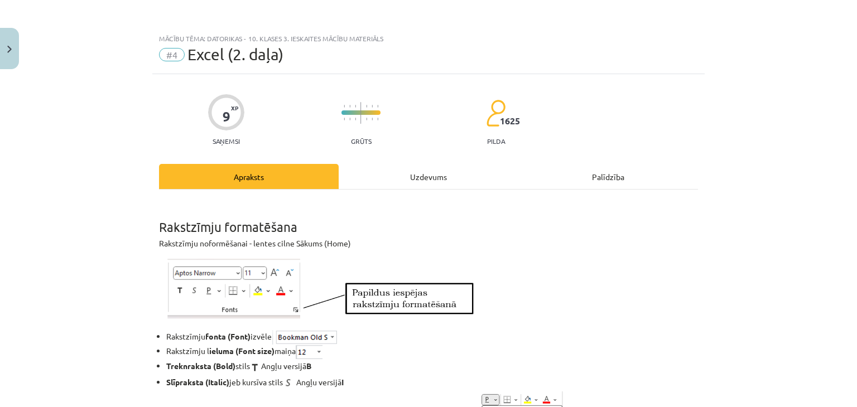
click at [433, 177] on div "Uzdevums" at bounding box center [429, 176] width 180 height 25
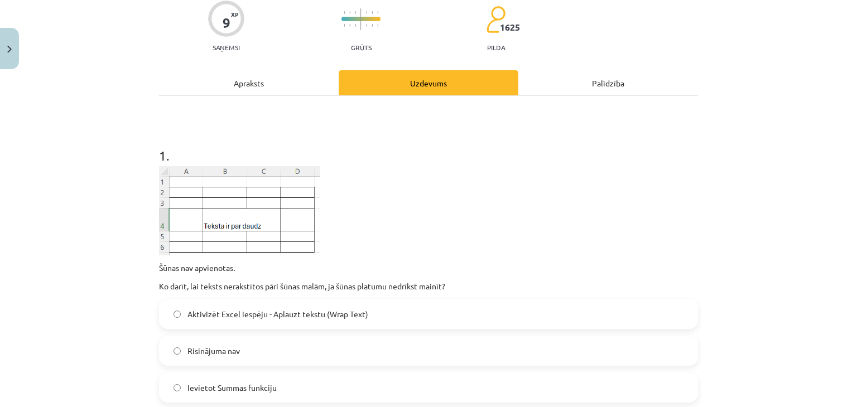
scroll to position [195, 0]
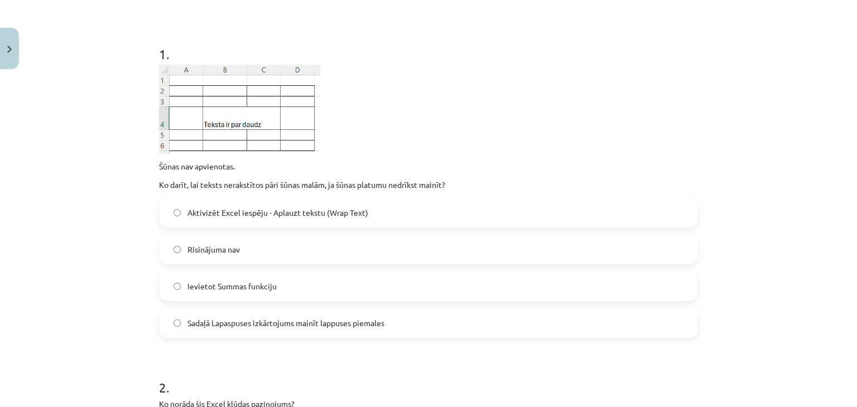
click at [301, 210] on span "Aktivizēt Excel iespēju - Aplauzt tekstu (Wrap Text)" at bounding box center [278, 213] width 181 height 12
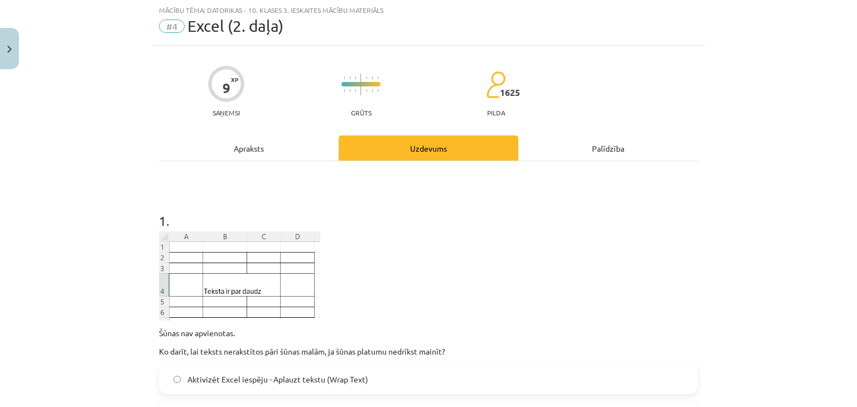
scroll to position [0, 0]
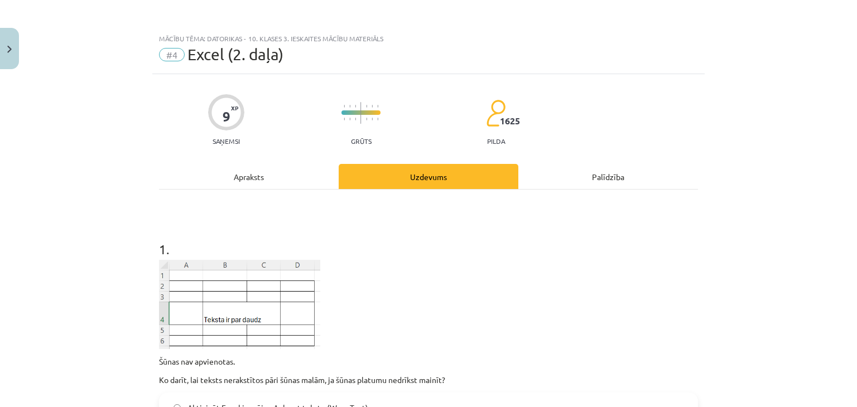
click at [250, 174] on div "Apraksts" at bounding box center [249, 176] width 180 height 25
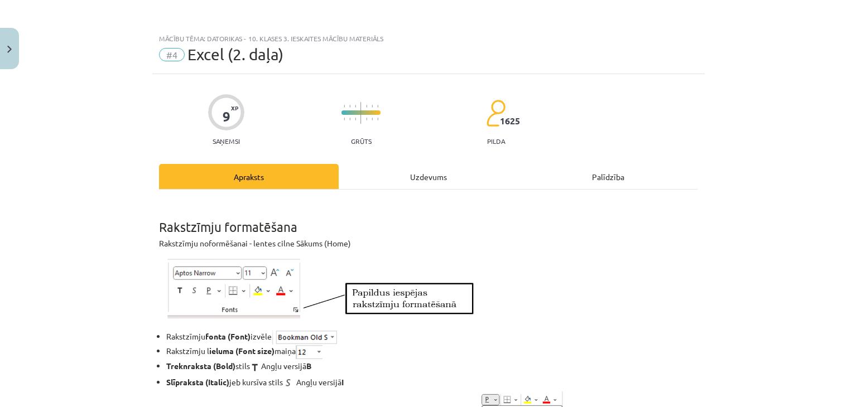
click at [422, 177] on div "Uzdevums" at bounding box center [429, 176] width 180 height 25
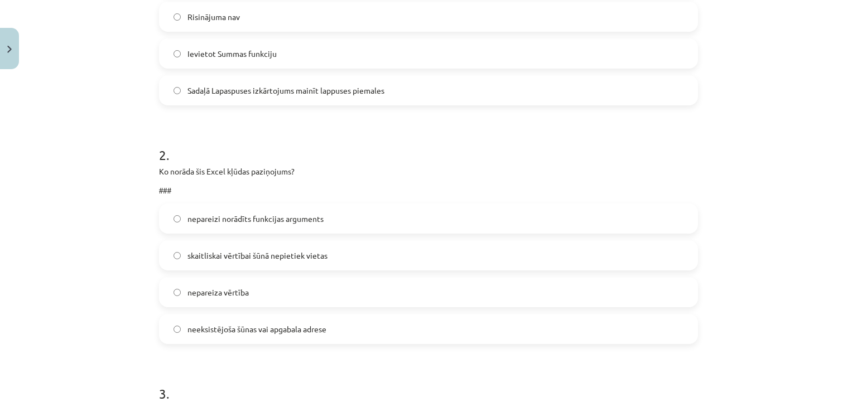
scroll to position [474, 0]
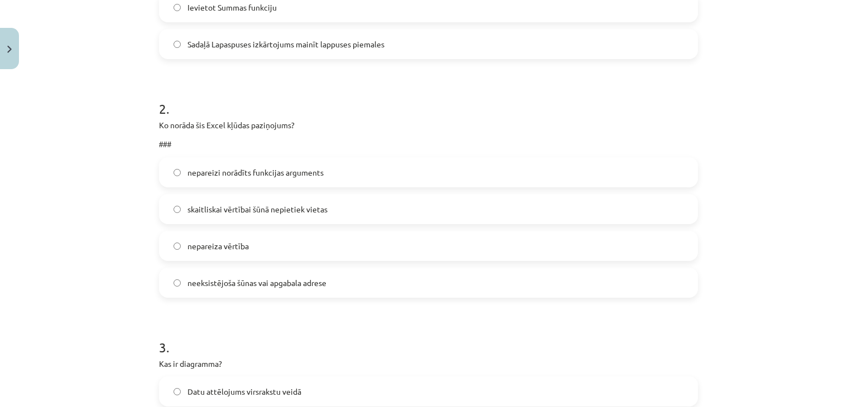
click at [333, 208] on label "skaitliskai vērtībai šūnā nepietiek vietas" at bounding box center [428, 209] width 537 height 28
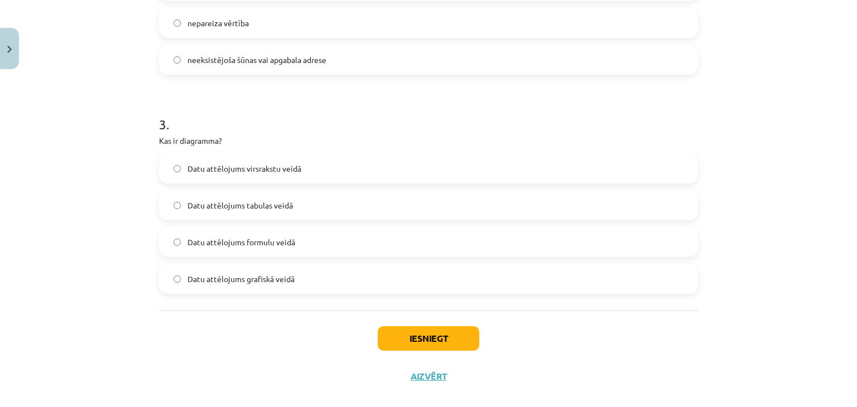
click at [323, 273] on label "Datu attēlojums grafiskā veidā" at bounding box center [428, 279] width 537 height 28
click at [440, 338] on button "Iesniegt" at bounding box center [429, 338] width 102 height 25
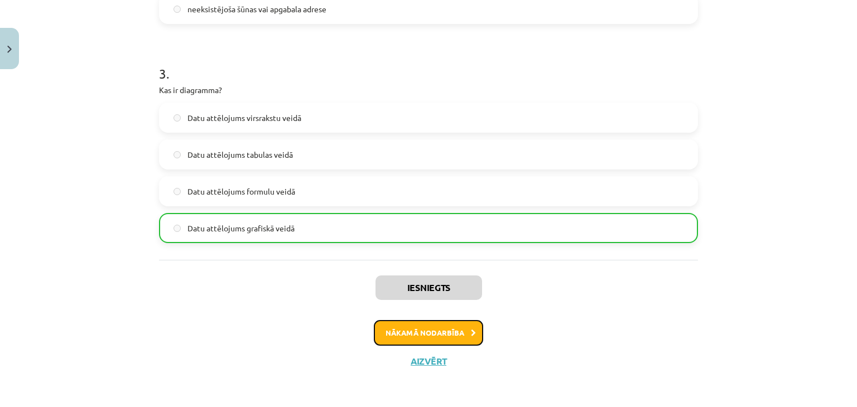
click at [448, 326] on button "Nākamā nodarbība" at bounding box center [428, 333] width 109 height 26
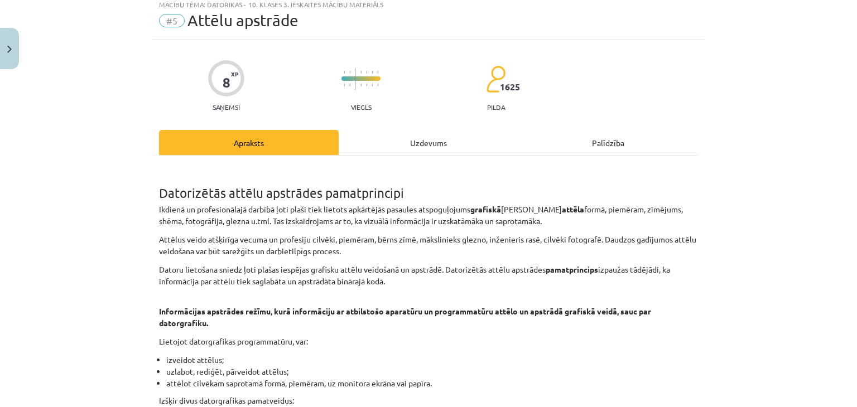
scroll to position [28, 0]
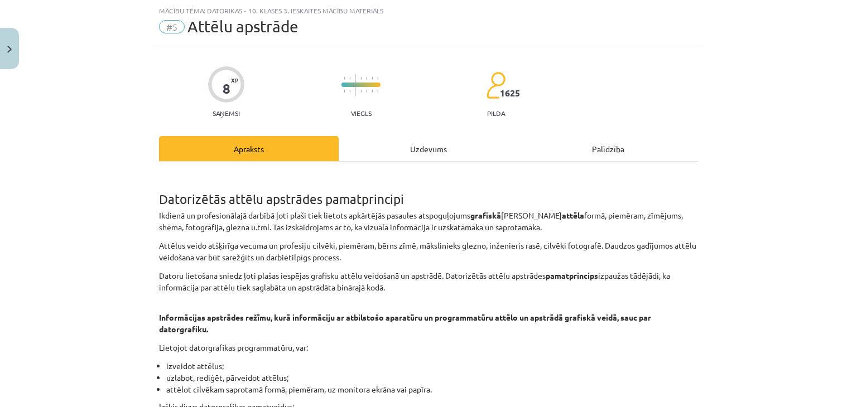
click at [422, 152] on div "Uzdevums" at bounding box center [429, 148] width 180 height 25
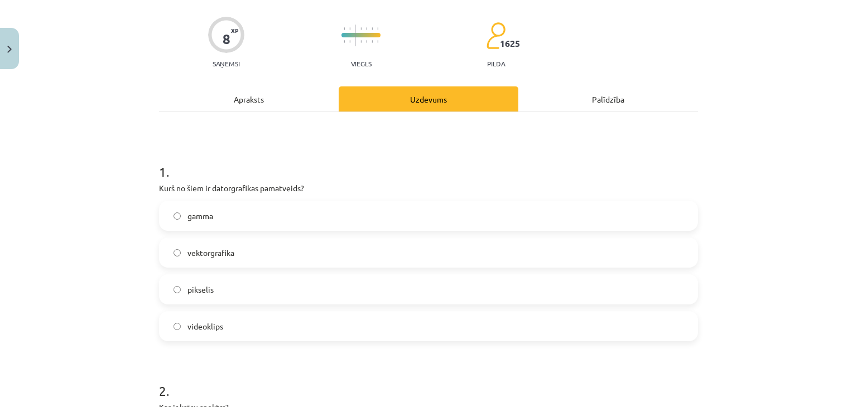
scroll to position [140, 0]
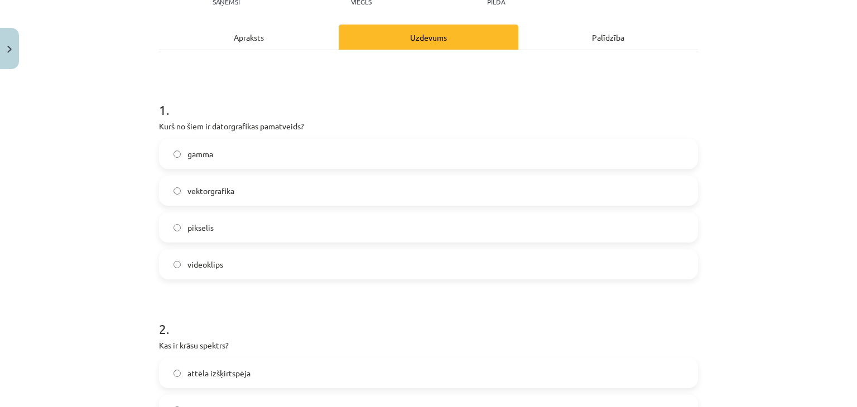
click at [253, 27] on div "Apraksts" at bounding box center [249, 37] width 180 height 25
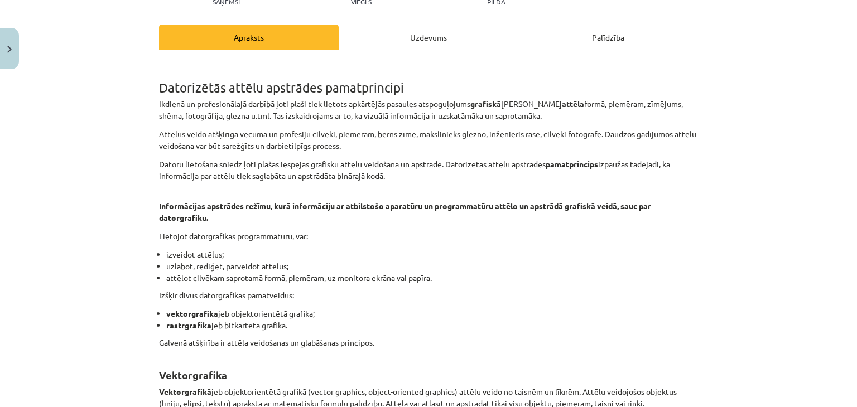
click at [410, 39] on div "Uzdevums" at bounding box center [429, 37] width 180 height 25
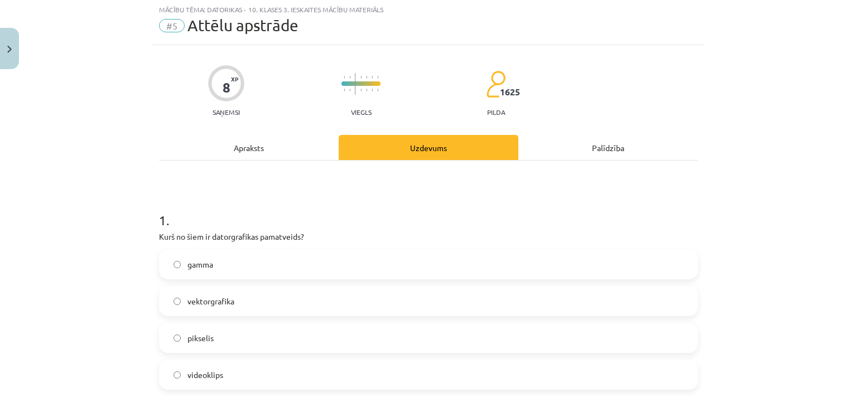
scroll to position [28, 0]
click at [251, 145] on div "Apraksts" at bounding box center [249, 148] width 180 height 25
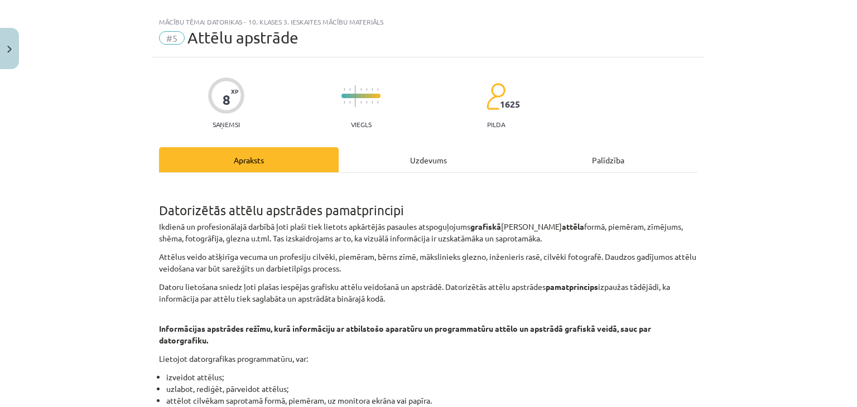
scroll to position [0, 0]
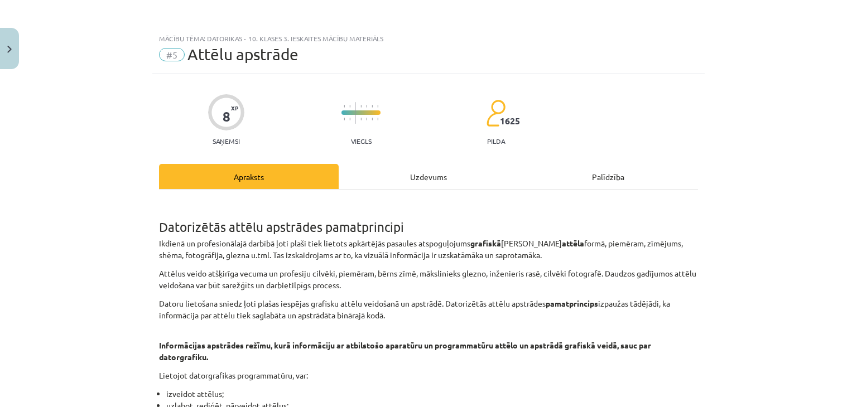
click at [427, 179] on div "Uzdevums" at bounding box center [429, 176] width 180 height 25
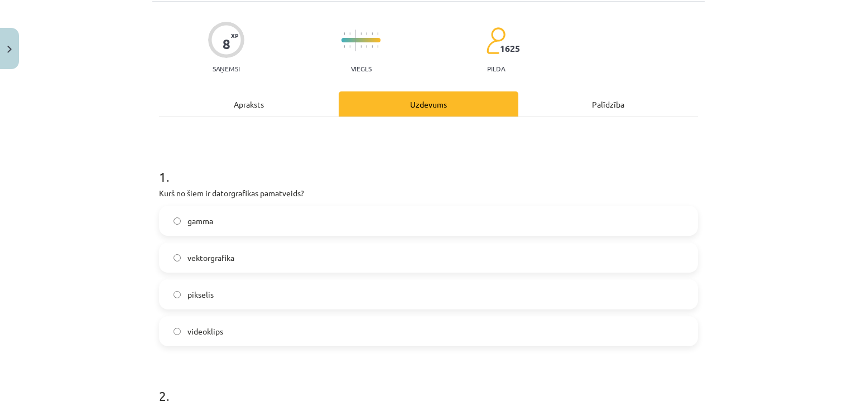
scroll to position [140, 0]
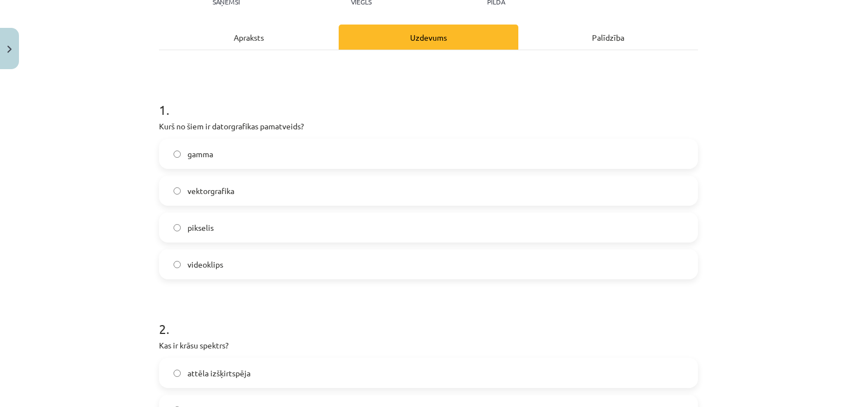
click at [340, 225] on label "pikselis" at bounding box center [428, 228] width 537 height 28
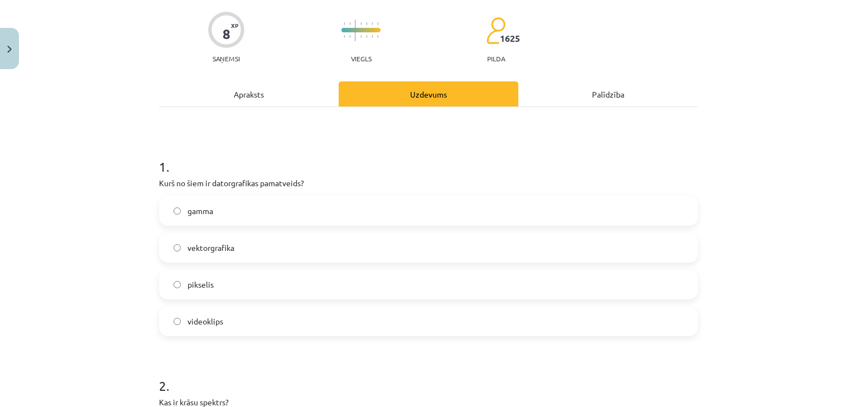
scroll to position [0, 0]
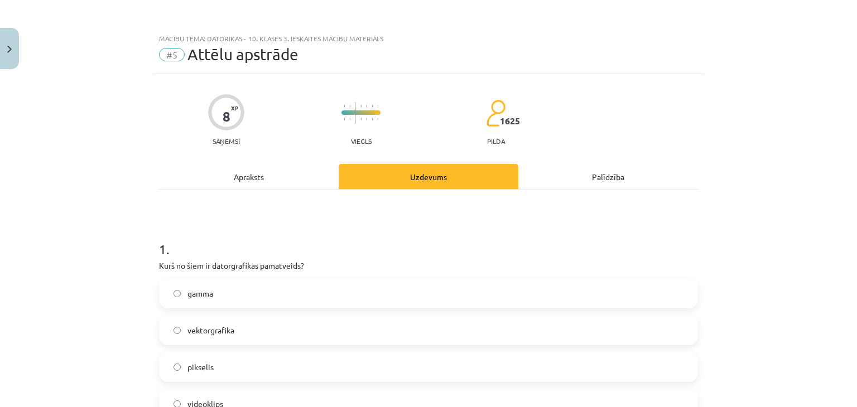
click at [241, 174] on div "Apraksts" at bounding box center [249, 176] width 180 height 25
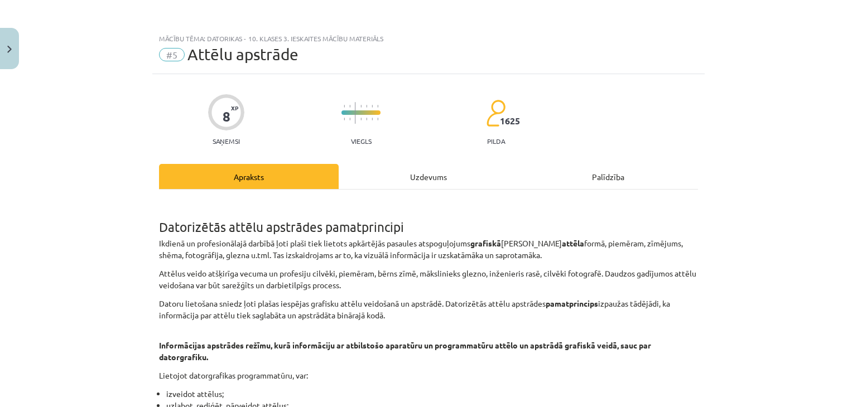
click at [426, 176] on div "Uzdevums" at bounding box center [429, 176] width 180 height 25
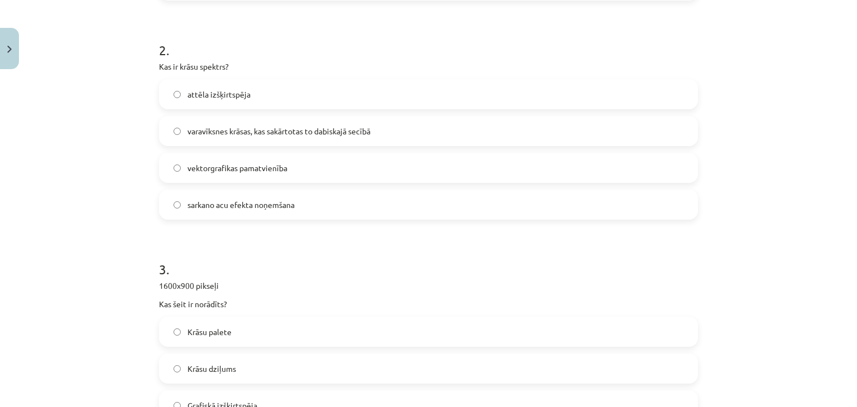
click at [310, 126] on span "varavīksnes krāsas, kas sakārtotas to dabiskajā secībā" at bounding box center [279, 132] width 183 height 12
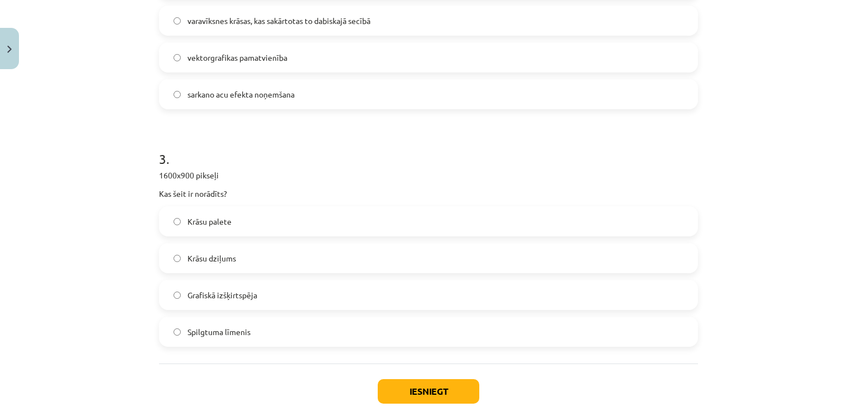
scroll to position [586, 0]
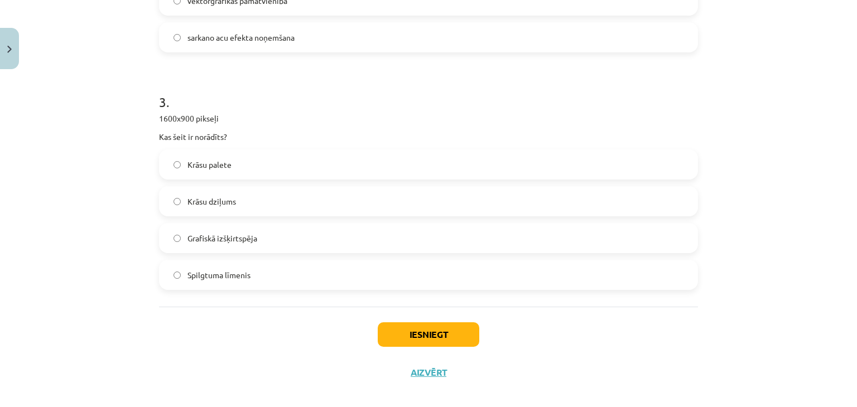
click at [261, 230] on label "Grafiskā izšķirtspēja" at bounding box center [428, 238] width 537 height 28
click at [435, 340] on button "Iesniegt" at bounding box center [429, 335] width 102 height 25
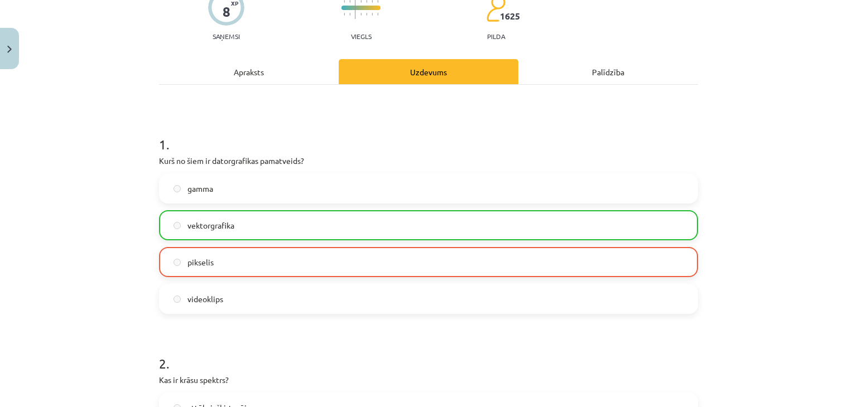
scroll to position [0, 0]
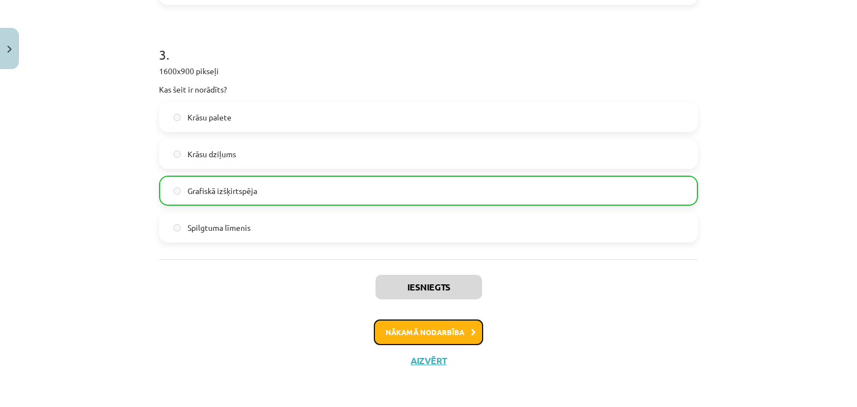
click at [446, 337] on button "Nākamā nodarbība" at bounding box center [428, 333] width 109 height 26
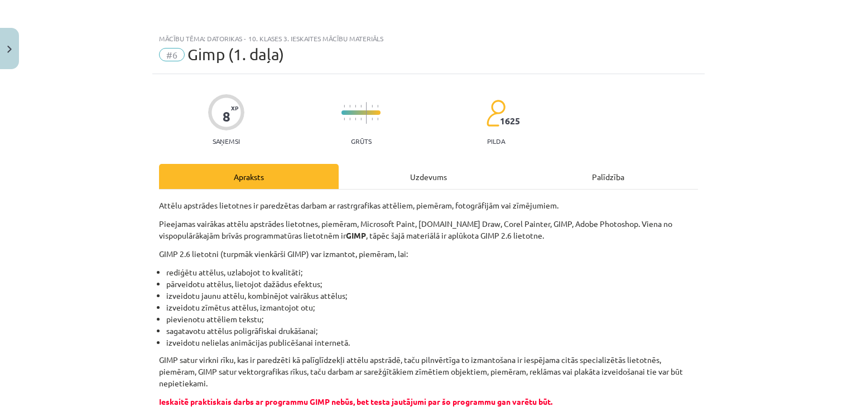
click at [416, 177] on div "Uzdevums" at bounding box center [429, 176] width 180 height 25
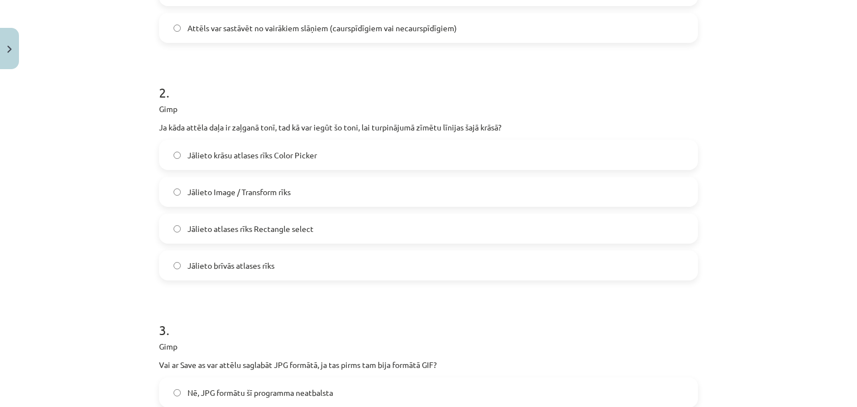
scroll to position [635, 0]
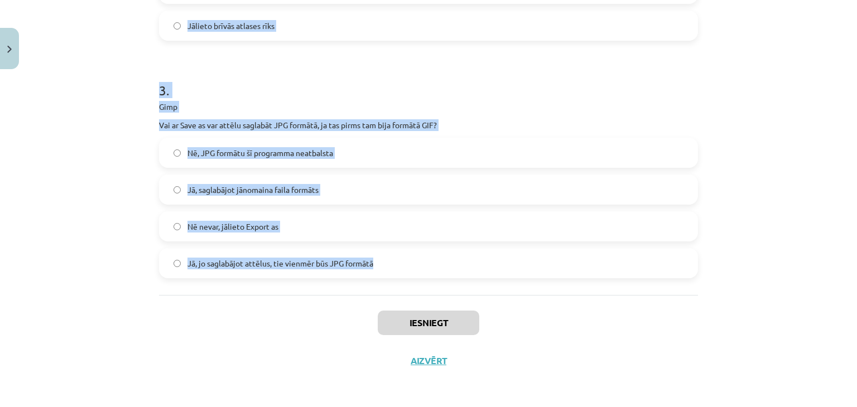
drag, startPoint x: 143, startPoint y: 124, endPoint x: 439, endPoint y: 264, distance: 327.0
click at [439, 264] on div "Mācību tēma: Datorikas - 10. klases 3. ieskaites mācību materiāls #6 Gimp (1. d…" at bounding box center [428, 203] width 857 height 407
copy form "1 . Gimp Kurš no dotajiem raksturo slāņa (layer) jēdzienu? Slāņi ir attēla krās…"
click at [97, 200] on div "Mācību tēma: Datorikas - 10. klases 3. ieskaites mācību materiāls #6 Gimp (1. d…" at bounding box center [428, 203] width 857 height 407
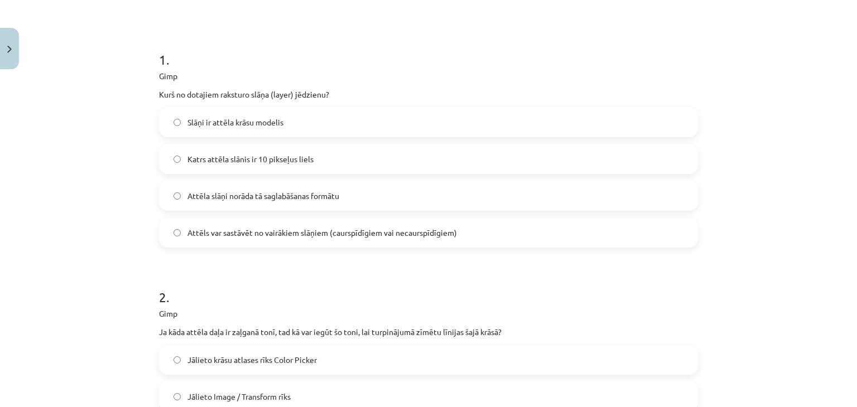
scroll to position [188, 0]
click at [261, 233] on span "Attēls var sastāvēt no vairākiem slāņiem (caurspīdīgiem vai necaurspīdīgiem)" at bounding box center [323, 235] width 270 height 12
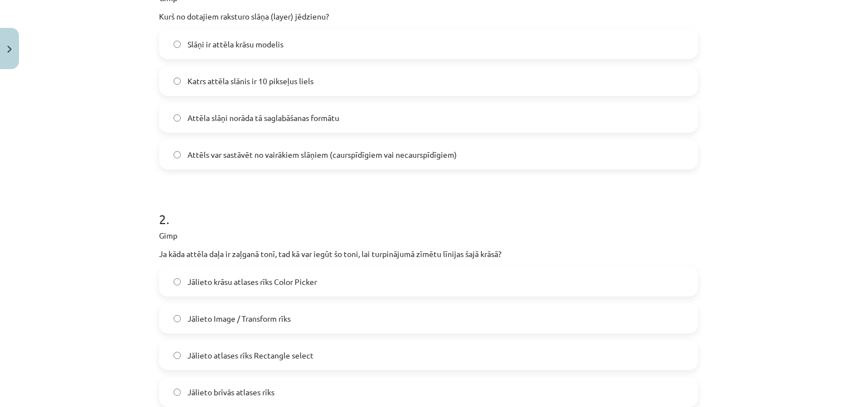
scroll to position [411, 0]
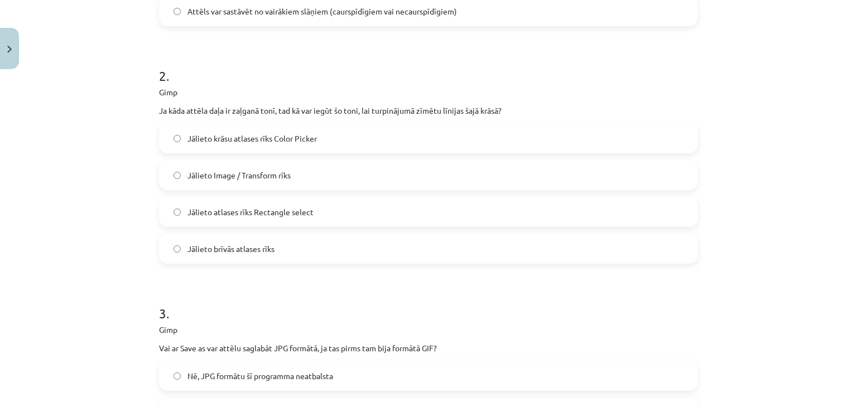
click at [356, 124] on label "Jālieto krāsu atlases rīks Color Picker" at bounding box center [428, 138] width 537 height 28
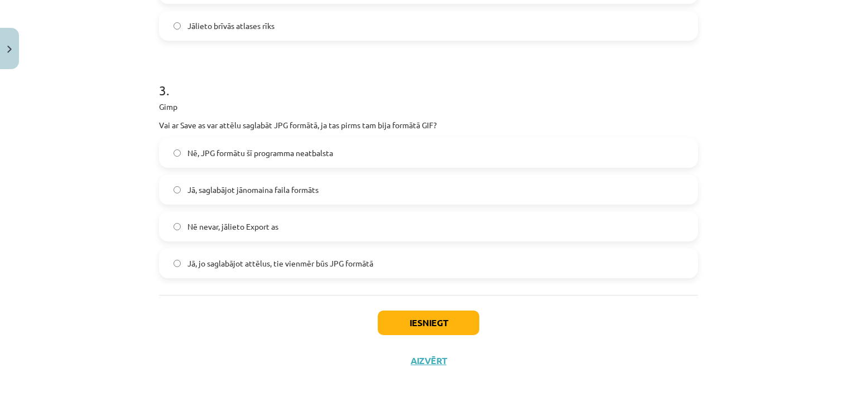
click at [262, 231] on span "Nē nevar, jālieto Export as" at bounding box center [233, 227] width 91 height 12
click at [434, 333] on button "Iesniegt" at bounding box center [429, 323] width 102 height 25
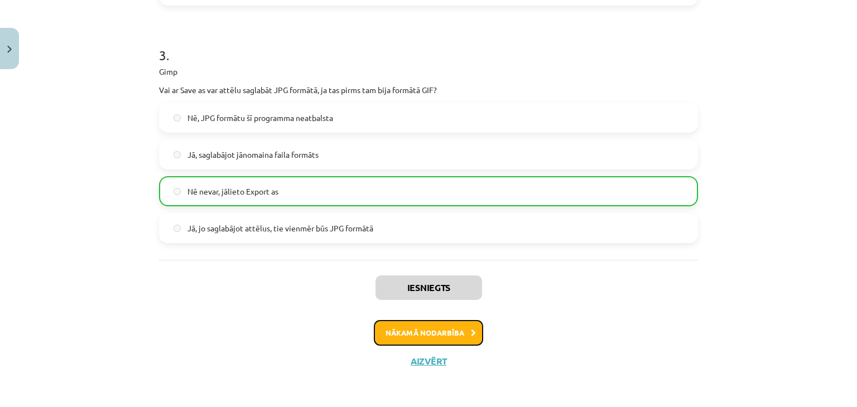
click at [450, 339] on button "Nākamā nodarbība" at bounding box center [428, 333] width 109 height 26
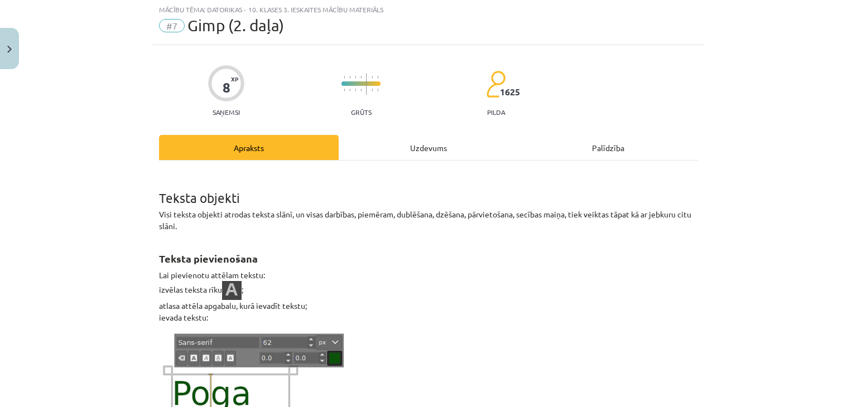
scroll to position [28, 0]
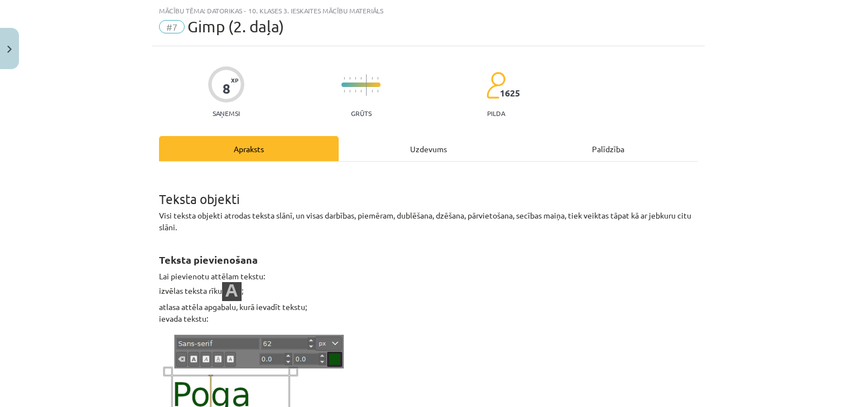
click at [431, 147] on div "Uzdevums" at bounding box center [429, 148] width 180 height 25
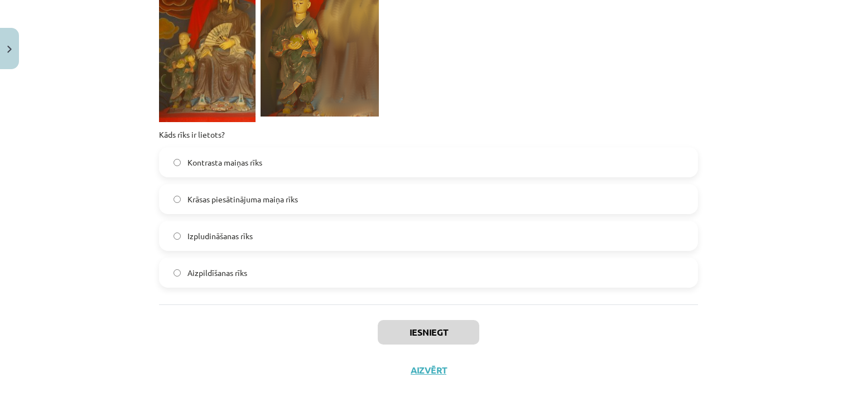
scroll to position [753, 0]
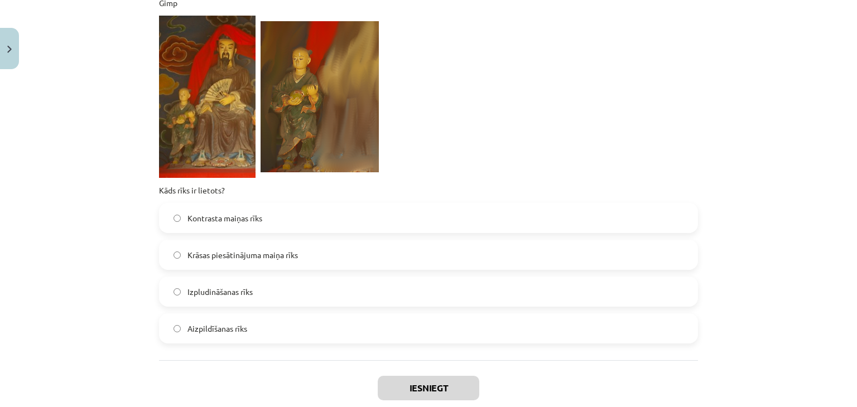
click at [234, 293] on span "Izpludināšanas rīks" at bounding box center [220, 292] width 65 height 12
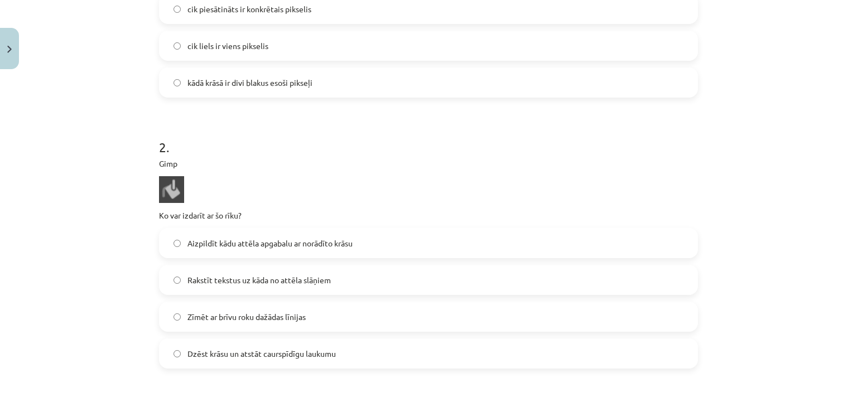
scroll to position [307, 0]
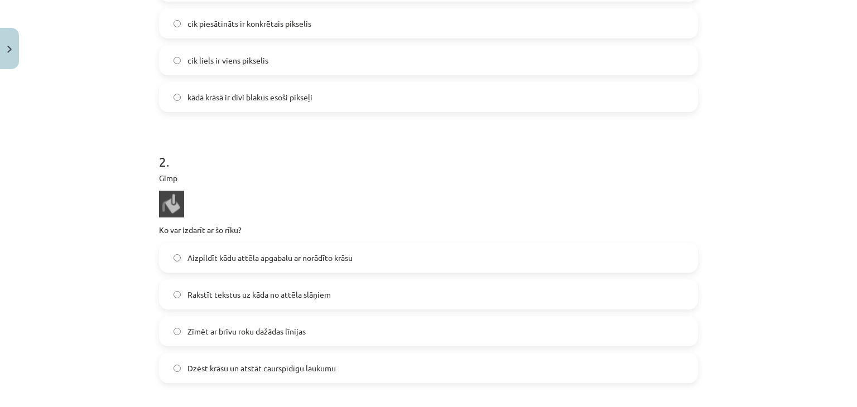
click at [279, 257] on span "Aizpildīt kādu attēla apgabalu ar norādīto krāsu" at bounding box center [270, 258] width 165 height 12
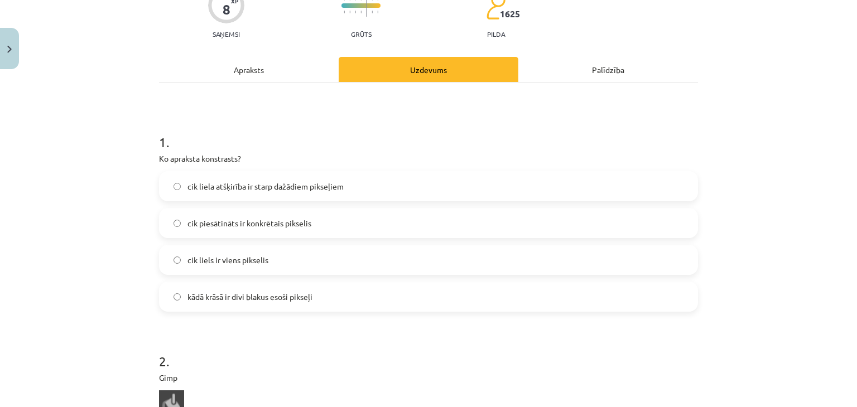
scroll to position [84, 0]
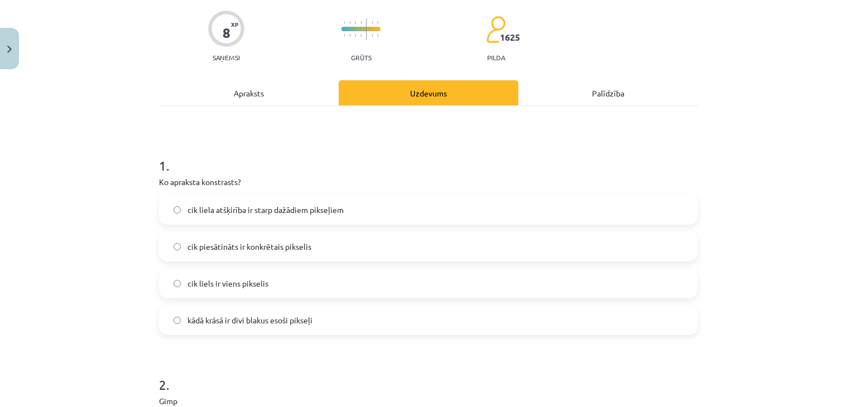
click at [250, 252] on span "cik piesātināts ir konkrētais pikselis" at bounding box center [250, 247] width 124 height 12
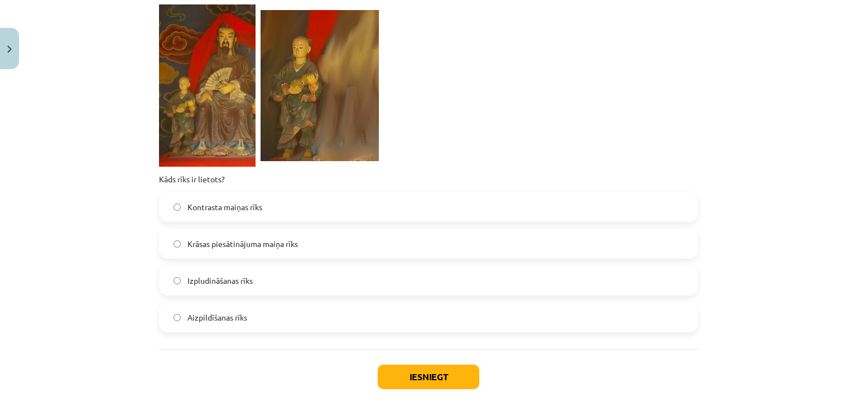
scroll to position [819, 0]
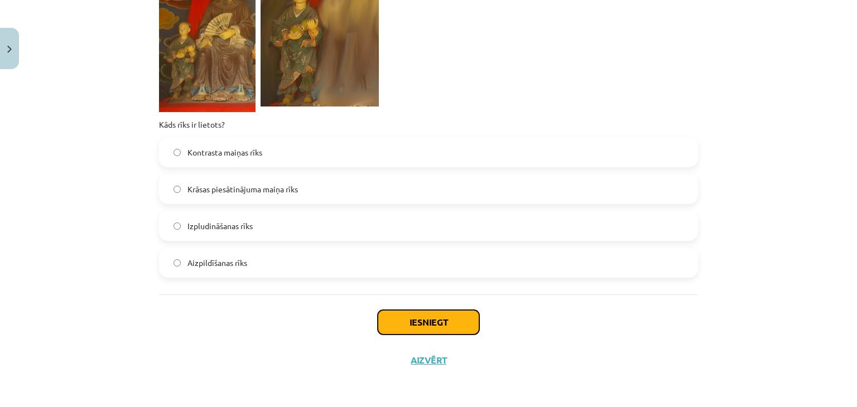
click at [444, 314] on button "Iesniegt" at bounding box center [429, 322] width 102 height 25
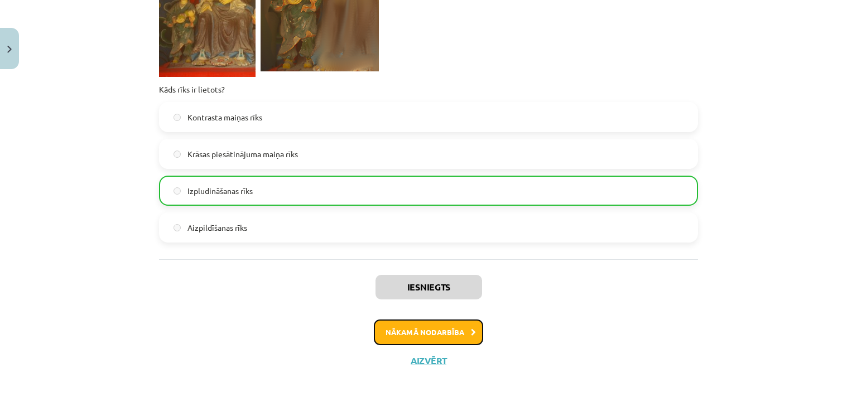
click at [444, 333] on button "Nākamā nodarbība" at bounding box center [428, 333] width 109 height 26
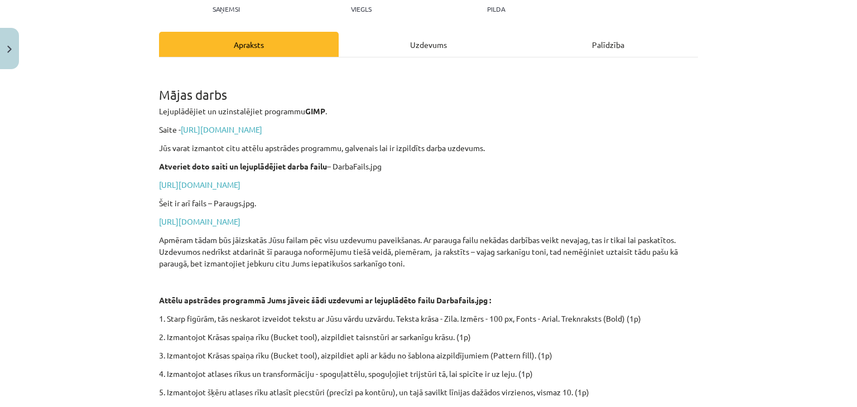
scroll to position [140, 0]
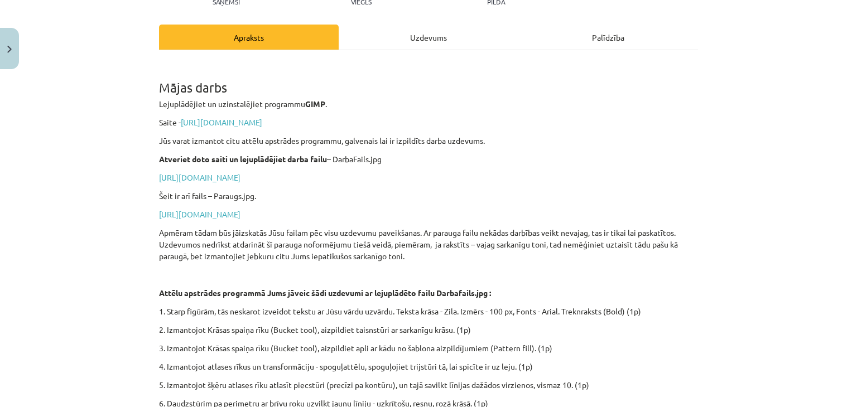
click at [428, 38] on div "Uzdevums" at bounding box center [429, 37] width 180 height 25
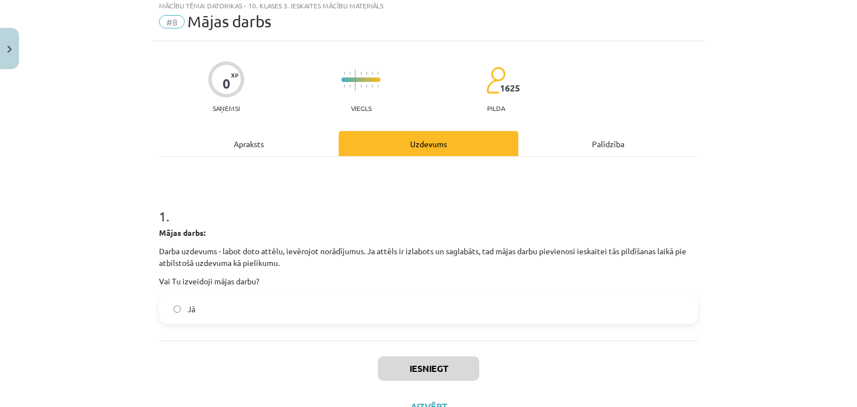
scroll to position [28, 0]
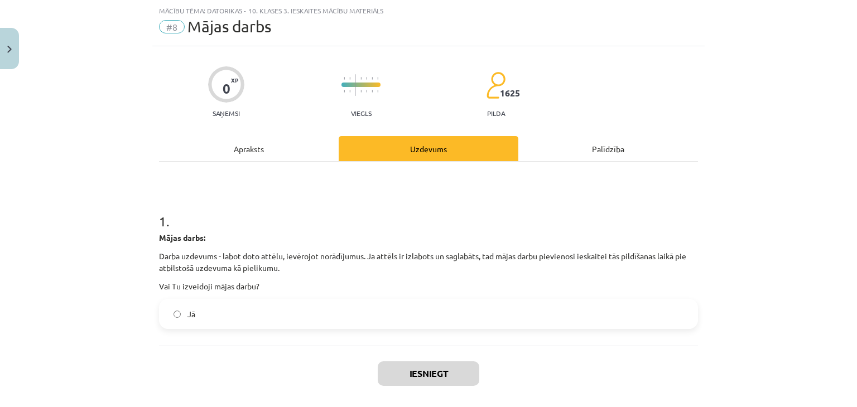
click at [237, 151] on div "Apraksts" at bounding box center [249, 148] width 180 height 25
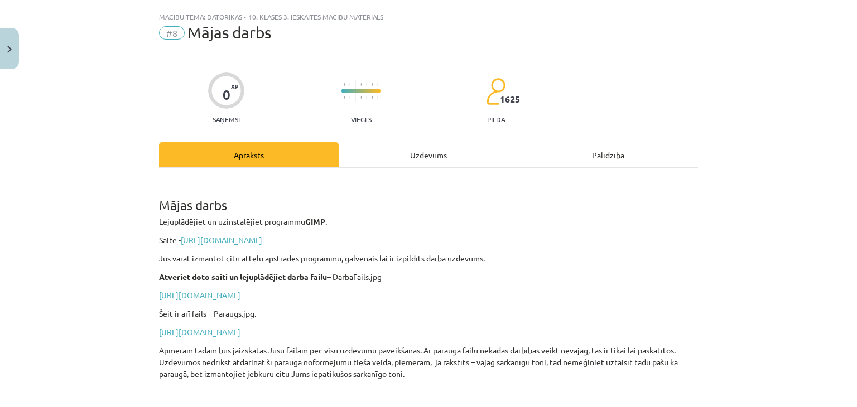
scroll to position [0, 0]
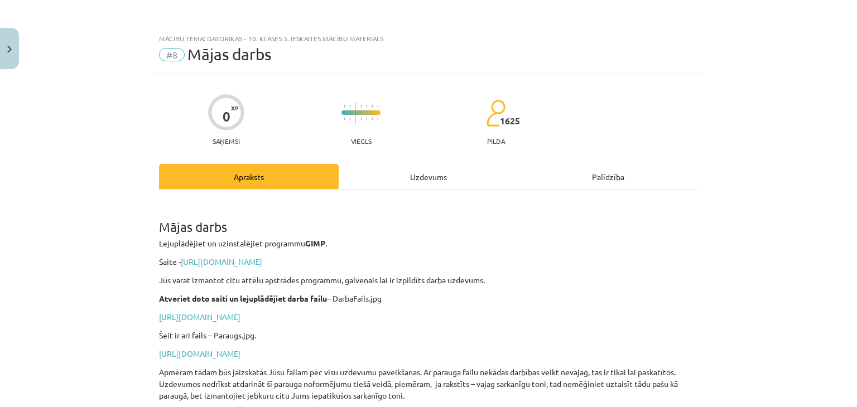
click at [414, 170] on div "Uzdevums" at bounding box center [429, 176] width 180 height 25
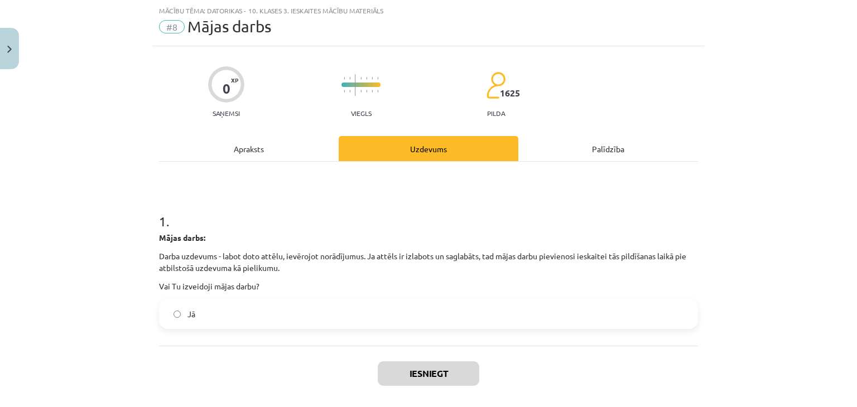
click at [226, 309] on label "Jā" at bounding box center [428, 314] width 537 height 28
click at [445, 388] on div "Iesniegt Aizvērt" at bounding box center [428, 385] width 539 height 78
click at [425, 365] on button "Iesniegt" at bounding box center [429, 374] width 102 height 25
click at [421, 369] on button "Iesniegt" at bounding box center [429, 374] width 102 height 25
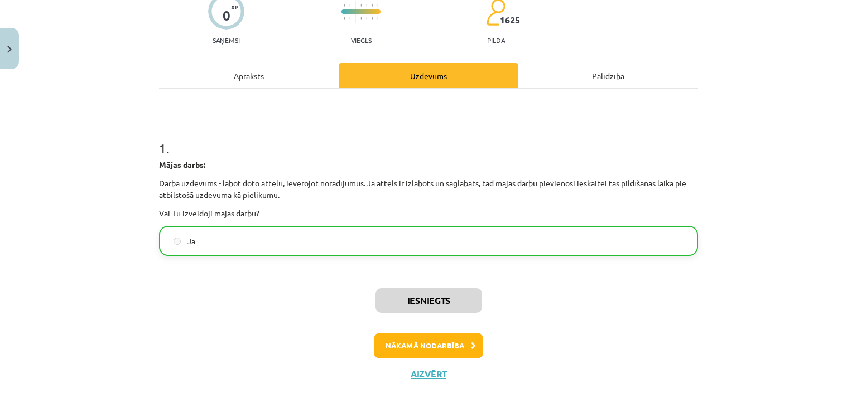
scroll to position [114, 0]
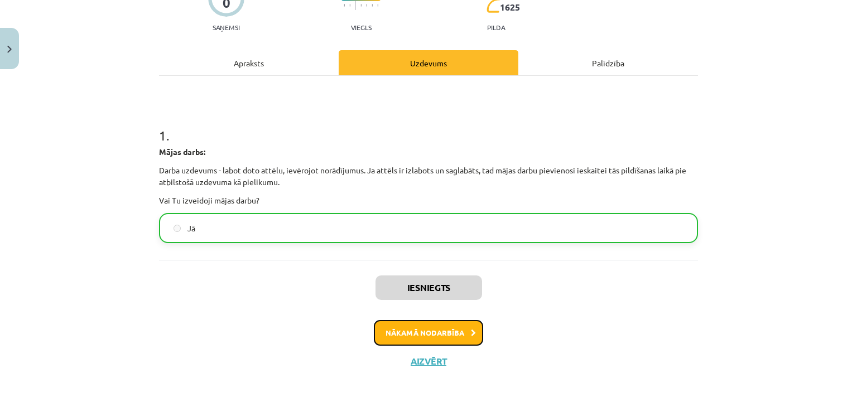
click at [429, 335] on button "Nākamā nodarbība" at bounding box center [428, 333] width 109 height 26
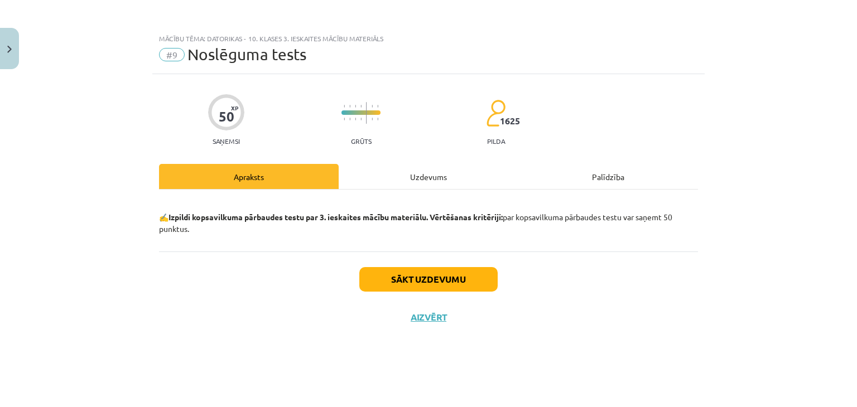
click at [411, 175] on div "Uzdevums" at bounding box center [429, 176] width 180 height 25
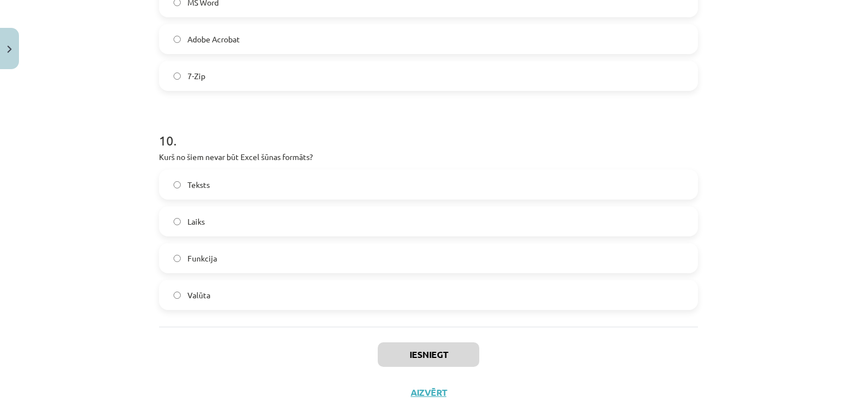
scroll to position [2331, 0]
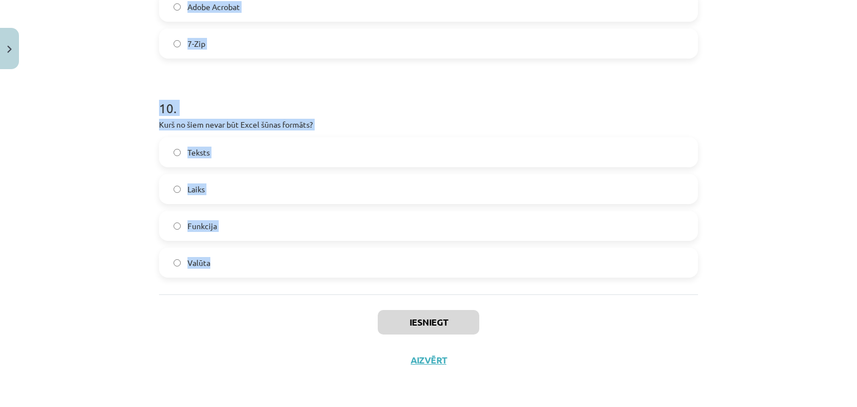
drag, startPoint x: 129, startPoint y: 119, endPoint x: 320, endPoint y: 265, distance: 240.9
click at [320, 265] on div "Mācību tēma: Datorikas - 10. klases 3. ieskaites mācību materiāls #9 Noslēguma …" at bounding box center [428, 203] width 857 height 407
copy form "1 . Kura no šīm ir relatīvā šūnas adrese? GH34 GH$34 $GH$34 $GH34 2 . Gimp Kurā…"
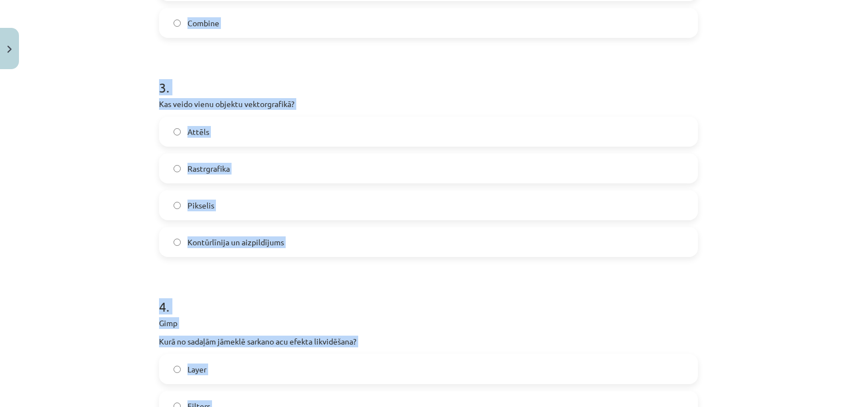
scroll to position [0, 0]
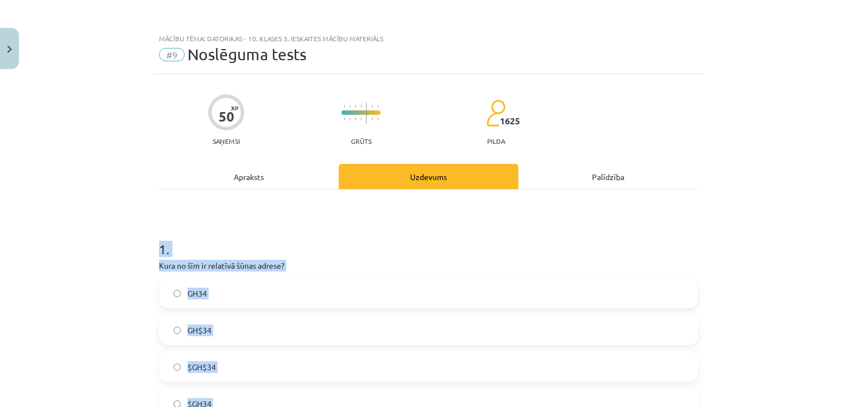
click at [169, 326] on label "GH$34" at bounding box center [428, 330] width 537 height 28
click at [98, 332] on div "Mācību tēma: Datorikas - 10. klases 3. ieskaites mācību materiāls #9 Noslēguma …" at bounding box center [428, 203] width 857 height 407
click at [207, 291] on label "GH34" at bounding box center [428, 294] width 537 height 28
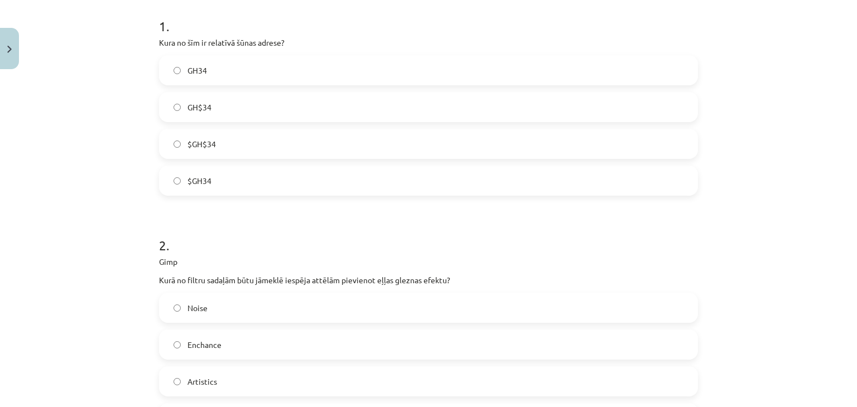
scroll to position [391, 0]
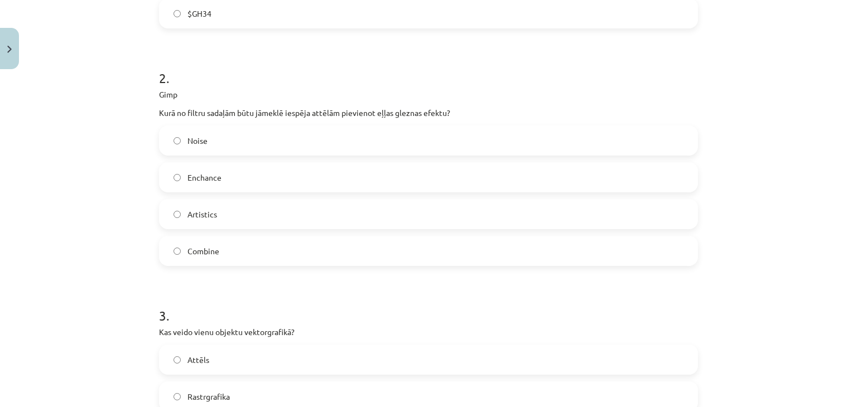
click at [225, 210] on label "Artistics" at bounding box center [428, 214] width 537 height 28
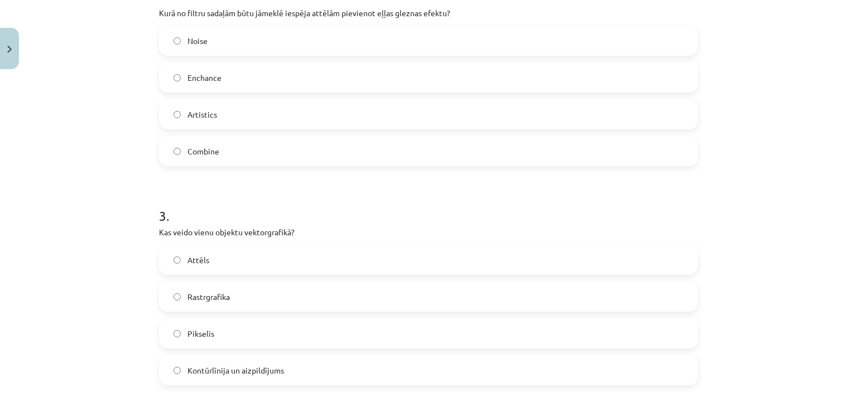
scroll to position [614, 0]
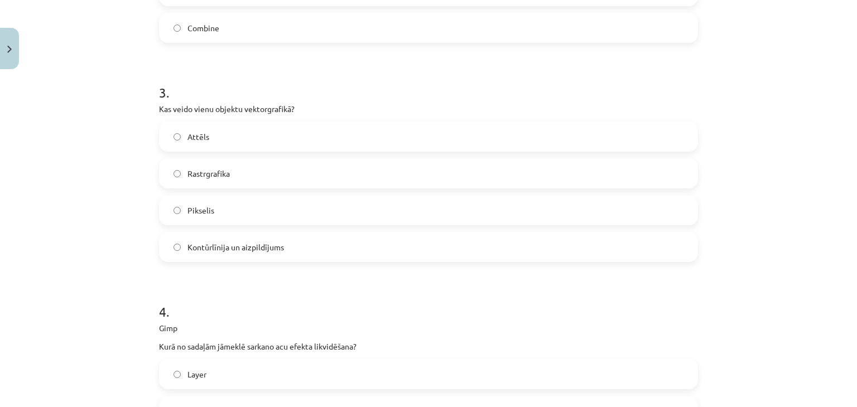
click at [252, 251] on span "Kontūrlīnija un aizpildījums" at bounding box center [236, 248] width 97 height 12
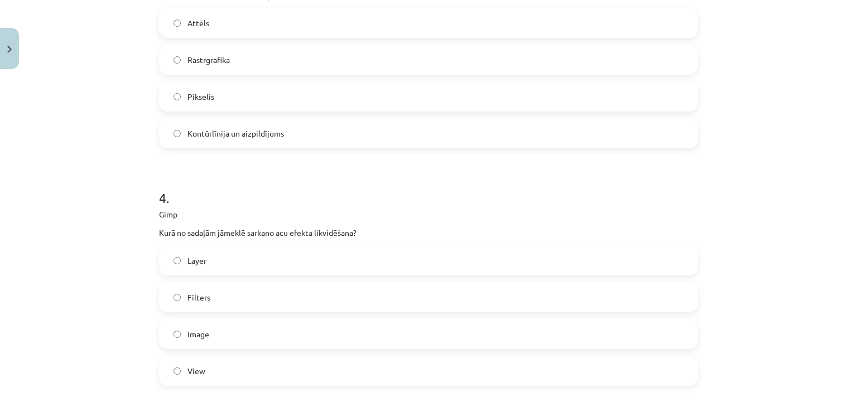
scroll to position [837, 0]
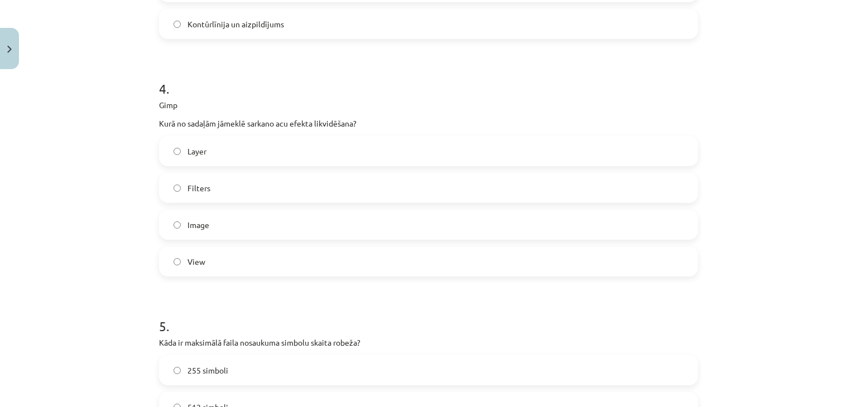
drag, startPoint x: 212, startPoint y: 194, endPoint x: 227, endPoint y: 208, distance: 20.5
click at [212, 193] on label "Filters" at bounding box center [428, 188] width 537 height 28
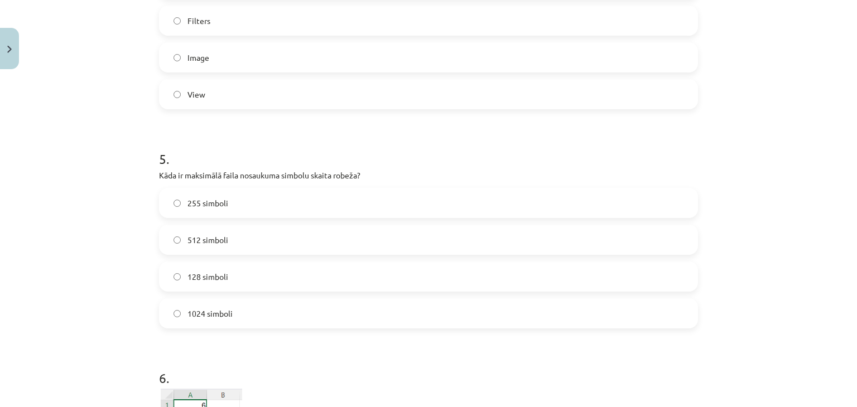
click at [219, 210] on label "255 simboli" at bounding box center [428, 203] width 537 height 28
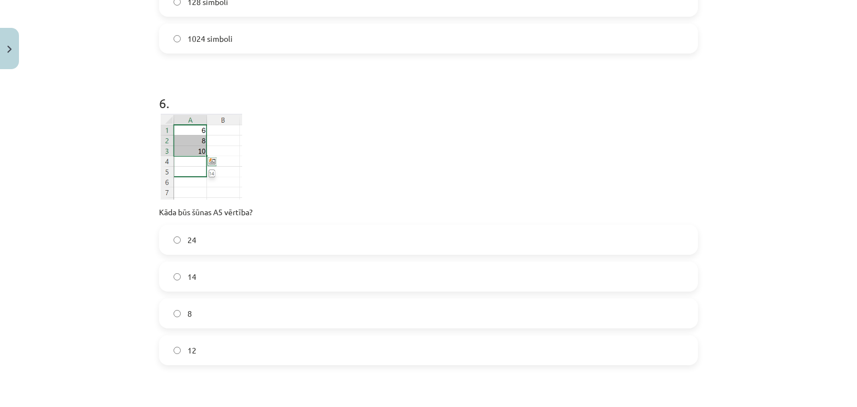
scroll to position [1339, 0]
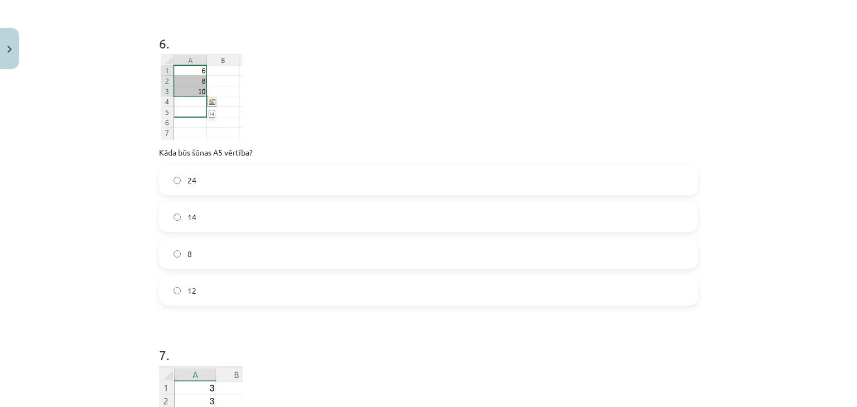
click at [221, 229] on label "14" at bounding box center [428, 217] width 537 height 28
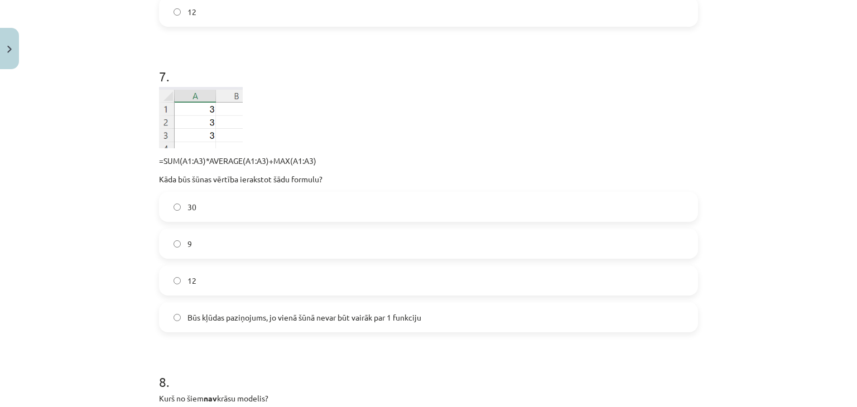
scroll to position [1674, 0]
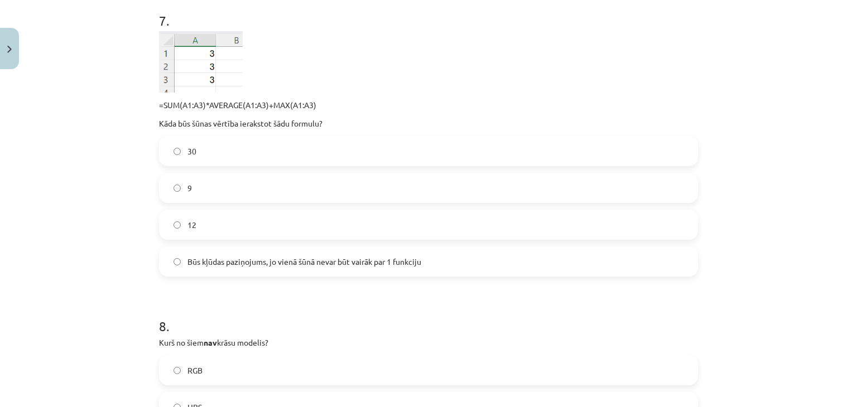
click at [239, 260] on span "Būs kļūdas paziņojums, jo vienā šūnā nevar būt vairāk par 1 funkciju" at bounding box center [305, 262] width 234 height 12
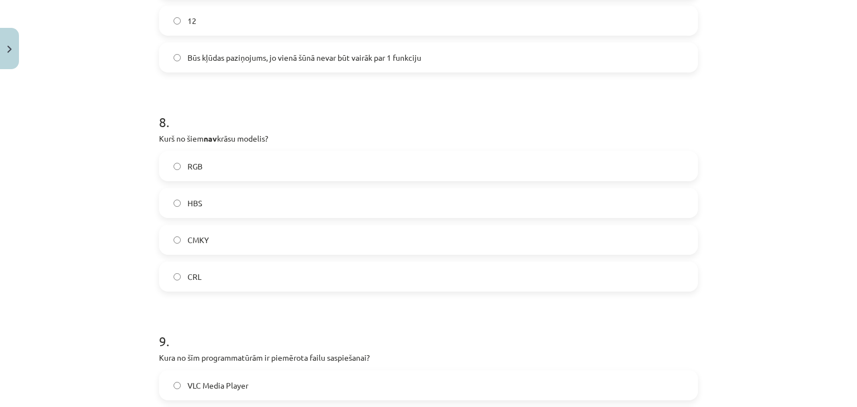
scroll to position [1897, 0]
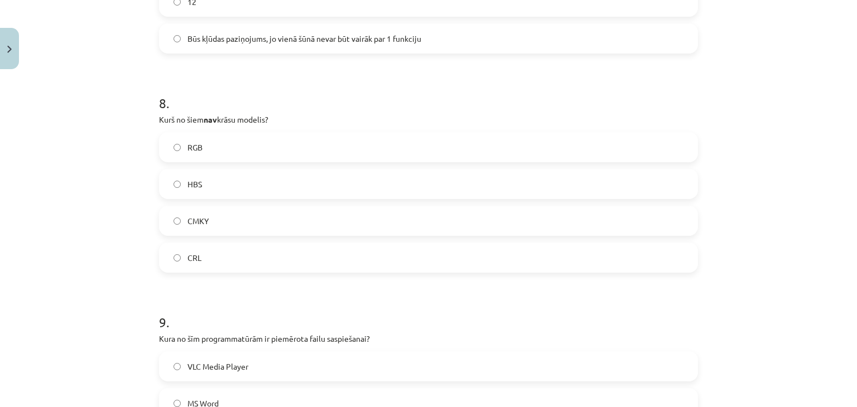
click at [231, 179] on label "HBS" at bounding box center [428, 184] width 537 height 28
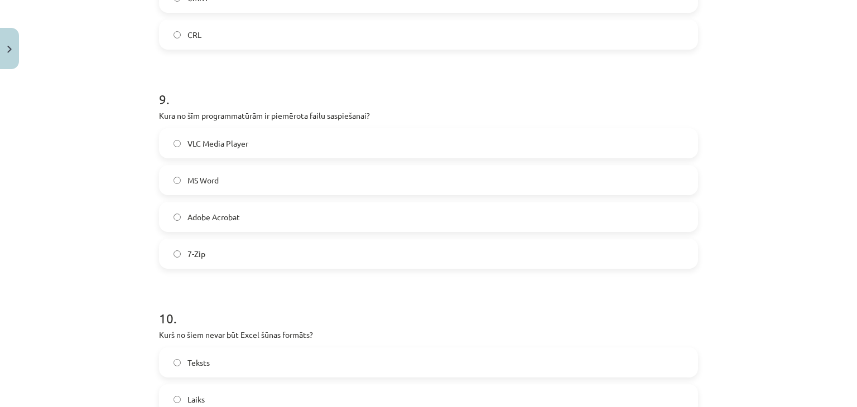
click at [259, 259] on label "7-Zip" at bounding box center [428, 254] width 537 height 28
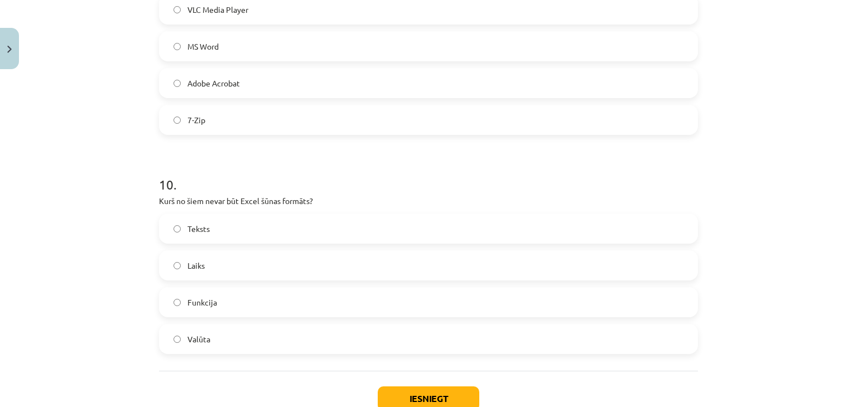
scroll to position [2331, 0]
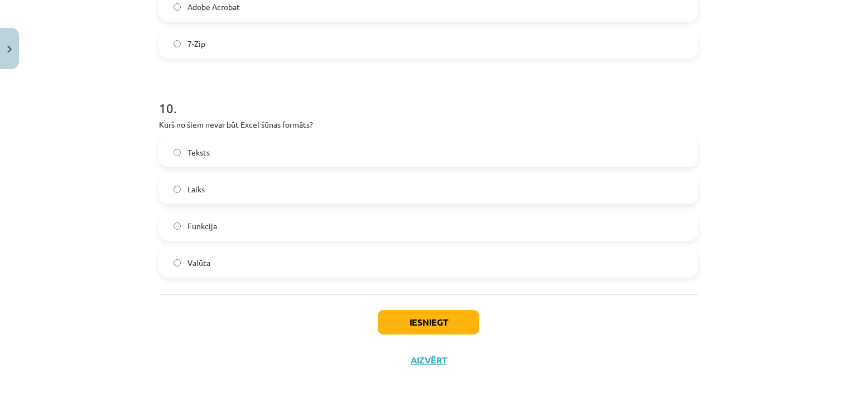
click at [239, 224] on label "Funkcija" at bounding box center [428, 226] width 537 height 28
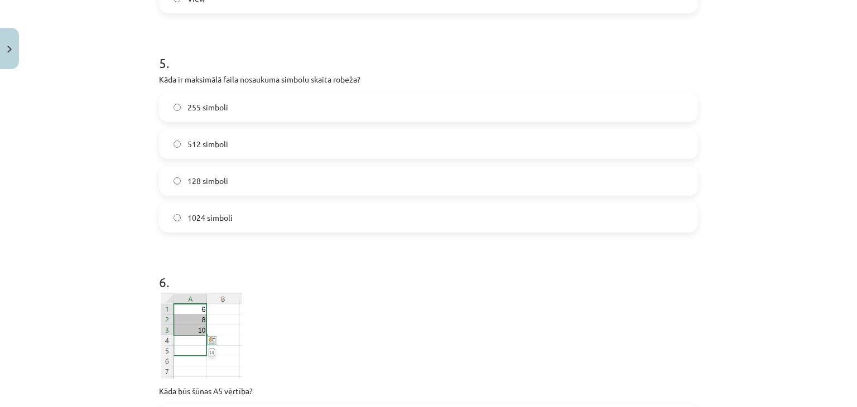
scroll to position [992, 0]
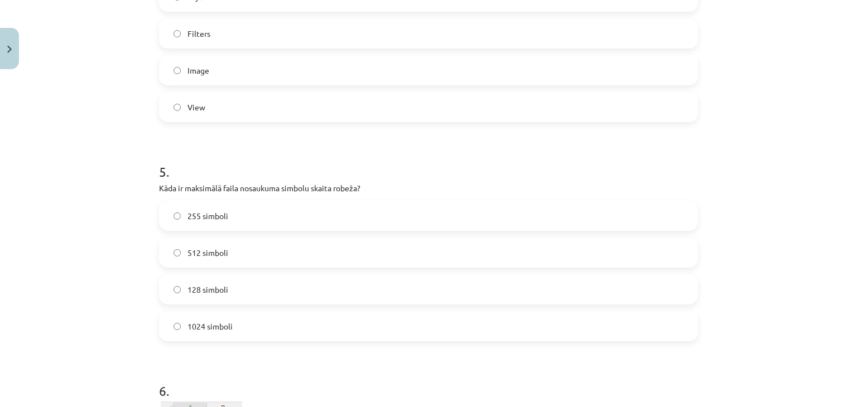
click at [252, 285] on label "128 simboli" at bounding box center [428, 290] width 537 height 28
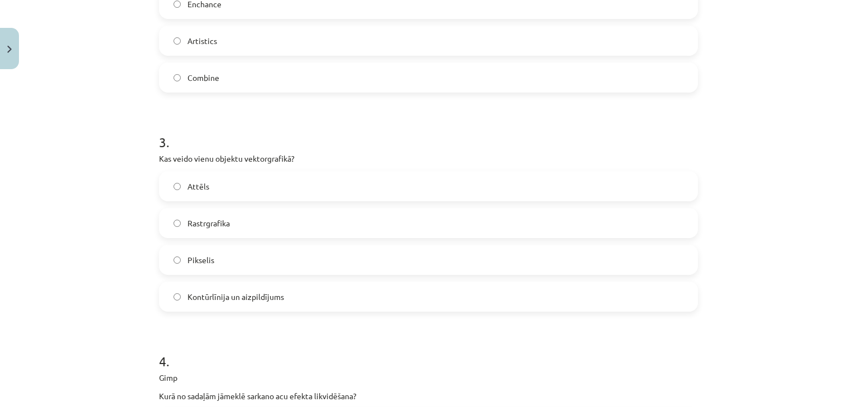
scroll to position [545, 0]
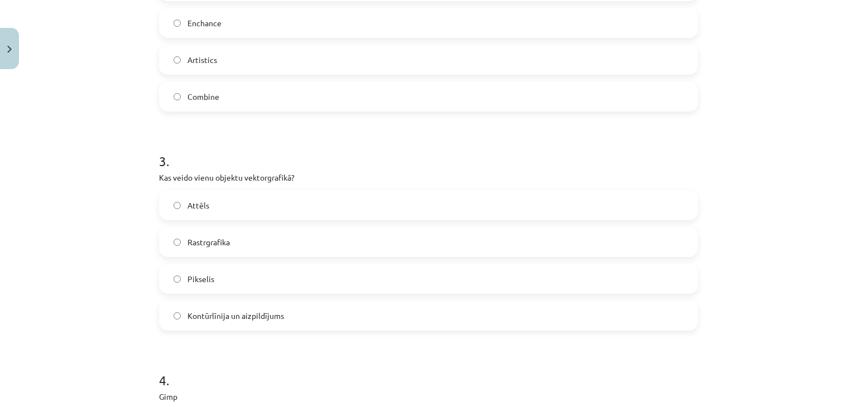
click at [246, 275] on label "Pikselis" at bounding box center [428, 279] width 537 height 28
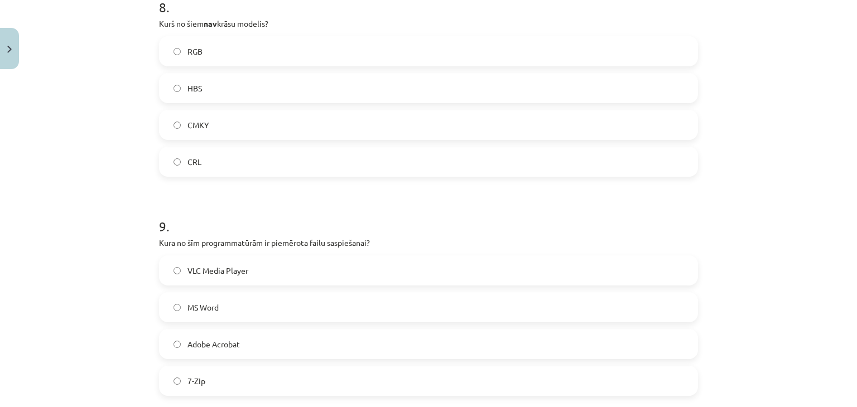
scroll to position [2331, 0]
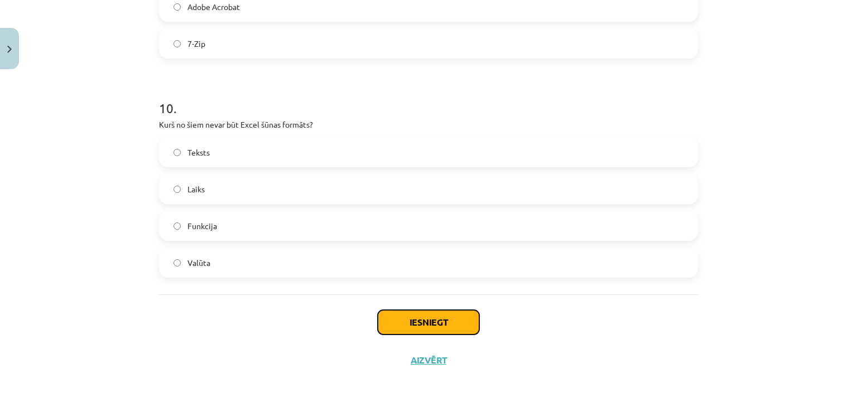
click at [441, 317] on button "Iesniegt" at bounding box center [429, 322] width 102 height 25
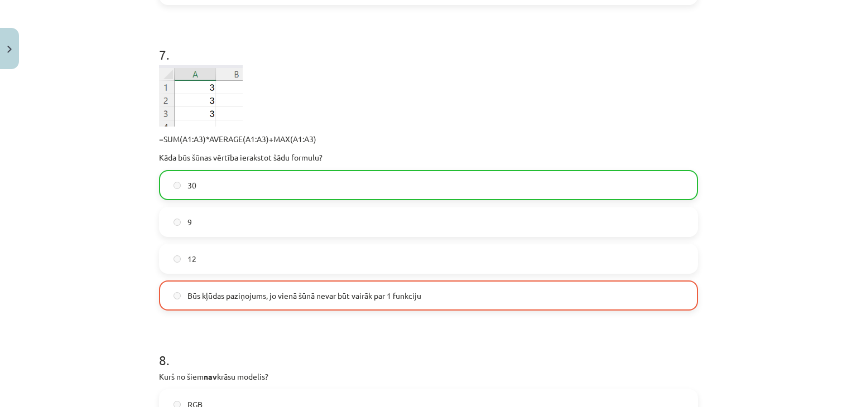
scroll to position [2366, 0]
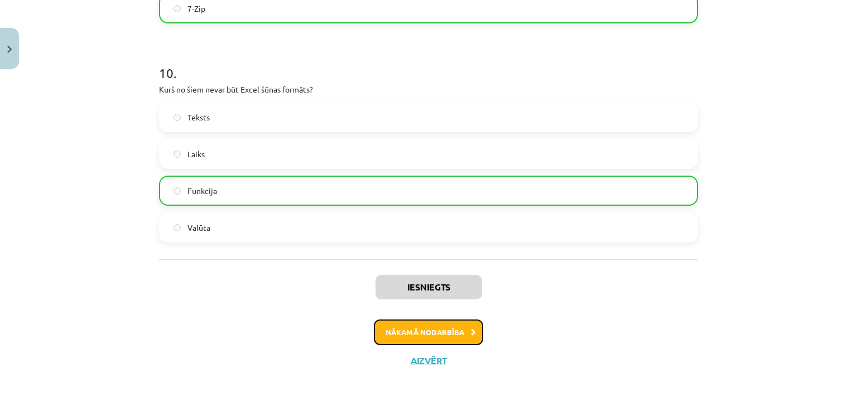
click at [422, 331] on button "Nākamā nodarbība" at bounding box center [428, 333] width 109 height 26
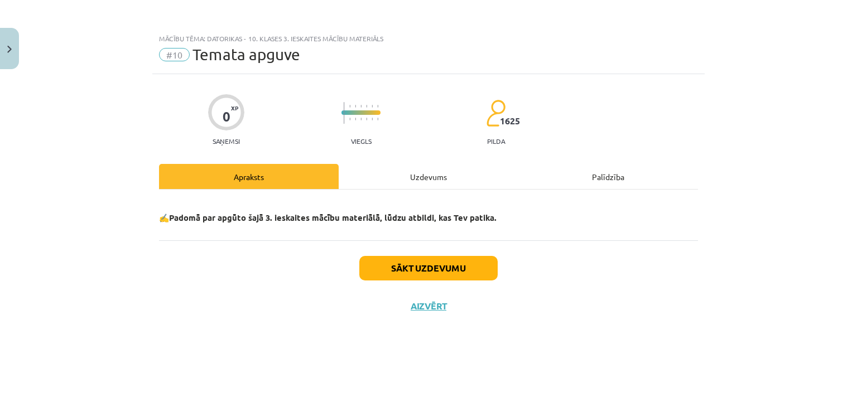
scroll to position [0, 0]
click at [431, 175] on div "Uzdevums" at bounding box center [429, 176] width 180 height 25
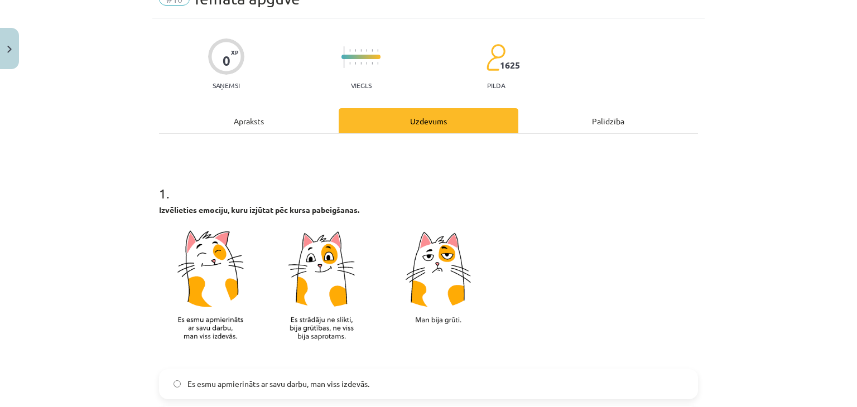
scroll to position [279, 0]
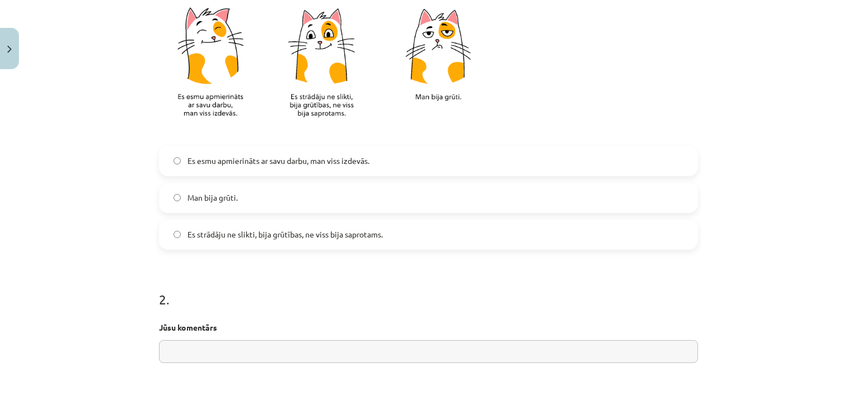
click at [271, 233] on span "Es strādāju ne slikti, bija grūtības, ne viss bija saprotams." at bounding box center [285, 235] width 195 height 12
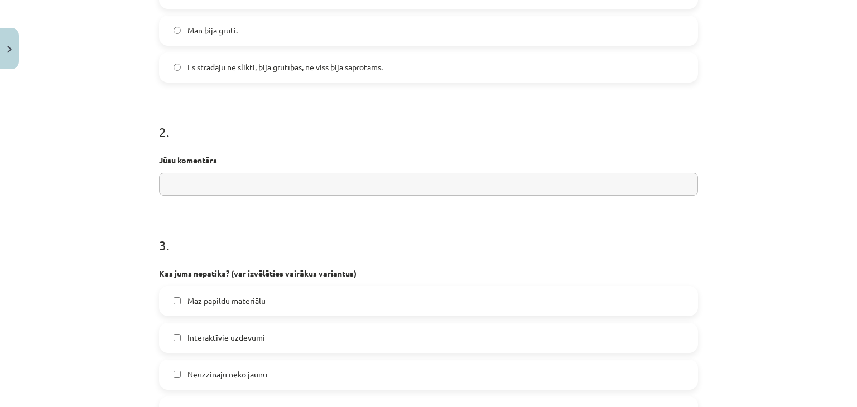
click at [201, 190] on input "text" at bounding box center [428, 184] width 539 height 23
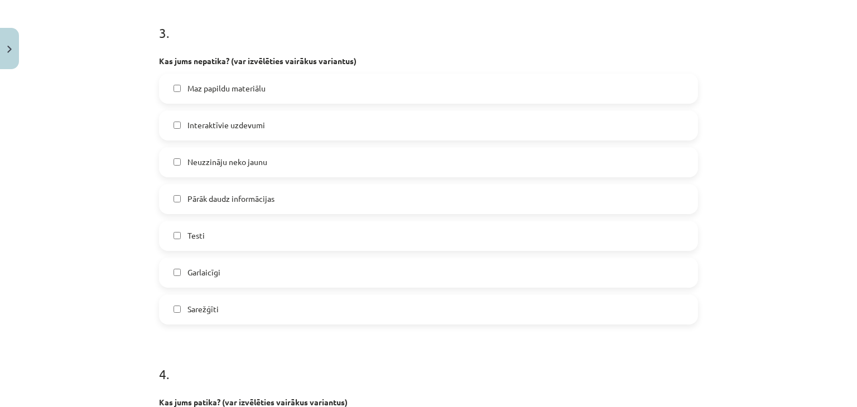
scroll to position [670, 0]
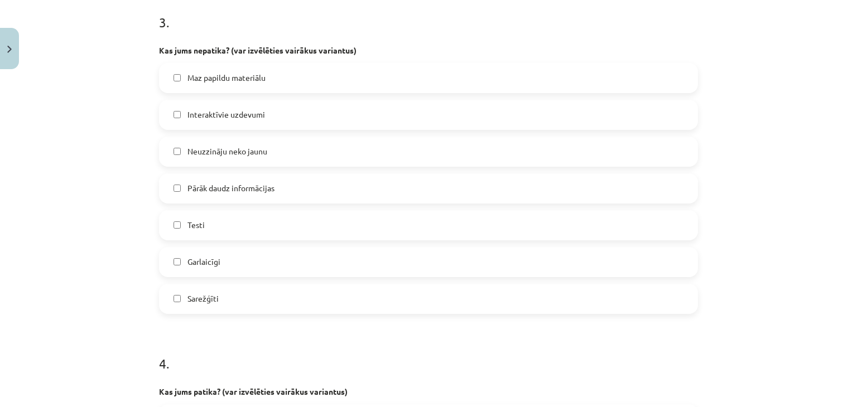
type input "***"
click at [236, 301] on label "Sarežģīti" at bounding box center [428, 299] width 537 height 28
click at [270, 190] on span "Pārāk daudz informācijas" at bounding box center [231, 188] width 87 height 12
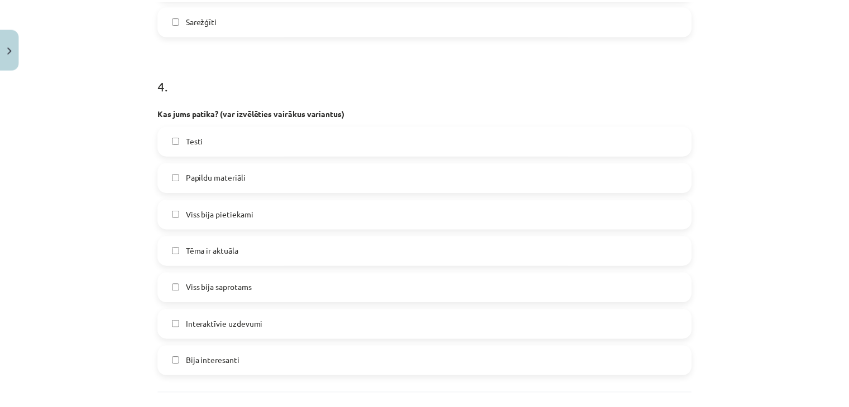
scroll to position [1005, 0]
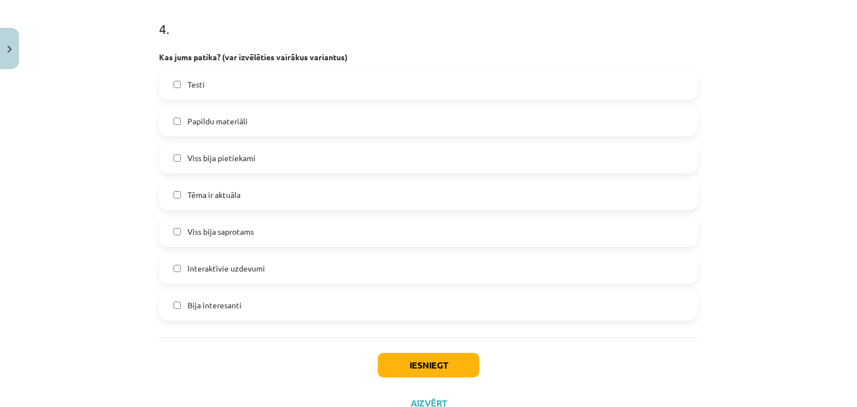
click at [256, 301] on label "Bija interesanti" at bounding box center [428, 306] width 537 height 28
click at [407, 364] on button "Iesniegt" at bounding box center [429, 365] width 102 height 25
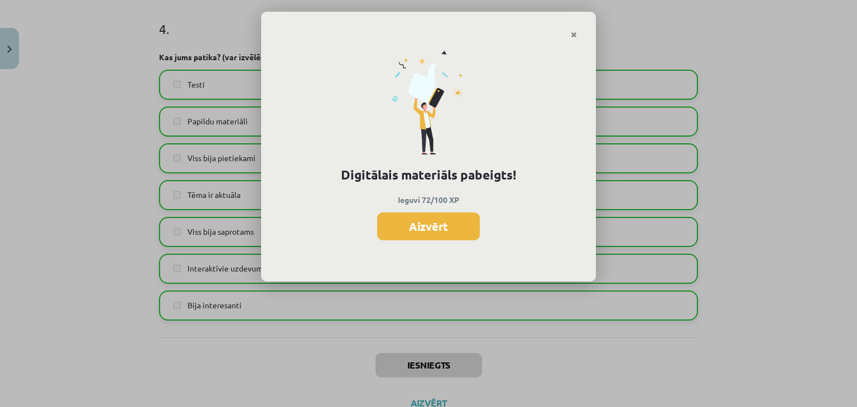
click at [422, 228] on button "Aizvērt" at bounding box center [428, 227] width 103 height 28
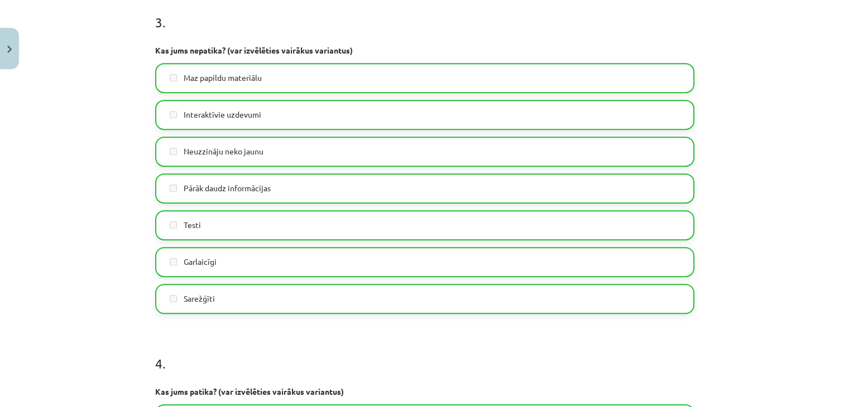
scroll to position [1047, 0]
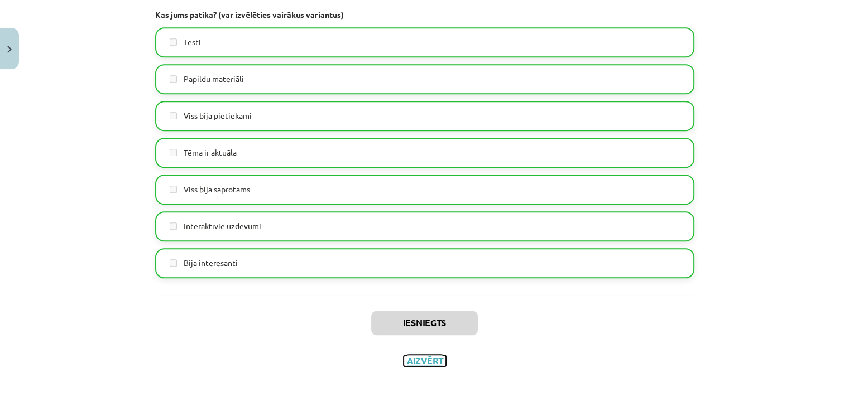
click at [434, 360] on button "Aizvērt" at bounding box center [424, 361] width 42 height 11
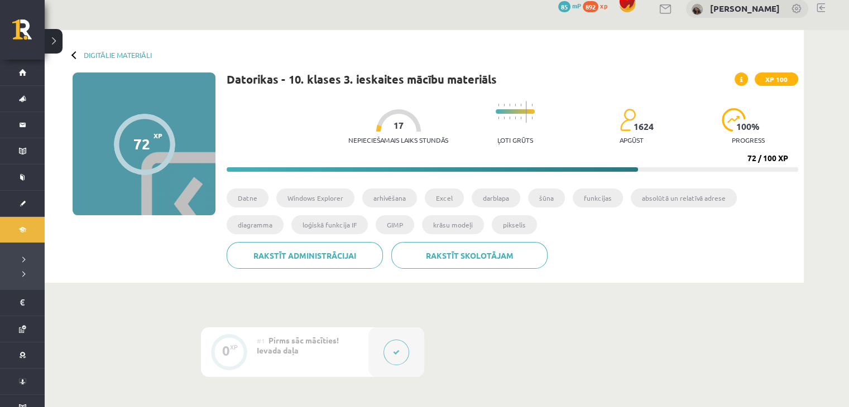
scroll to position [0, 0]
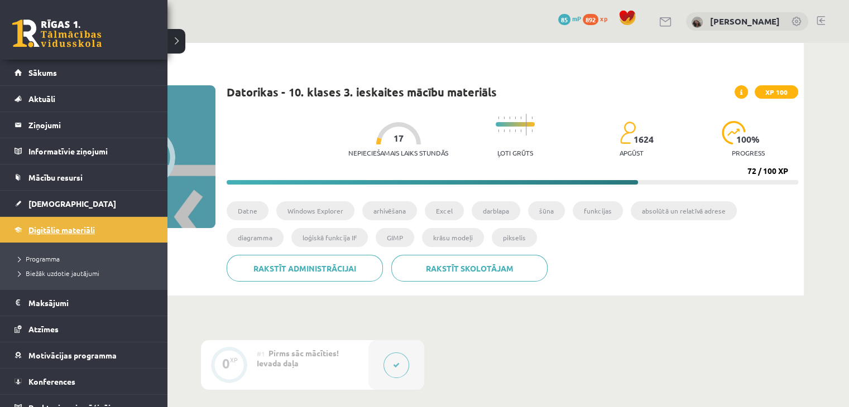
click at [52, 226] on span "Digitālie materiāli" at bounding box center [61, 230] width 66 height 10
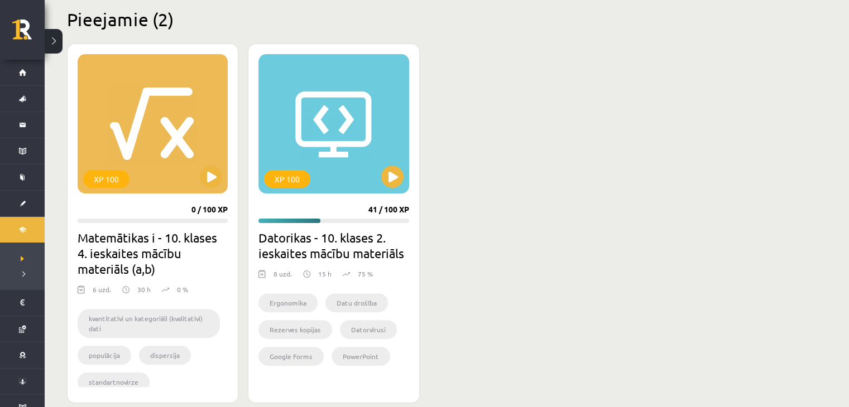
scroll to position [279, 0]
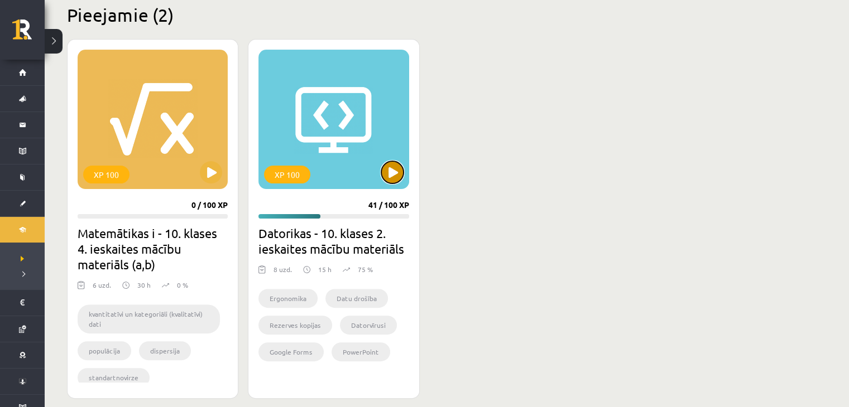
click at [393, 171] on button at bounding box center [392, 172] width 22 height 22
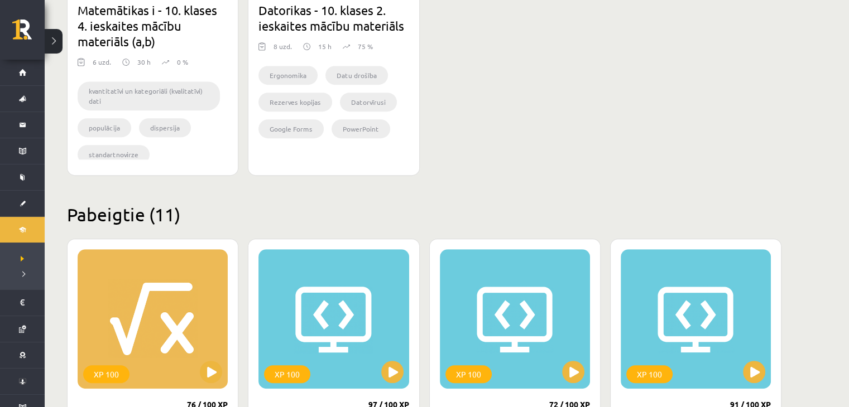
scroll to position [558, 0]
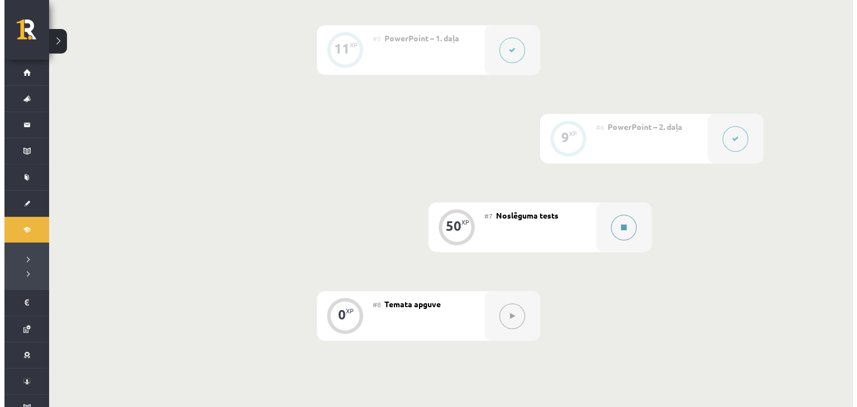
scroll to position [670, 0]
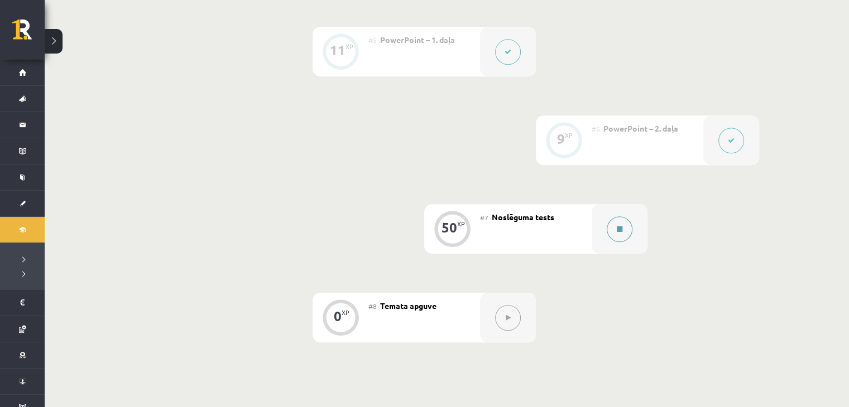
click at [628, 229] on button at bounding box center [620, 230] width 26 height 26
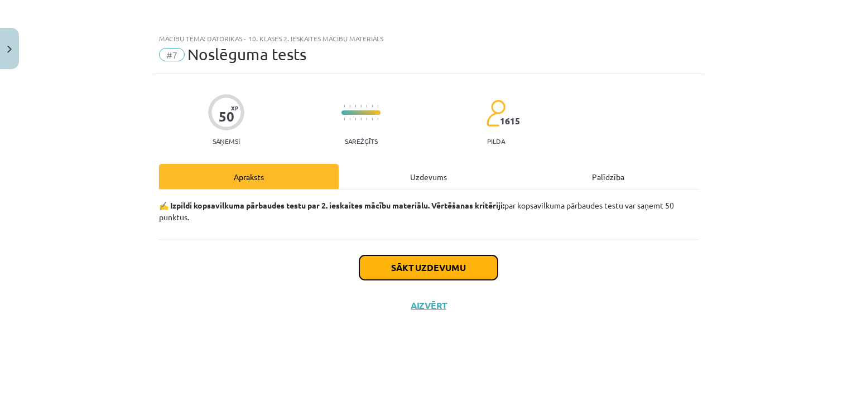
click at [451, 270] on button "Sākt uzdevumu" at bounding box center [428, 268] width 138 height 25
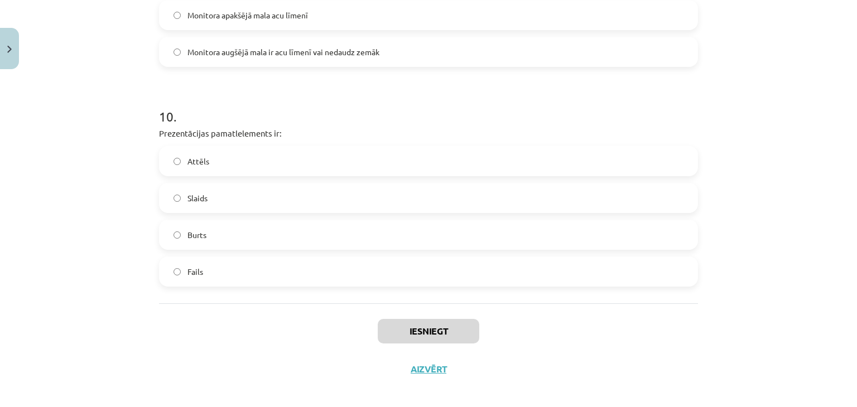
scroll to position [2115, 0]
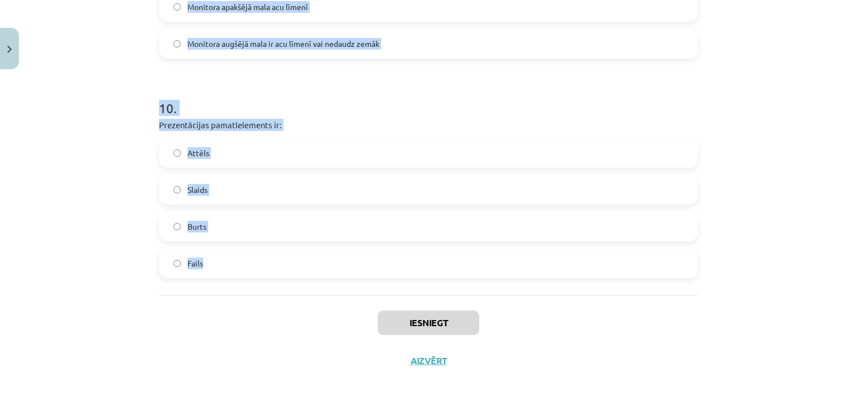
drag, startPoint x: 103, startPoint y: 205, endPoint x: 265, endPoint y: 284, distance: 180.2
click at [265, 284] on div "Mācību tēma: Datorikas - 10. klases 2. ieskaites mācību materiāls #7 Noslēguma …" at bounding box center [428, 203] width 857 height 407
copy form "9 . Lore ip dolo sit ametconsectet adipi: Elitse doeiusmodtem Incididuntu Labor…"
click at [97, 162] on div "Mācību tēma: Datorikas - 10. klases 2. ieskaites mācību materiāls #7 Noslēguma …" at bounding box center [428, 203] width 857 height 407
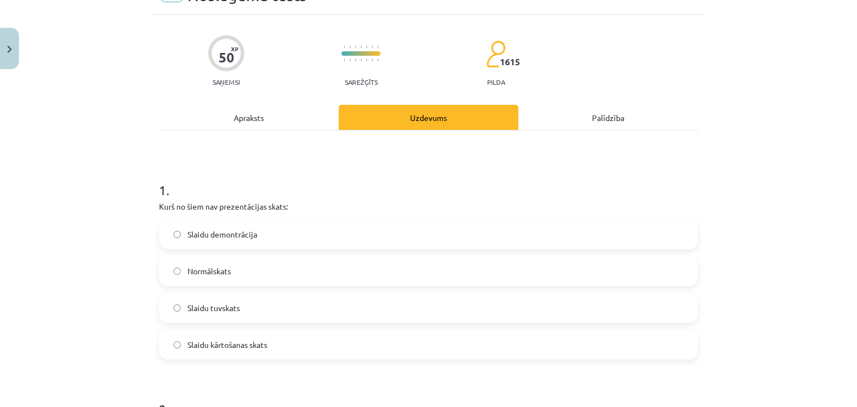
scroll to position [112, 0]
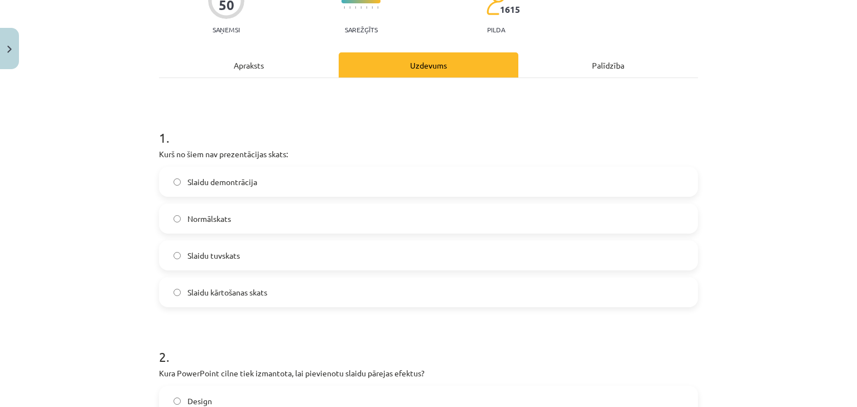
click at [235, 250] on span "Slaidu tuvskats" at bounding box center [214, 256] width 52 height 12
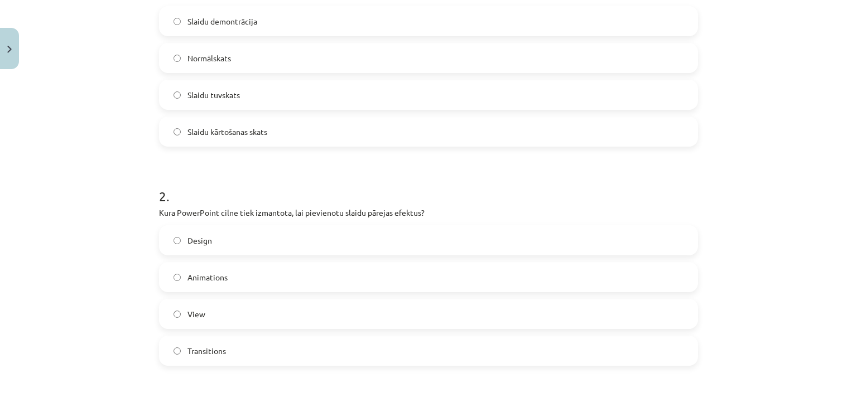
scroll to position [335, 0]
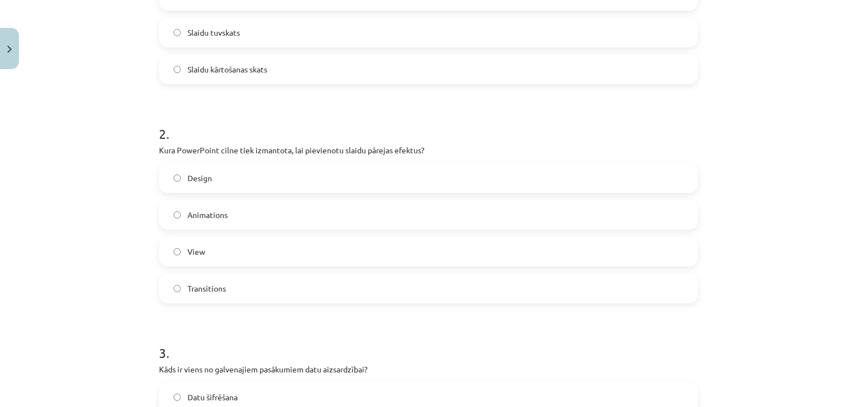
click at [218, 293] on span "Transitions" at bounding box center [207, 289] width 39 height 12
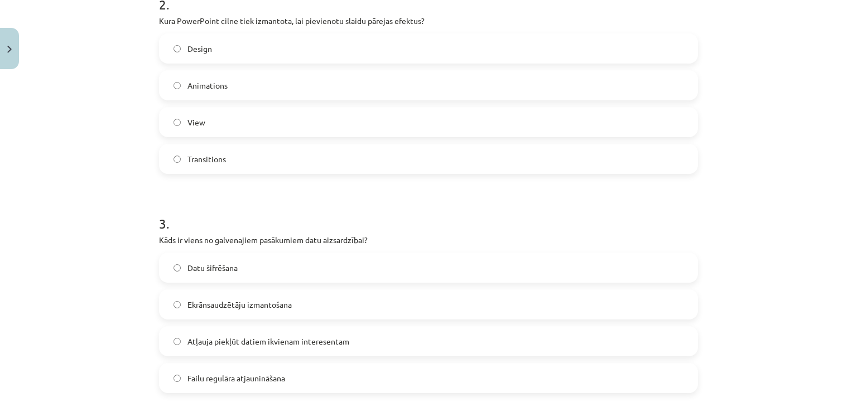
scroll to position [558, 0]
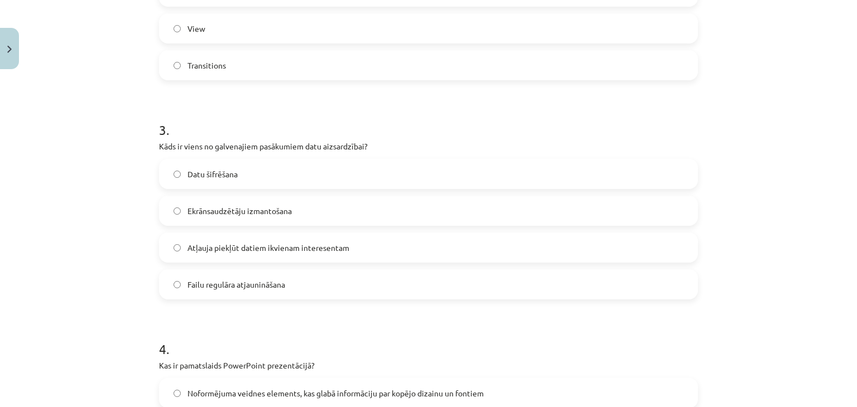
click at [243, 168] on label "Datu šifrēšana" at bounding box center [428, 174] width 537 height 28
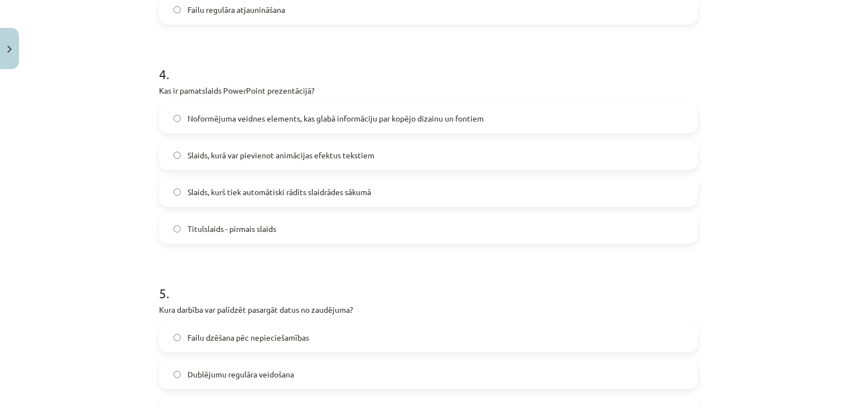
scroll to position [837, 0]
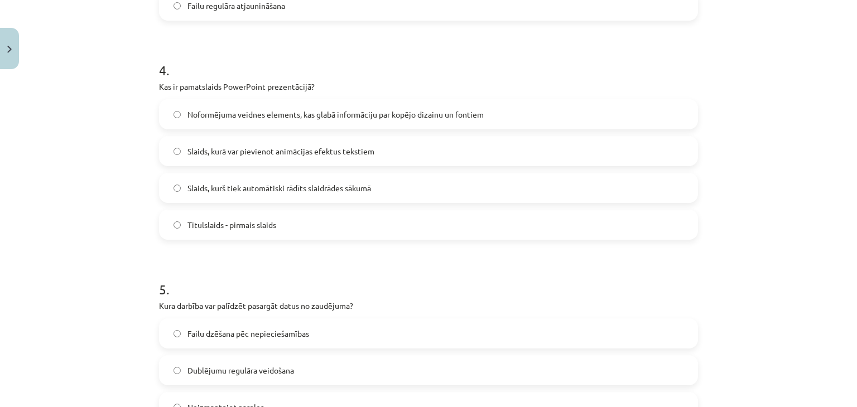
click at [241, 119] on span "Noformējuma veidnes elements, kas glabā informāciju par kopējo dizainu un fonti…" at bounding box center [336, 115] width 296 height 12
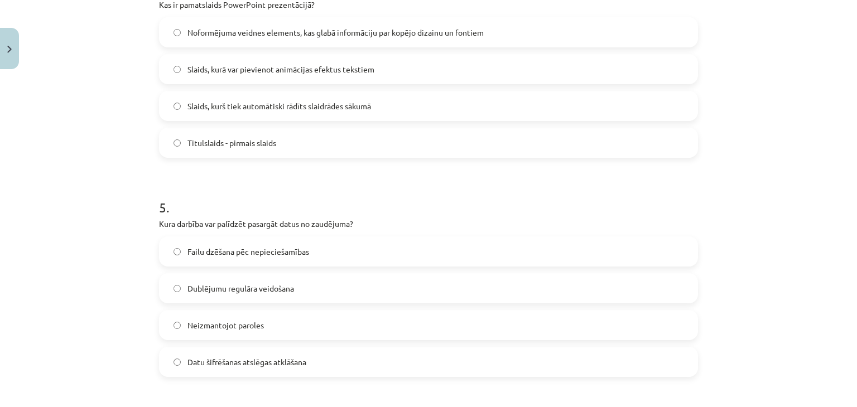
scroll to position [1005, 0]
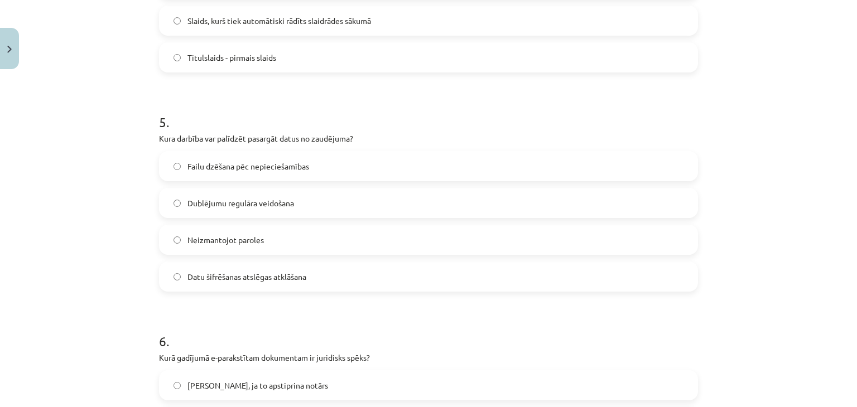
click at [241, 201] on span "Dublējumu regulāra veidošana" at bounding box center [241, 204] width 107 height 12
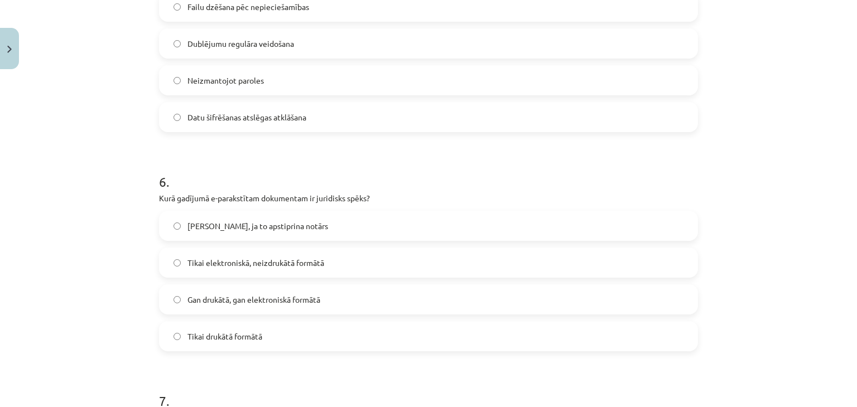
scroll to position [1172, 0]
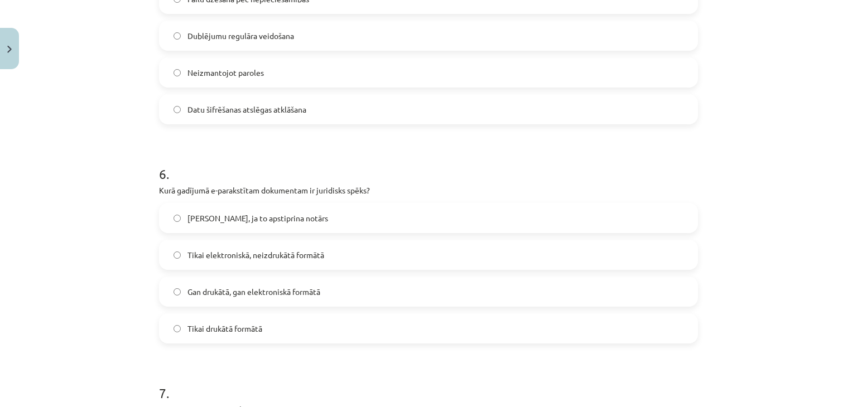
click at [246, 285] on label "Gan drukātā, gan elektroniskā formātā" at bounding box center [428, 292] width 537 height 28
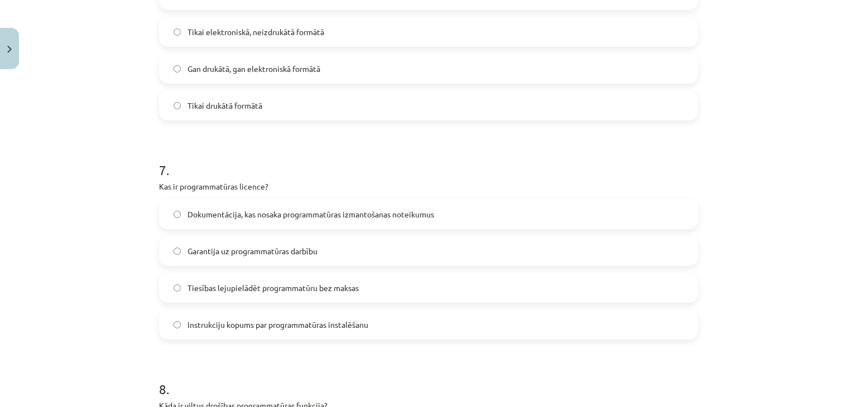
scroll to position [1507, 0]
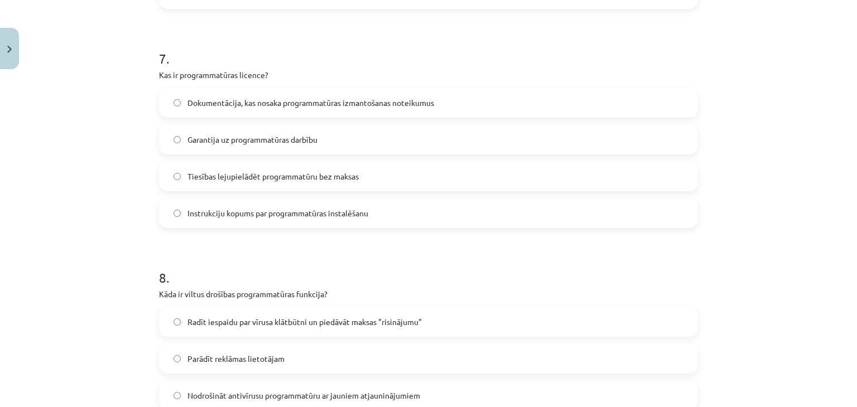
click at [253, 97] on span "Dokumentācija, kas nosaka programmatūras izmantošanas noteikumus" at bounding box center [311, 103] width 247 height 12
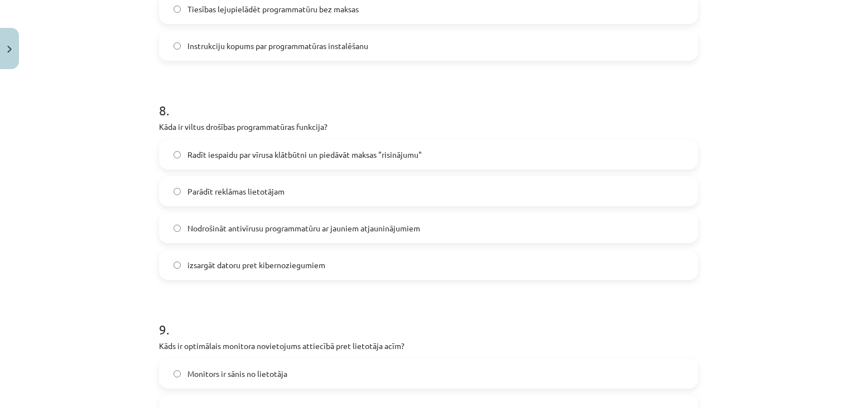
scroll to position [1730, 0]
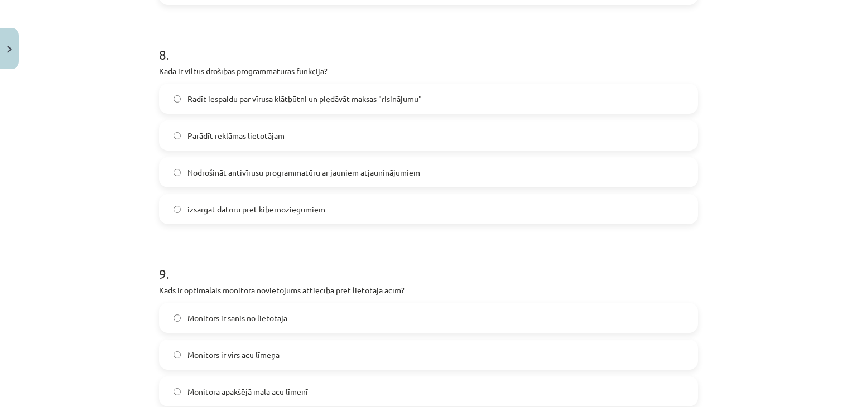
click at [241, 104] on label "Radīt iespaidu par vīrusa klātbūtni un piedāvāt maksas "risinājumu"" at bounding box center [428, 99] width 537 height 28
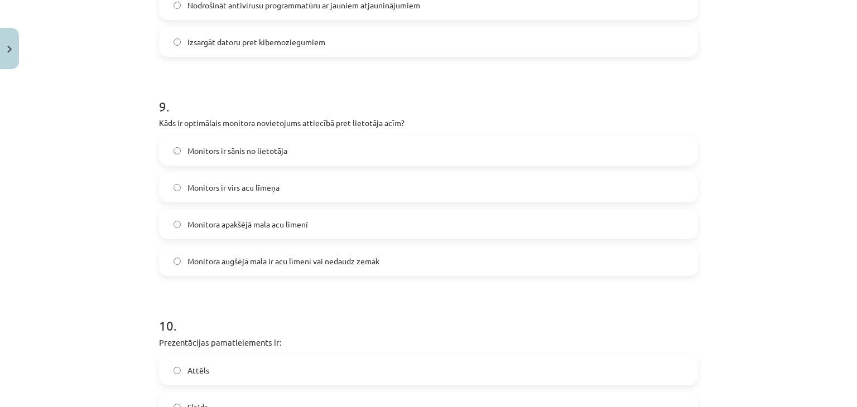
click at [296, 265] on span "Monitora augšējā mala ir acu līmenī vai nedaudz zemāk" at bounding box center [284, 262] width 192 height 12
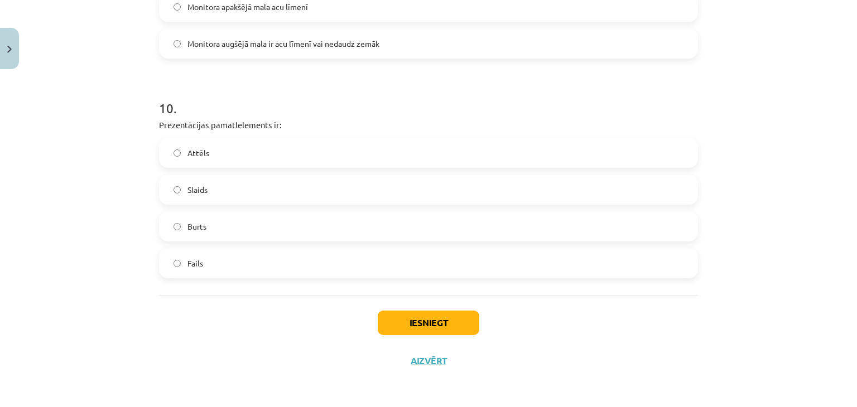
click at [228, 188] on label "Slaids" at bounding box center [428, 190] width 537 height 28
click at [443, 328] on button "Iesniegt" at bounding box center [429, 323] width 102 height 25
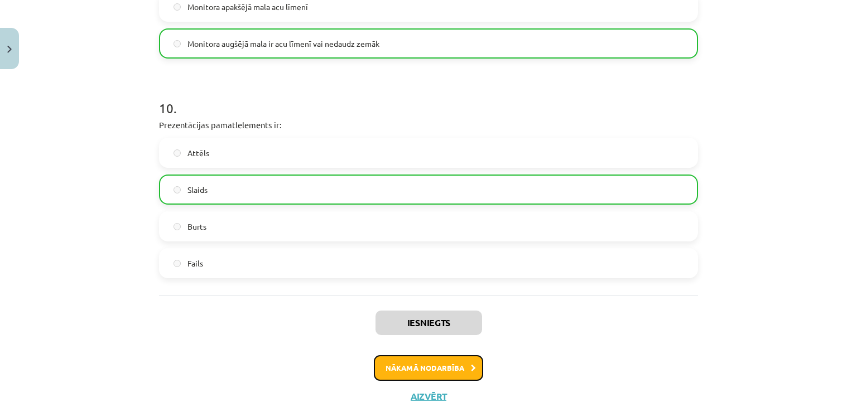
click at [448, 370] on button "Nākamā nodarbība" at bounding box center [428, 369] width 109 height 26
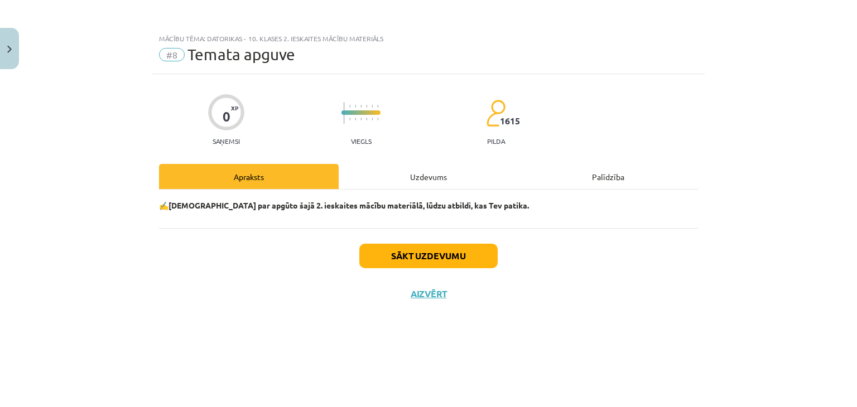
scroll to position [0, 0]
click at [433, 177] on div "Uzdevums" at bounding box center [429, 176] width 180 height 25
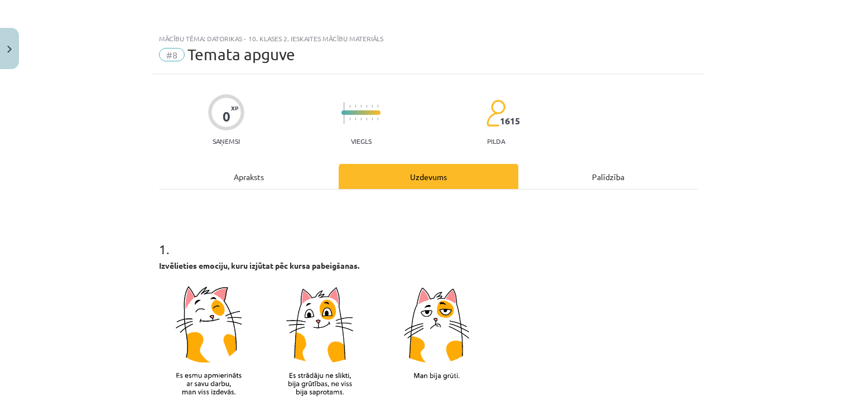
scroll to position [223, 0]
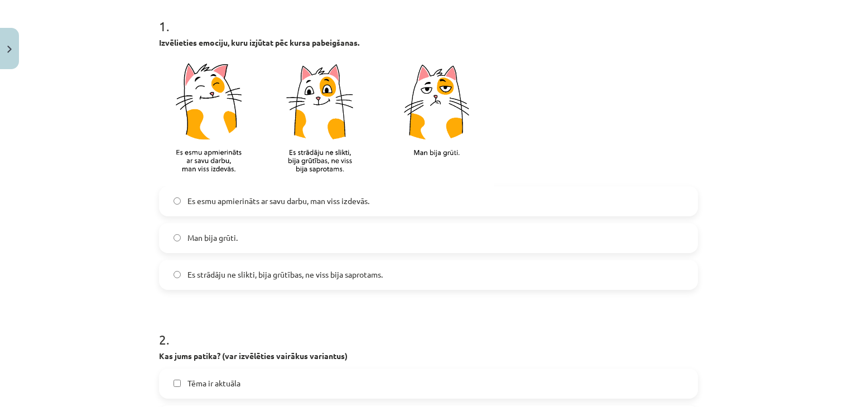
click at [252, 271] on span "Es strādāju ne slikti, bija grūtības, ne viss bija saprotams." at bounding box center [285, 275] width 195 height 12
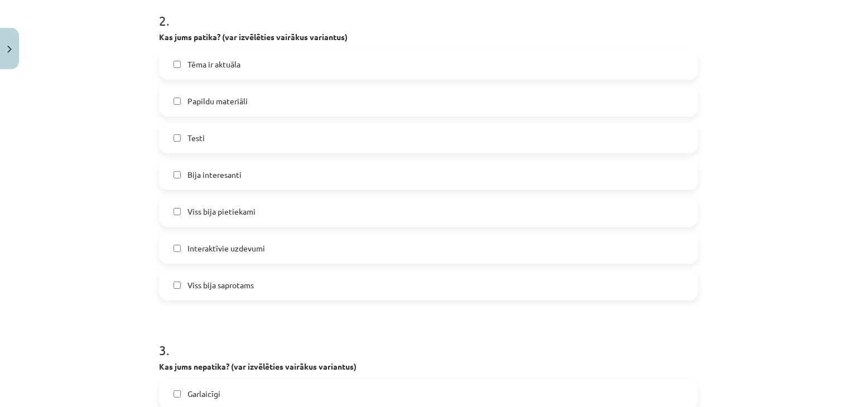
scroll to position [558, 0]
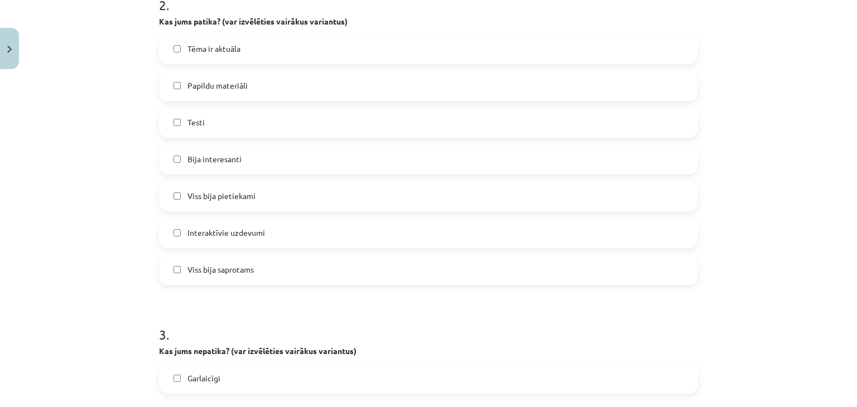
click at [298, 54] on label "Tēma ir aktuāla" at bounding box center [428, 49] width 537 height 28
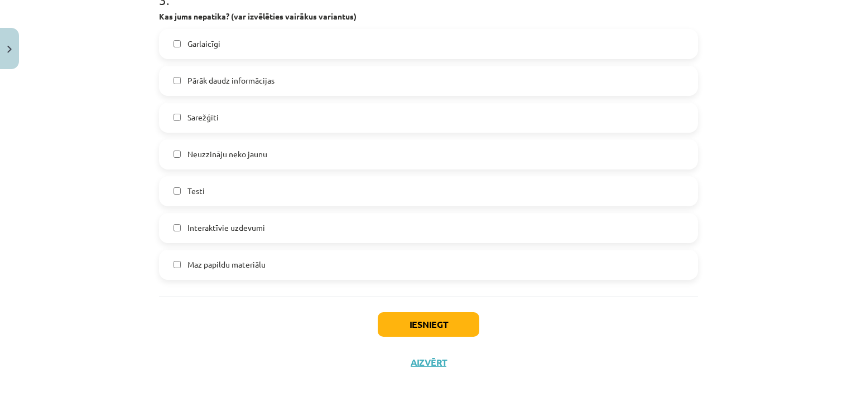
scroll to position [895, 0]
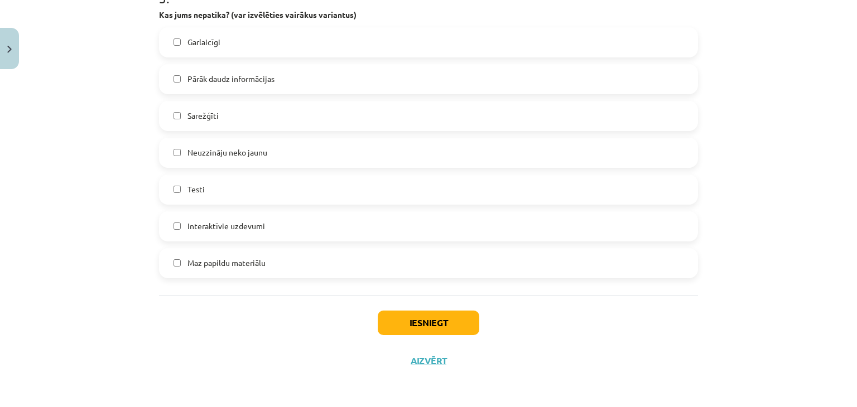
click at [271, 200] on label "Testi" at bounding box center [428, 190] width 537 height 28
click at [425, 315] on button "Iesniegt" at bounding box center [429, 323] width 102 height 25
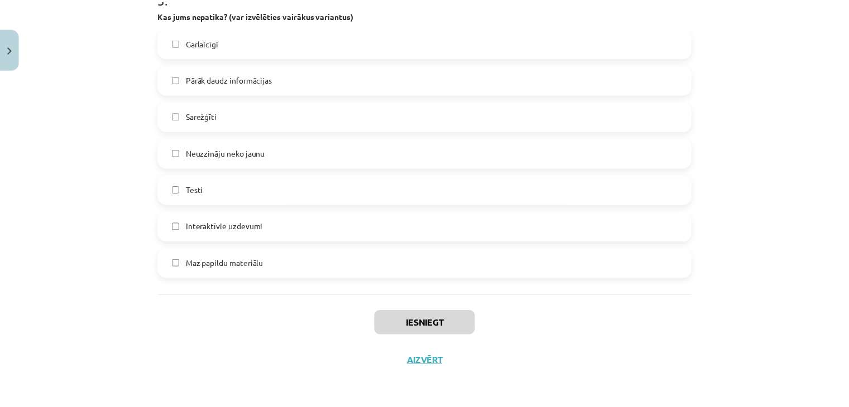
scroll to position [669, 0]
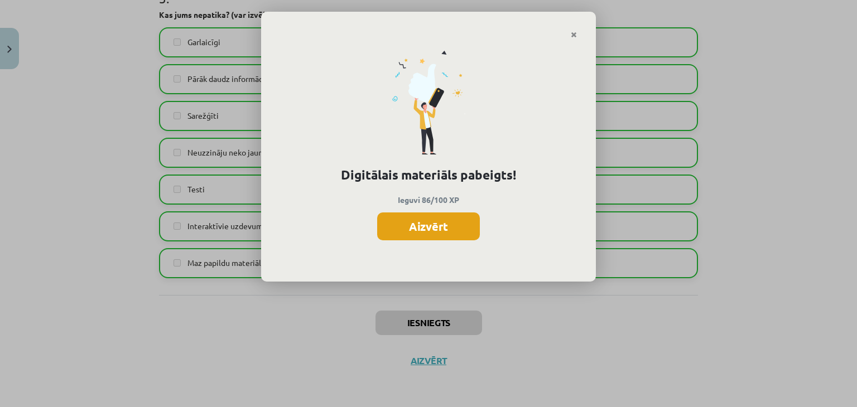
click at [420, 222] on button "Aizvērt" at bounding box center [428, 227] width 103 height 28
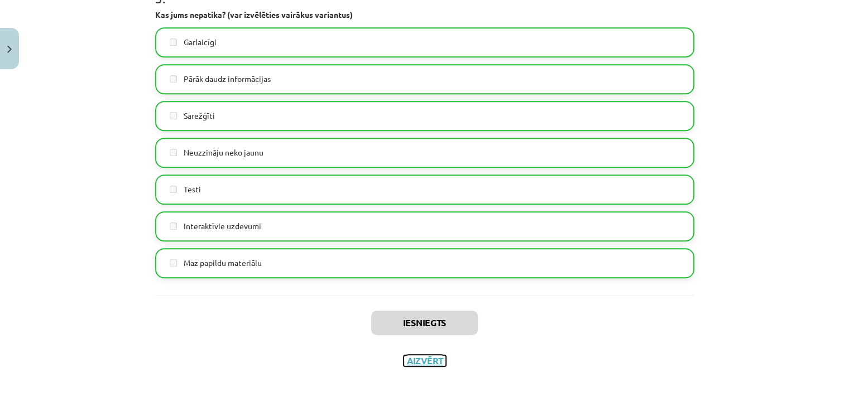
click at [433, 360] on button "Aizvērt" at bounding box center [424, 361] width 42 height 11
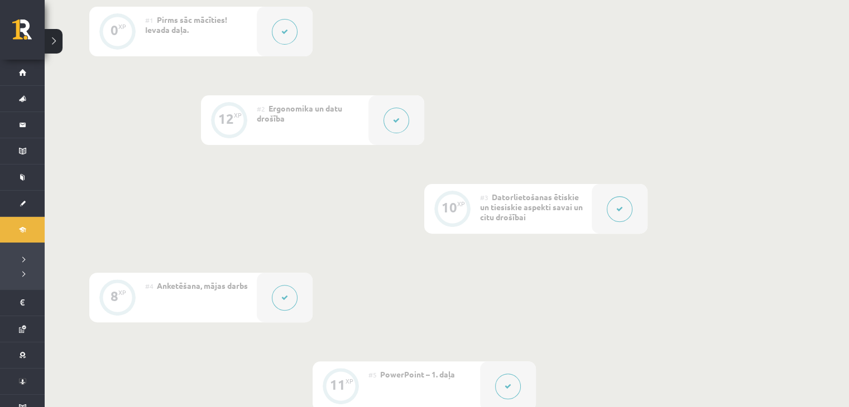
scroll to position [0, 0]
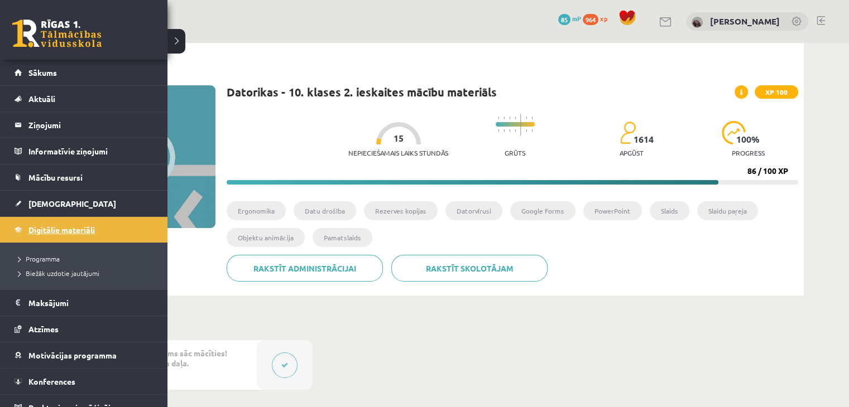
click at [27, 230] on link "Digitālie materiāli" at bounding box center [84, 230] width 139 height 26
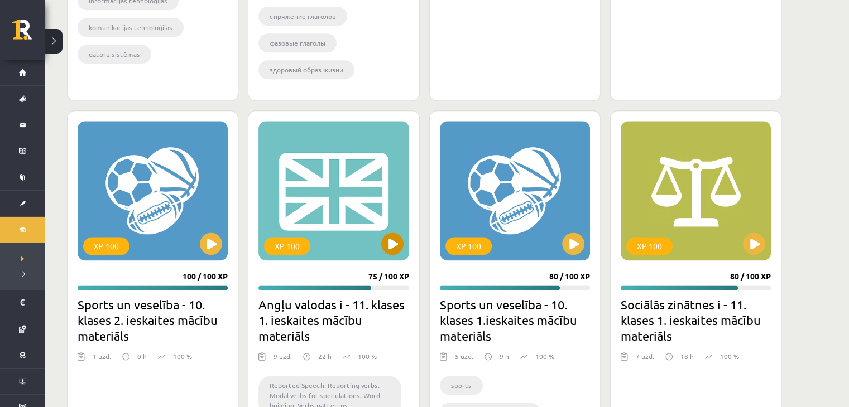
scroll to position [1429, 0]
